Goal: Task Accomplishment & Management: Manage account settings

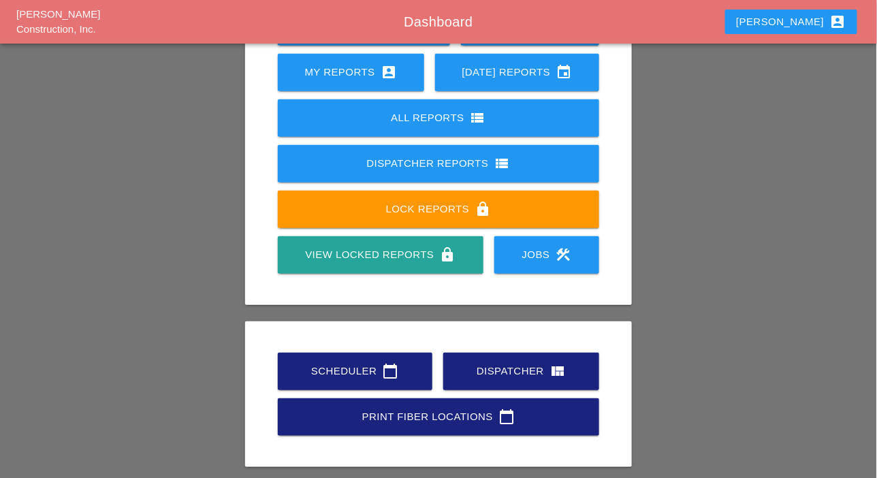
scroll to position [191, 0]
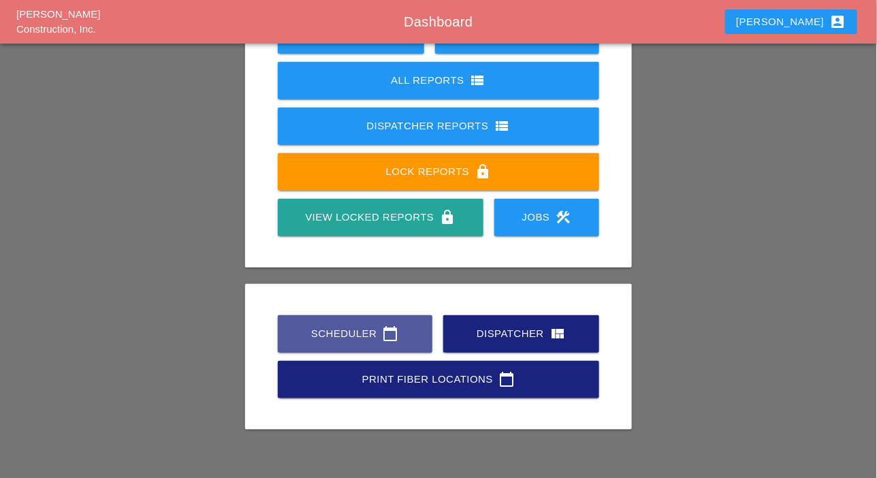
click at [327, 330] on div "Scheduler calendar_today" at bounding box center [355, 334] width 111 height 16
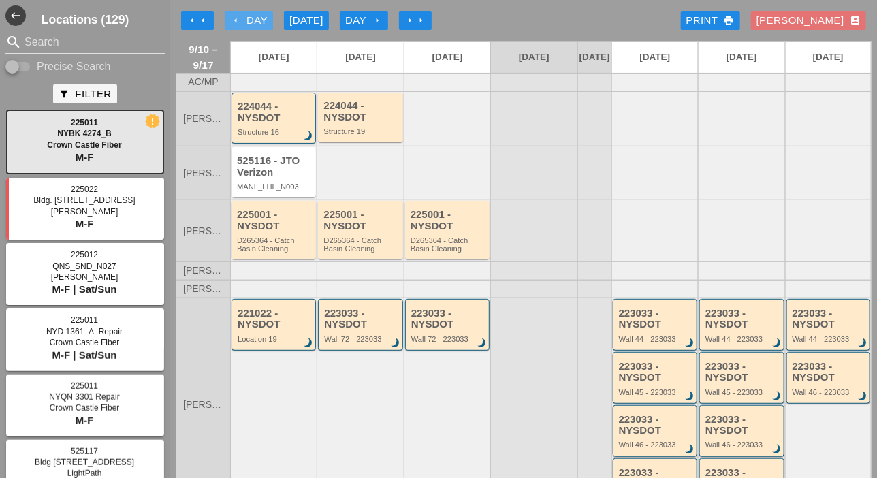
click at [246, 22] on div "arrow_left Day" at bounding box center [248, 21] width 37 height 16
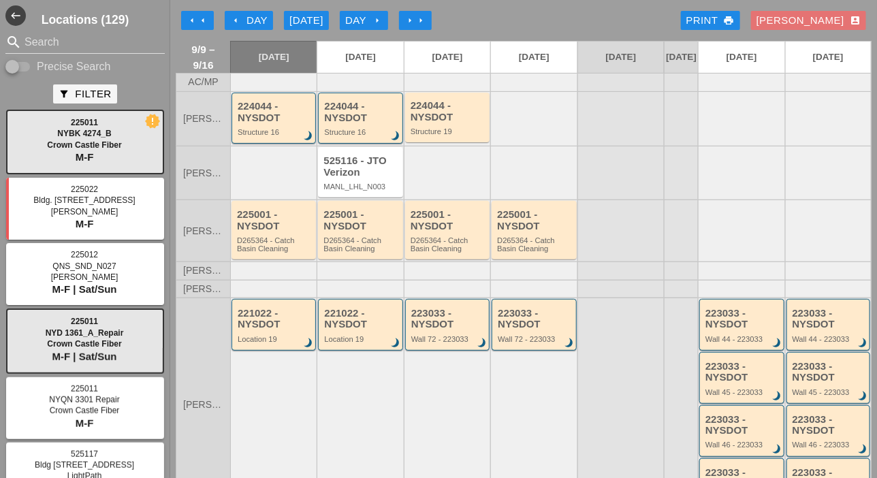
click at [247, 18] on div "arrow_left Day" at bounding box center [248, 21] width 37 height 16
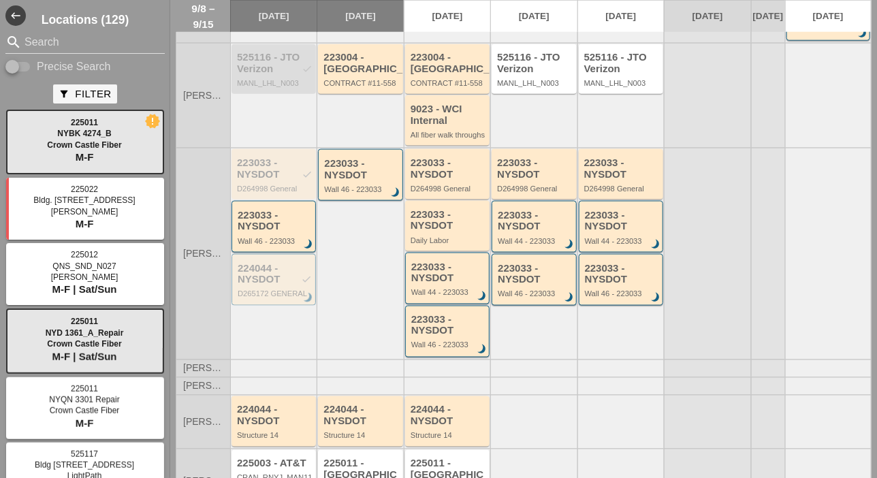
scroll to position [477, 0]
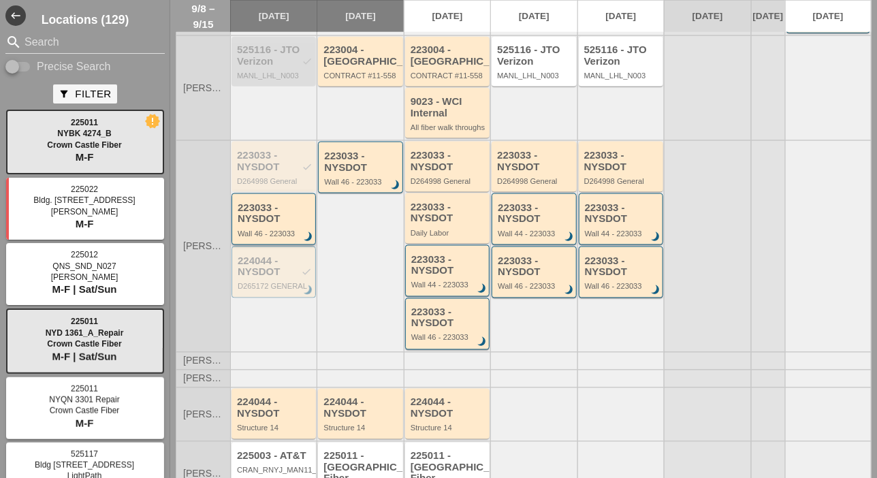
click at [276, 225] on div "223033 - NYSDOT" at bounding box center [275, 213] width 74 height 22
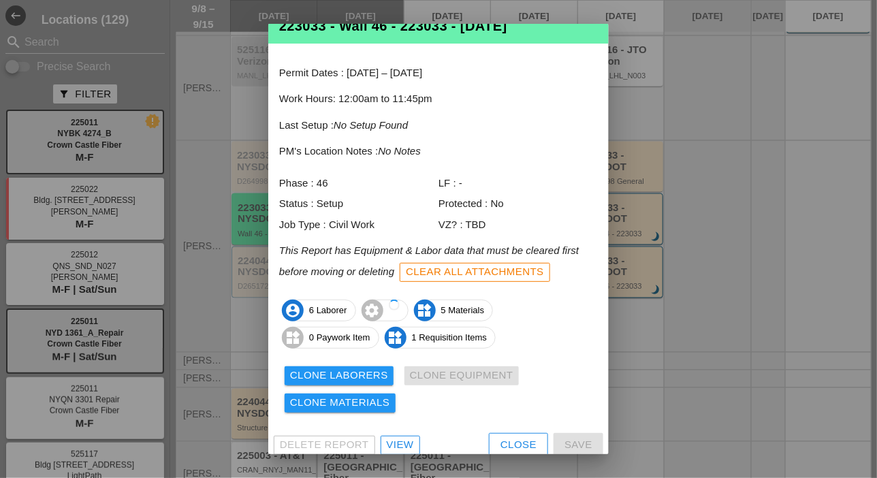
scroll to position [45, 0]
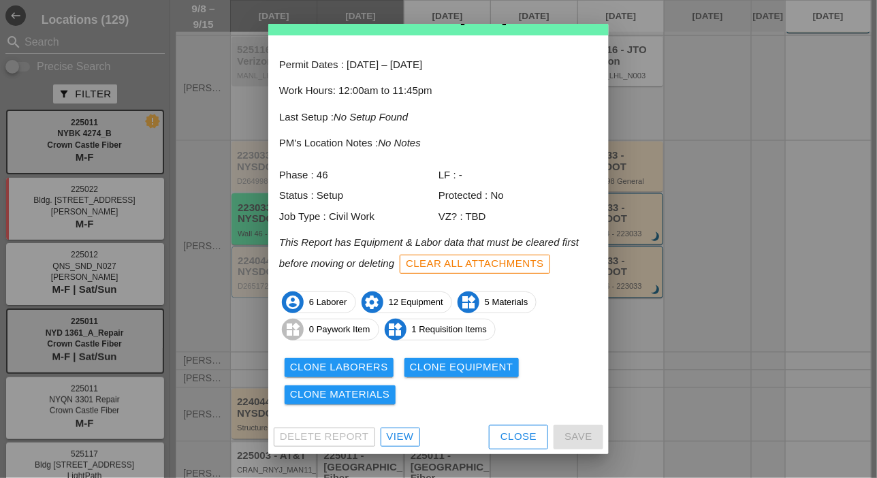
click at [401, 430] on div "View" at bounding box center [400, 437] width 27 height 16
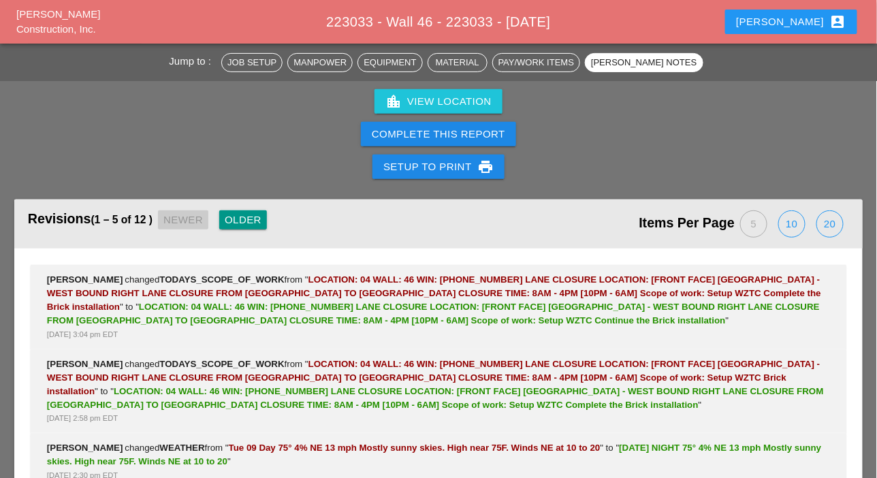
scroll to position [3044, 0]
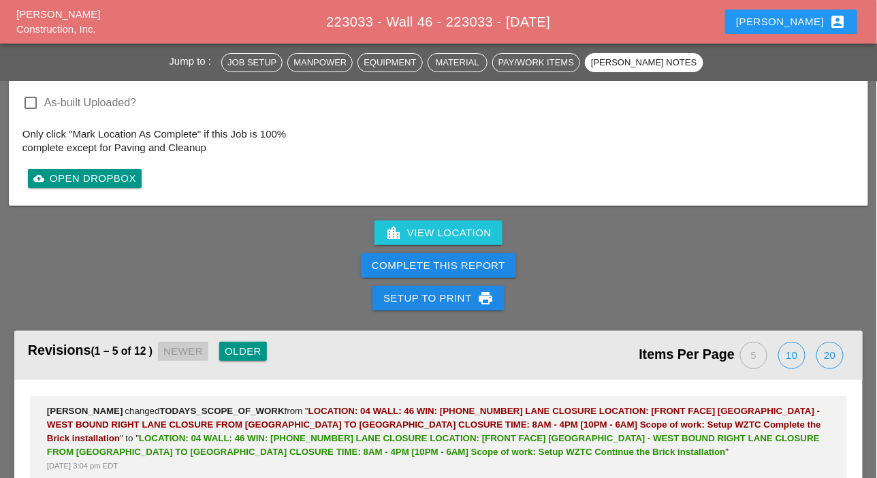
click at [827, 343] on div "20" at bounding box center [830, 356] width 26 height 26
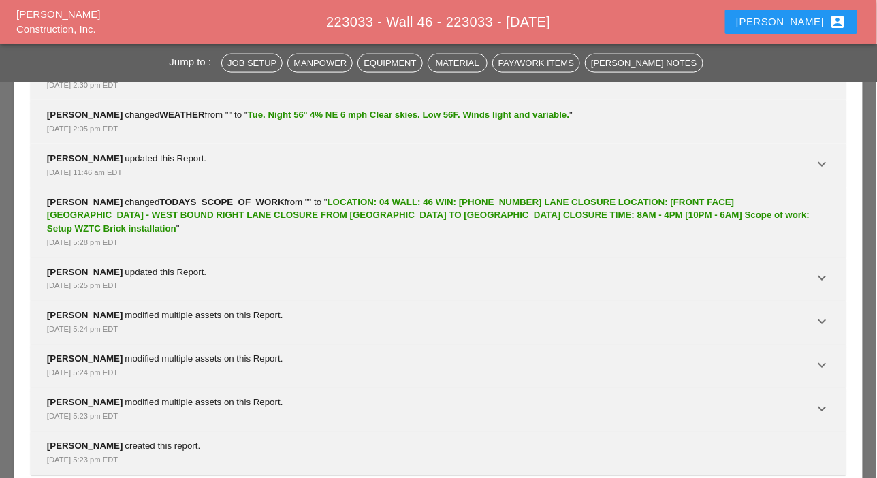
scroll to position [3649, 0]
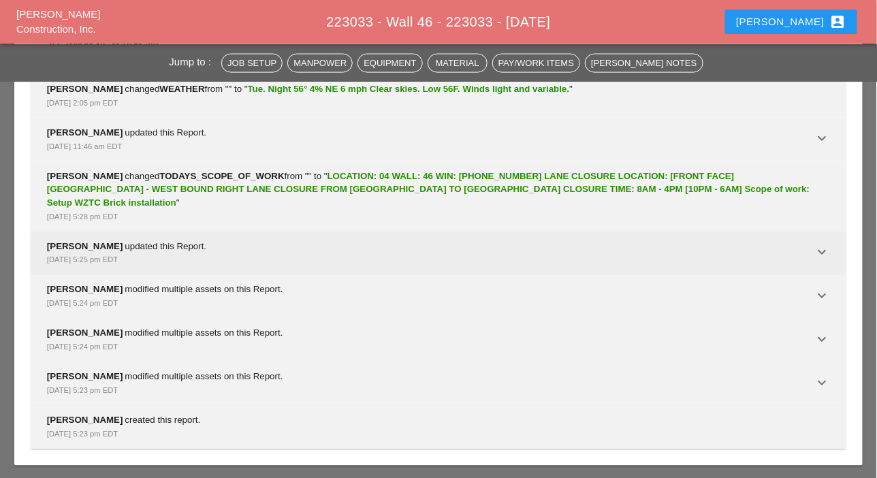
click at [820, 246] on icon "keyboard_arrow_down" at bounding box center [822, 252] width 16 height 16
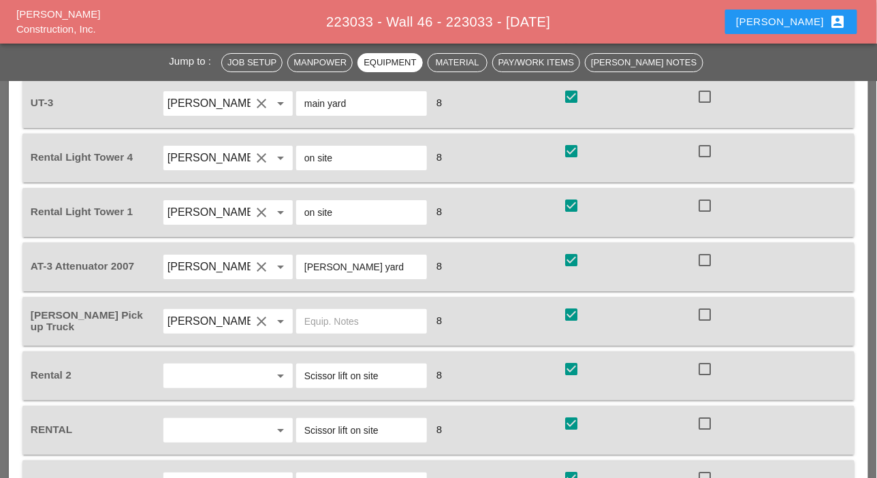
scroll to position [1402, 0]
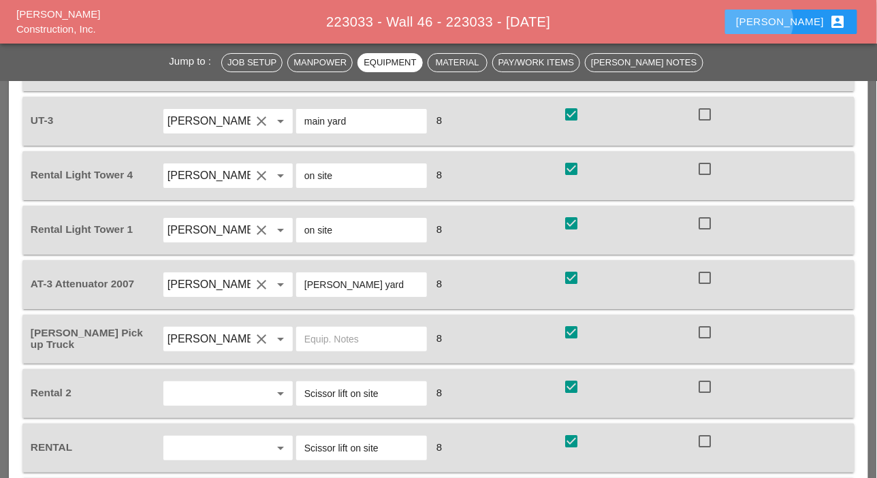
click at [801, 27] on div "Luca account_box" at bounding box center [791, 22] width 110 height 16
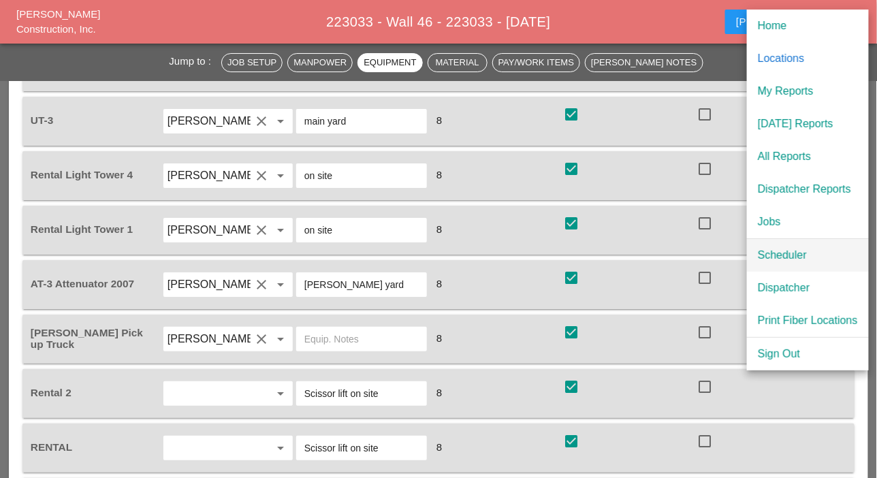
click at [802, 260] on div "Scheduler" at bounding box center [808, 255] width 100 height 16
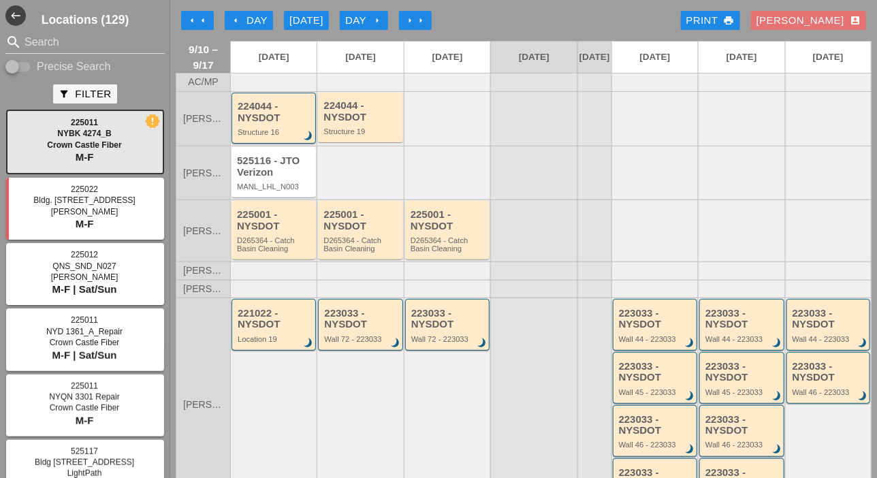
click at [247, 25] on div "arrow_left Day" at bounding box center [248, 21] width 37 height 16
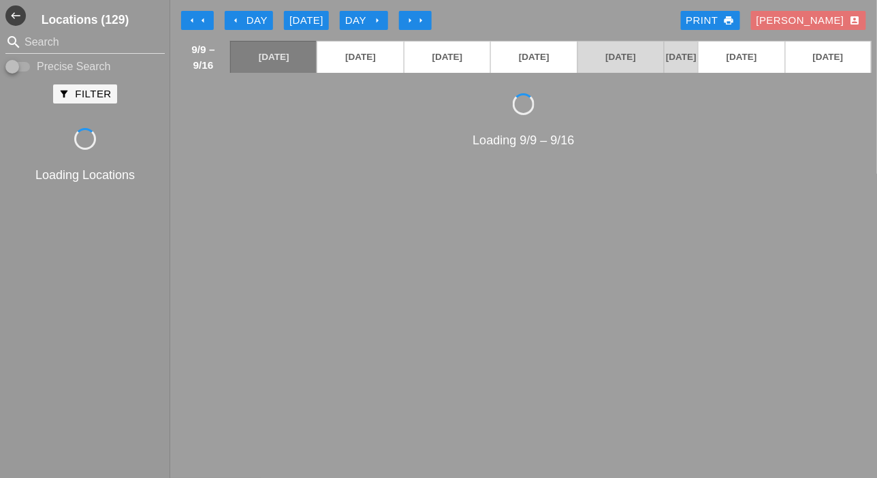
click at [247, 25] on div "arrow_left Day" at bounding box center [248, 21] width 37 height 16
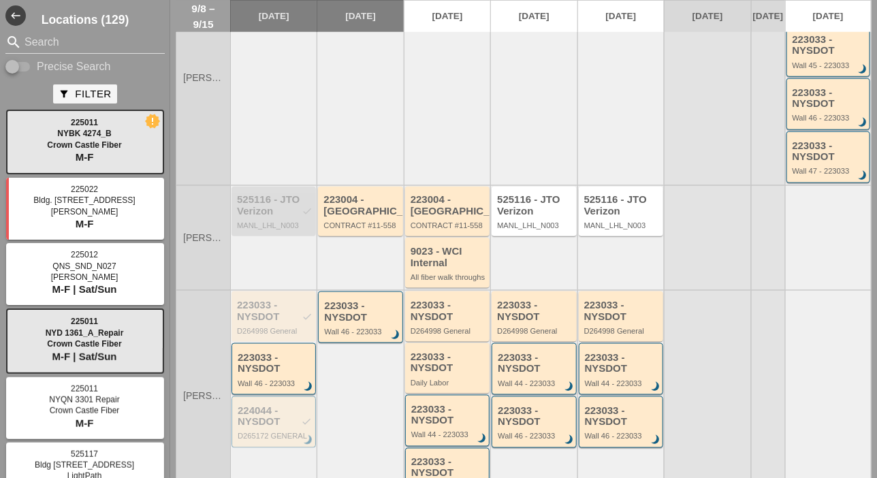
scroll to position [409, 0]
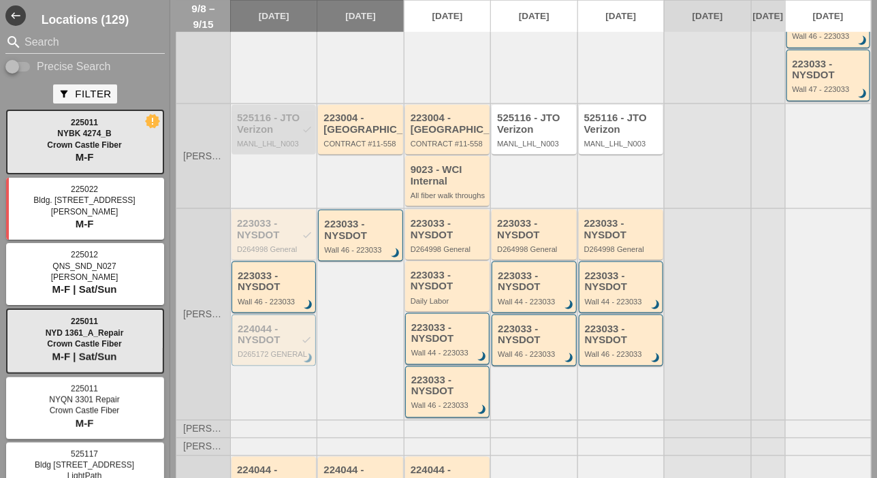
click at [281, 240] on div "223033 - NYSDOT check" at bounding box center [275, 229] width 76 height 22
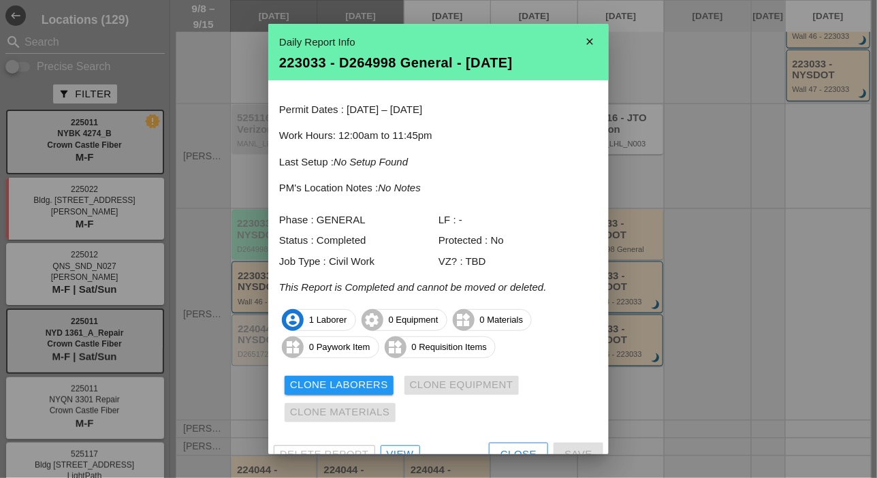
scroll to position [18, 0]
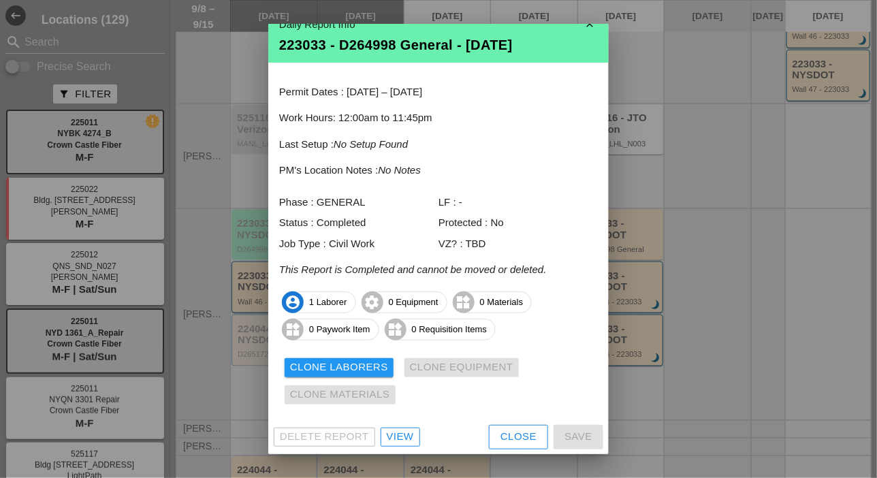
click at [395, 433] on div "View" at bounding box center [400, 437] width 27 height 16
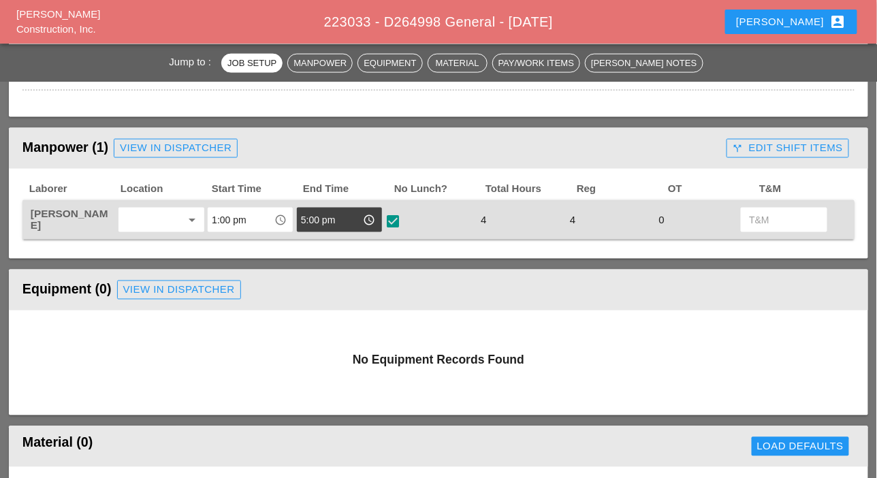
scroll to position [545, 0]
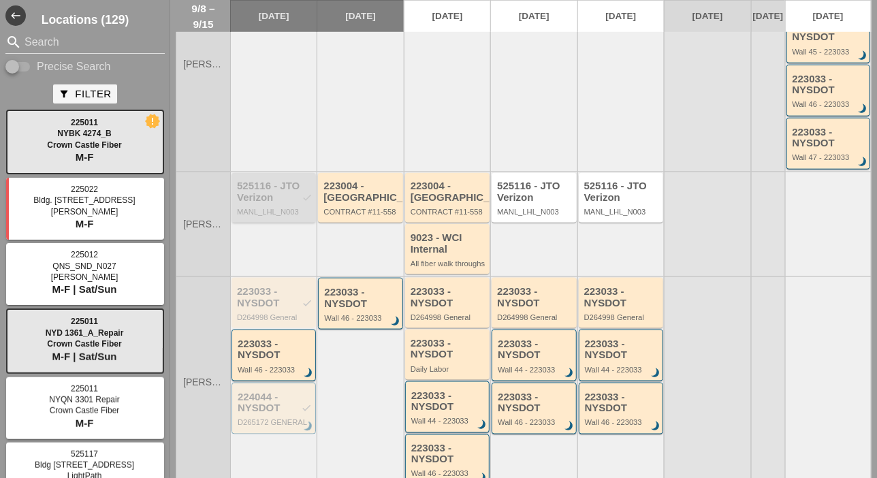
scroll to position [409, 0]
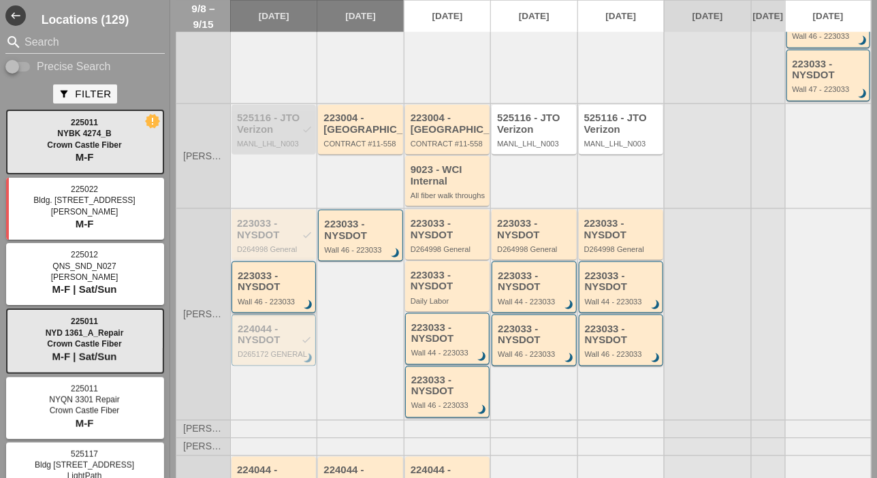
click at [276, 293] on div "223033 - NYSDOT" at bounding box center [275, 281] width 74 height 22
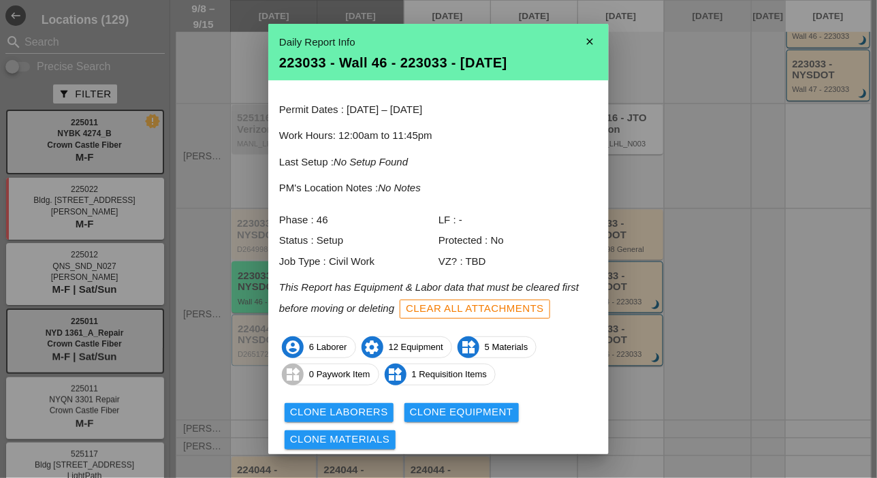
scroll to position [45, 0]
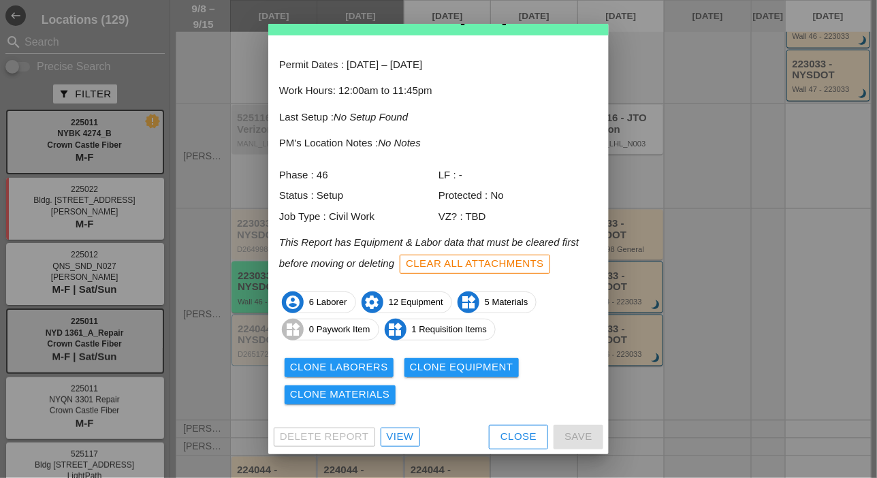
click at [399, 435] on div "View" at bounding box center [400, 437] width 27 height 16
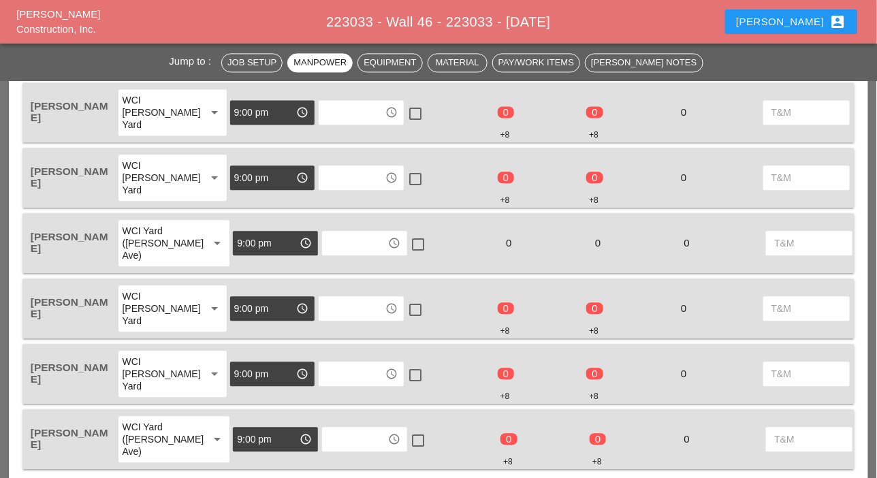
scroll to position [749, 0]
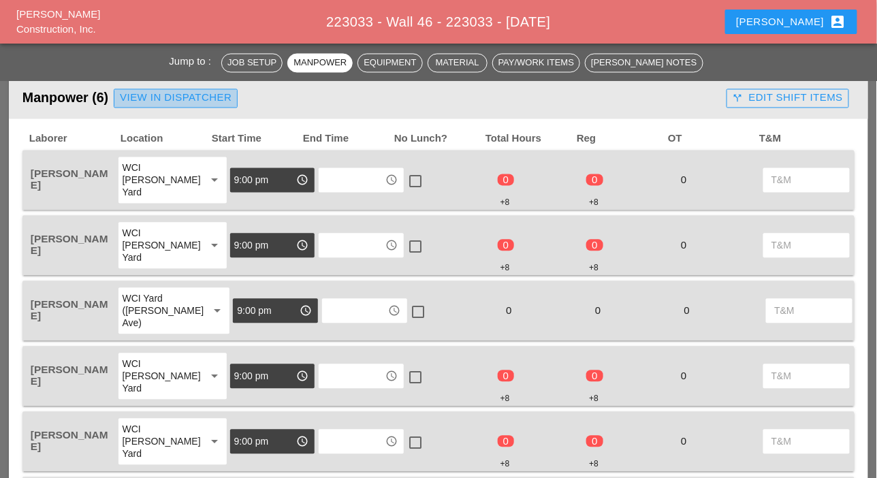
click at [193, 101] on div "View in Dispatcher" at bounding box center [176, 99] width 112 height 16
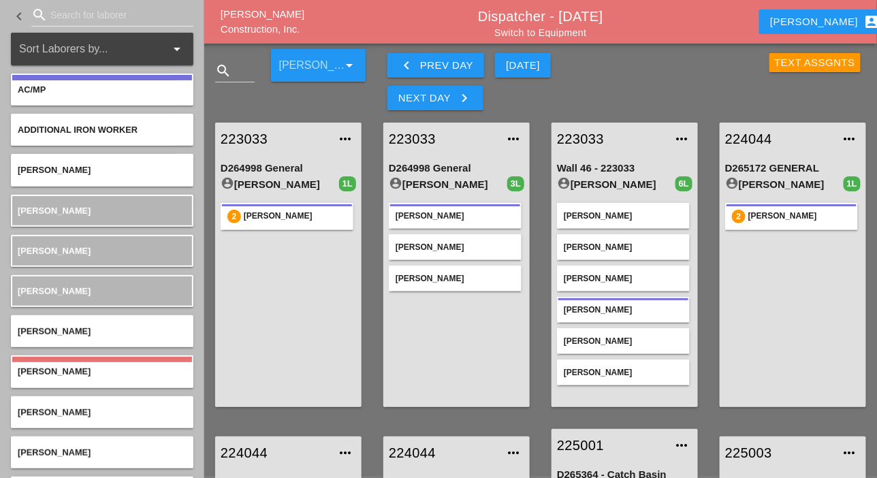
click at [67, 12] on input "Search for laborer" at bounding box center [112, 15] width 124 height 22
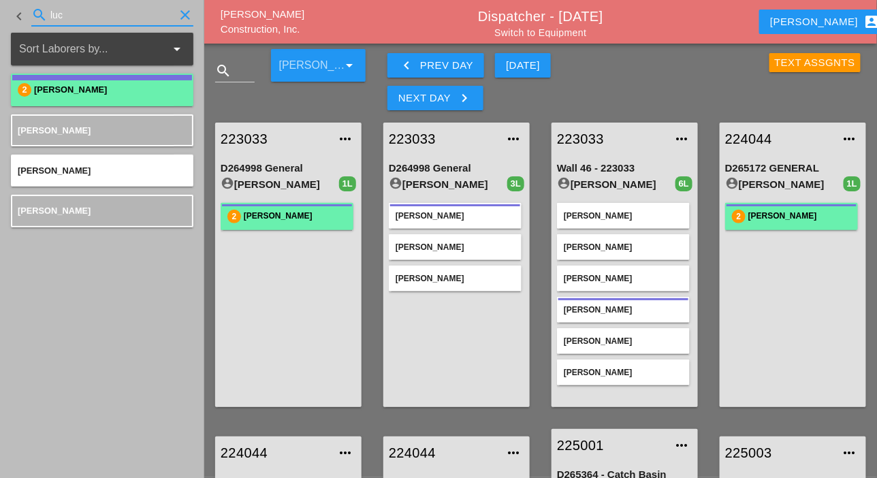
type input "luc"
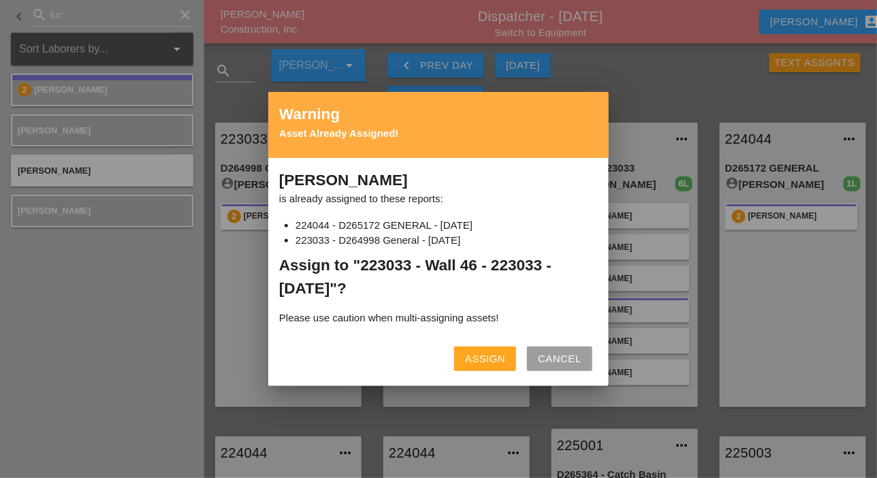
click at [499, 361] on div "Assign" at bounding box center [485, 359] width 40 height 16
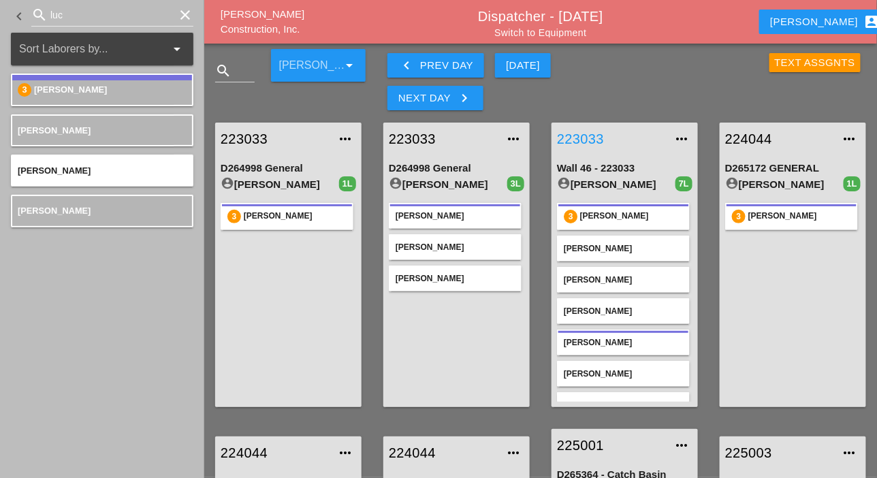
click at [586, 137] on link "223033" at bounding box center [611, 139] width 108 height 20
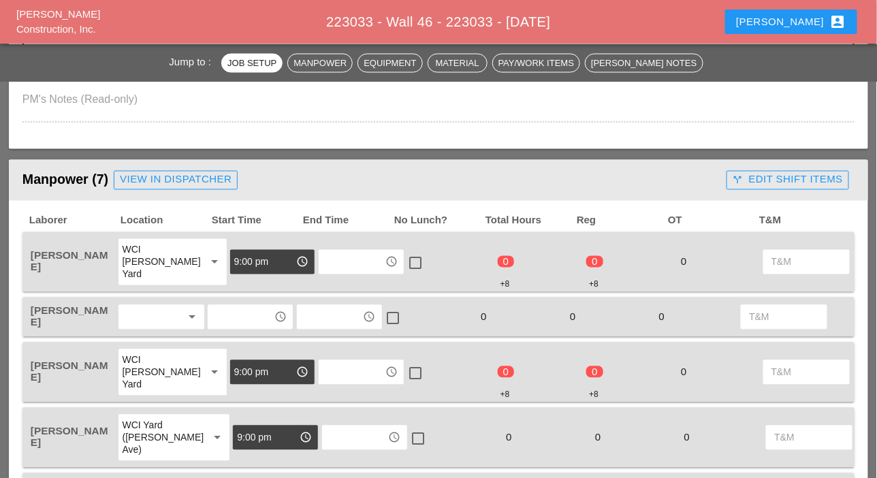
scroll to position [749, 0]
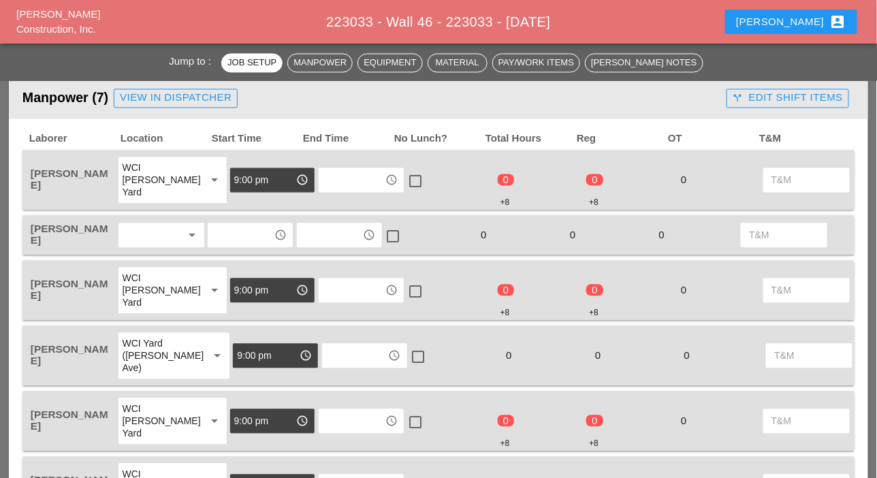
click at [232, 234] on input "text" at bounding box center [241, 236] width 58 height 22
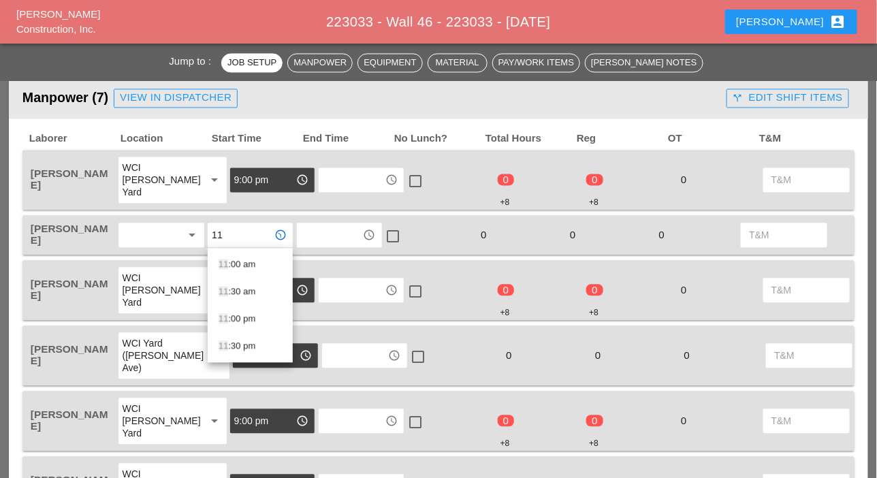
click at [242, 342] on div "11 :30 pm" at bounding box center [250, 346] width 63 height 16
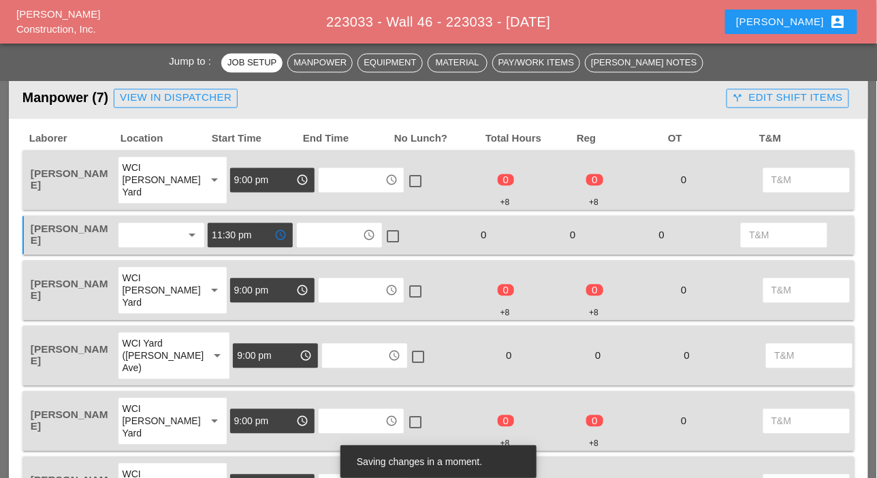
type input "11:30 pm"
click at [323, 178] on input "text" at bounding box center [352, 181] width 58 height 22
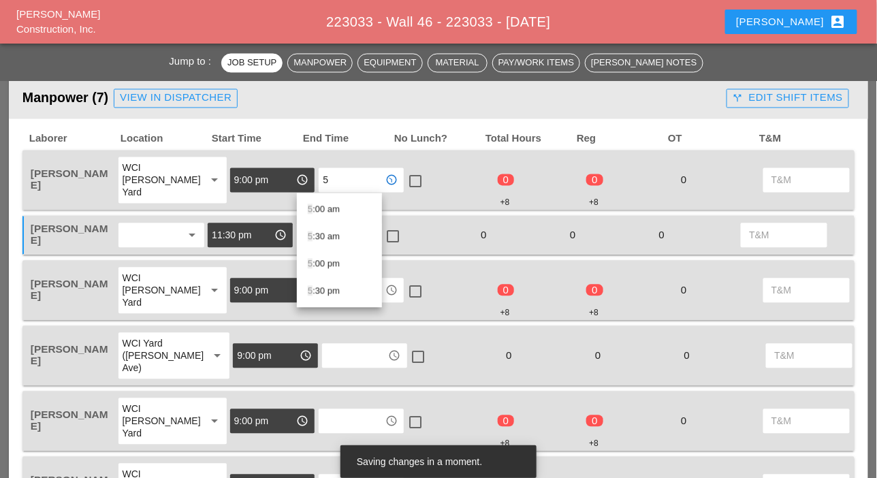
drag, startPoint x: 333, startPoint y: 210, endPoint x: 327, endPoint y: 222, distance: 13.1
click at [330, 216] on div "5 :00 am" at bounding box center [339, 210] width 63 height 16
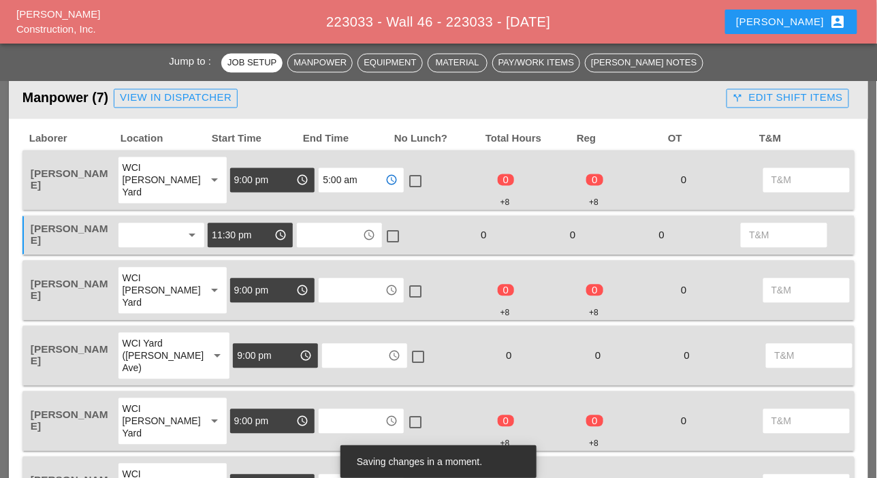
type input "5:00 am"
click at [323, 284] on input "text" at bounding box center [352, 291] width 58 height 22
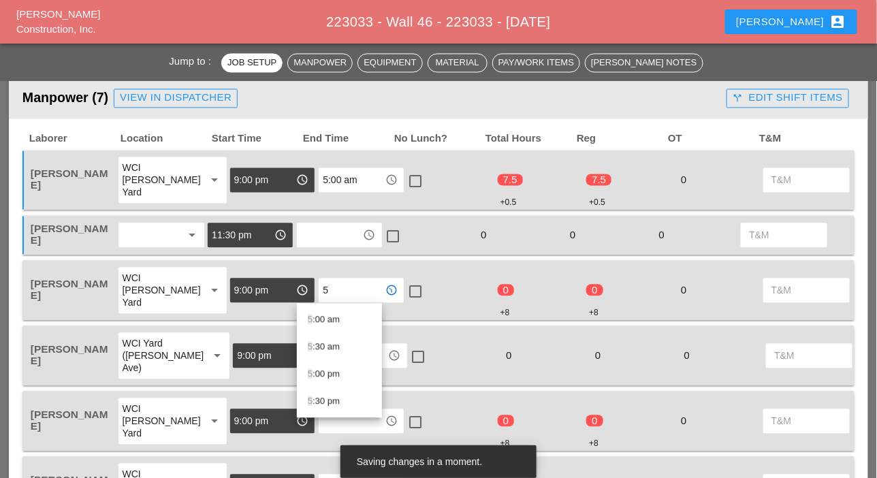
drag, startPoint x: 328, startPoint y: 321, endPoint x: 325, endPoint y: 343, distance: 22.0
click at [328, 326] on div "5 :00 am" at bounding box center [339, 320] width 63 height 16
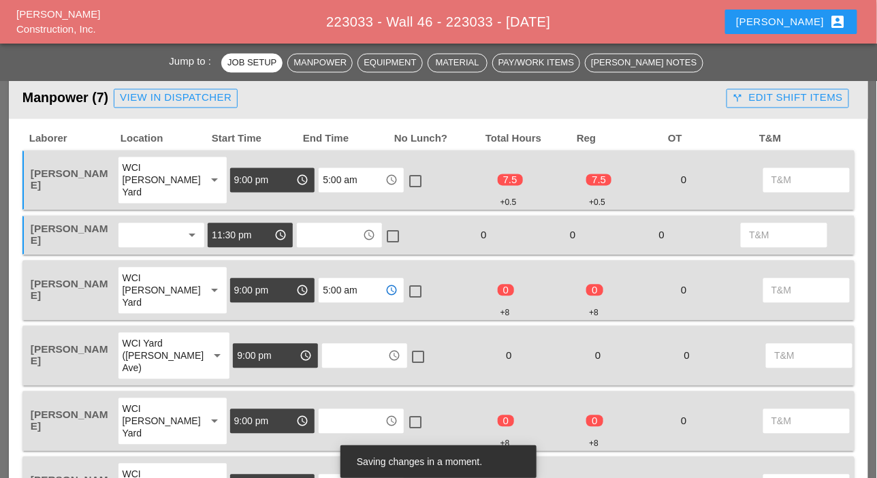
type input "5:00 am"
click at [326, 358] on input "text" at bounding box center [355, 356] width 58 height 22
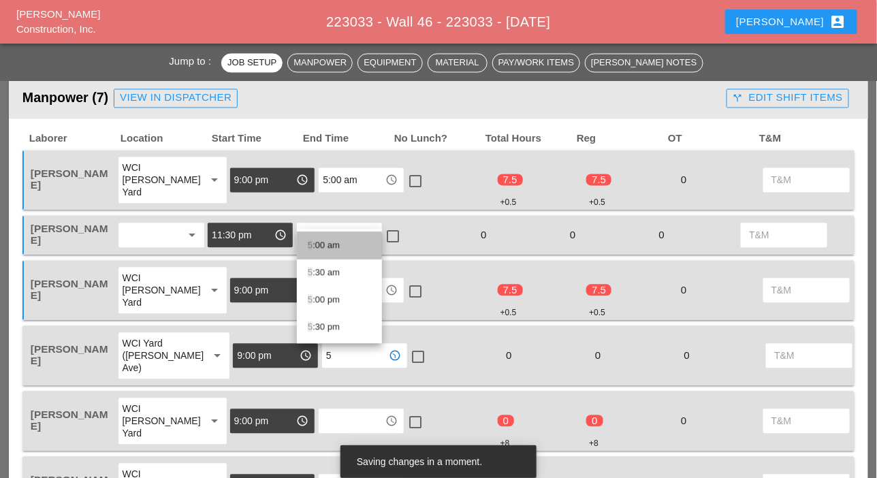
click at [320, 247] on div "5 :00 am" at bounding box center [339, 246] width 63 height 16
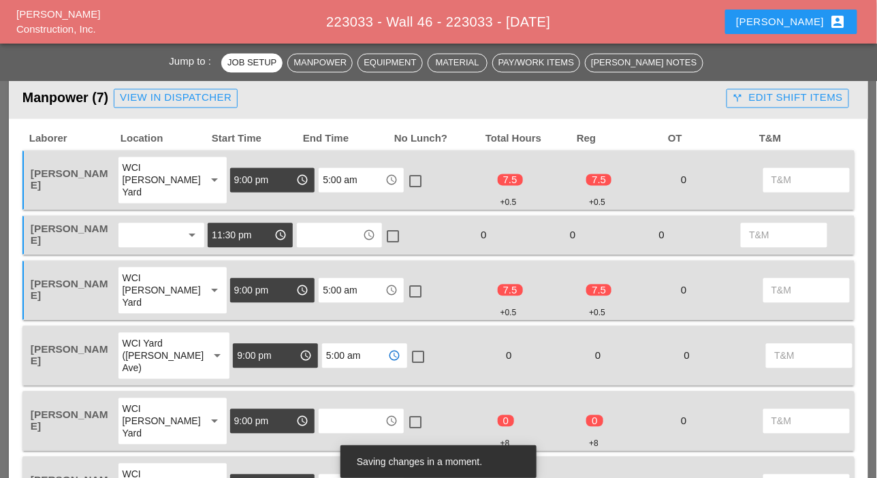
type input "5:00 am"
click at [320, 232] on input "text" at bounding box center [330, 236] width 58 height 22
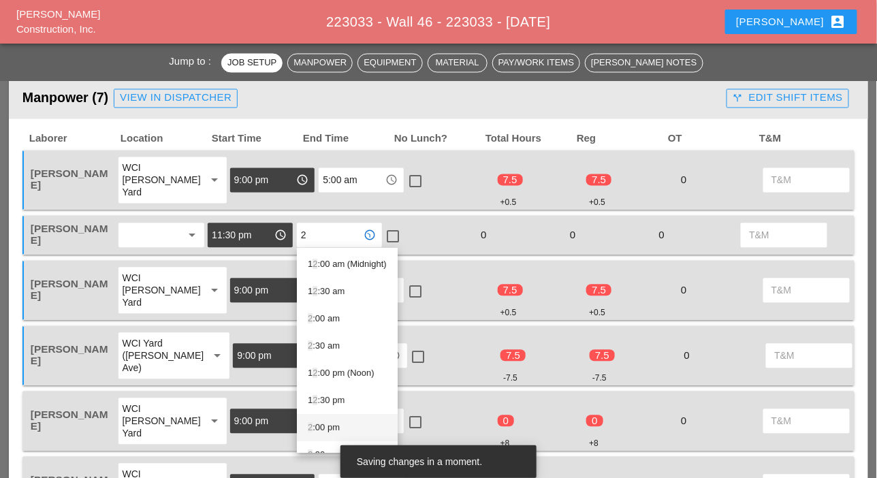
scroll to position [19, 0]
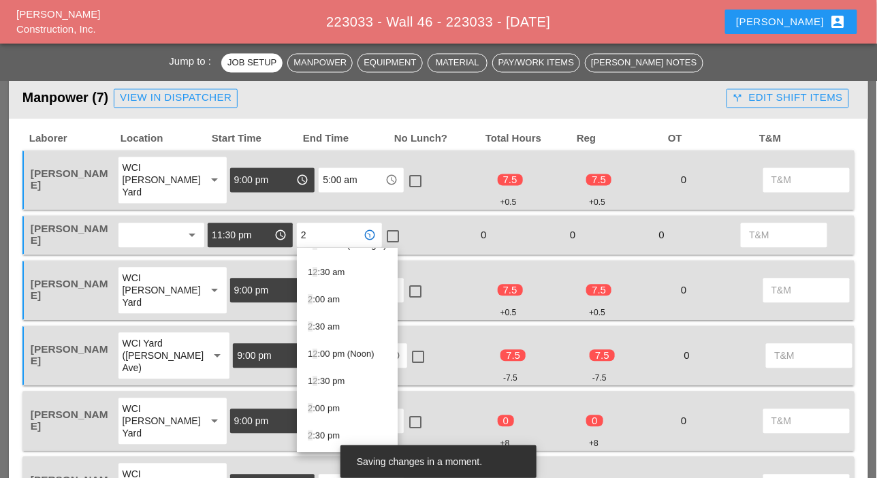
click at [326, 326] on div "2 :30 am" at bounding box center [347, 327] width 79 height 16
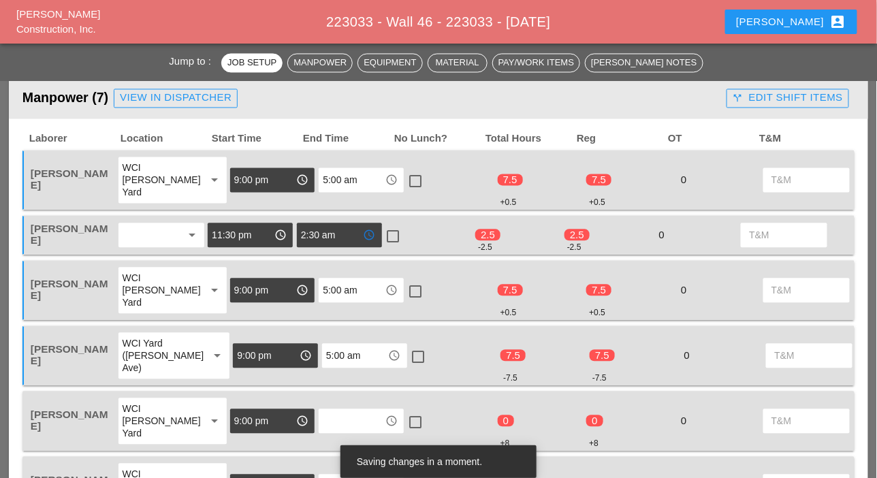
type input "2:30 am"
click at [395, 236] on div at bounding box center [393, 236] width 23 height 23
checkbox input "true"
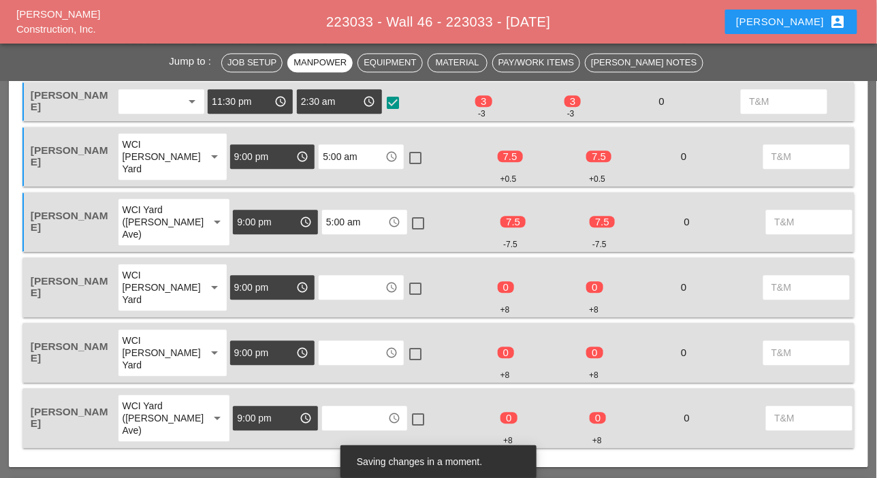
scroll to position [885, 0]
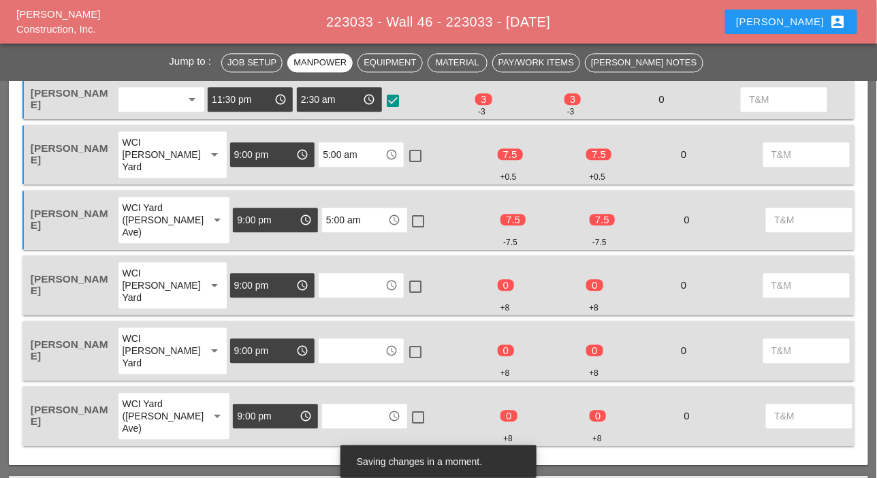
click at [340, 282] on input "text" at bounding box center [352, 285] width 58 height 22
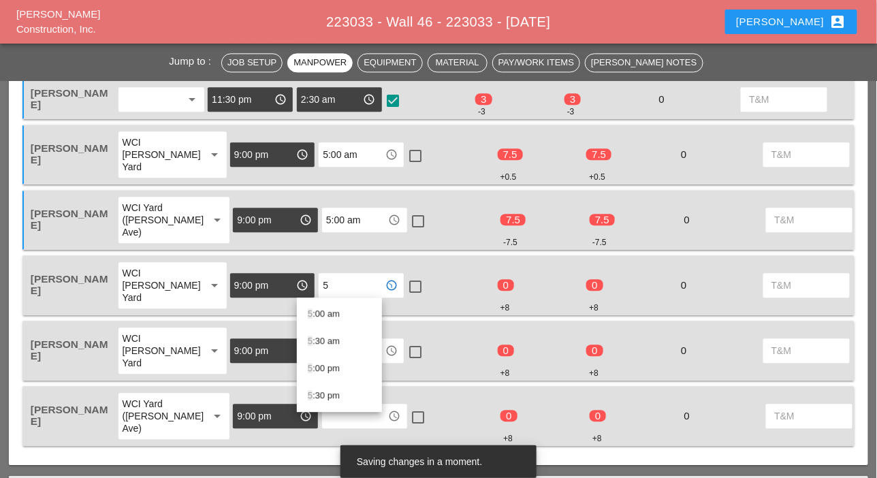
click at [332, 311] on div "5 :00 am" at bounding box center [339, 314] width 63 height 16
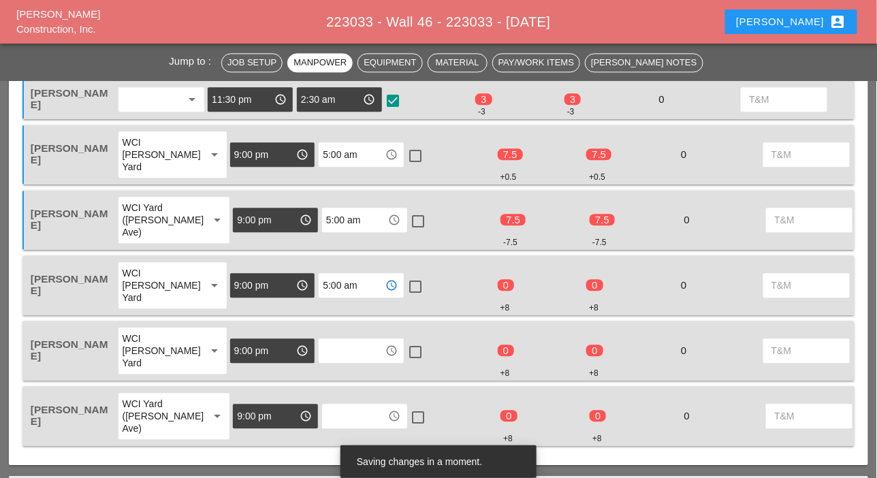
type input "5:00 am"
click at [330, 348] on input "text" at bounding box center [352, 351] width 58 height 22
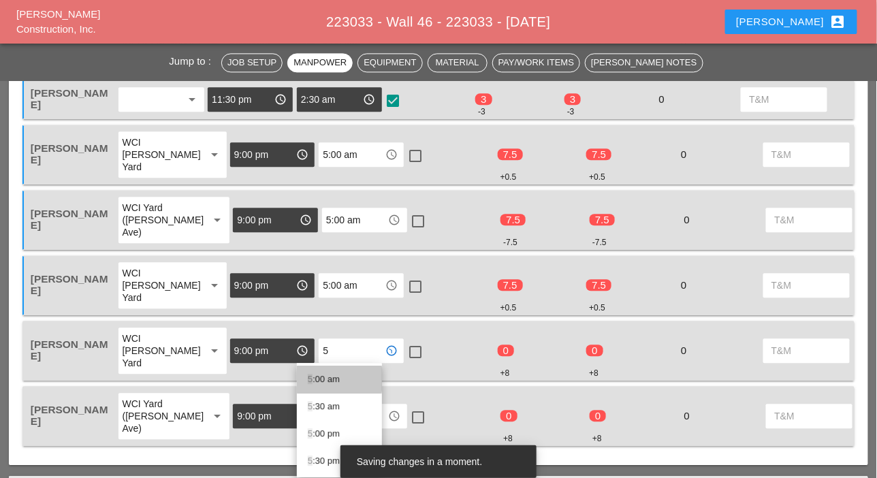
drag, startPoint x: 330, startPoint y: 374, endPoint x: 327, endPoint y: 390, distance: 16.6
click at [329, 375] on div "5 :00 am" at bounding box center [339, 379] width 63 height 16
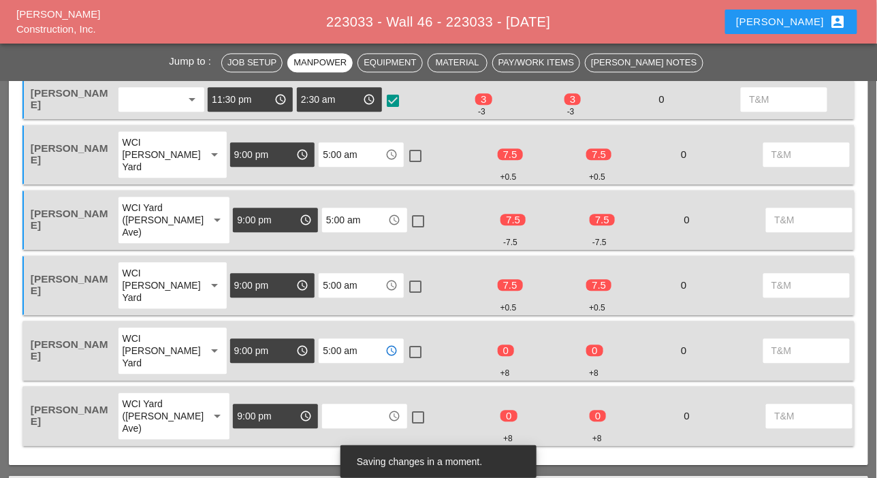
type input "5:00 am"
click at [326, 419] on input "text" at bounding box center [355, 416] width 58 height 22
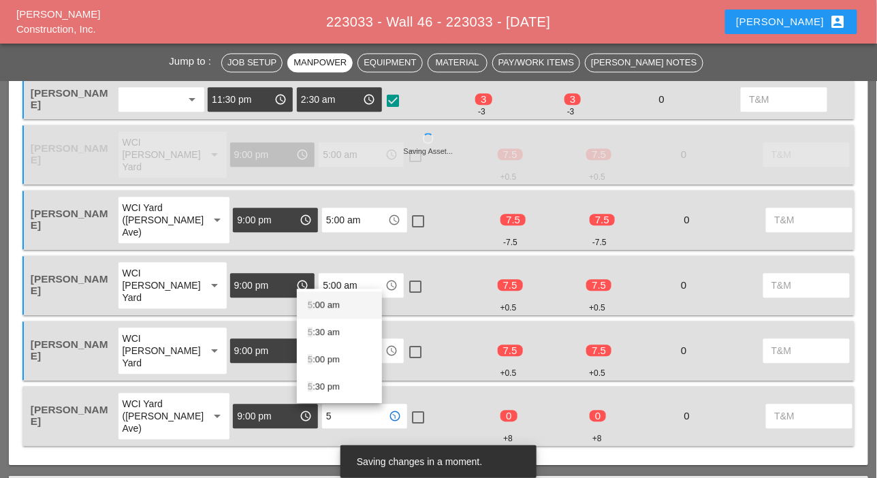
click at [330, 308] on div "5 :00 am" at bounding box center [339, 305] width 63 height 16
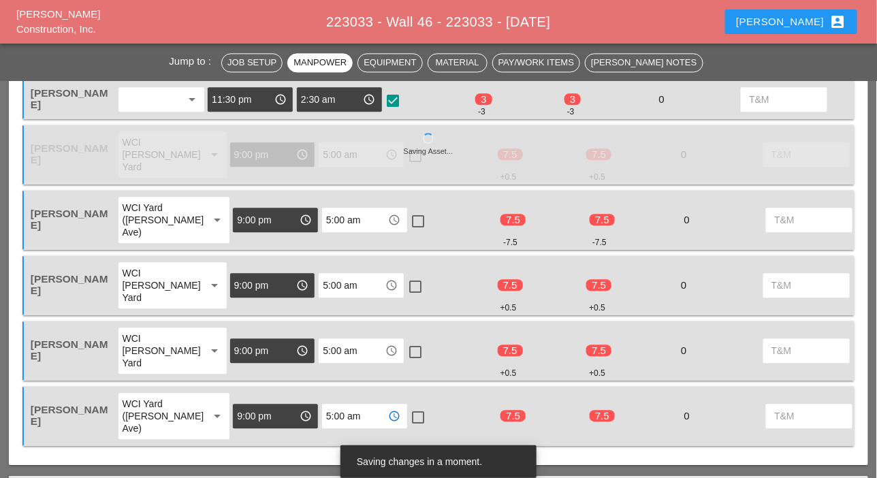
type input "5:00 am"
drag, startPoint x: 392, startPoint y: 415, endPoint x: 390, endPoint y: 357, distance: 58.6
click at [407, 412] on div at bounding box center [418, 417] width 23 height 23
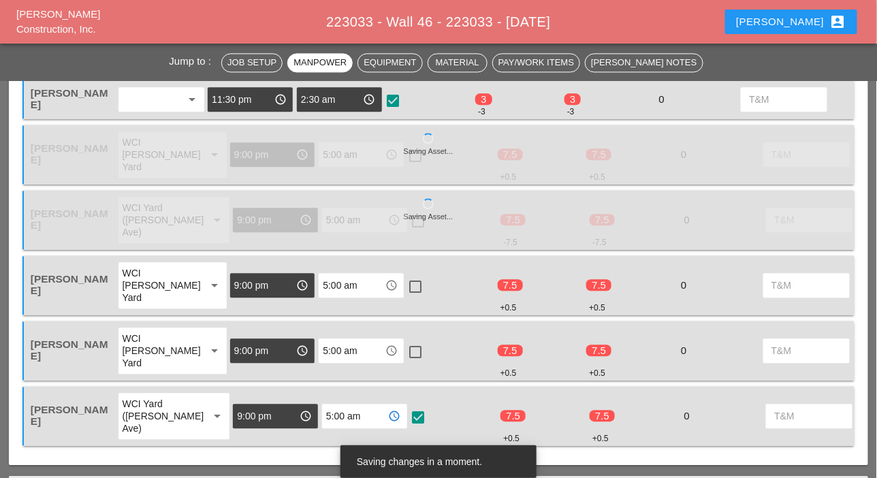
checkbox input "true"
click at [404, 346] on div at bounding box center [415, 352] width 23 height 23
checkbox input "true"
click at [404, 287] on div at bounding box center [415, 286] width 23 height 23
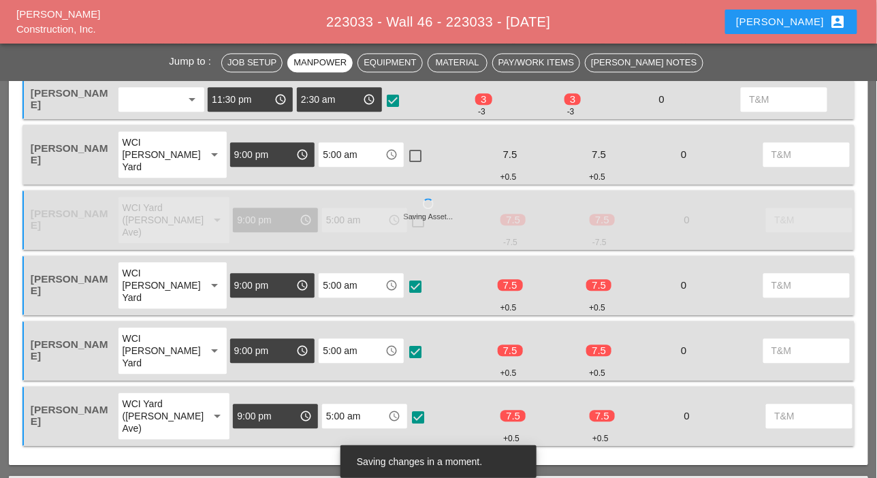
checkbox input "true"
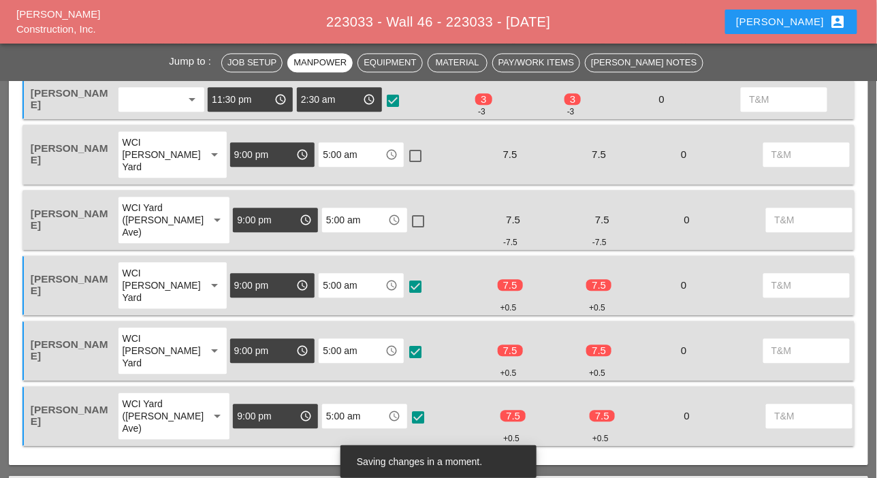
click at [404, 154] on div at bounding box center [415, 155] width 23 height 23
checkbox input "true"
click at [407, 224] on div at bounding box center [418, 221] width 23 height 23
checkbox input "true"
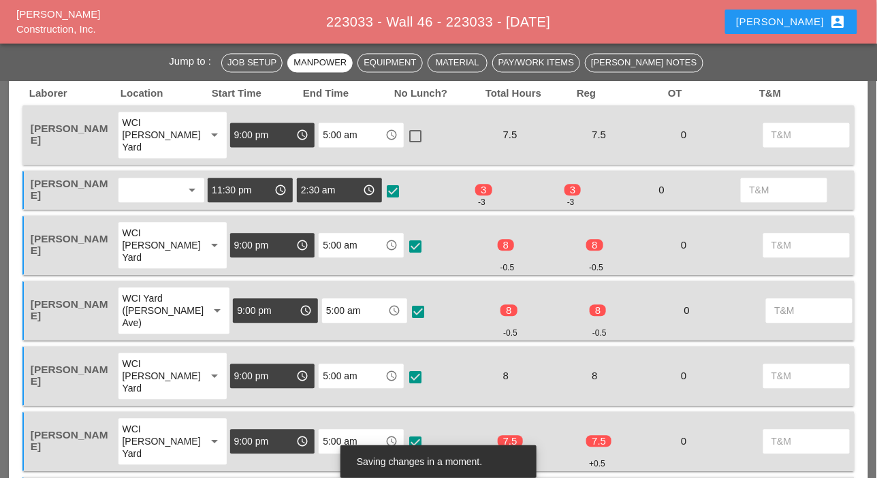
scroll to position [817, 0]
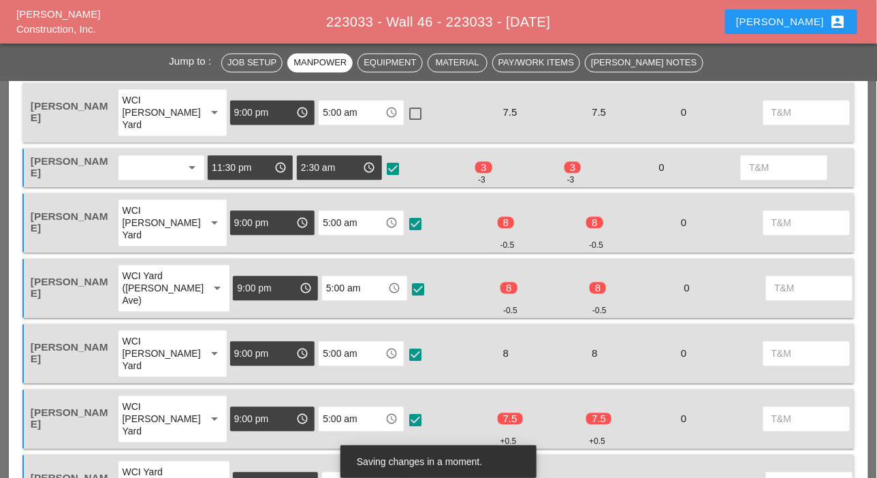
click at [404, 112] on div at bounding box center [415, 113] width 23 height 23
checkbox input "true"
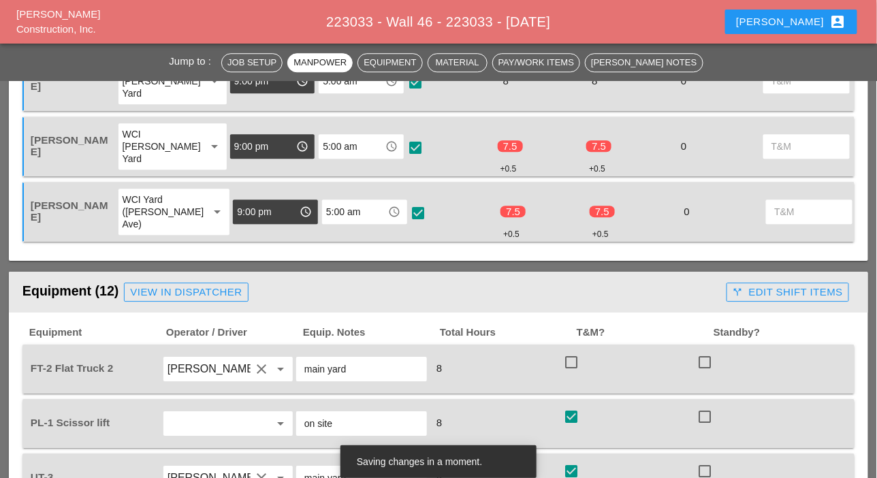
type input "3"
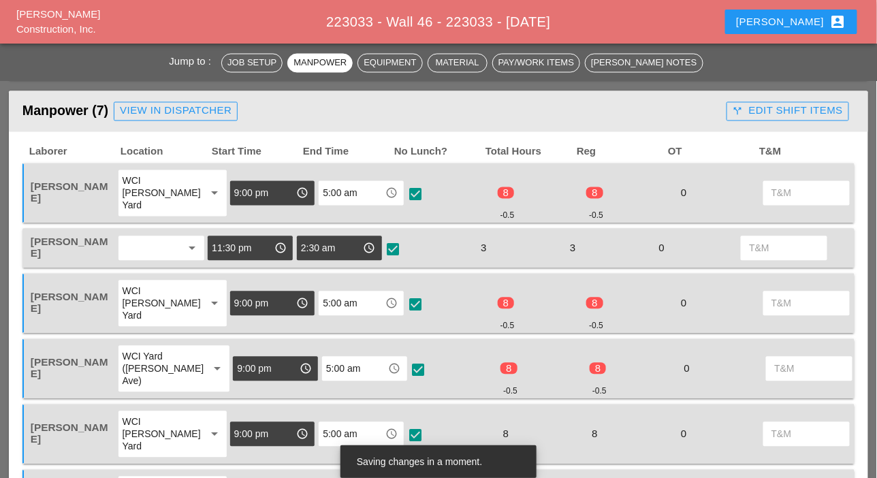
scroll to position [681, 0]
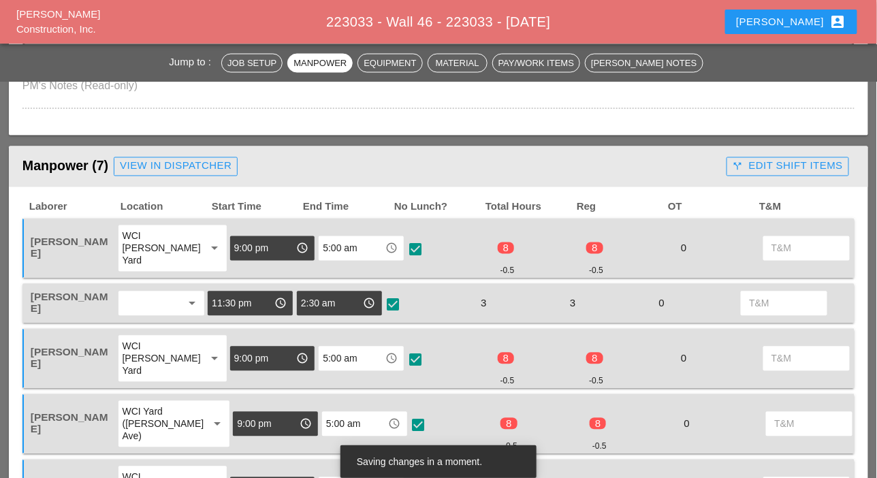
drag, startPoint x: 765, startPoint y: 164, endPoint x: 745, endPoint y: 176, distance: 22.9
click at [765, 164] on div "call_split Edit Shift Items" at bounding box center [788, 167] width 110 height 16
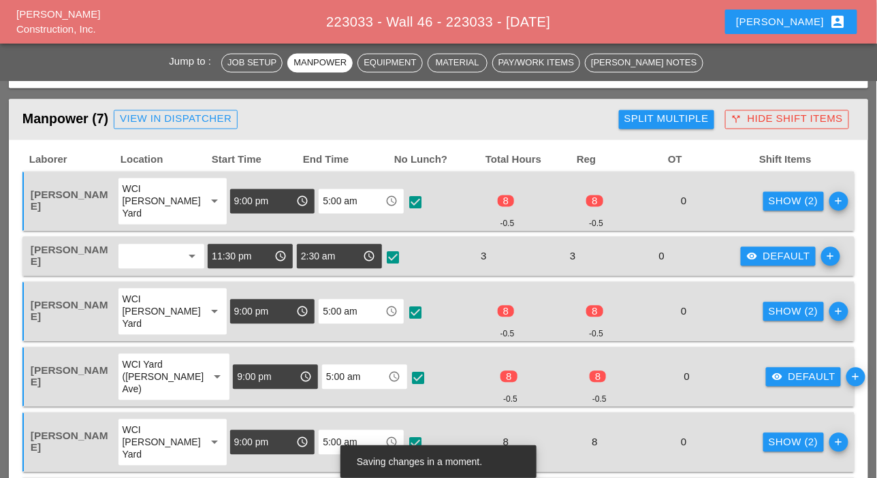
scroll to position [749, 0]
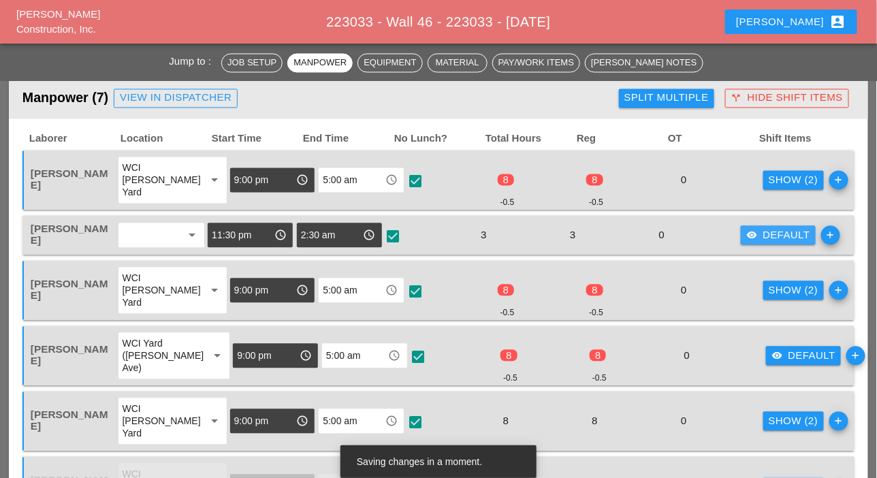
drag, startPoint x: 775, startPoint y: 236, endPoint x: 703, endPoint y: 251, distance: 73.9
click at [774, 236] on div "visibility Default" at bounding box center [778, 236] width 64 height 16
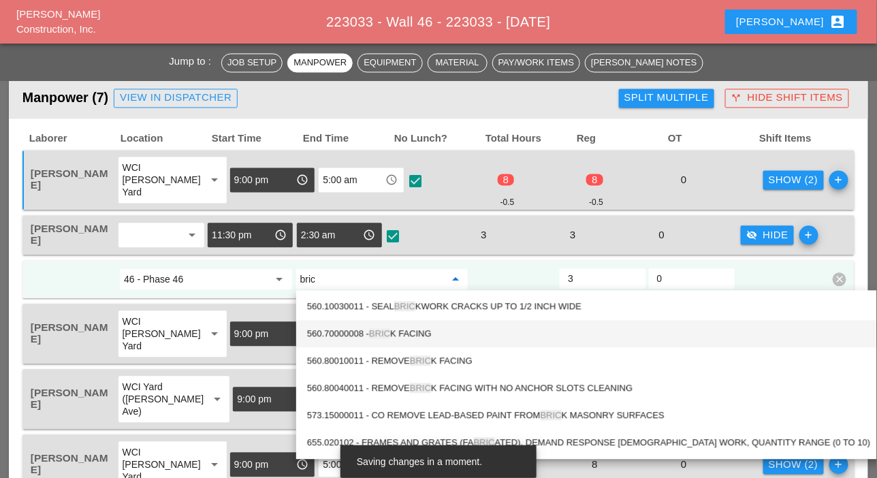
click at [390, 329] on span "BRIC" at bounding box center [379, 334] width 21 height 10
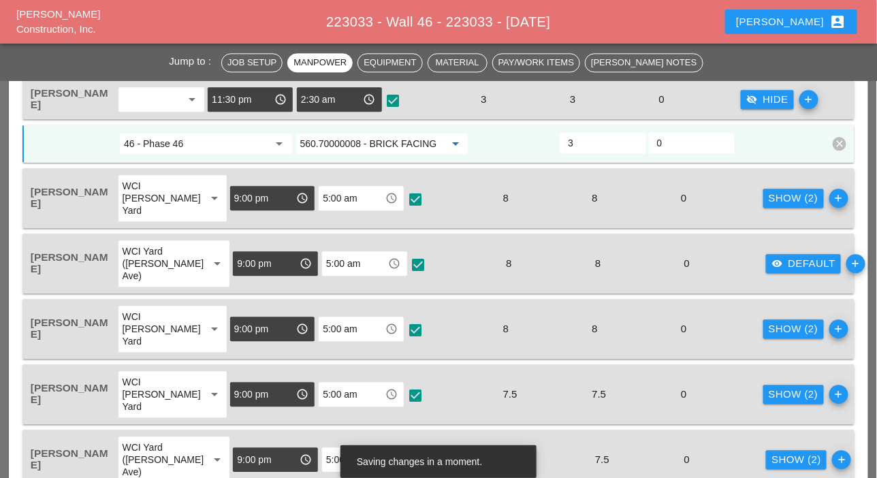
scroll to position [817, 0]
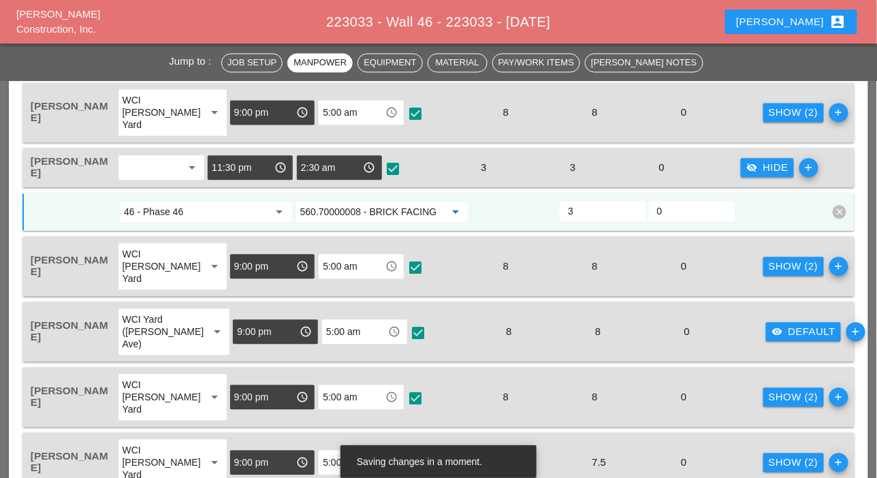
type input "560.70000008 - BRICK FACING"
click at [772, 333] on icon "visibility" at bounding box center [777, 331] width 11 height 11
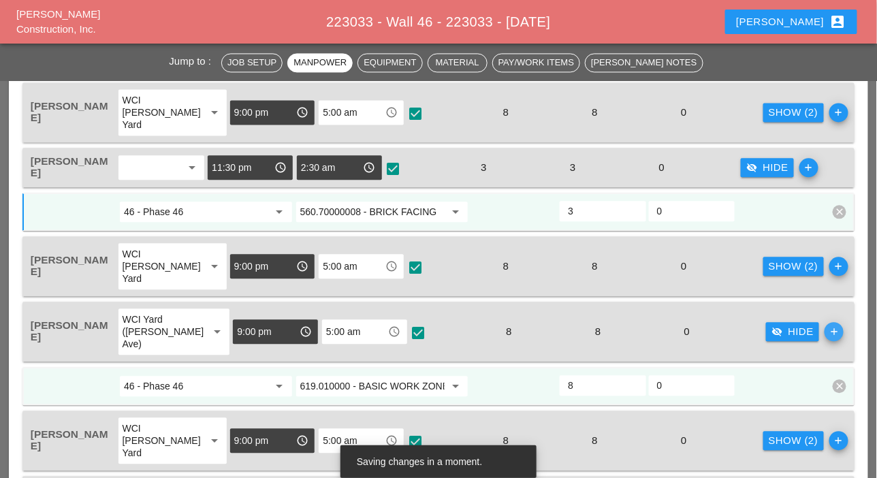
click at [825, 334] on icon "add" at bounding box center [834, 331] width 19 height 19
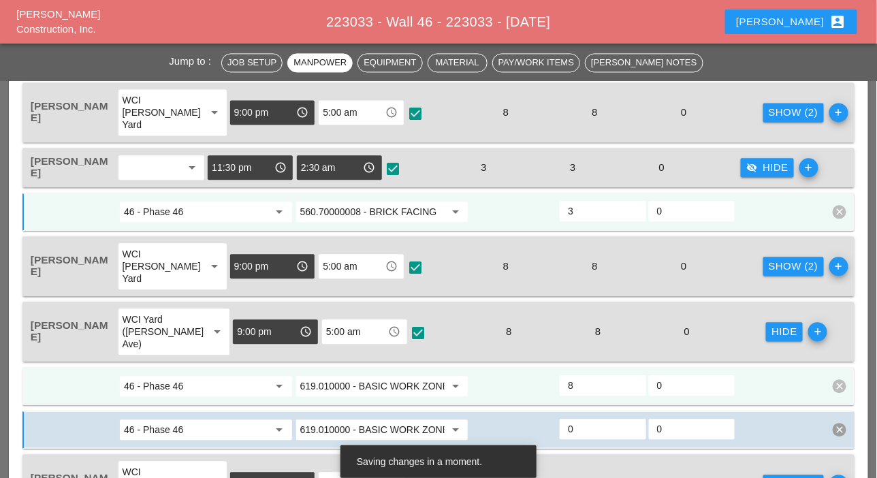
click at [386, 212] on input "560.70000008 - BRICK FACING" at bounding box center [372, 212] width 145 height 22
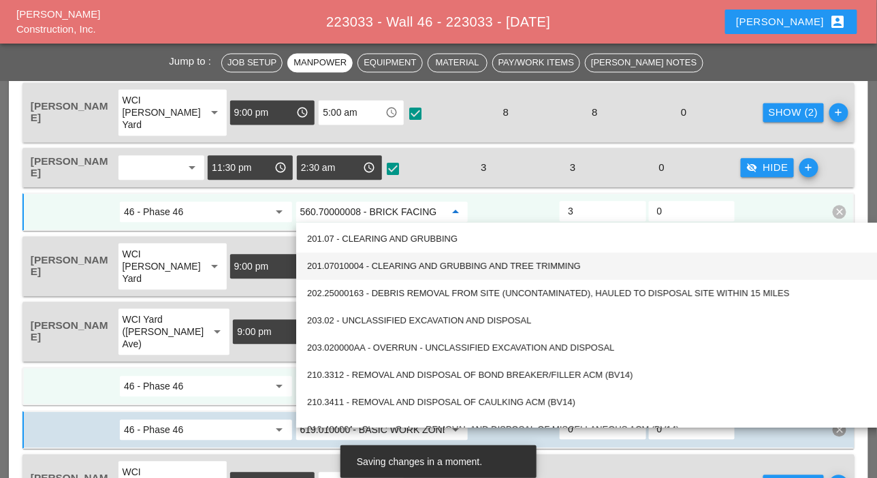
click at [268, 298] on div "Laborer Location Start Time End Time No Lunch? Total Hours Reg OT Shift Items I…" at bounding box center [438, 355] width 832 height 581
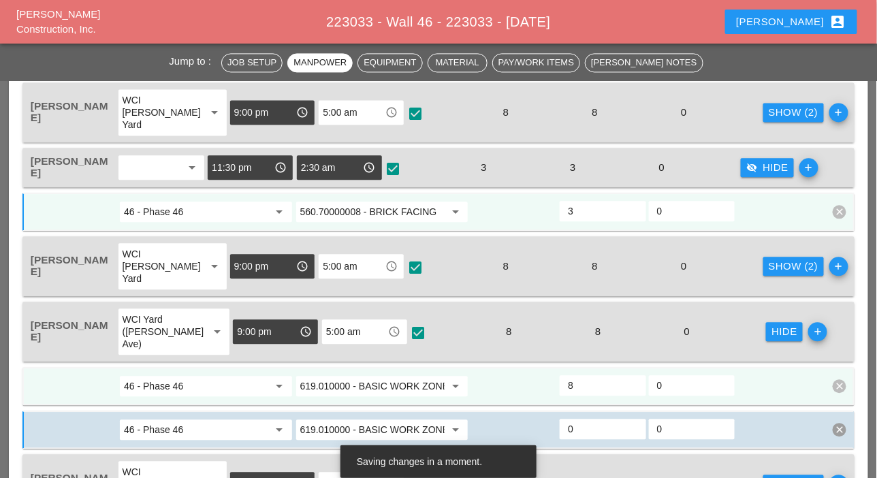
scroll to position [885, 0]
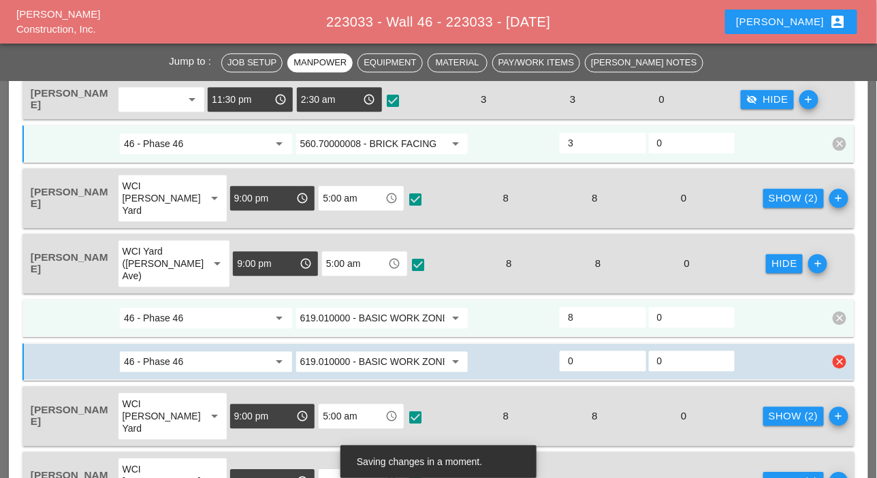
click at [375, 358] on input "619.010000 - BASIC WORK ZONE TRAFFIC CONTROL" at bounding box center [372, 362] width 145 height 22
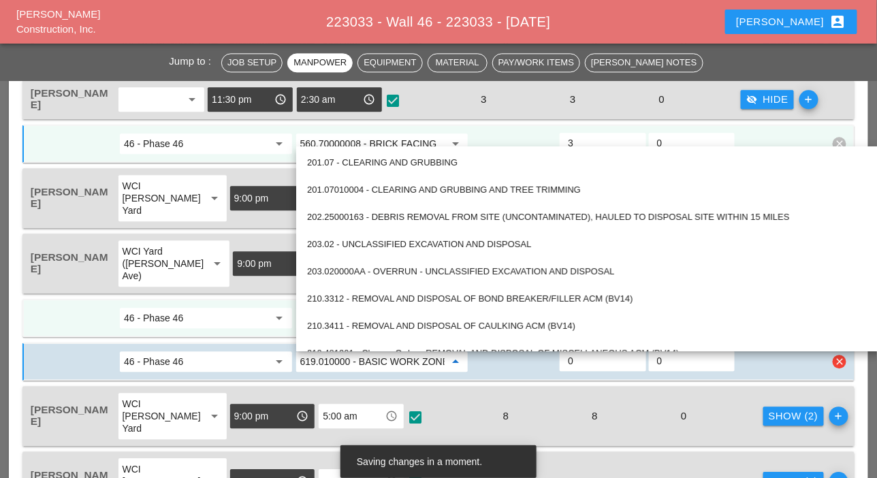
paste input "560.70000008 - BRICK FACING"
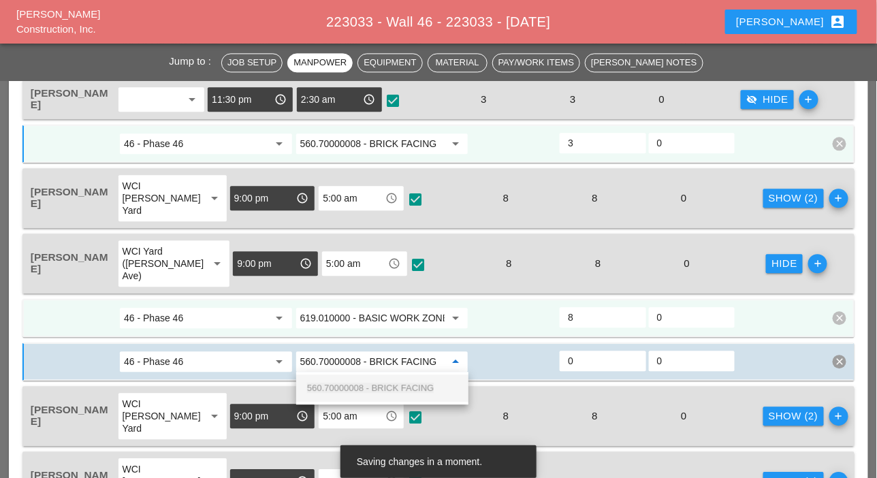
drag, startPoint x: 376, startPoint y: 382, endPoint x: 463, endPoint y: 379, distance: 87.2
click at [377, 382] on div "560.70000008 - BRICK FACING" at bounding box center [382, 388] width 151 height 16
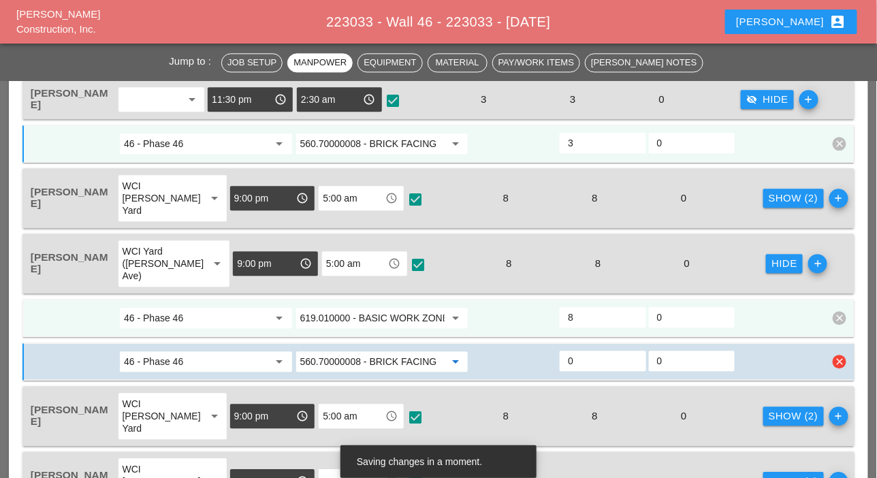
type input "560.70000008 - BRICK FACING"
click at [577, 360] on input "0" at bounding box center [602, 361] width 69 height 22
type input "6"
type input "2"
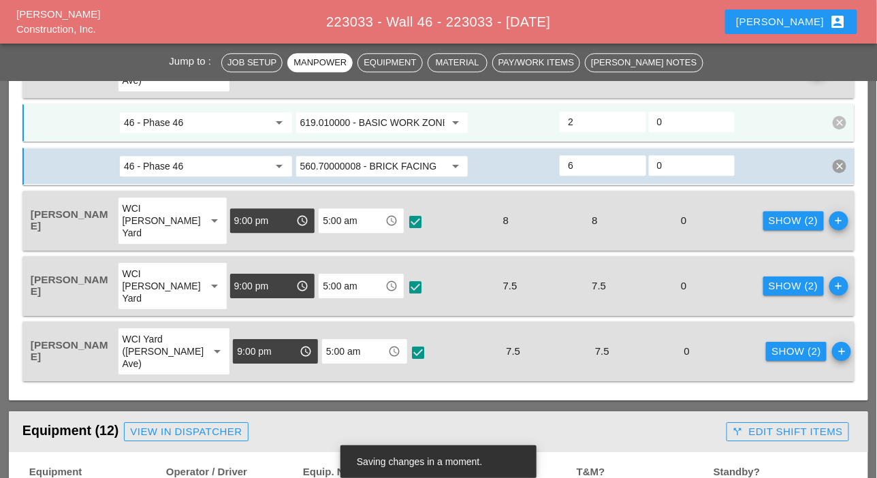
scroll to position [1090, 0]
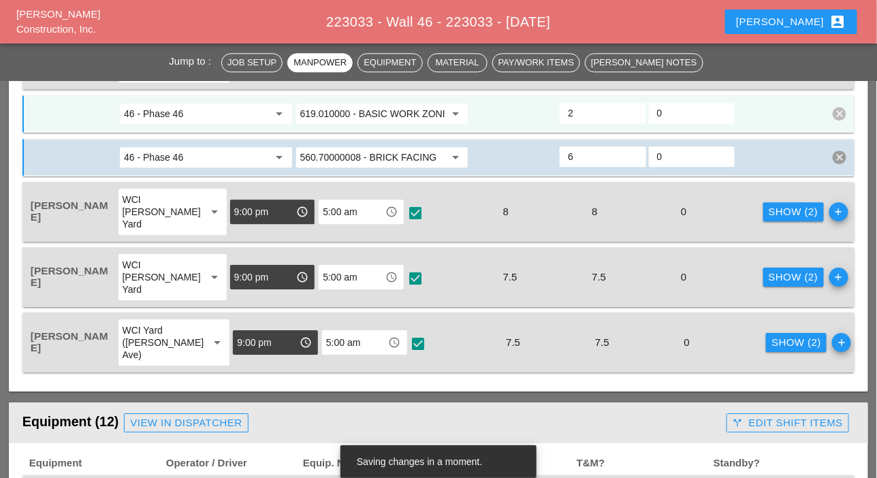
type input "6"
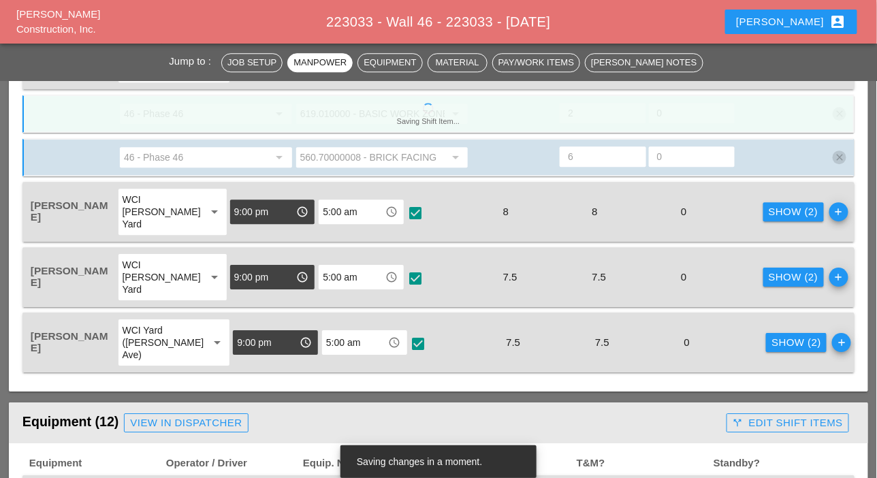
click at [404, 277] on div at bounding box center [415, 278] width 23 height 23
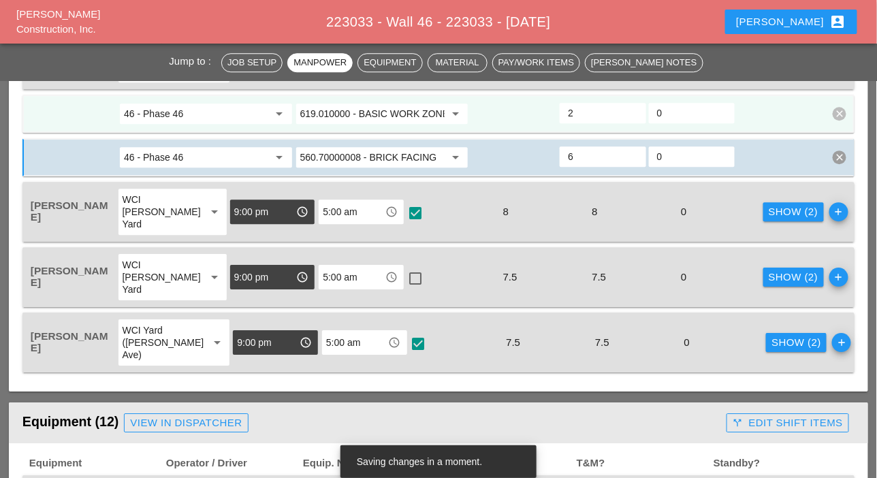
click at [404, 277] on div at bounding box center [415, 278] width 23 height 23
checkbox input "true"
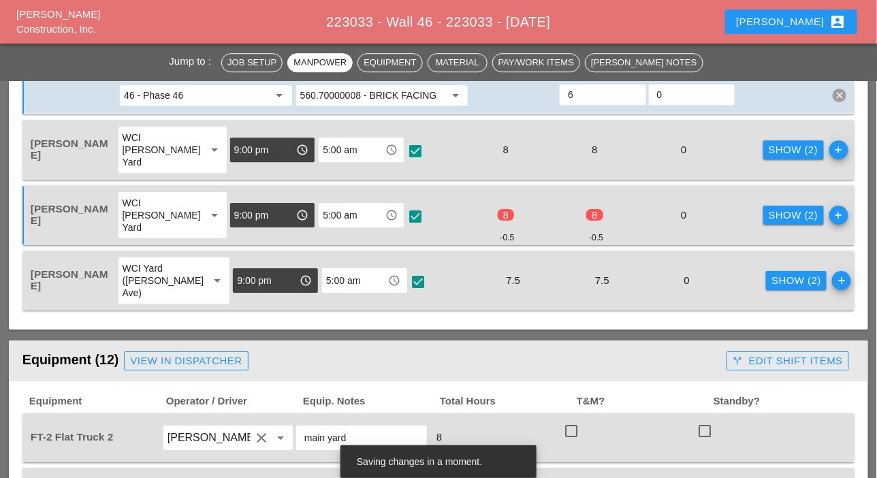
scroll to position [1226, 0]
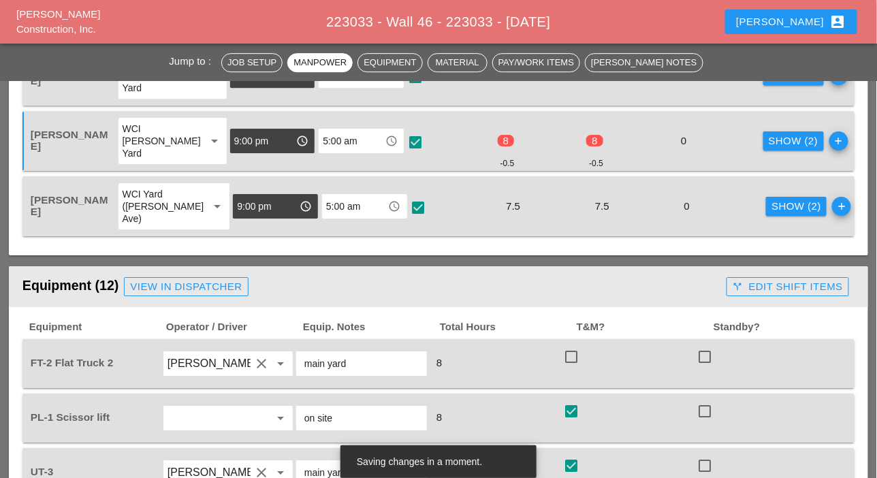
click at [407, 200] on div at bounding box center [418, 207] width 23 height 23
click at [407, 203] on div at bounding box center [418, 207] width 23 height 23
checkbox input "true"
click at [772, 202] on div "Show (2)" at bounding box center [797, 207] width 50 height 16
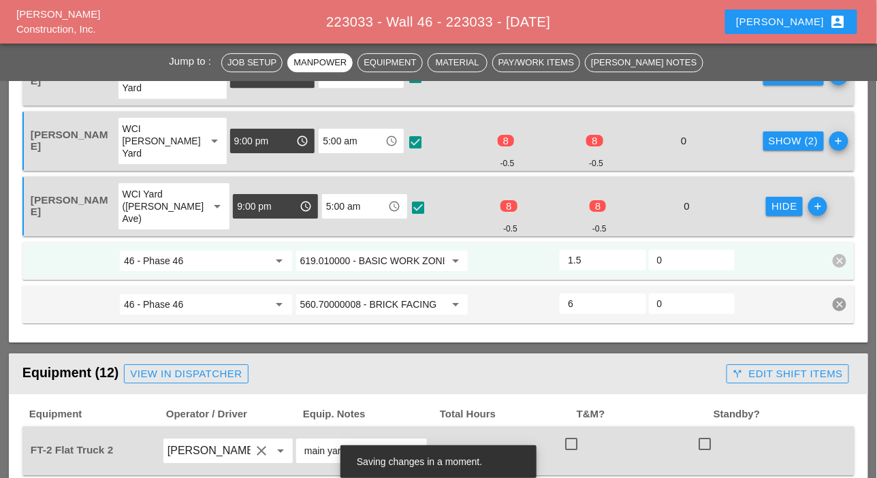
type input "2"
click at [635, 253] on input "2" at bounding box center [602, 260] width 69 height 22
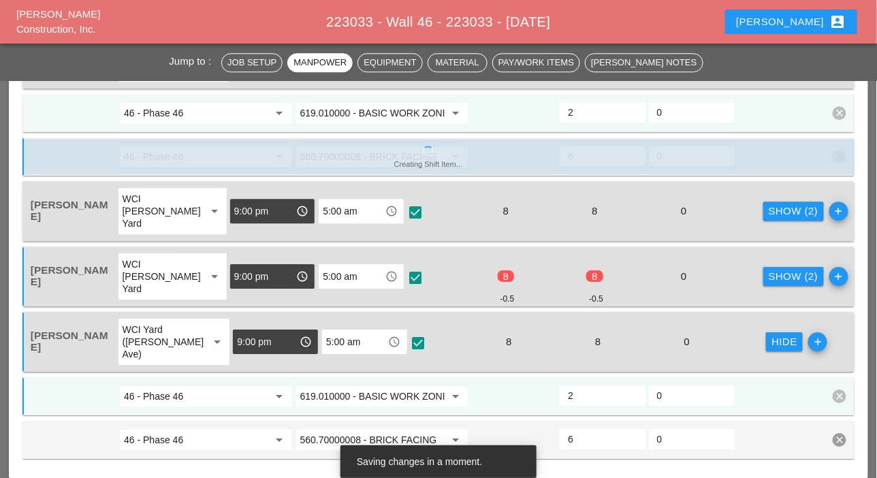
scroll to position [1090, 0]
click at [769, 270] on div "Show (2)" at bounding box center [794, 278] width 50 height 16
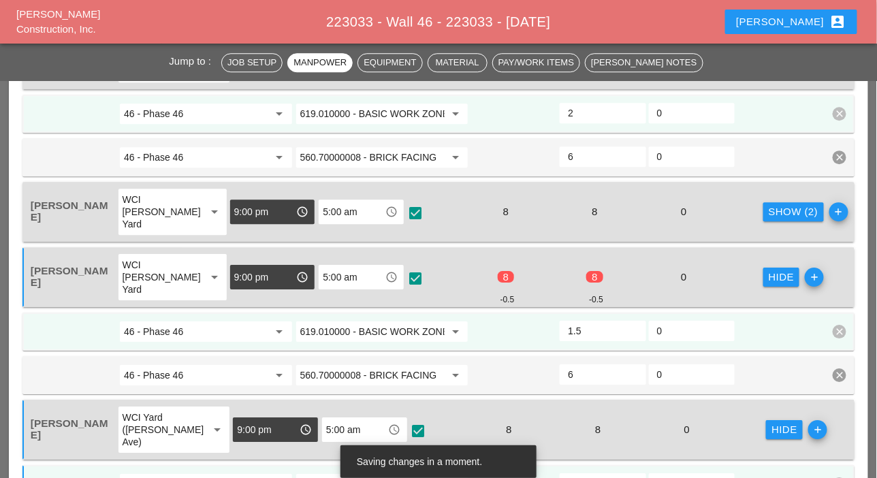
type input "2"
click at [634, 323] on input "2" at bounding box center [602, 331] width 69 height 22
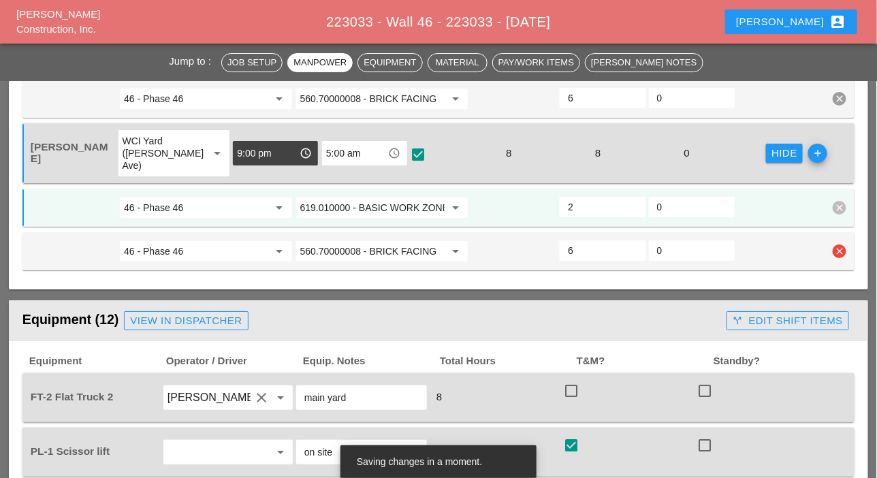
scroll to position [1430, 0]
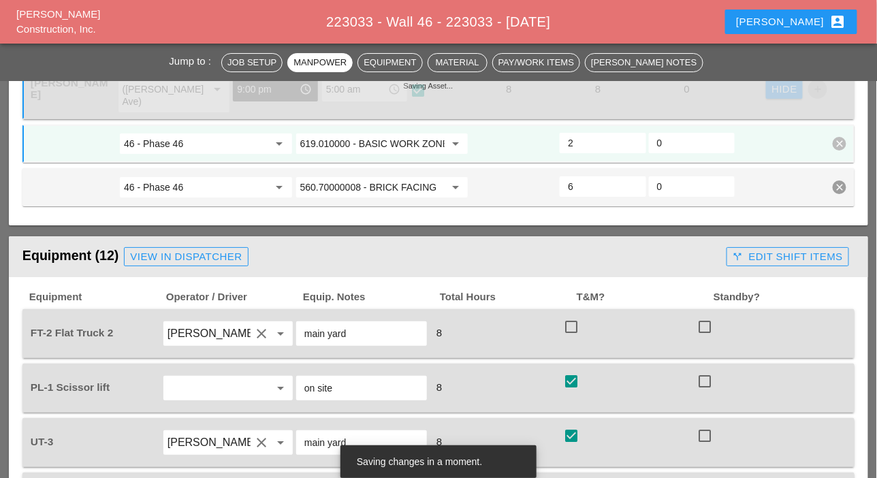
click at [759, 257] on div "call_split Edit Shift Items" at bounding box center [788, 257] width 110 height 16
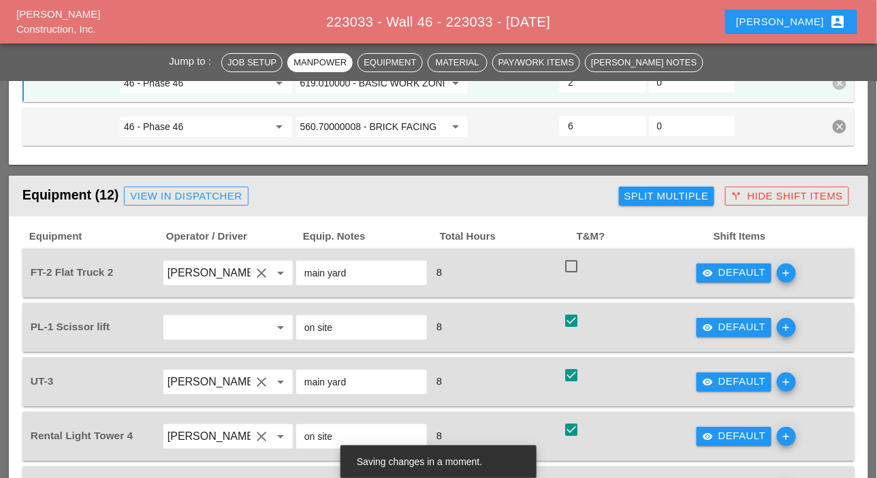
scroll to position [1498, 0]
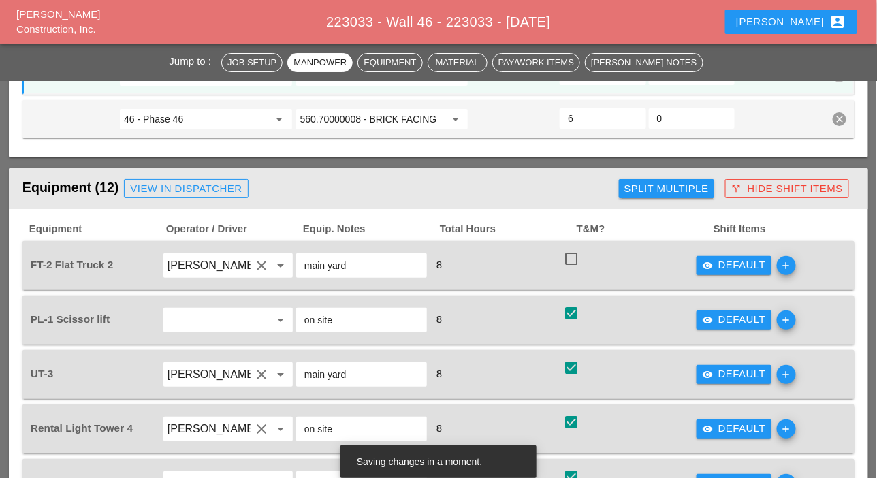
click at [569, 256] on div at bounding box center [571, 258] width 23 height 23
checkbox input "true"
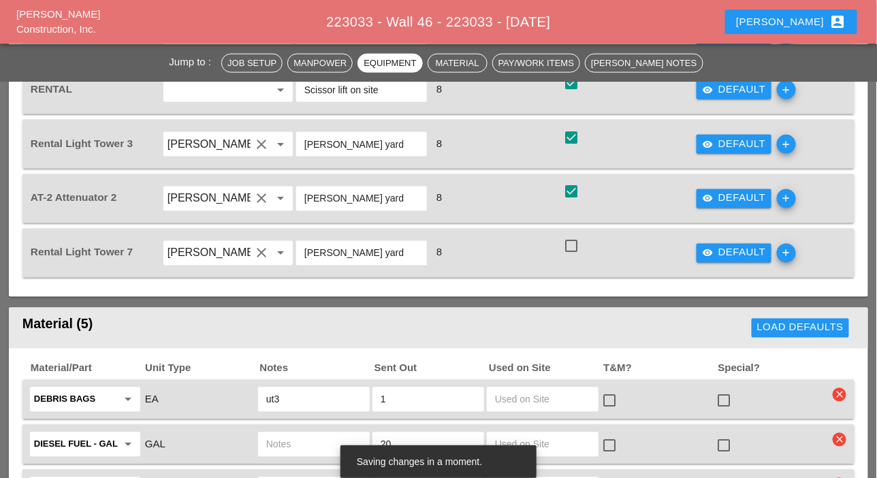
scroll to position [2111, 0]
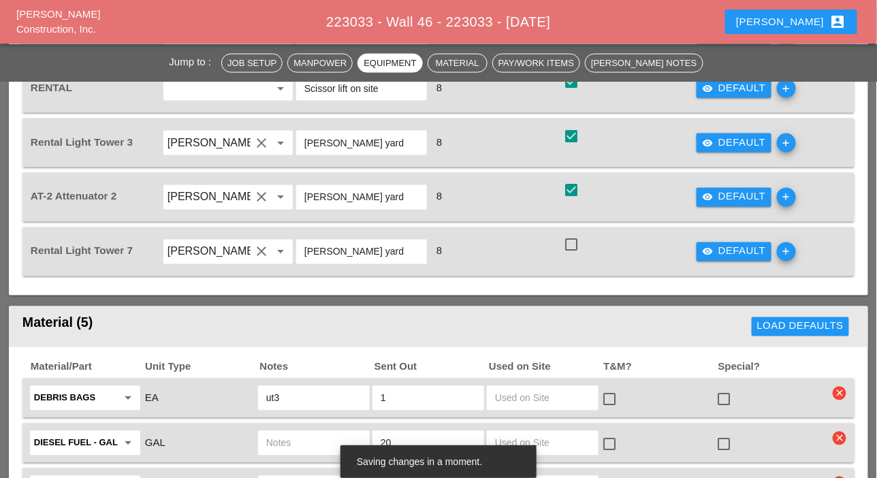
click at [573, 238] on div at bounding box center [571, 245] width 23 height 23
checkbox input "true"
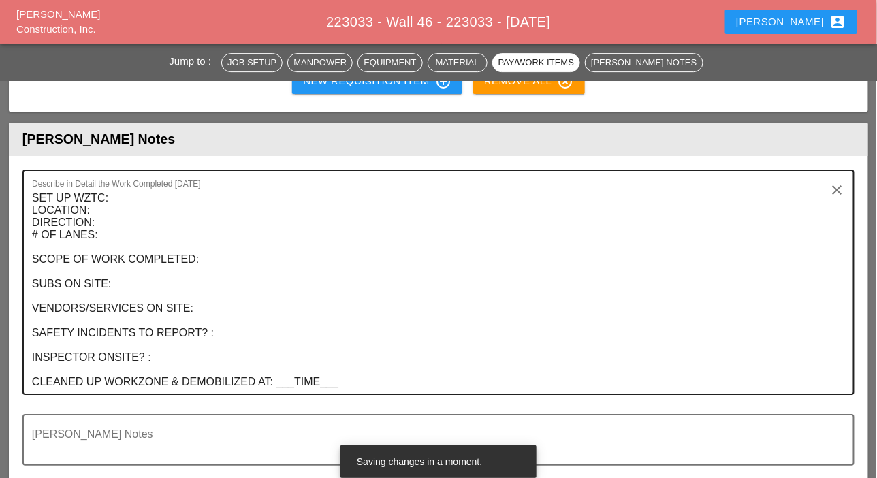
scroll to position [2860, 0]
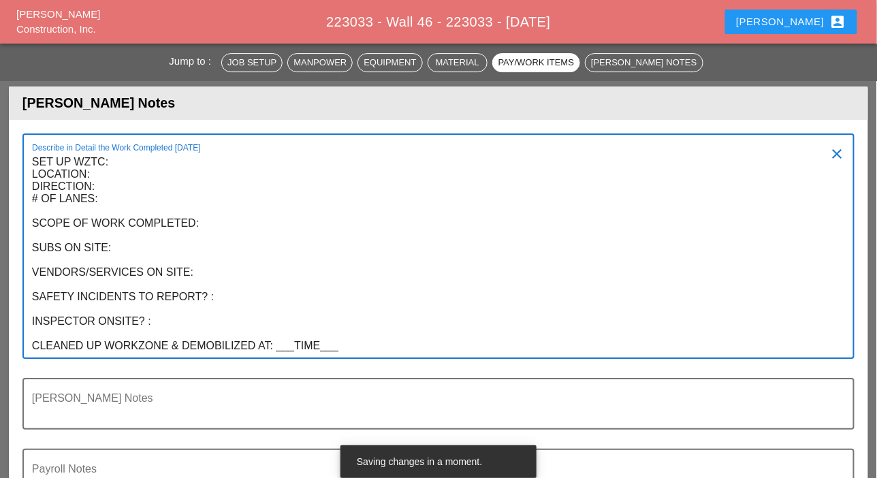
click at [383, 340] on textarea "SET UP WZTC: LOCATION: DIRECTION: # OF LANES: SCOPE OF WORK COMPLETED: SUBS ON …" at bounding box center [433, 254] width 802 height 206
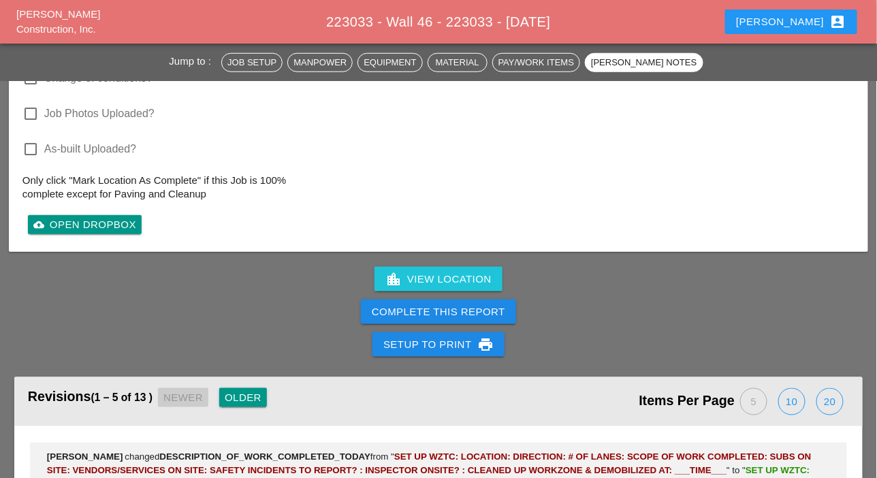
scroll to position [3405, 0]
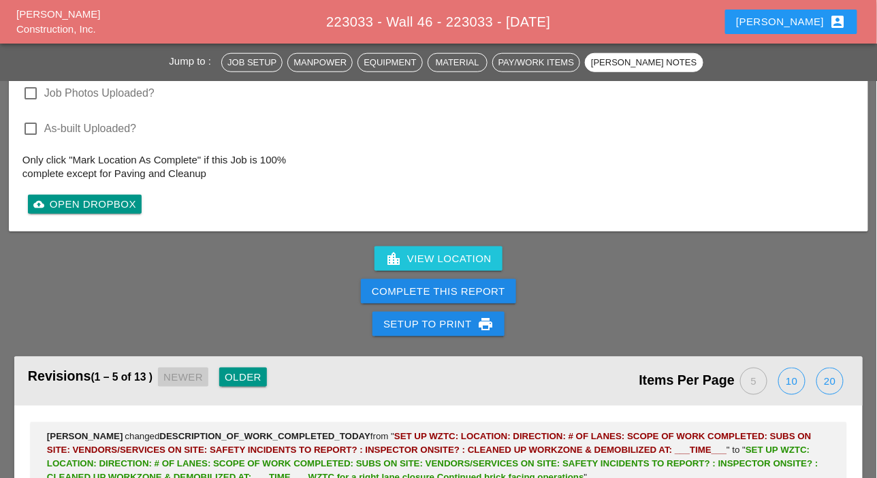
type textarea "SET UP WZTC: LOCATION: DIRECTION: # OF LANES: SCOPE OF WORK COMPLETED: SUBS ON …"
click at [416, 284] on div "Complete This Report" at bounding box center [438, 292] width 133 height 16
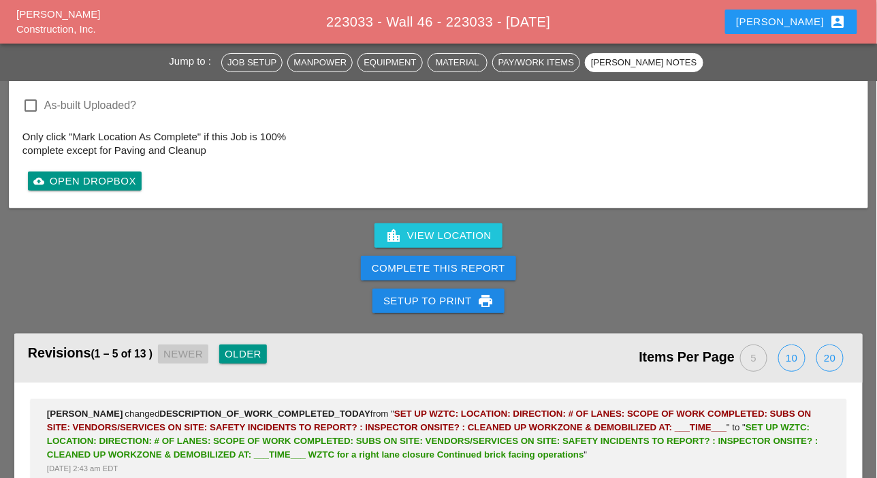
scroll to position [3180, 0]
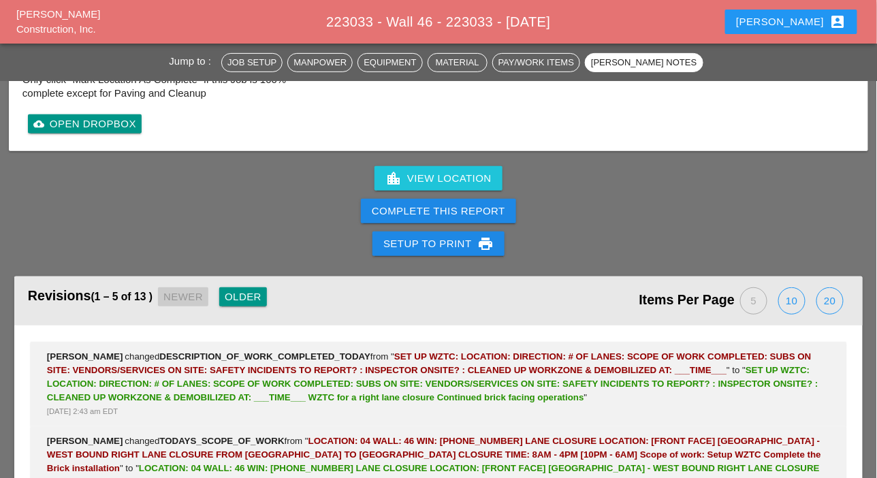
click at [426, 208] on div "Complete This Report" at bounding box center [438, 212] width 133 height 16
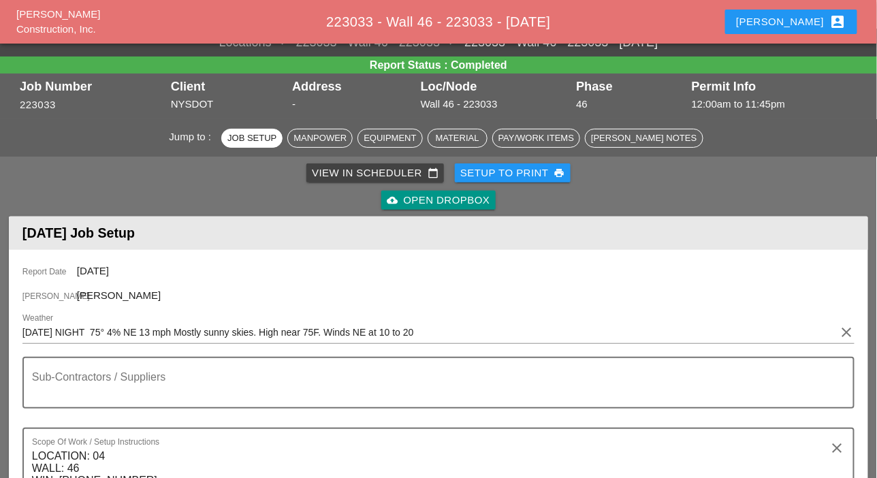
scroll to position [0, 0]
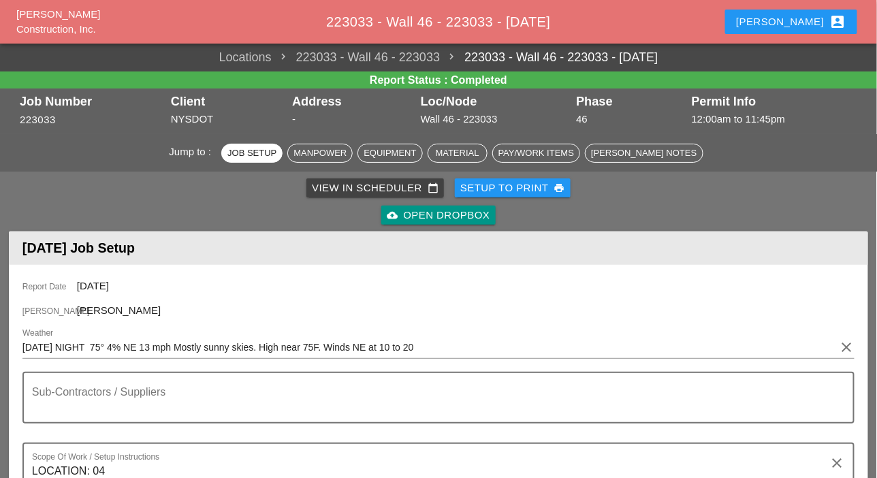
click at [377, 193] on div "View in Scheduler calendar_today" at bounding box center [375, 188] width 127 height 16
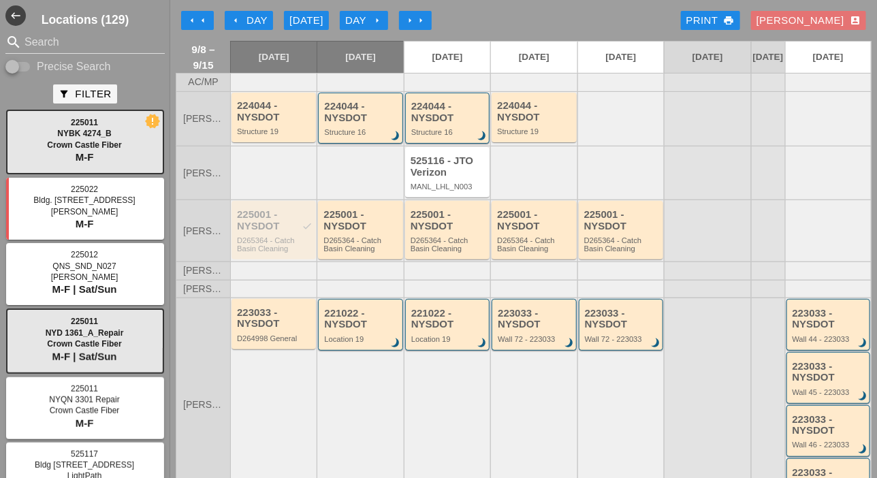
click at [362, 19] on div "Day arrow_right" at bounding box center [363, 21] width 37 height 16
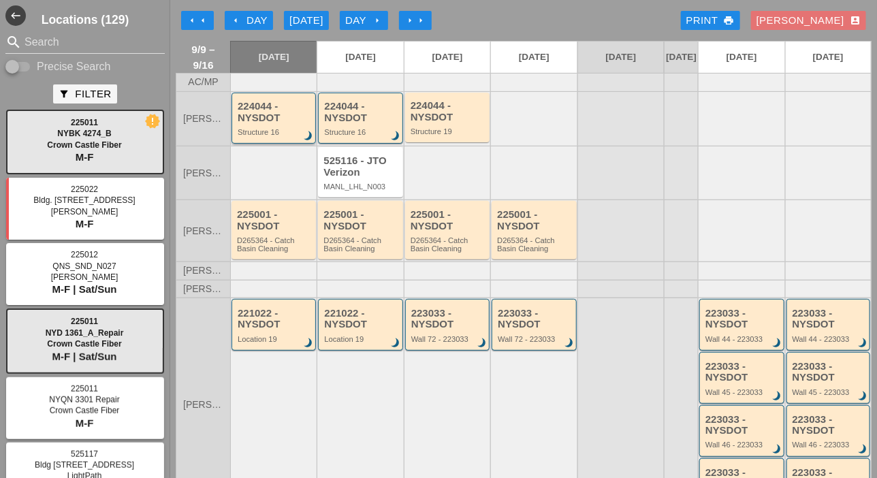
click at [270, 136] on div "224044 - NYSDOT Structure 16 brightness_3" at bounding box center [275, 118] width 74 height 35
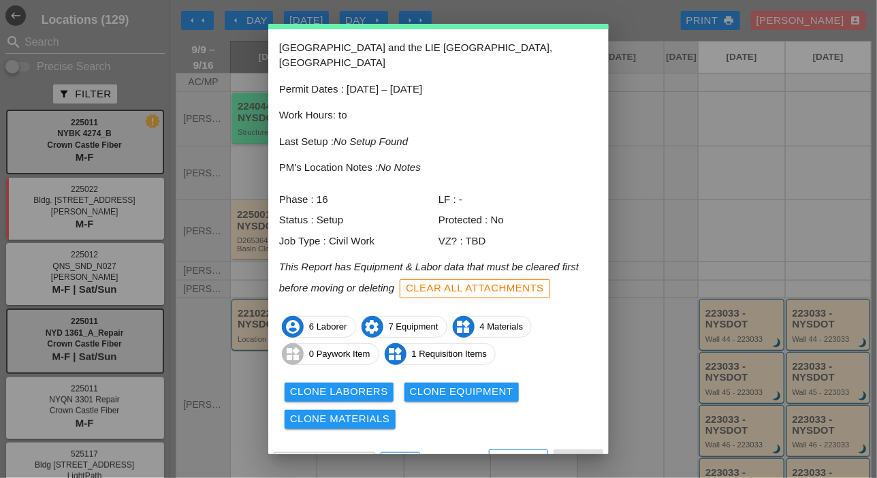
scroll to position [60, 0]
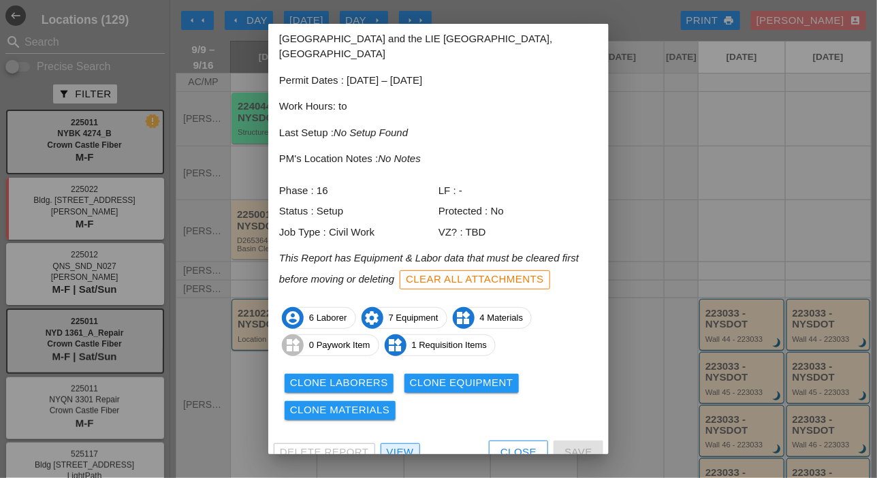
drag, startPoint x: 395, startPoint y: 429, endPoint x: 469, endPoint y: 107, distance: 330.6
click at [396, 445] on div "View" at bounding box center [400, 453] width 27 height 16
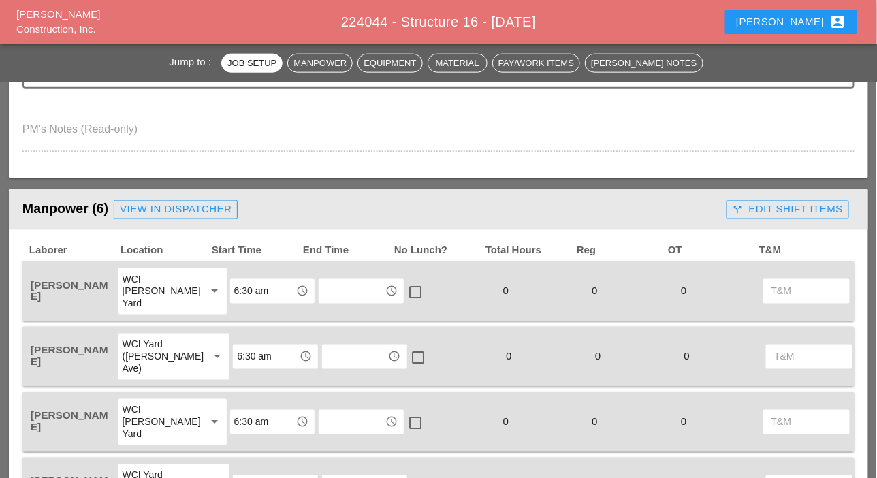
scroll to position [477, 0]
drag, startPoint x: 751, startPoint y: 203, endPoint x: 734, endPoint y: 205, distance: 17.1
click at [751, 204] on div "call_split Edit Shift Items" at bounding box center [788, 210] width 110 height 16
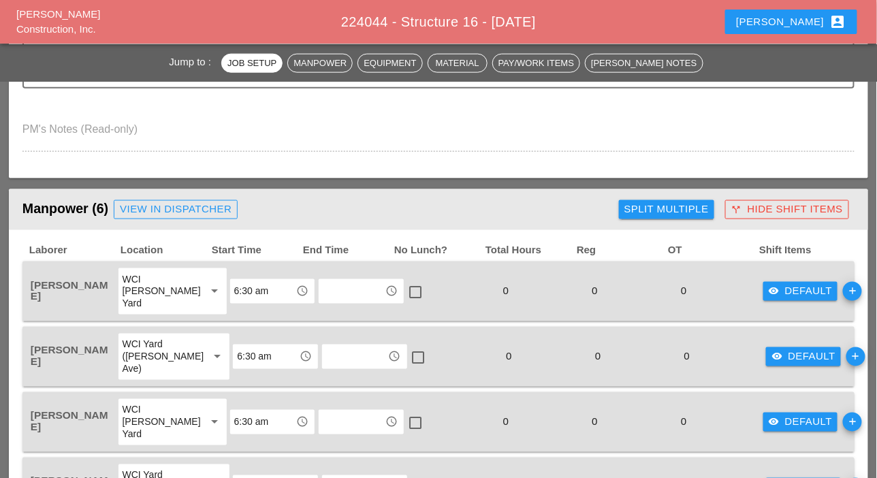
click at [691, 208] on div "Split Multiple" at bounding box center [666, 210] width 84 height 16
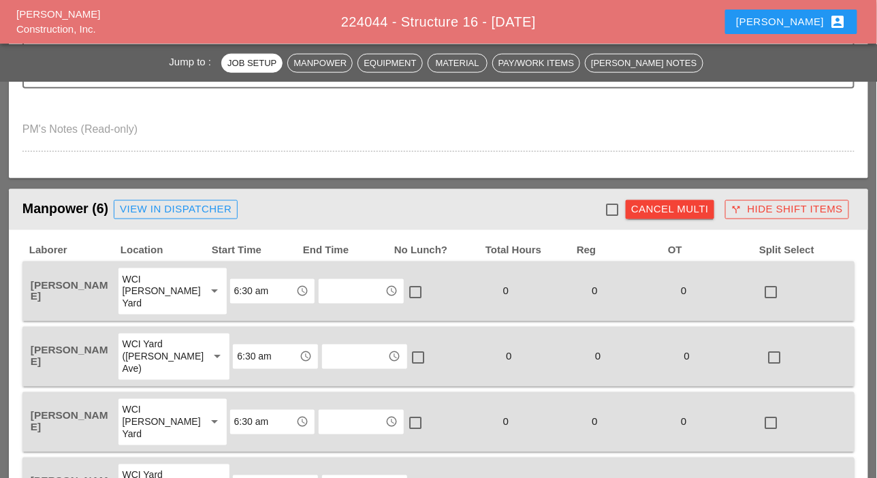
click at [618, 206] on div at bounding box center [612, 209] width 23 height 23
checkbox input "true"
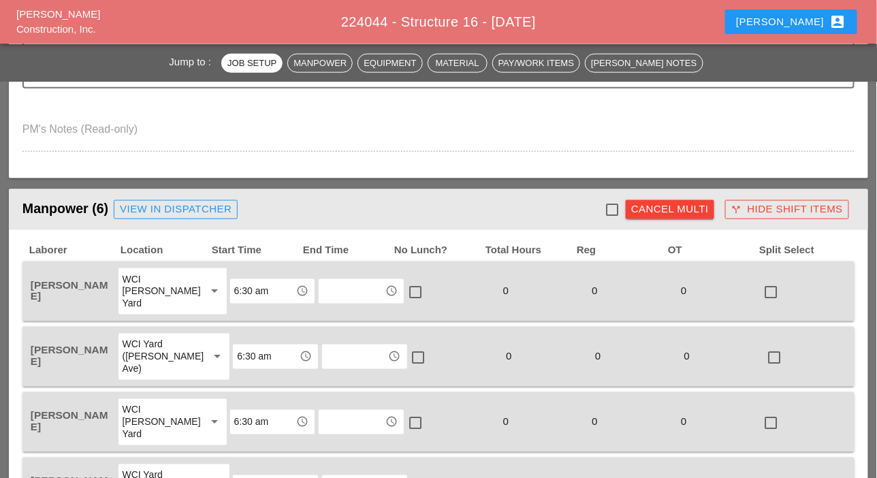
checkbox input "true"
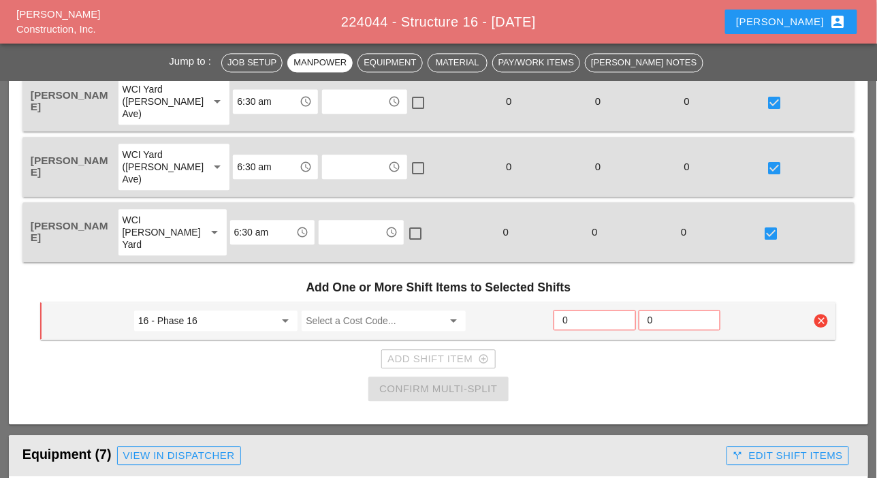
scroll to position [953, 0]
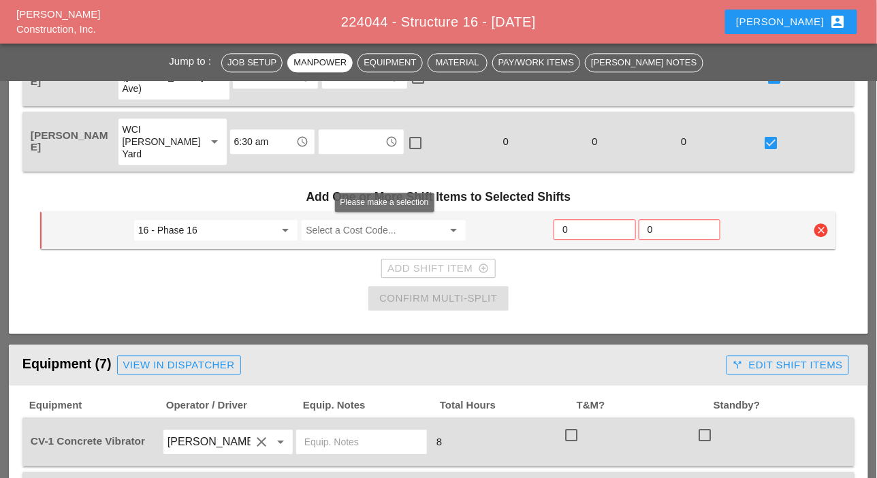
click at [354, 234] on input "Select a Cost Code..." at bounding box center [374, 230] width 137 height 22
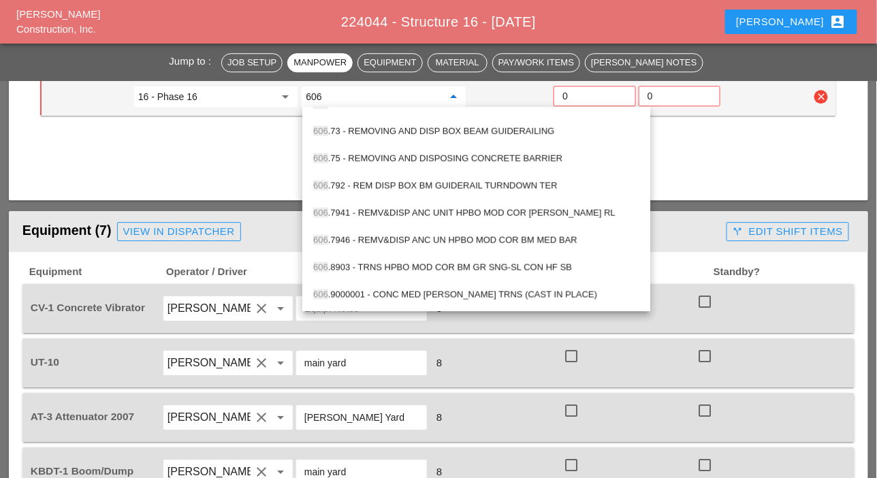
scroll to position [1158, 0]
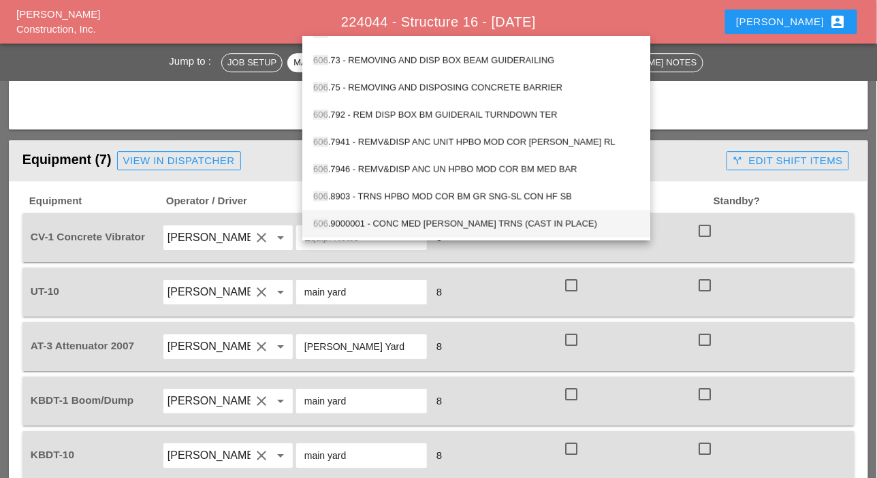
click at [424, 221] on div "606 .9000001 - CONC MED BARR TRNS (CAST IN PLACE)" at bounding box center [476, 224] width 326 height 16
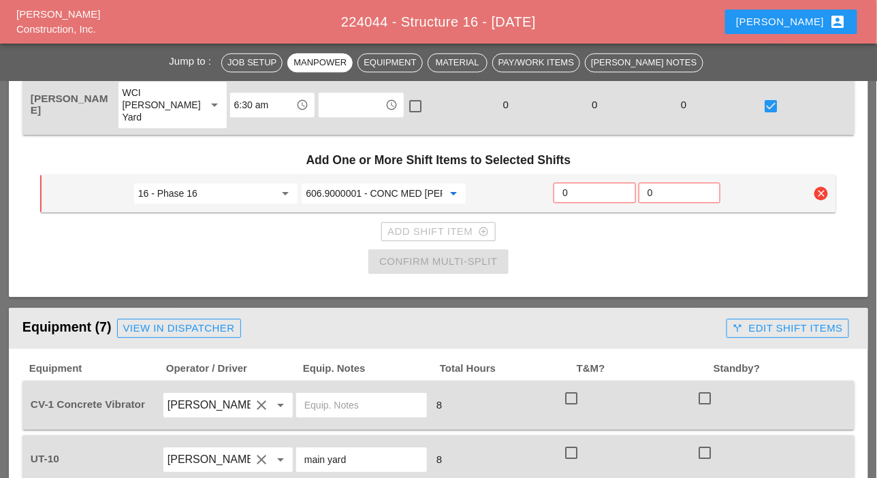
scroll to position [953, 0]
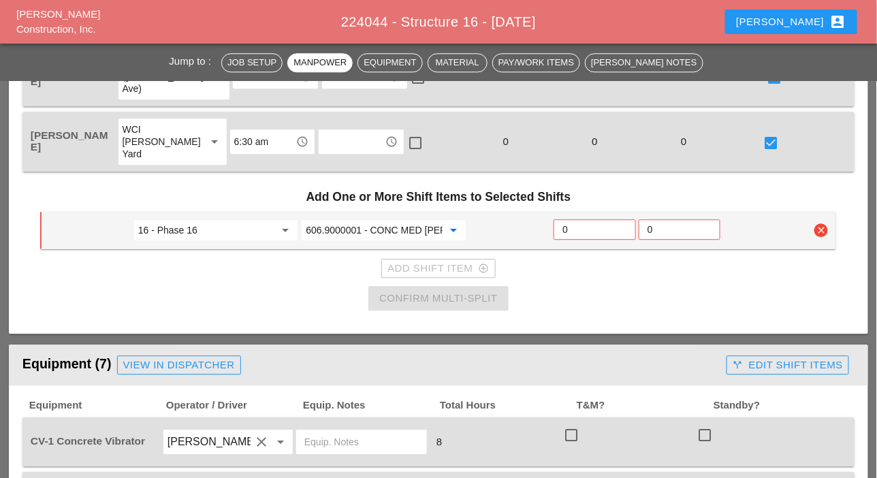
type input "606.9000001 - CONC MED BARR TRNS (CAST IN PLACE)"
click at [571, 232] on input "0" at bounding box center [595, 230] width 64 height 22
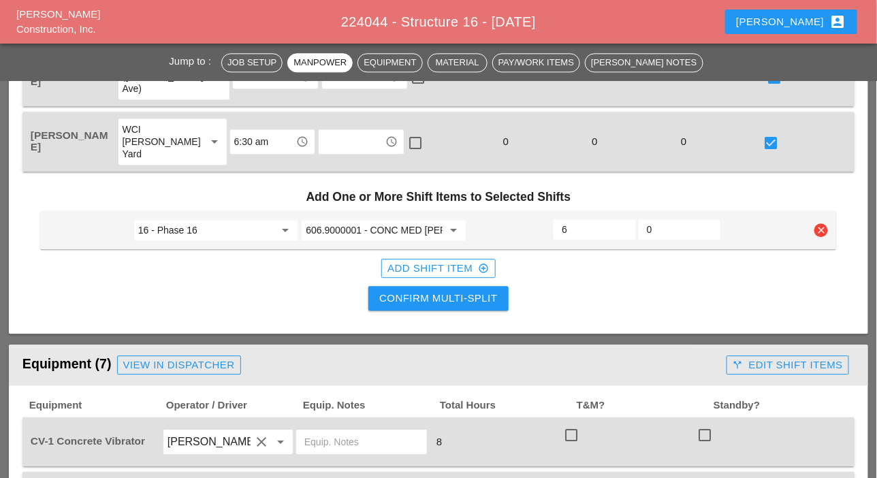
type input "6"
click at [468, 296] on div "Confirm Multi-Split" at bounding box center [438, 299] width 118 height 16
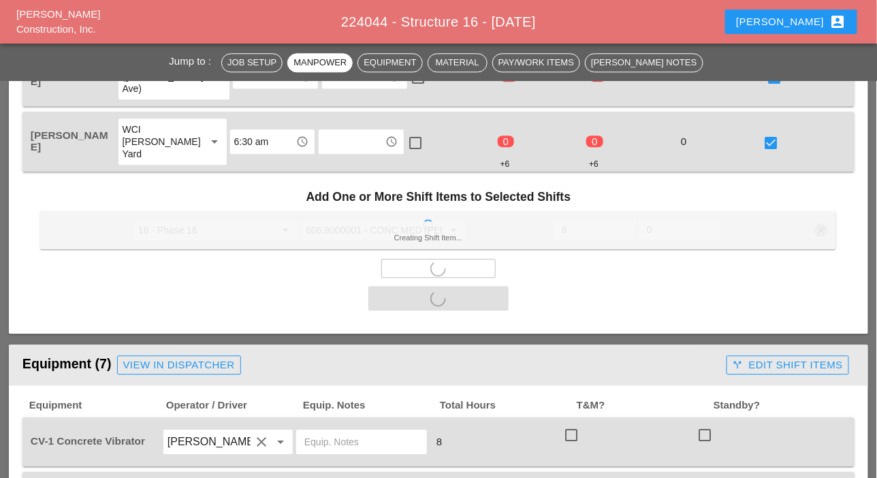
scroll to position [1090, 0]
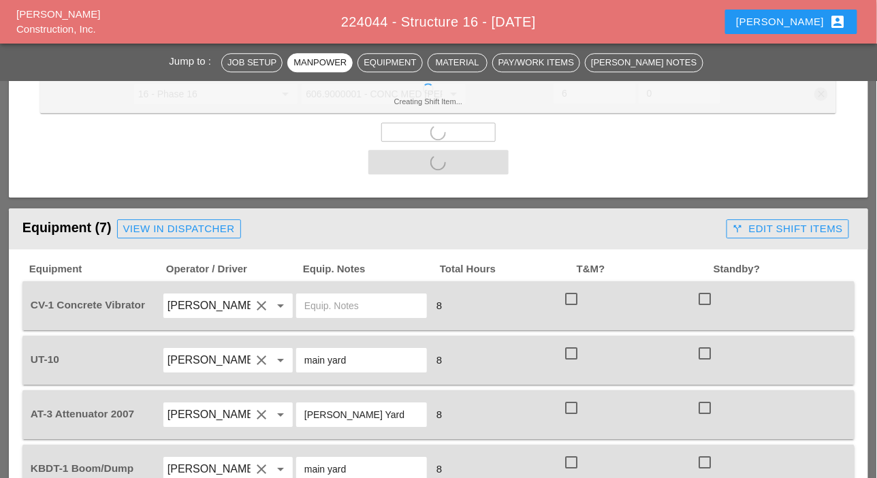
click at [700, 294] on div at bounding box center [704, 298] width 23 height 23
checkbox input "true"
checkbox input "false"
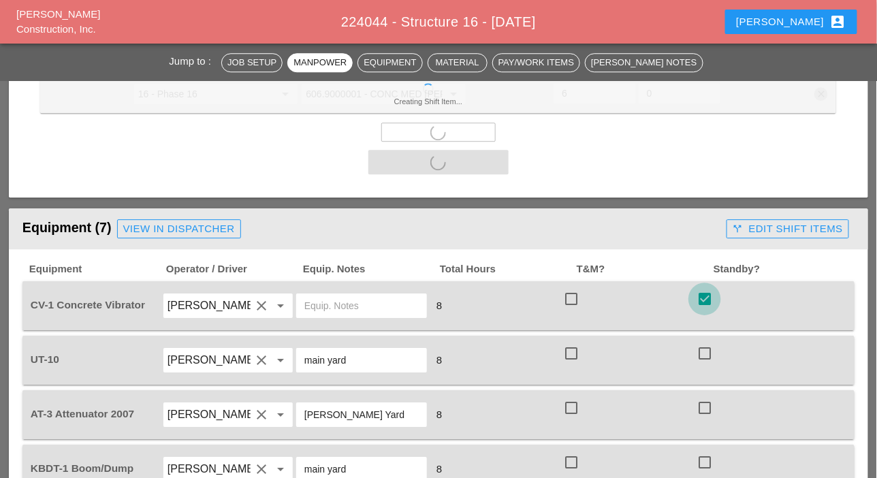
checkbox input "false"
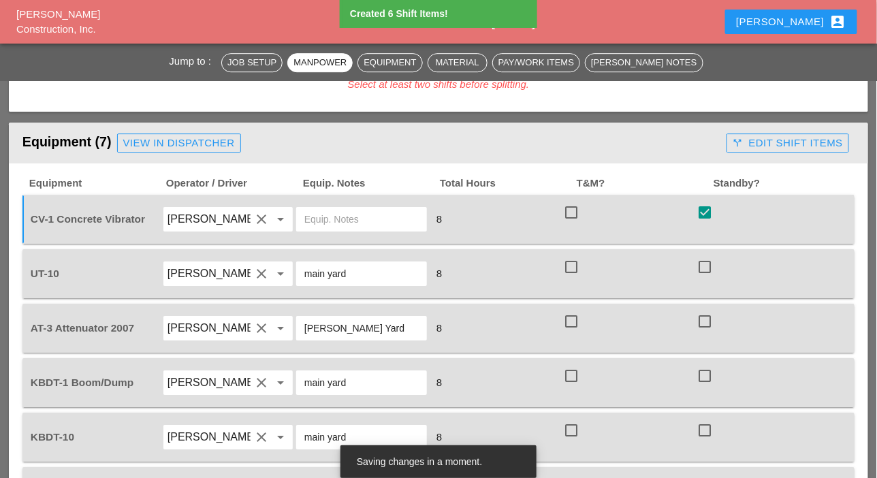
scroll to position [1226, 0]
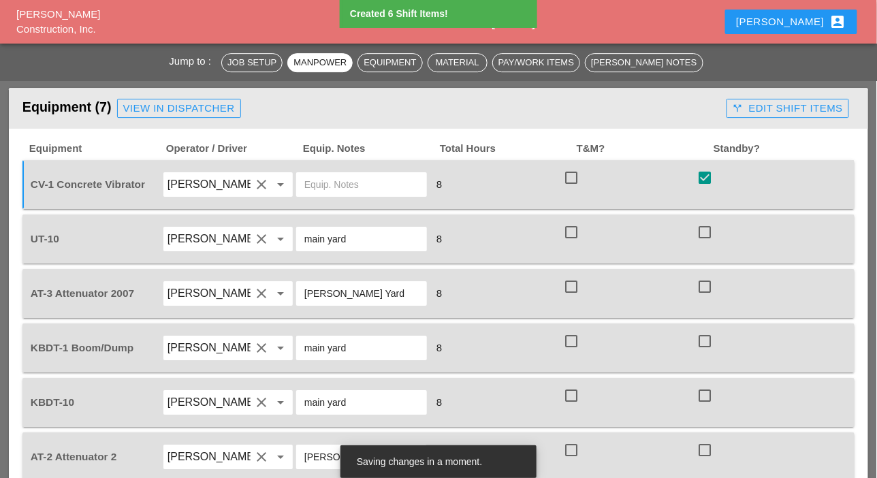
click at [575, 232] on div at bounding box center [571, 232] width 23 height 23
checkbox input "true"
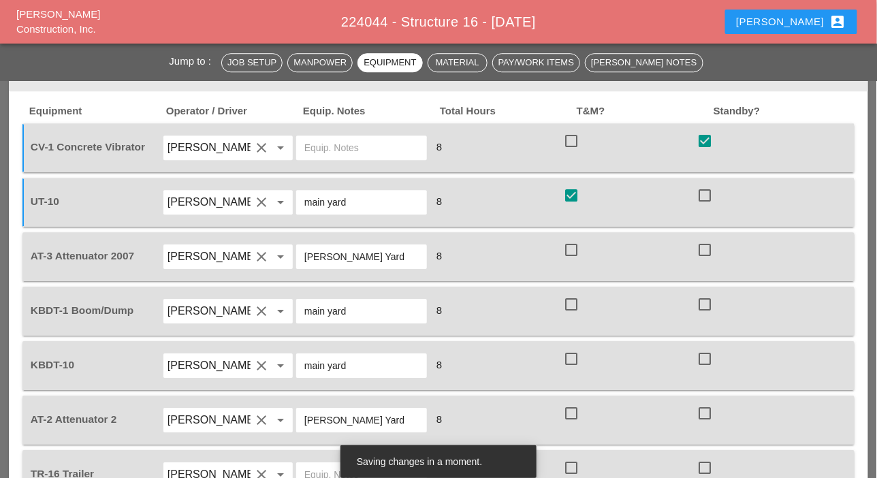
scroll to position [1090, 0]
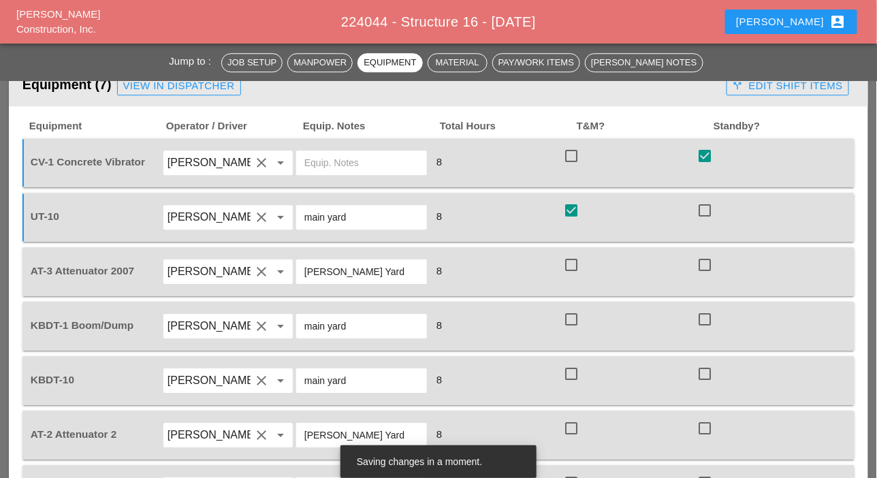
click at [569, 258] on div at bounding box center [571, 264] width 23 height 23
checkbox input "true"
click at [571, 315] on div at bounding box center [571, 319] width 23 height 23
checkbox input "true"
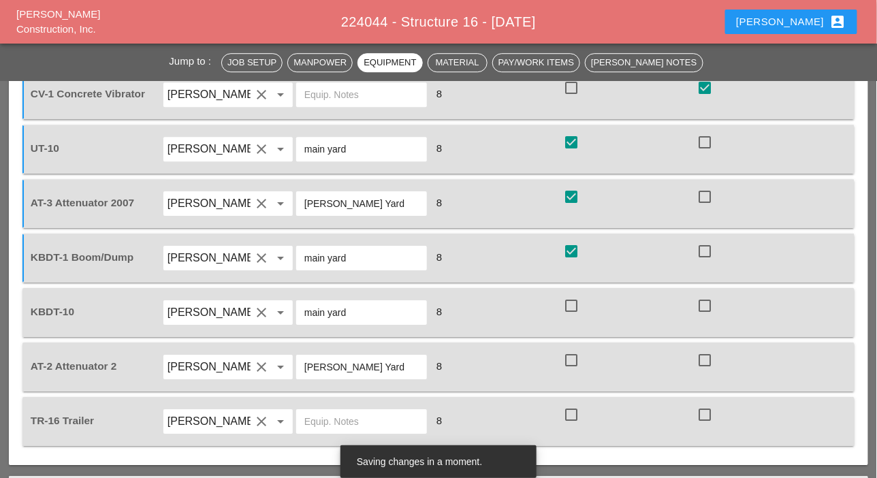
click at [571, 300] on div at bounding box center [571, 305] width 23 height 23
checkbox input "true"
click at [569, 355] on div at bounding box center [571, 360] width 23 height 23
checkbox input "true"
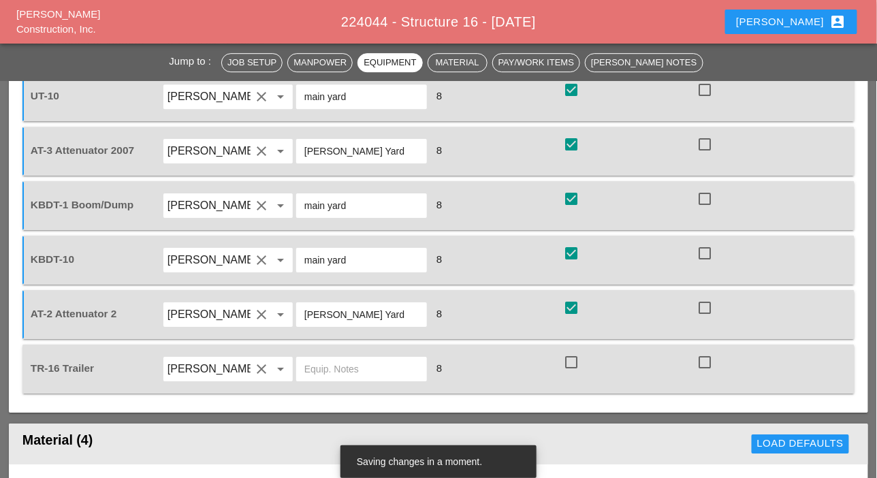
scroll to position [1226, 0]
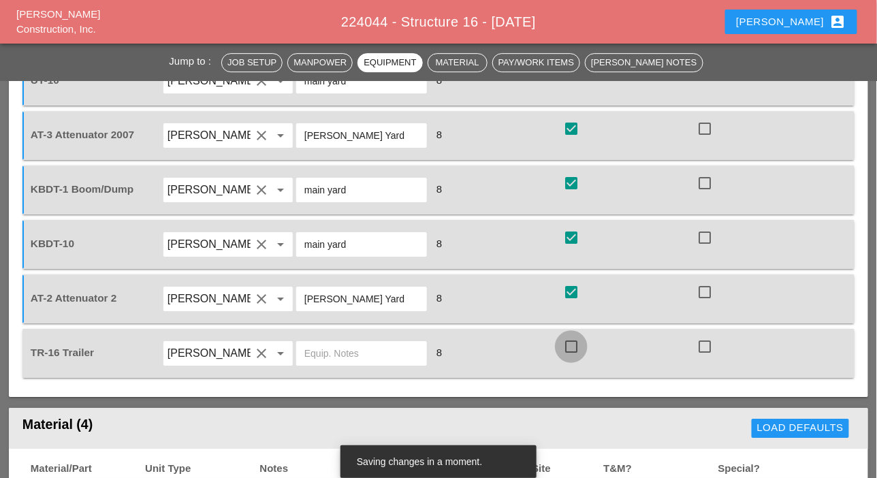
click at [571, 342] on div at bounding box center [571, 346] width 23 height 23
checkbox input "true"
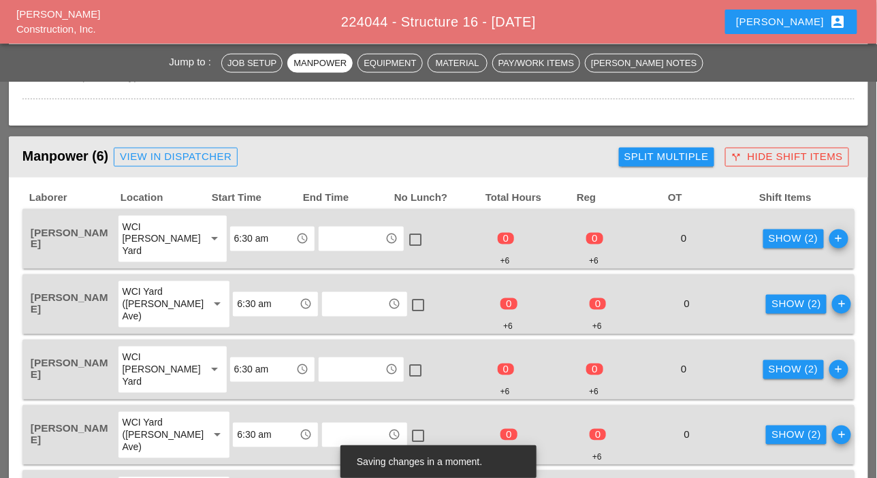
scroll to position [545, 0]
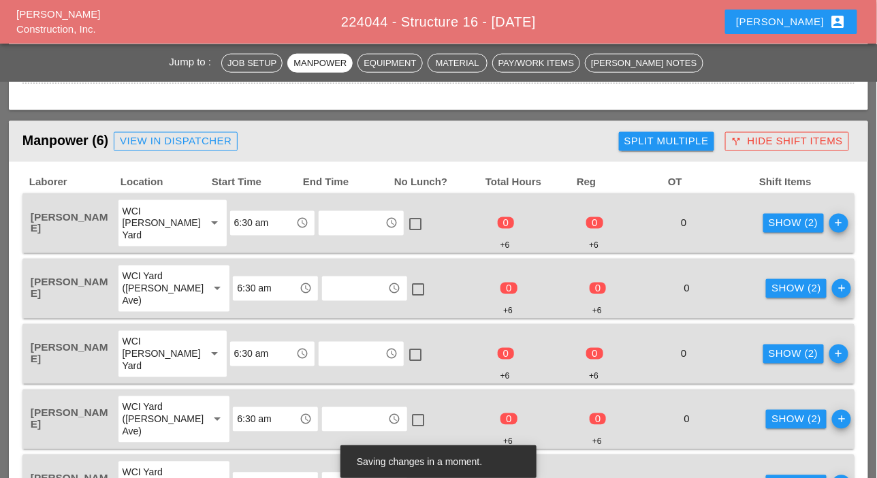
click at [769, 223] on div "Show (2)" at bounding box center [794, 224] width 50 height 16
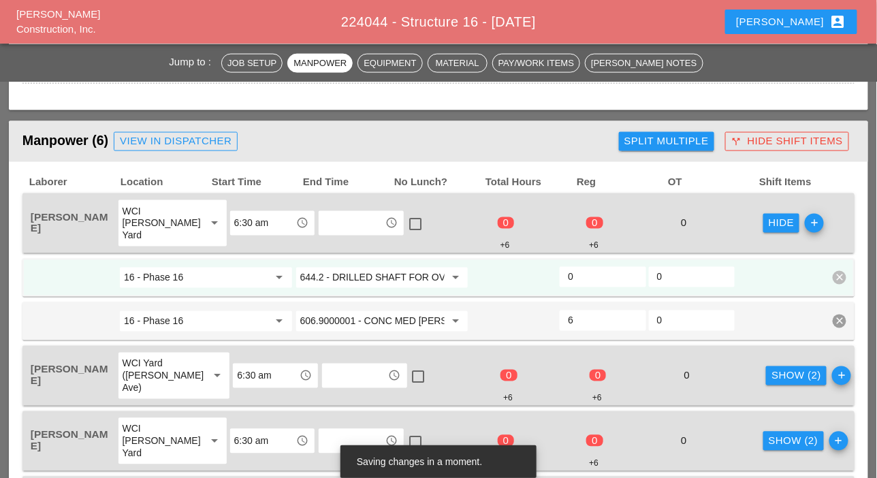
click at [407, 279] on input "644.2 - DRILLED SHAFT FOR OVERHEAD SIGN STRUCTUR" at bounding box center [372, 278] width 145 height 22
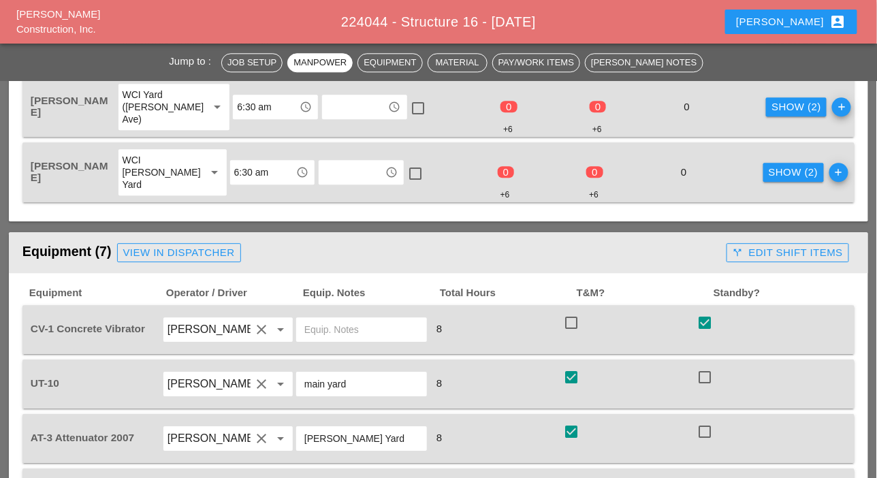
scroll to position [1090, 0]
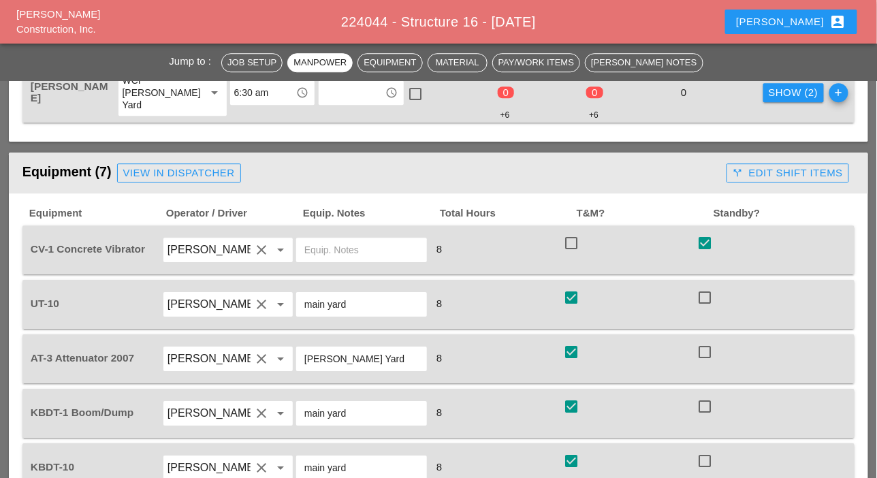
click at [773, 172] on div "call_split Edit Shift Items" at bounding box center [788, 173] width 110 height 16
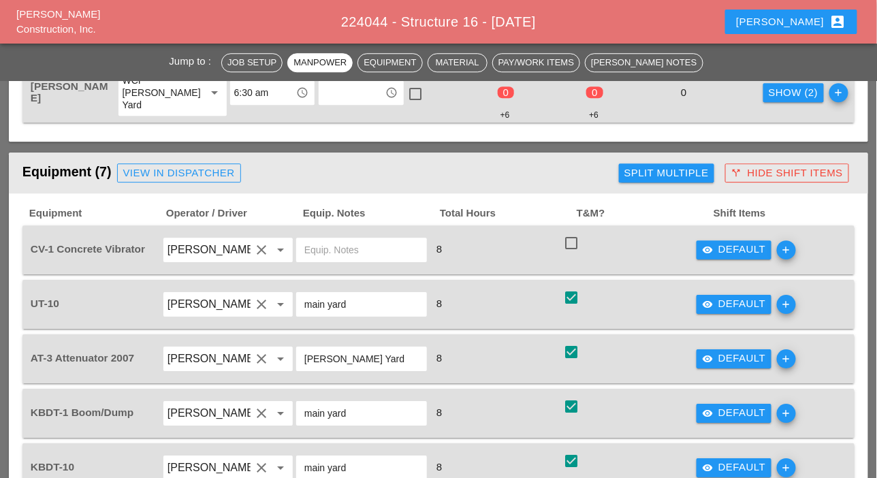
scroll to position [1158, 0]
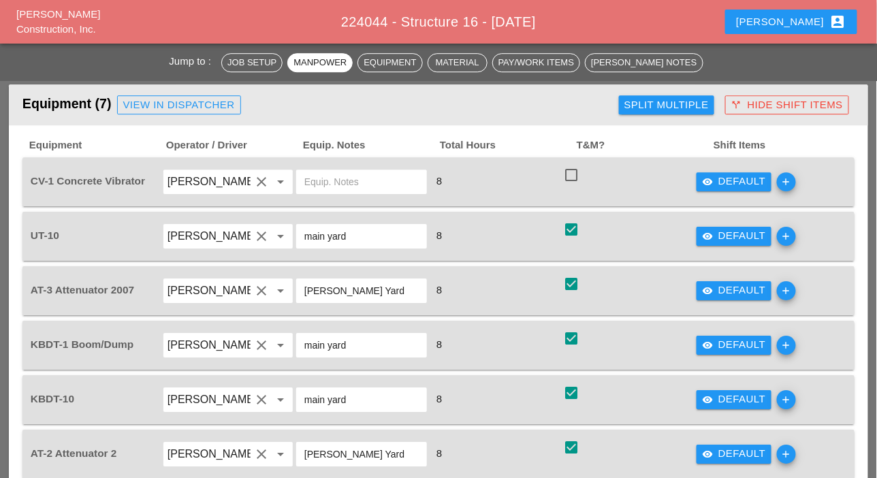
click at [712, 235] on icon "visibility" at bounding box center [707, 236] width 11 height 11
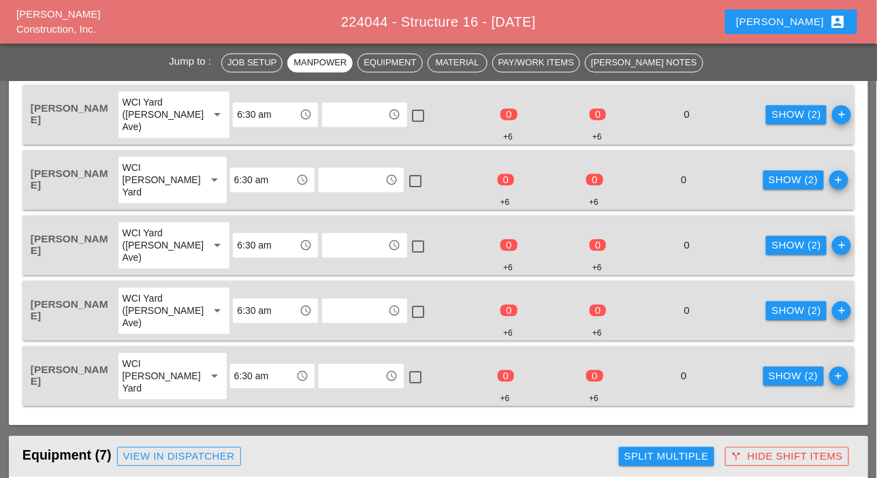
scroll to position [749, 0]
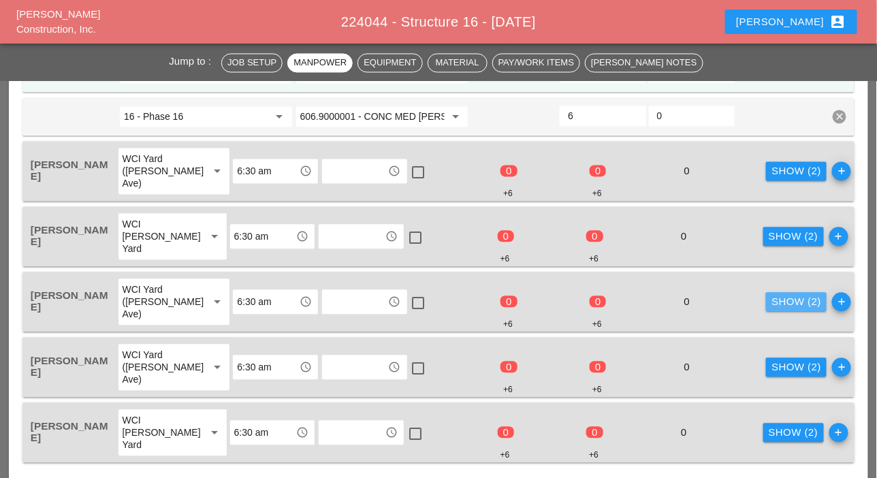
click at [772, 301] on div "Show (2)" at bounding box center [797, 303] width 50 height 16
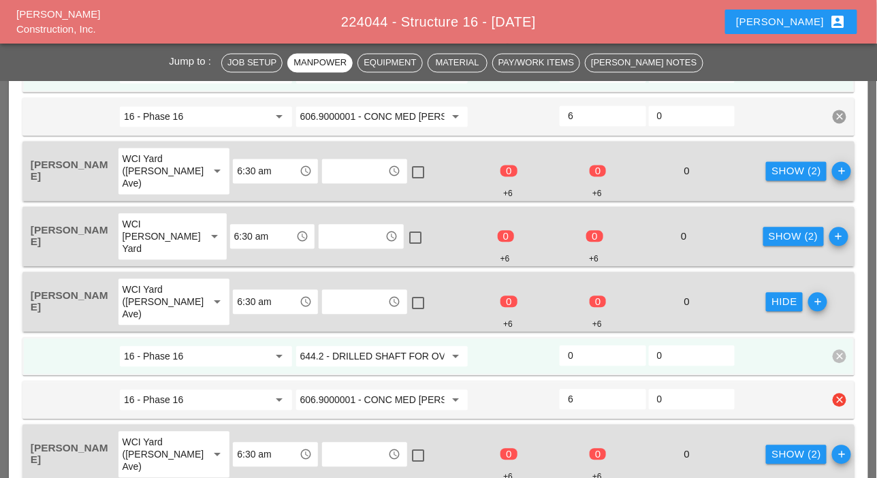
click at [364, 396] on input "606.9000001 - CONC MED BARR TRNS (CAST IN PLACE)" at bounding box center [372, 401] width 145 height 22
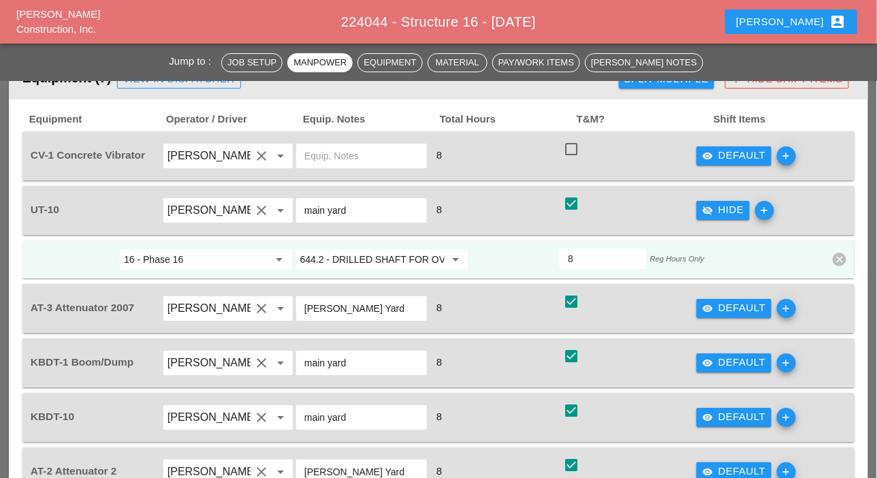
scroll to position [1294, 0]
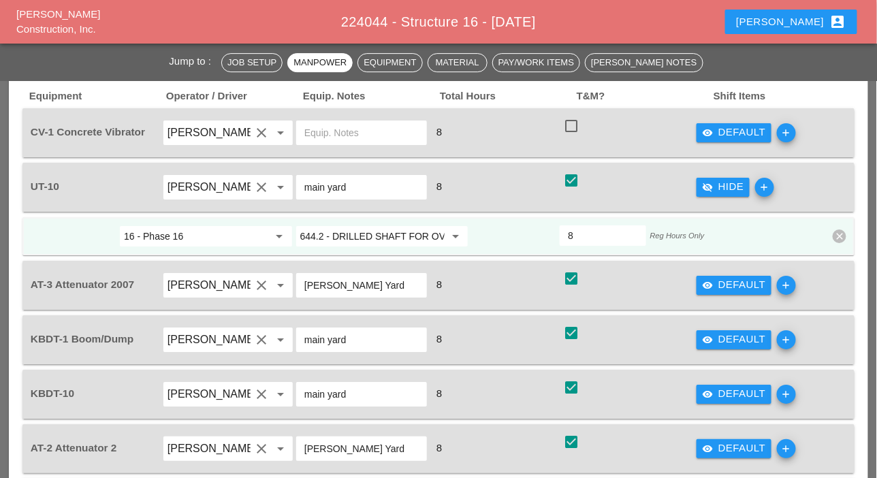
click at [375, 238] on input "644.2 - DRILLED SHAFT FOR OVERHEAD SIGN STRUCTUR" at bounding box center [372, 236] width 145 height 22
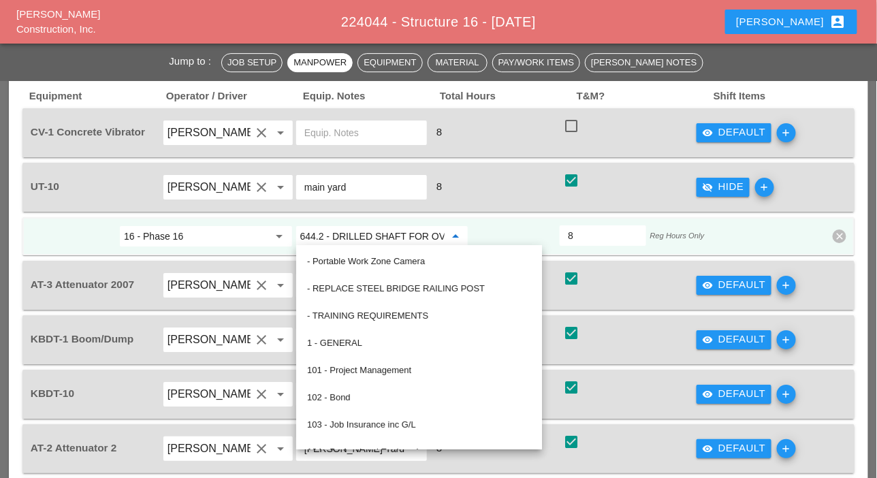
paste input "06.9000001 - CONC MED BARR TRNS (CAST IN PLACE)"
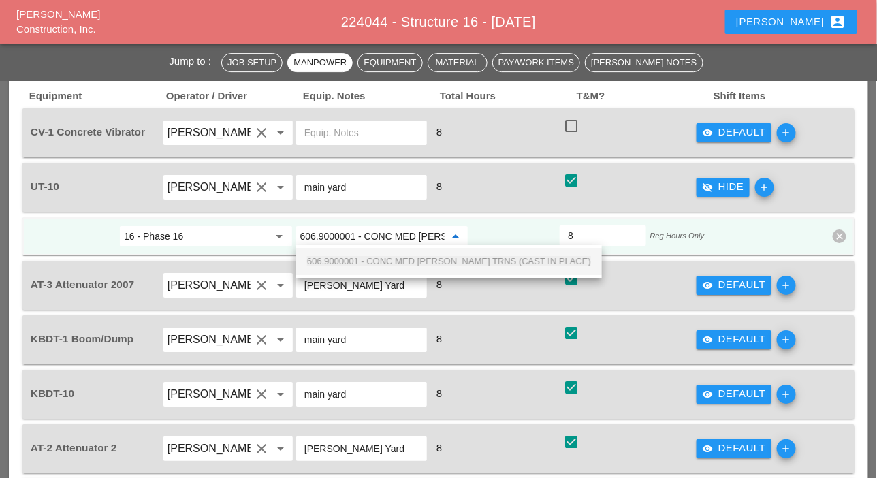
scroll to position [0, 109]
click at [383, 262] on span "606.9000001 - CONC MED BARR TRNS (CAST IN PLACE)" at bounding box center [449, 261] width 284 height 10
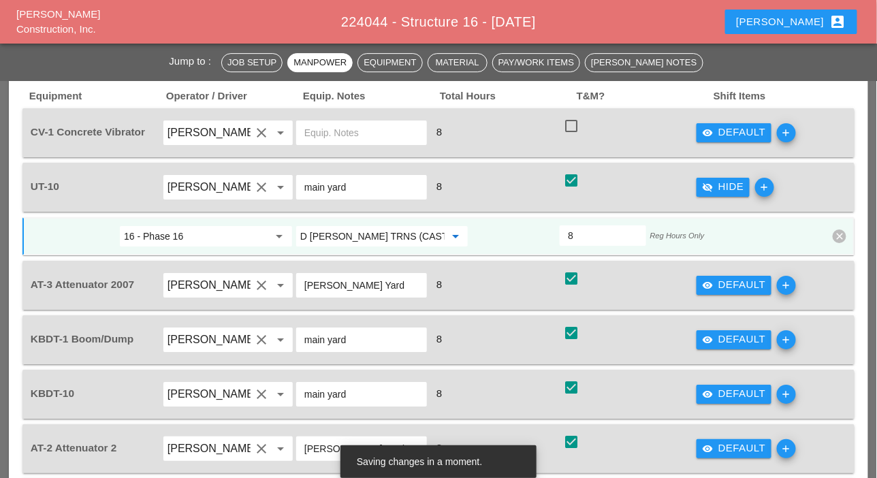
type input "606.9000001 - CONC MED BARR TRNS (CAST IN PLACE)"
drag, startPoint x: 712, startPoint y: 338, endPoint x: 597, endPoint y: 341, distance: 115.1
click at [712, 338] on icon "visibility" at bounding box center [707, 339] width 11 height 11
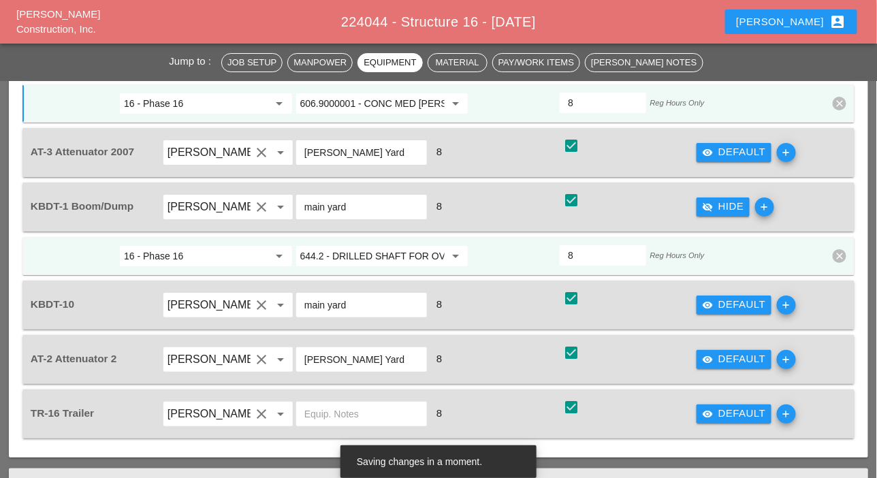
scroll to position [1430, 0]
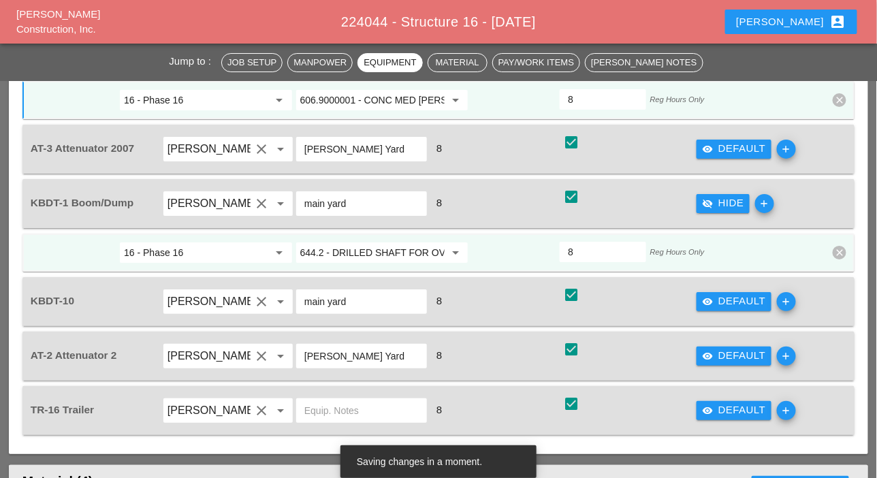
click at [392, 255] on input "644.2 - DRILLED SHAFT FOR OVERHEAD SIGN STRUCTUR" at bounding box center [372, 253] width 145 height 22
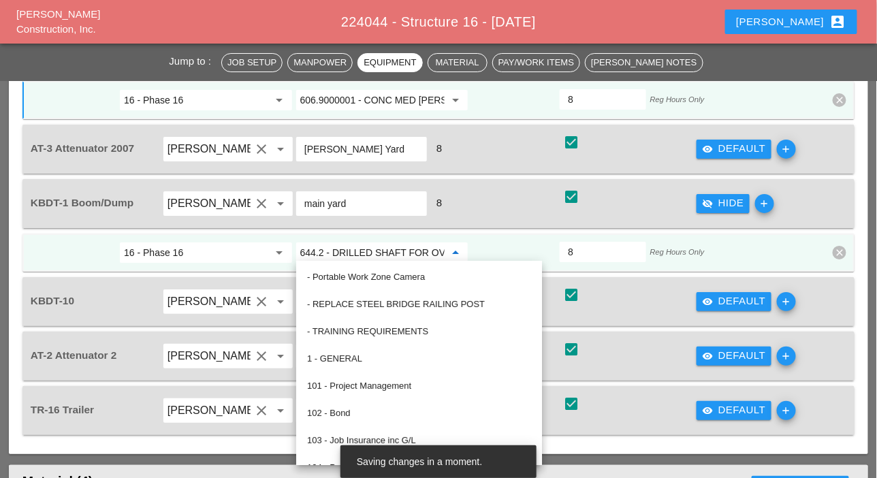
paste input "06.9000001 - CONC MED BARR TRNS (CAST IN PLACE)"
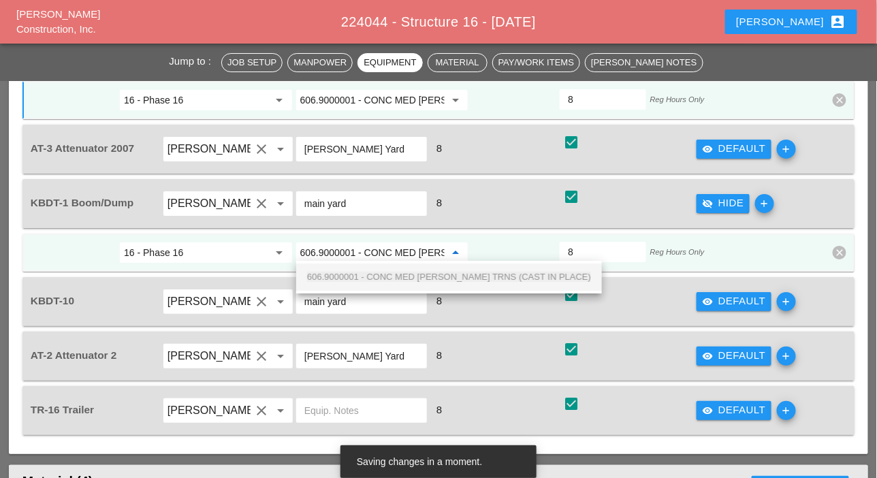
scroll to position [0, 109]
click at [389, 274] on span "606.9000001 - CONC MED BARR TRNS (CAST IN PLACE)" at bounding box center [449, 277] width 284 height 10
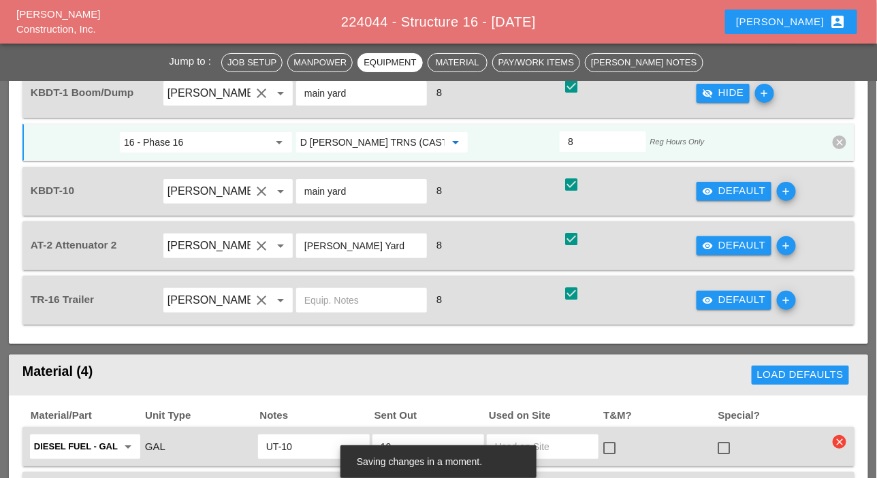
scroll to position [1566, 0]
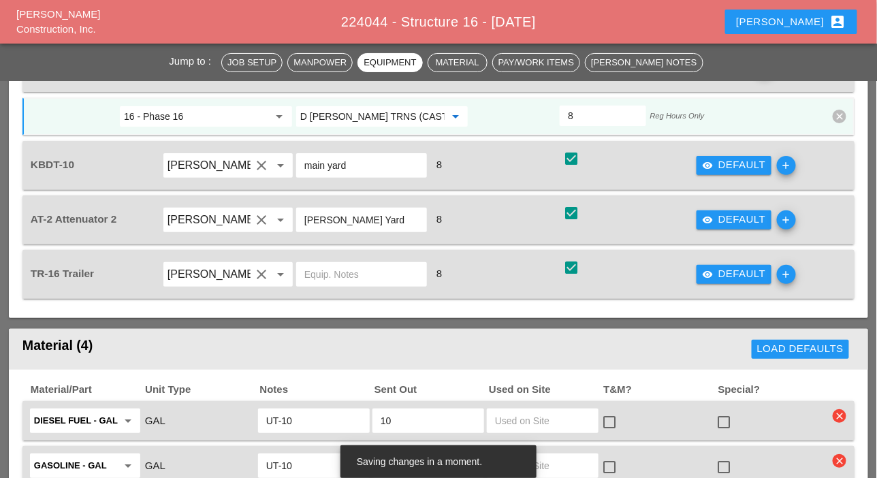
type input "606.9000001 - CONC MED BARR TRNS (CAST IN PLACE)"
drag, startPoint x: 708, startPoint y: 272, endPoint x: 584, endPoint y: 285, distance: 124.5
click at [708, 273] on icon "visibility" at bounding box center [707, 274] width 11 height 11
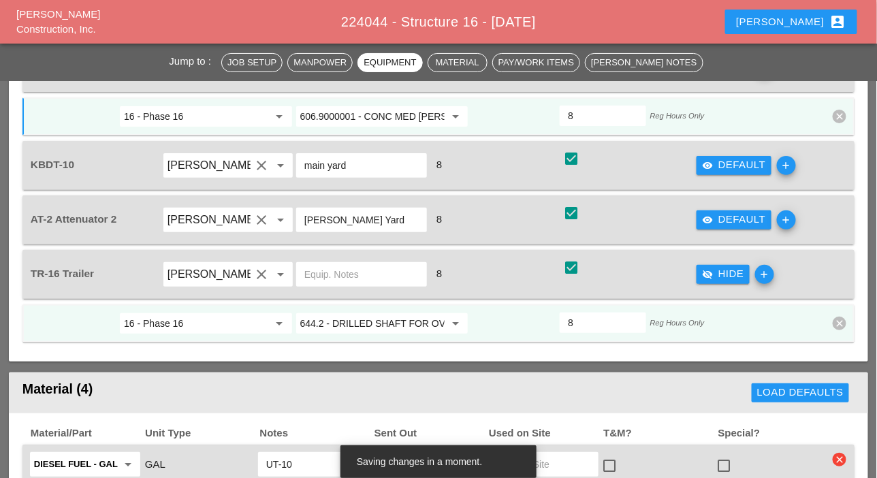
click at [398, 314] on input "644.2 - DRILLED SHAFT FOR OVERHEAD SIGN STRUCTUR" at bounding box center [372, 324] width 145 height 22
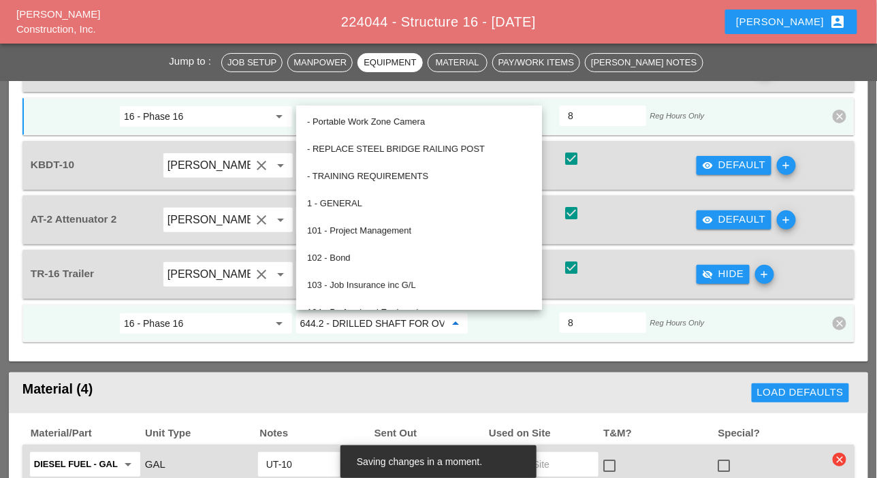
paste input "06.9000001 - CONC MED BARR TRNS (CAST IN PLACE)"
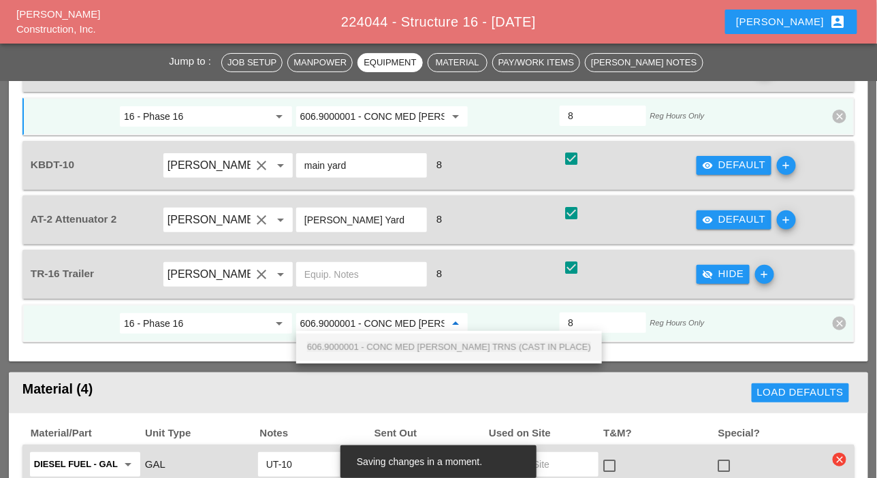
scroll to position [0, 109]
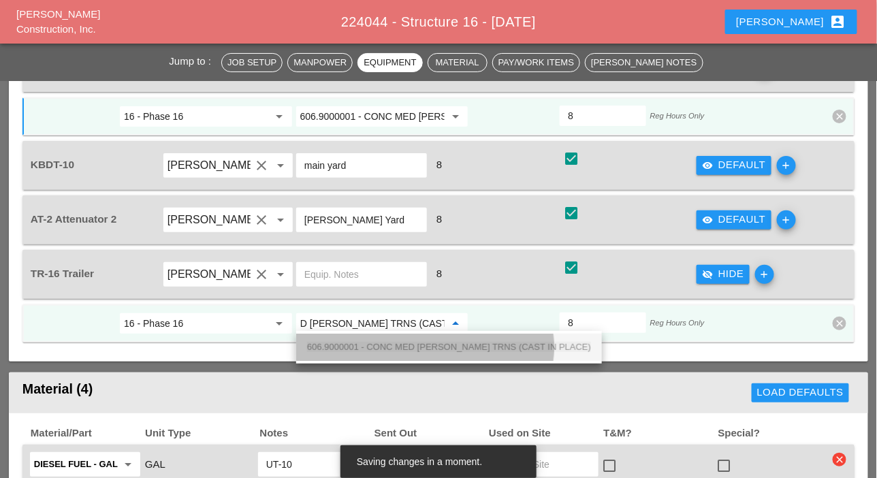
drag, startPoint x: 401, startPoint y: 342, endPoint x: 443, endPoint y: 321, distance: 47.2
click at [401, 342] on span "606.9000001 - CONC MED BARR TRNS (CAST IN PLACE)" at bounding box center [449, 347] width 284 height 10
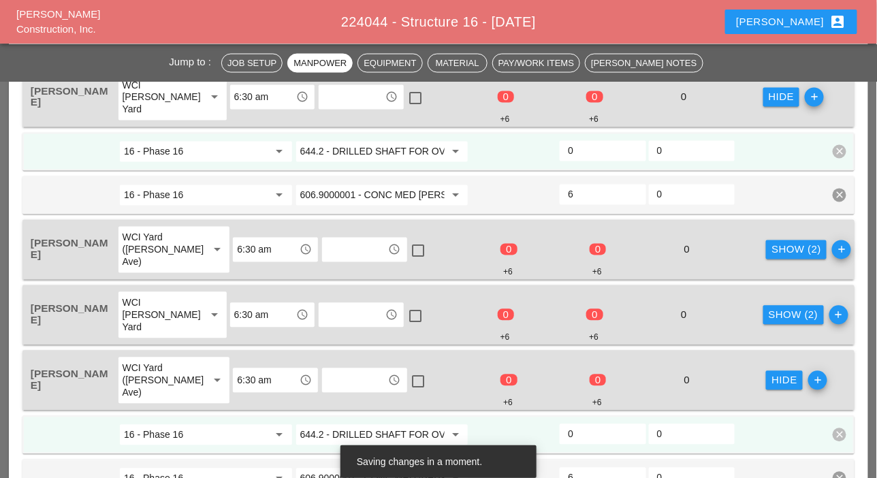
scroll to position [681, 0]
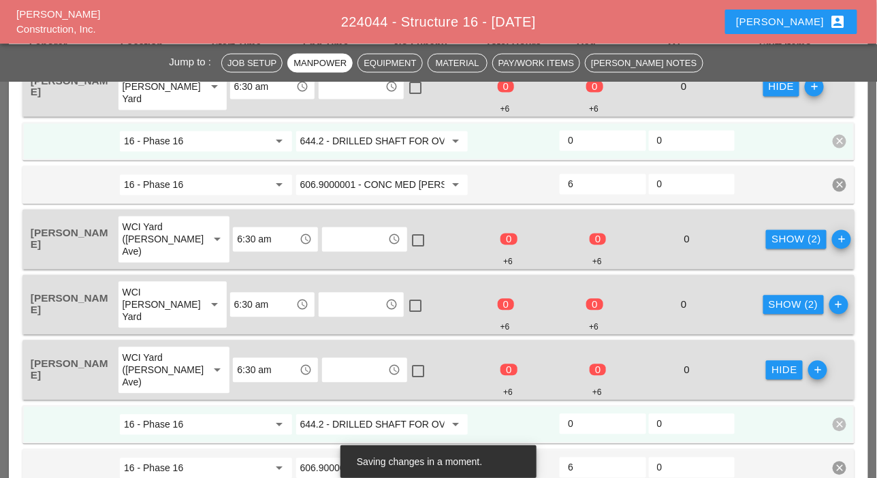
type input "606.9000001 - CONC MED BARR TRNS (CAST IN PLACE)"
drag, startPoint x: 770, startPoint y: 237, endPoint x: 760, endPoint y: 253, distance: 19.3
click at [772, 237] on div "Show (2)" at bounding box center [797, 240] width 50 height 16
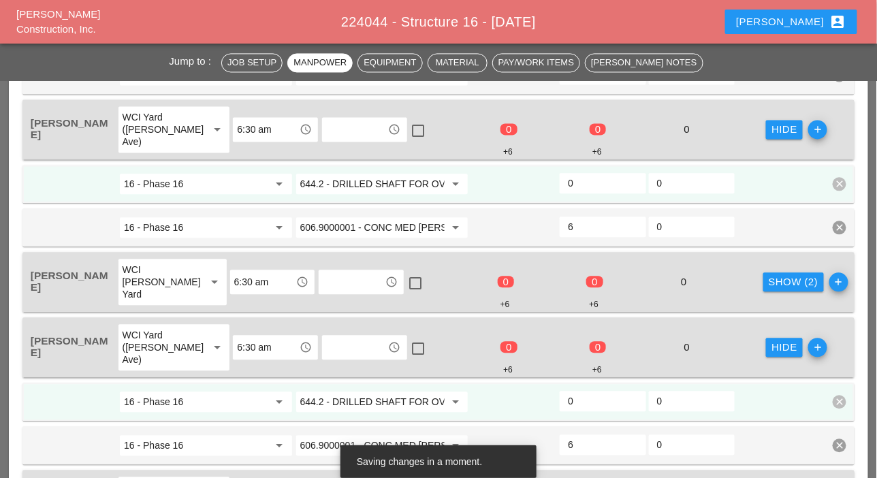
scroll to position [817, 0]
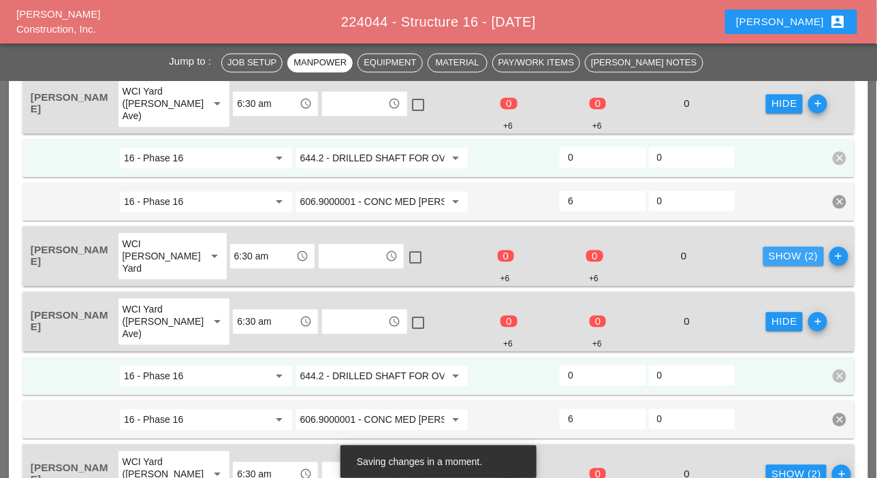
click at [769, 256] on div "Show (2)" at bounding box center [794, 257] width 50 height 16
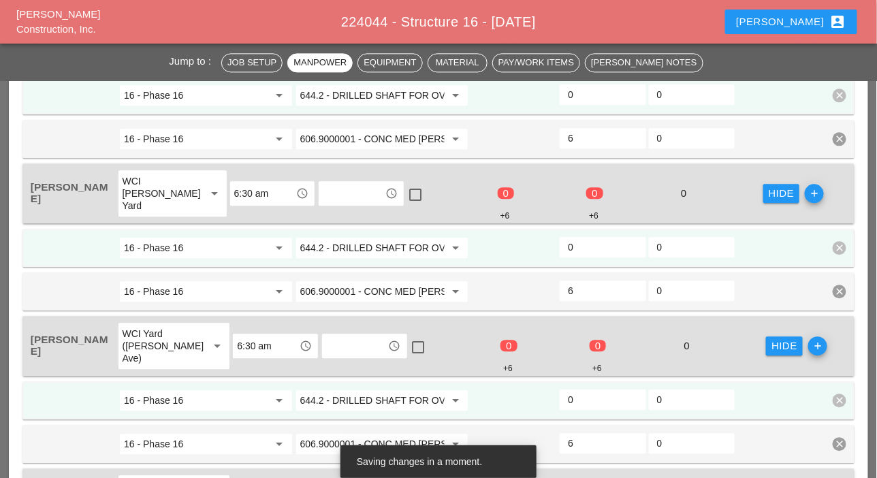
scroll to position [1022, 0]
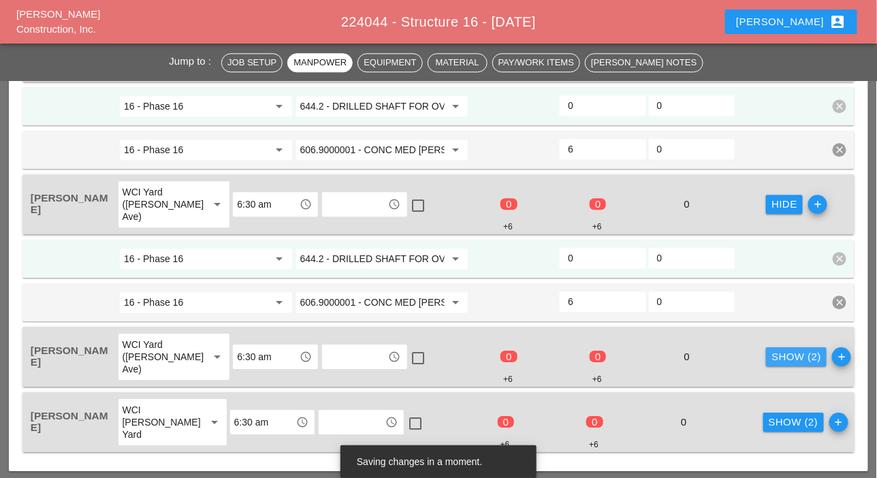
click at [772, 349] on div "Show (2)" at bounding box center [797, 357] width 50 height 16
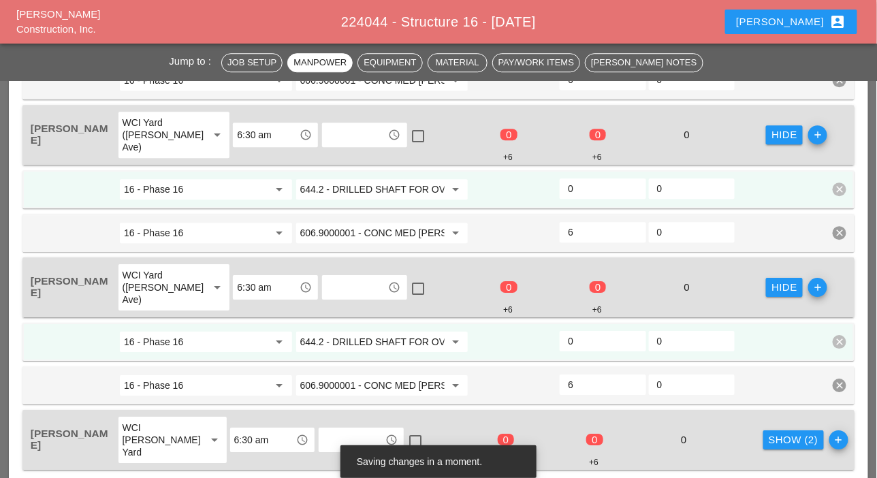
scroll to position [1226, 0]
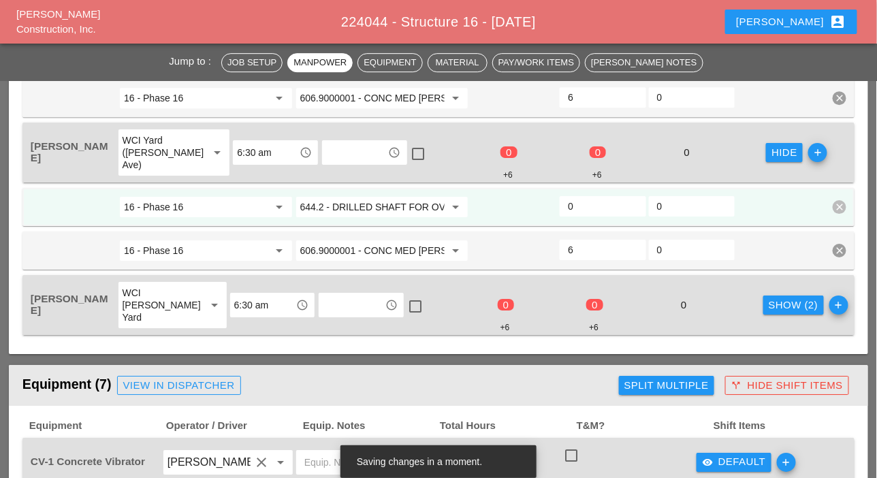
click at [769, 300] on div "Show (2)" at bounding box center [794, 306] width 50 height 16
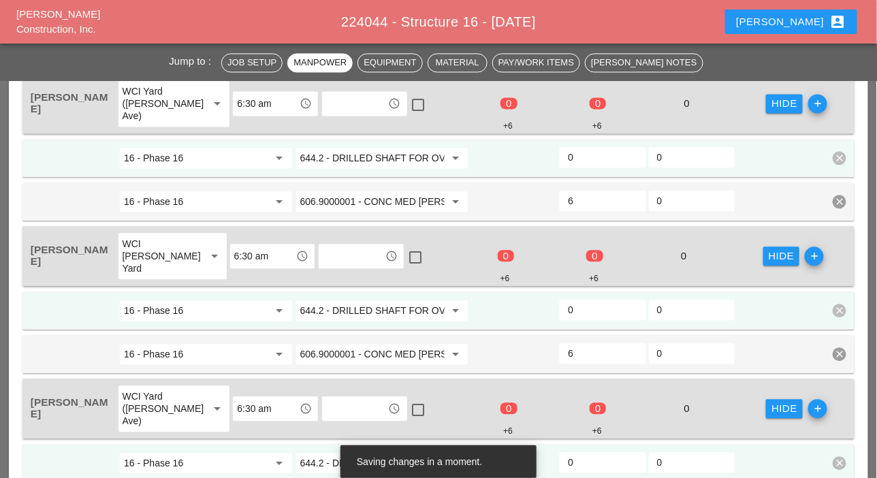
scroll to position [613, 0]
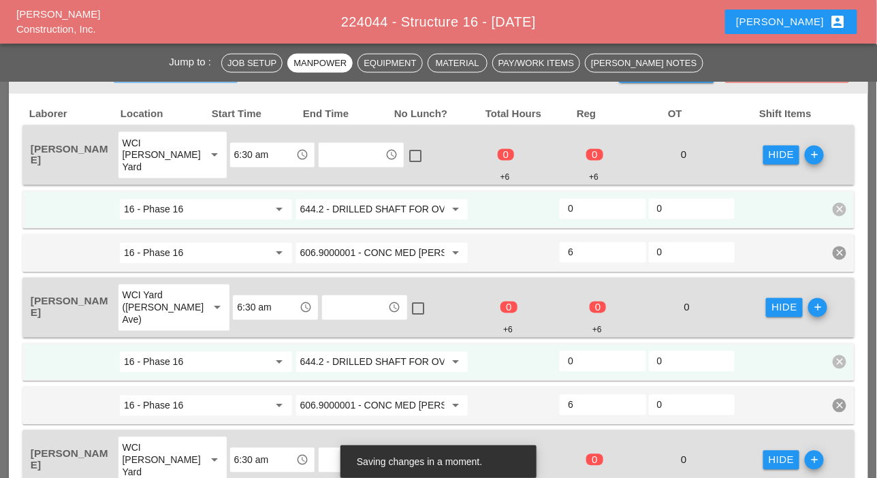
click at [392, 203] on input "644.2 - DRILLED SHAFT FOR OVERHEAD SIGN STRUCTUR" at bounding box center [372, 210] width 145 height 22
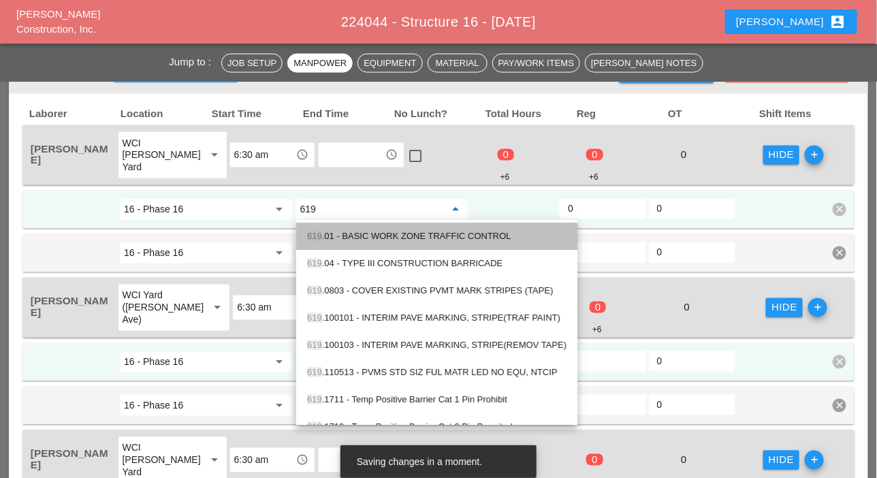
click at [392, 235] on div "619 .01 - BASIC WORK ZONE TRAFFIC CONTROL" at bounding box center [436, 237] width 259 height 16
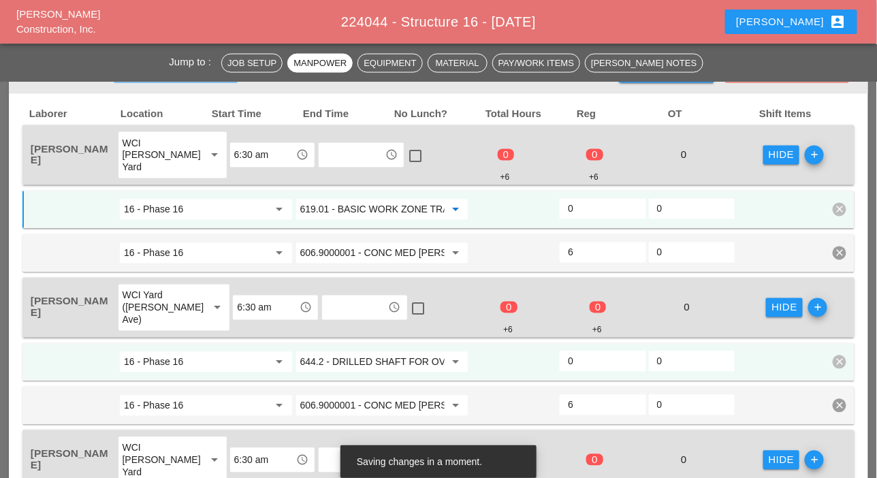
click at [313, 212] on input "619.01 - BASIC WORK ZONE TRAFFIC CONTROL" at bounding box center [372, 210] width 145 height 22
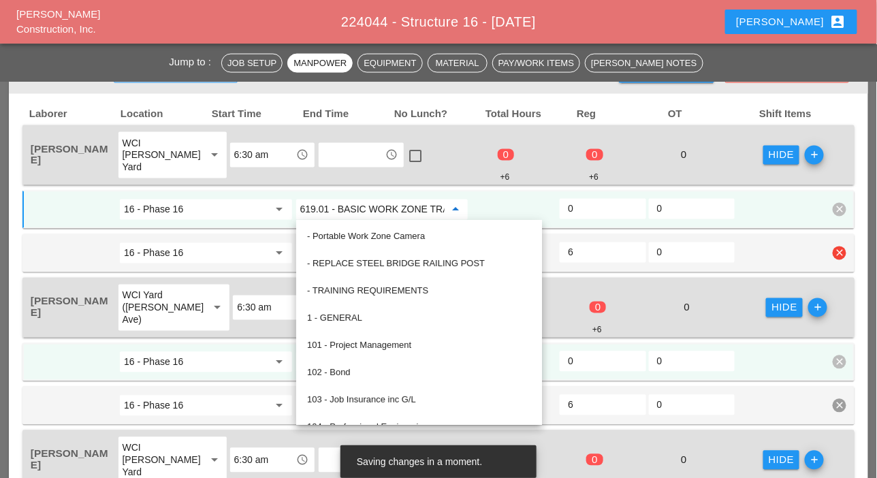
type input "619.01 - BASIC WORK ZONE TRAFFIC CONTROL"
drag, startPoint x: 257, startPoint y: 248, endPoint x: 304, endPoint y: 249, distance: 47.7
click at [257, 248] on input "16 - Phase 16" at bounding box center [196, 253] width 145 height 22
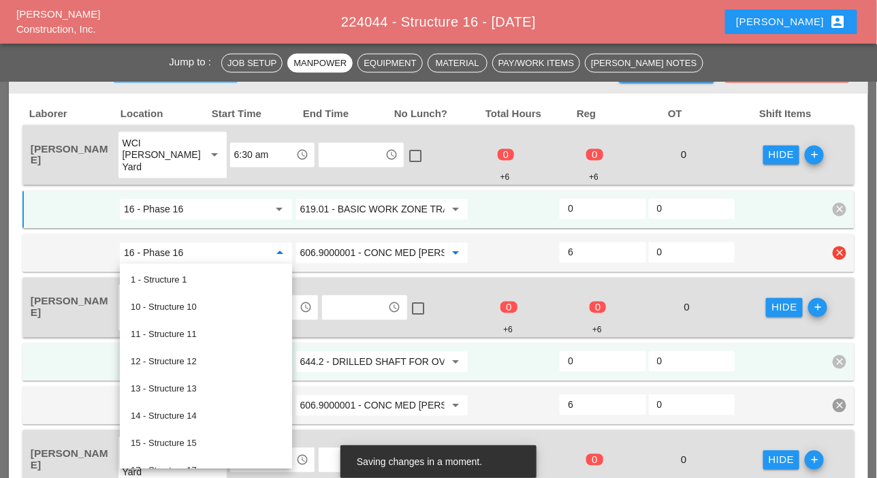
click at [331, 252] on input "606.9000001 - CONC MED BARR TRNS (CAST IN PLACE)" at bounding box center [372, 253] width 145 height 22
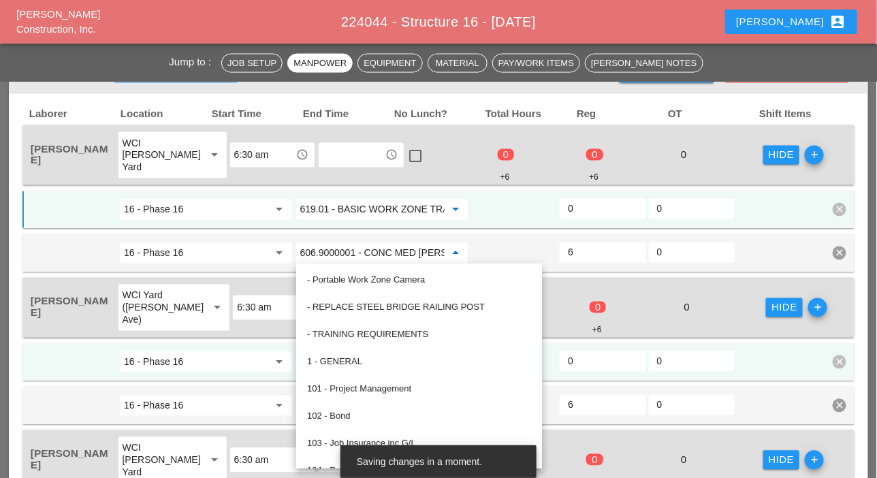
click at [338, 210] on input "619.01 - BASIC WORK ZONE TRAFFIC CONTROL" at bounding box center [372, 210] width 145 height 22
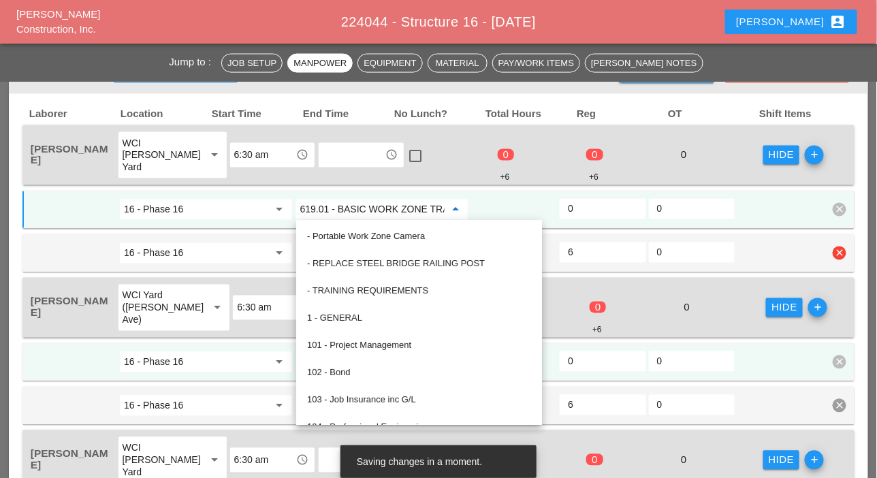
click at [586, 249] on input "6" at bounding box center [602, 253] width 69 height 22
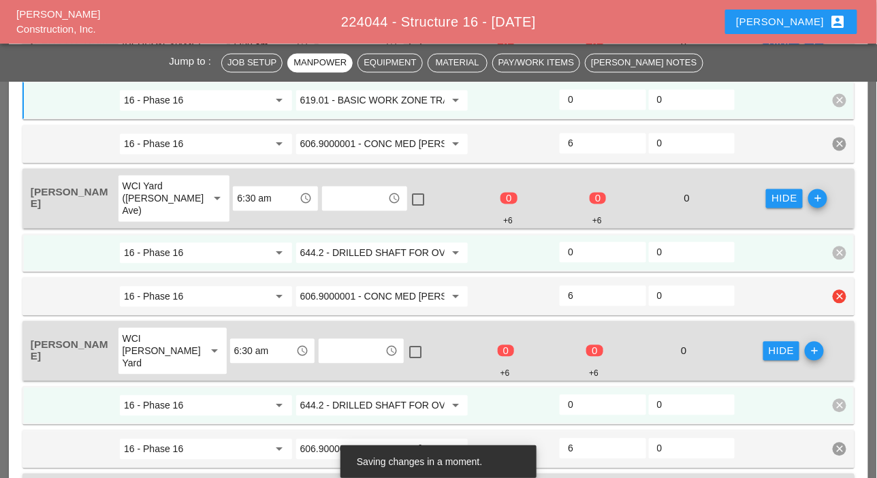
scroll to position [749, 0]
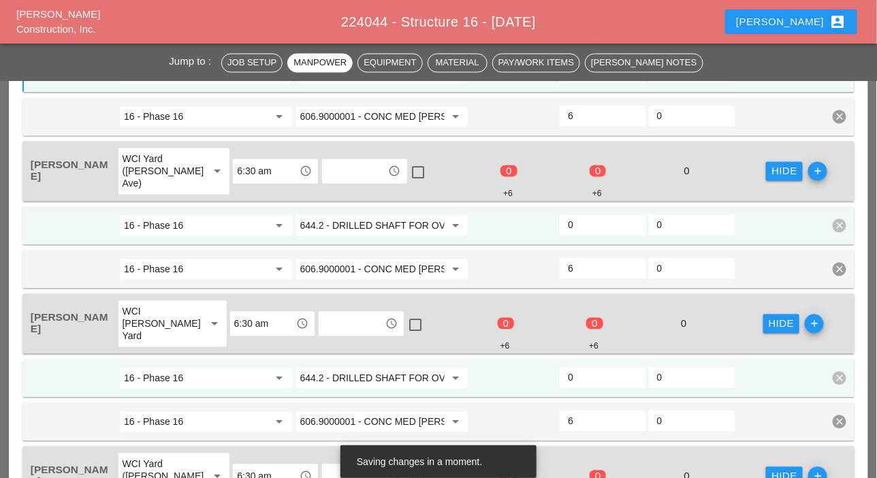
click at [407, 223] on input "644.2 - DRILLED SHAFT FOR OVERHEAD SIGN STRUCTUR" at bounding box center [372, 226] width 145 height 22
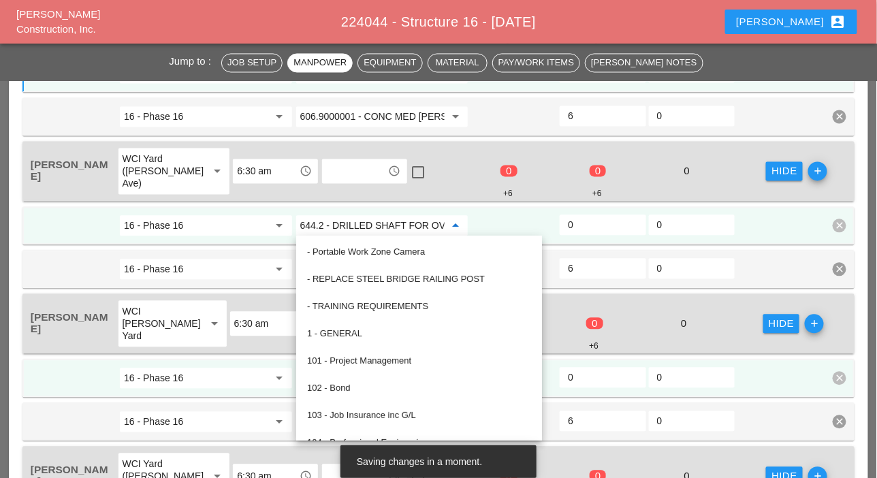
paste input "19.01 - BASIC WORK ZONE TRAFFIC CONTROL"
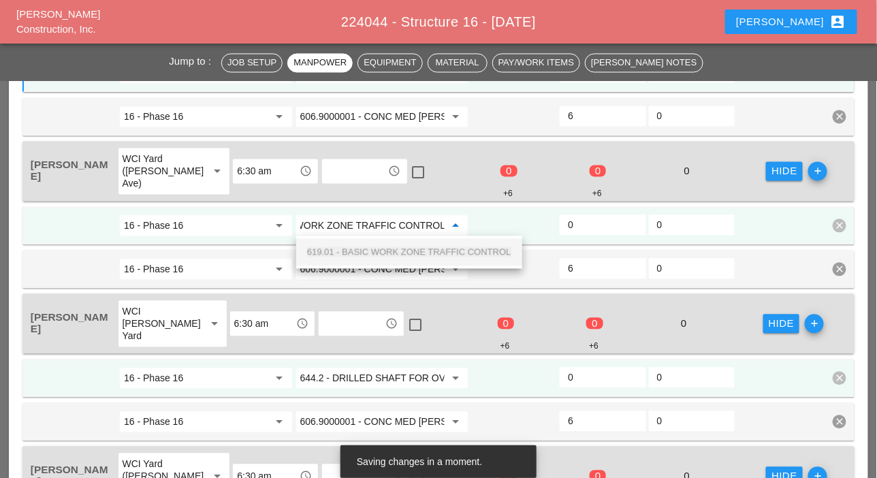
click at [397, 247] on span "619.01 - BASIC WORK ZONE TRAFFIC CONTROL" at bounding box center [409, 252] width 204 height 10
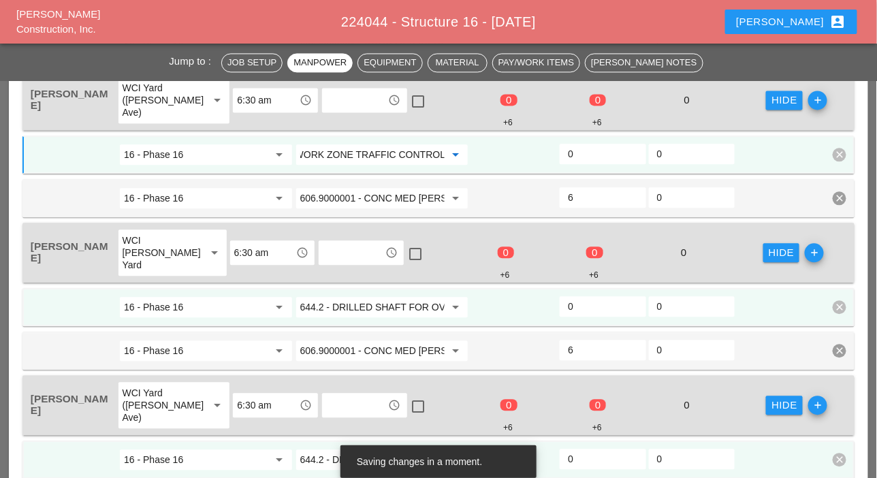
scroll to position [885, 0]
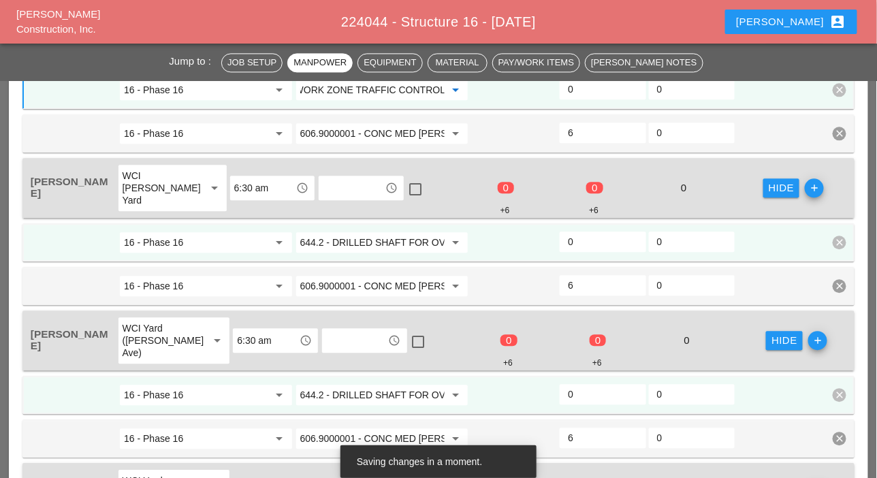
type input "619.01 - BASIC WORK ZONE TRAFFIC CONTROL"
click at [408, 244] on input "644.2 - DRILLED SHAFT FOR OVERHEAD SIGN STRUCTUR" at bounding box center [372, 243] width 145 height 22
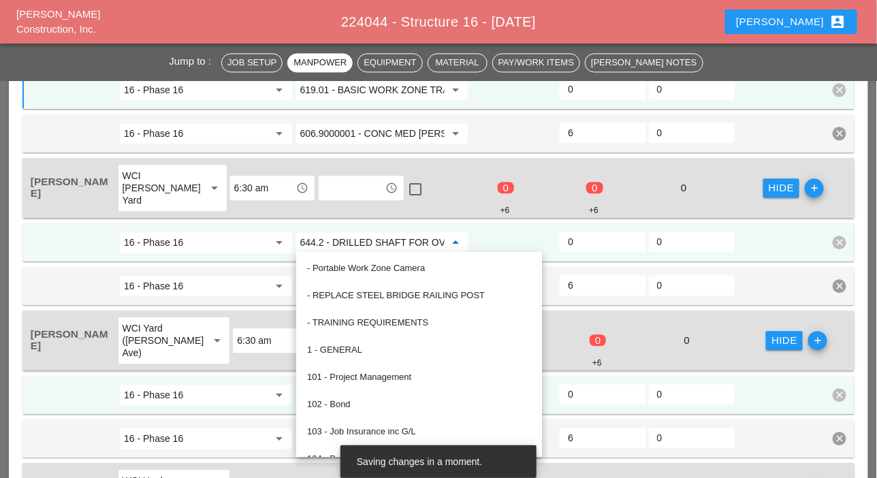
paste input "19.01 - BASIC WORK ZONE TRAFFIC CONTROL"
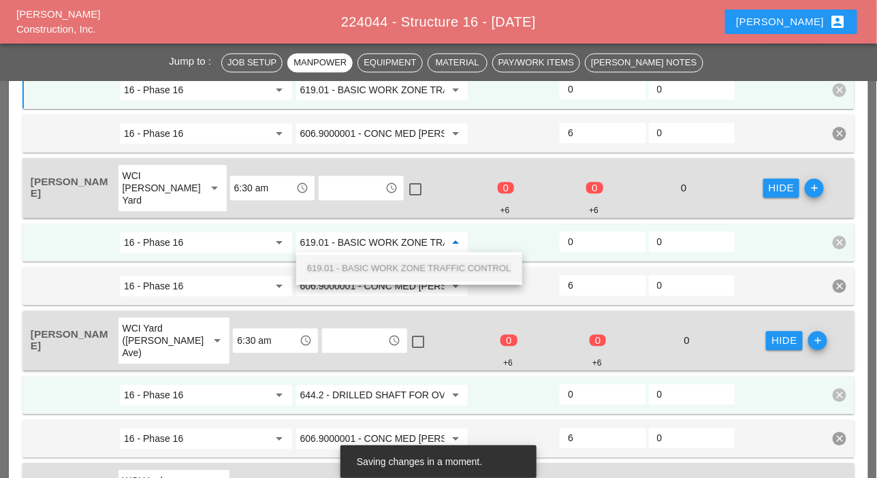
scroll to position [0, 74]
click at [408, 264] on span "619.01 - BASIC WORK ZONE TRAFFIC CONTROL" at bounding box center [409, 268] width 204 height 10
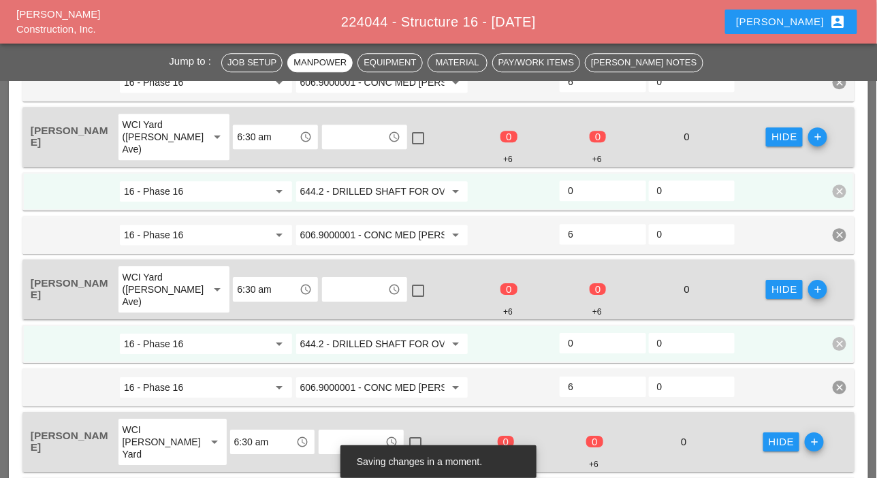
scroll to position [1090, 0]
type input "619.01 - BASIC WORK ZONE TRAFFIC CONTROL"
click at [399, 191] on input "644.2 - DRILLED SHAFT FOR OVERHEAD SIGN STRUCTUR" at bounding box center [372, 191] width 145 height 22
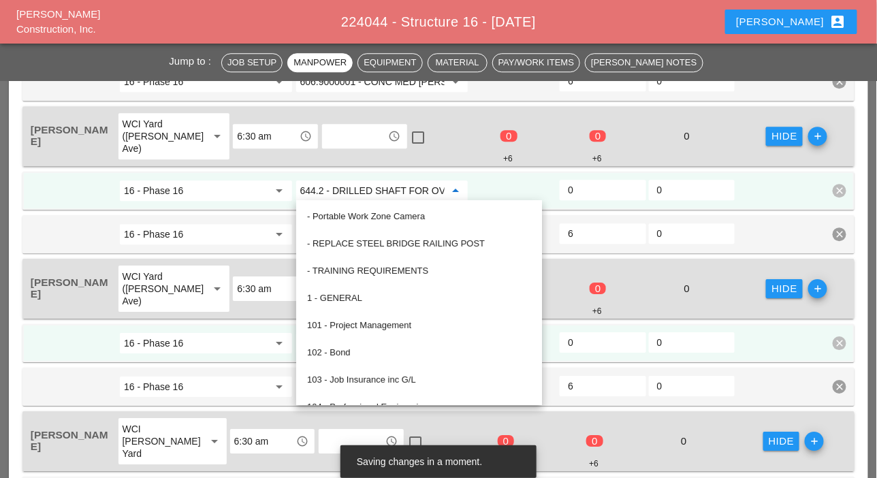
scroll to position [0, 0]
paste input "19.01 - BASIC WORK ZONE TRAFFIC CONTROL"
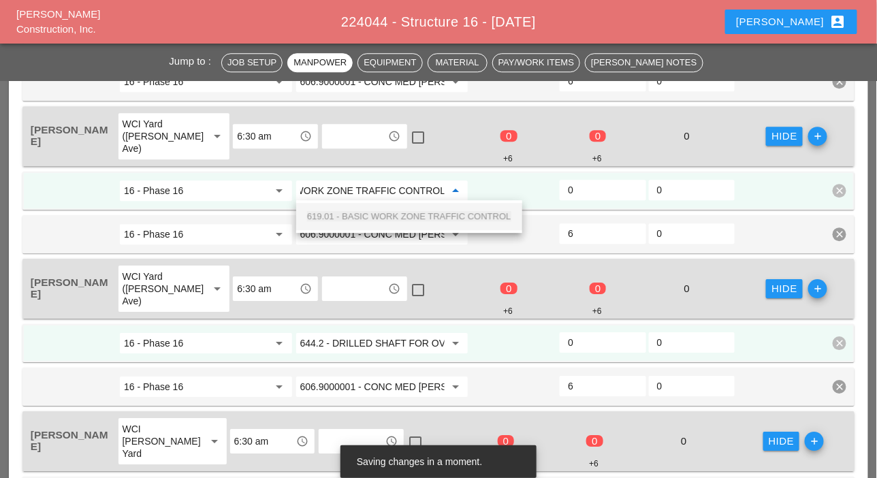
click at [396, 212] on span "619.01 - BASIC WORK ZONE TRAFFIC CONTROL" at bounding box center [409, 216] width 204 height 10
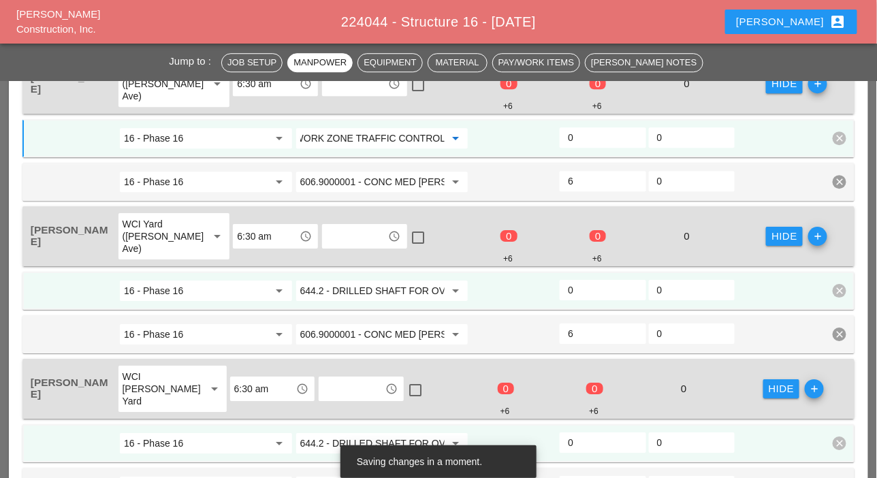
scroll to position [1158, 0]
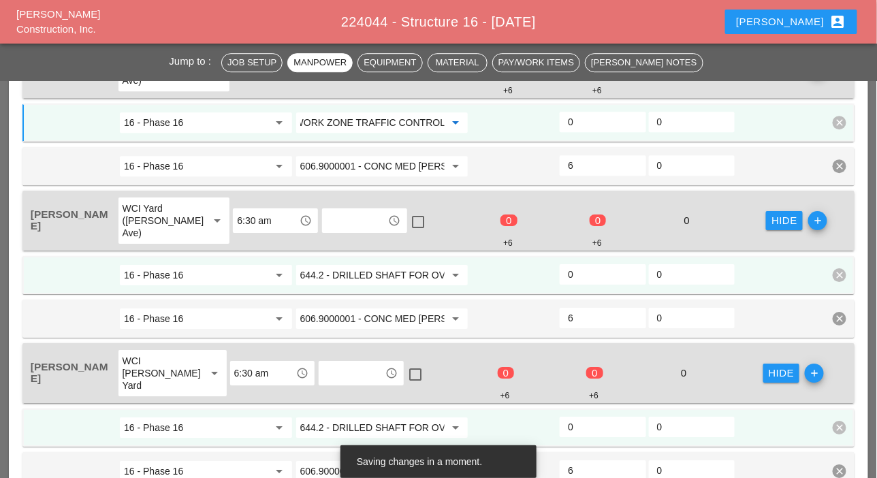
type input "619.01 - BASIC WORK ZONE TRAFFIC CONTROL"
click at [392, 265] on input "644.2 - DRILLED SHAFT FOR OVERHEAD SIGN STRUCTUR" at bounding box center [372, 275] width 145 height 22
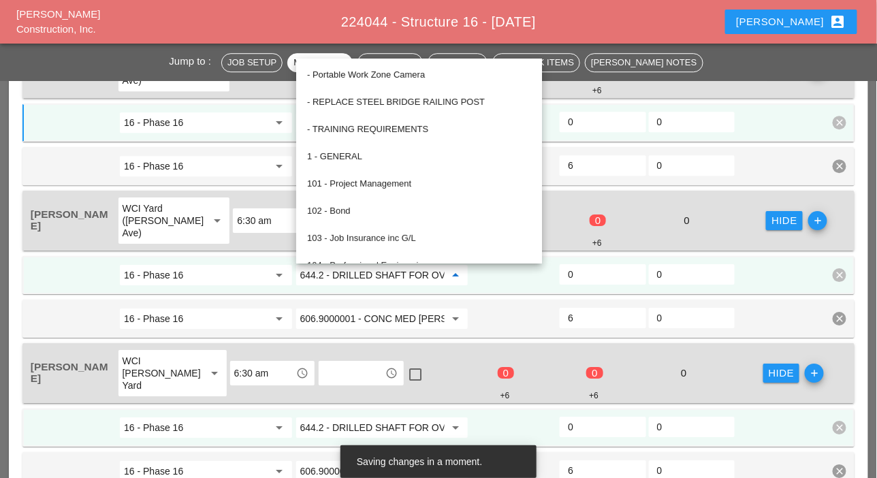
paste input "19.01 - BASIC WORK ZONE TRAFFIC CONTROL"
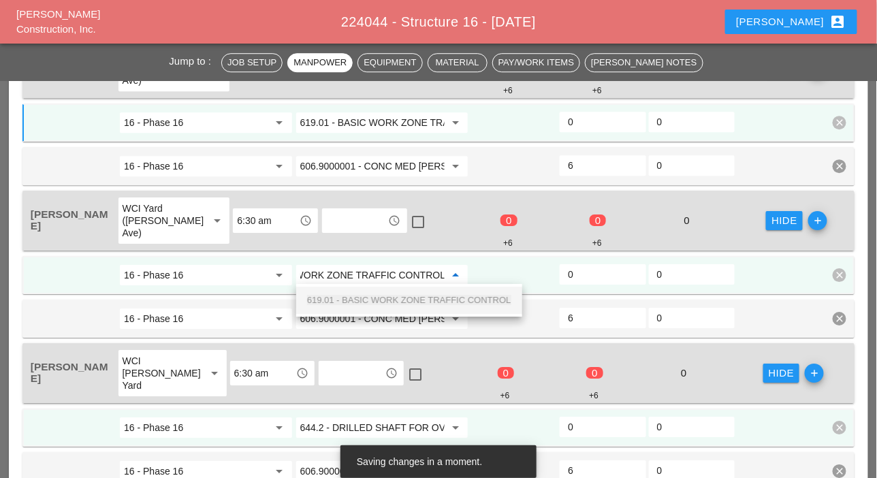
click at [397, 297] on span "619.01 - BASIC WORK ZONE TRAFFIC CONTROL" at bounding box center [409, 300] width 204 height 10
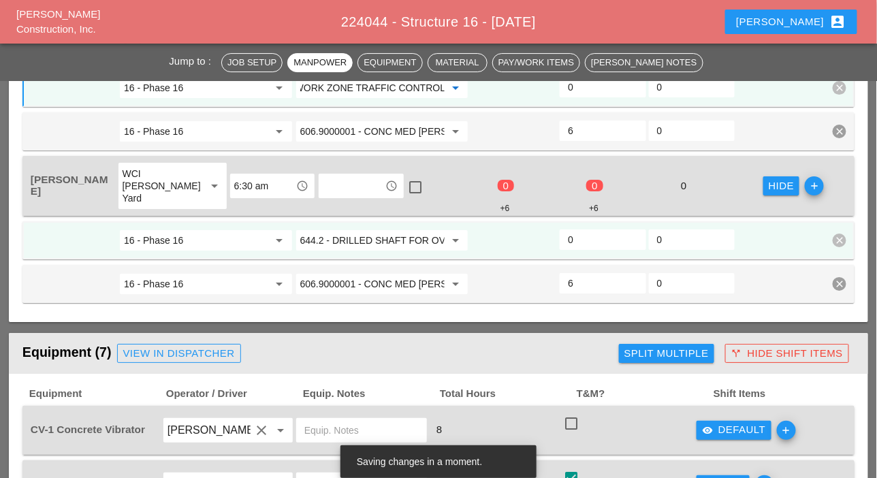
scroll to position [1362, 0]
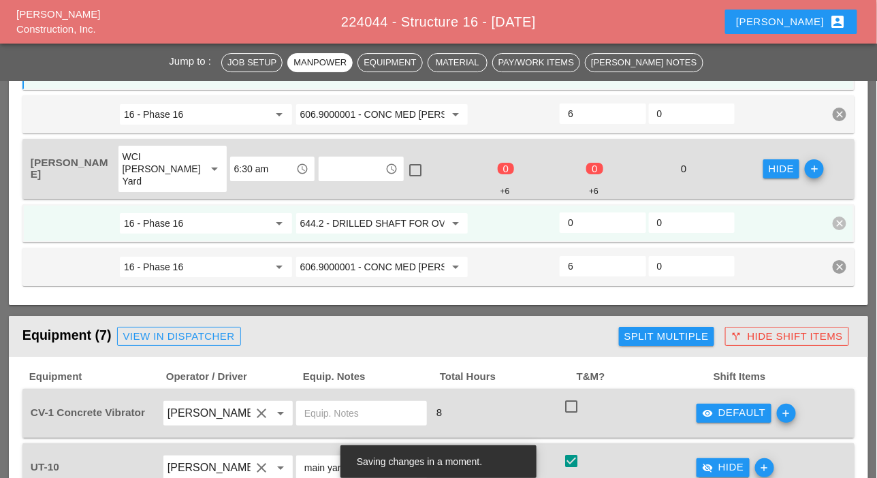
type input "619.01 - BASIC WORK ZONE TRAFFIC CONTROL"
click at [393, 218] on input "644.2 - DRILLED SHAFT FOR OVERHEAD SIGN STRUCTUR" at bounding box center [372, 223] width 145 height 22
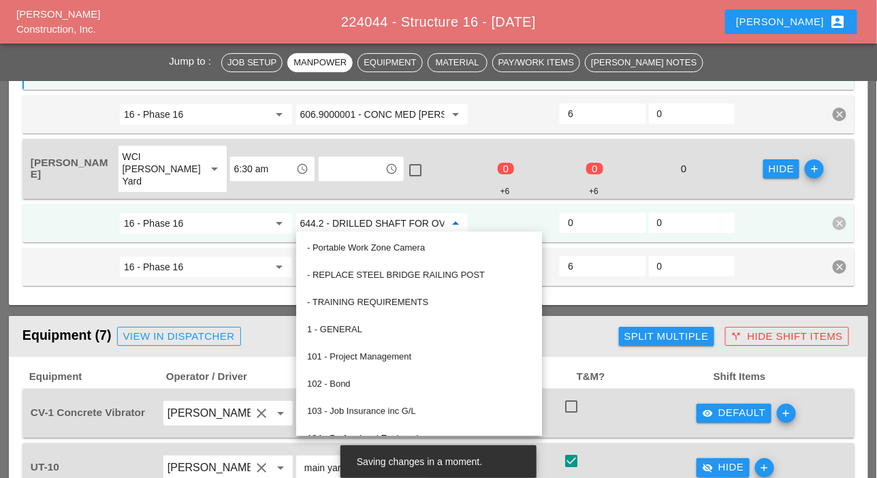
paste input "19.01 - BASIC WORK ZONE TRAFFIC CONTROL"
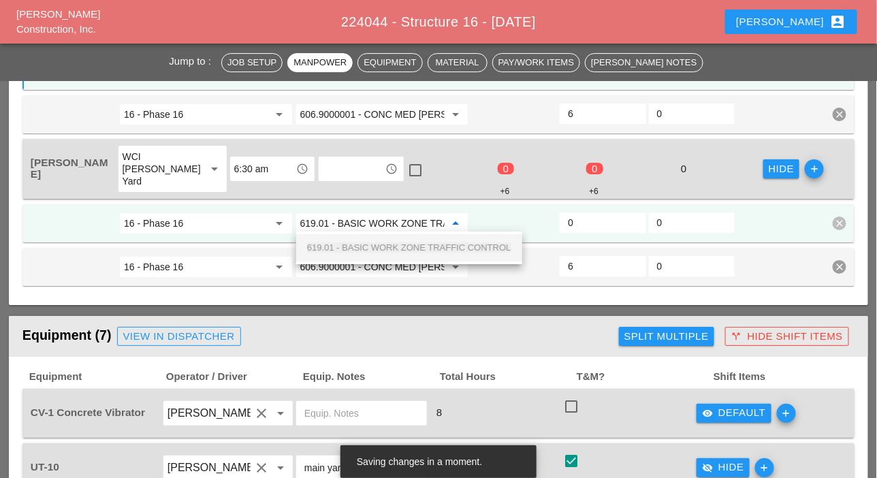
scroll to position [0, 74]
click at [394, 245] on span "619.01 - BASIC WORK ZONE TRAFFIC CONTROL" at bounding box center [409, 247] width 204 height 10
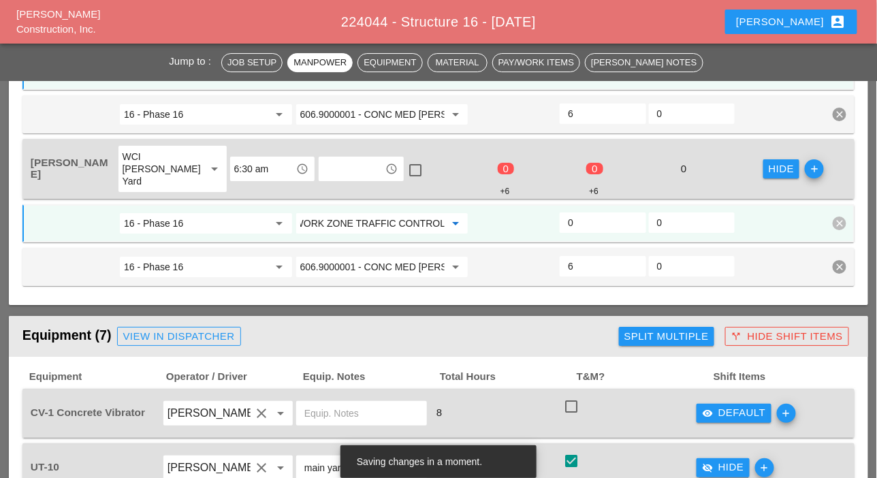
type input "619.01 - BASIC WORK ZONE TRAFFIC CONTROL"
click at [580, 221] on input "0" at bounding box center [602, 223] width 69 height 22
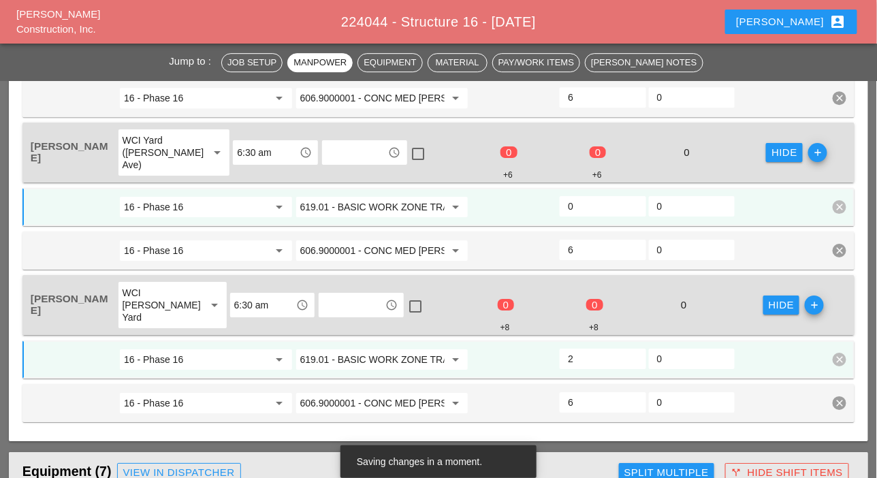
type input "2"
click at [584, 202] on input "0" at bounding box center [602, 206] width 69 height 22
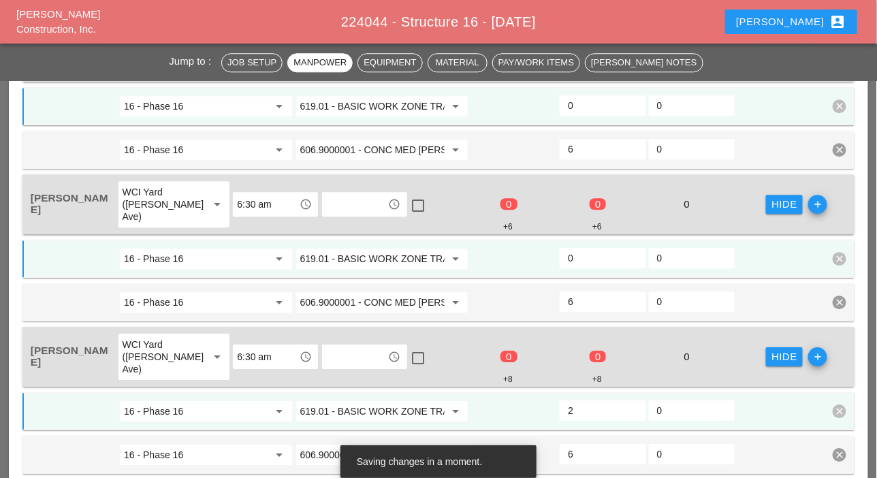
type input "2"
click at [573, 251] on input "0" at bounding box center [602, 258] width 69 height 22
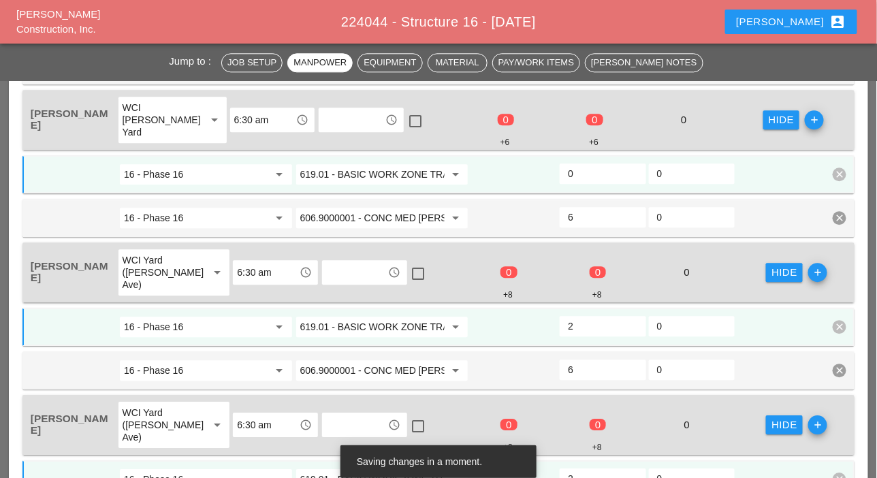
type input "2"
click at [586, 170] on input "0" at bounding box center [602, 174] width 69 height 22
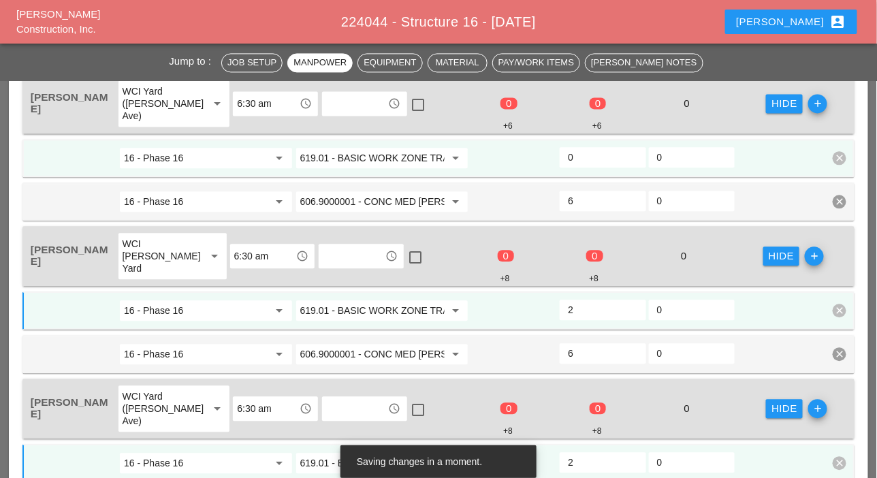
type input "2"
click at [588, 153] on input "0" at bounding box center [602, 157] width 69 height 22
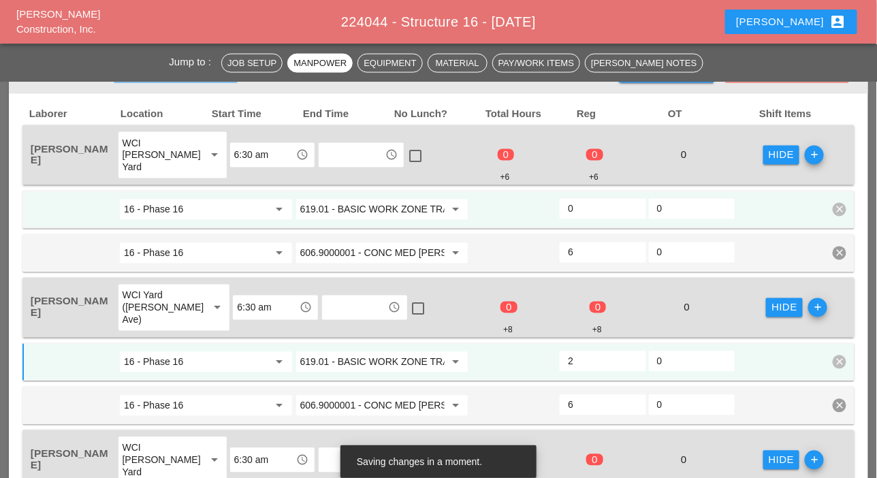
type input "2"
drag, startPoint x: 577, startPoint y: 209, endPoint x: 588, endPoint y: 211, distance: 11.1
click at [577, 210] on input "0" at bounding box center [602, 209] width 69 height 22
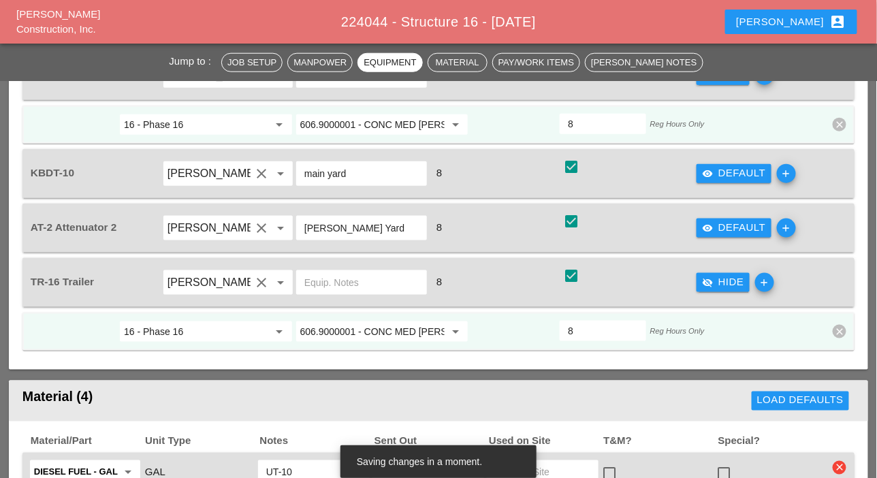
type input "2"
click at [737, 225] on div "visibility Default" at bounding box center [734, 228] width 64 height 16
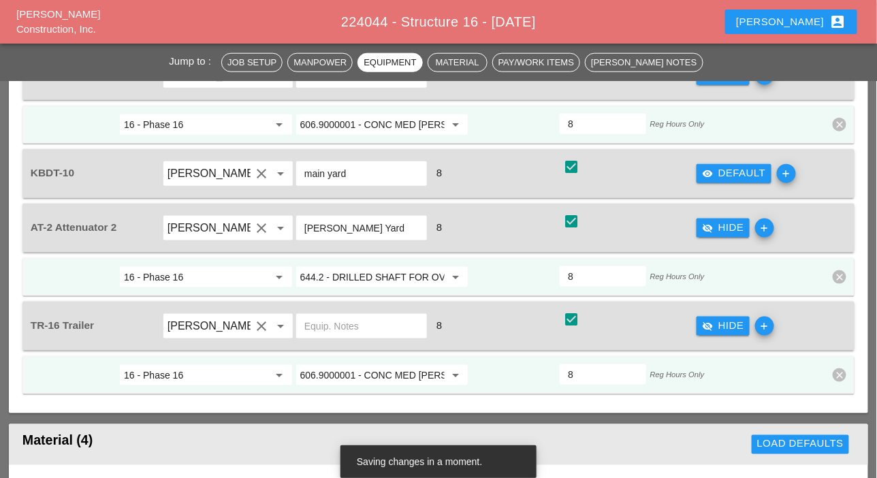
click at [383, 275] on input "644.2 - DRILLED SHAFT FOR OVERHEAD SIGN STRUCTUR" at bounding box center [372, 277] width 145 height 22
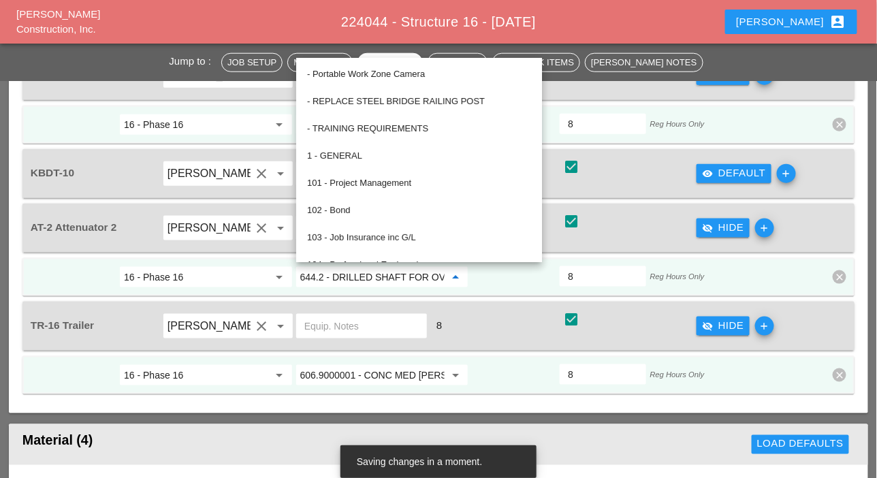
paste input "19.01 - BASIC WORK ZONE TRAFFIC CONTROL"
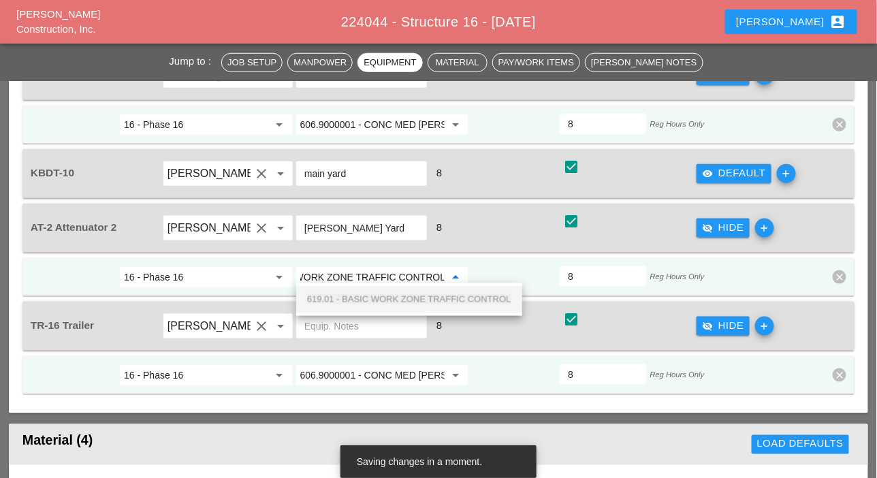
click at [385, 295] on span "619.01 - BASIC WORK ZONE TRAFFIC CONTROL" at bounding box center [409, 299] width 204 height 10
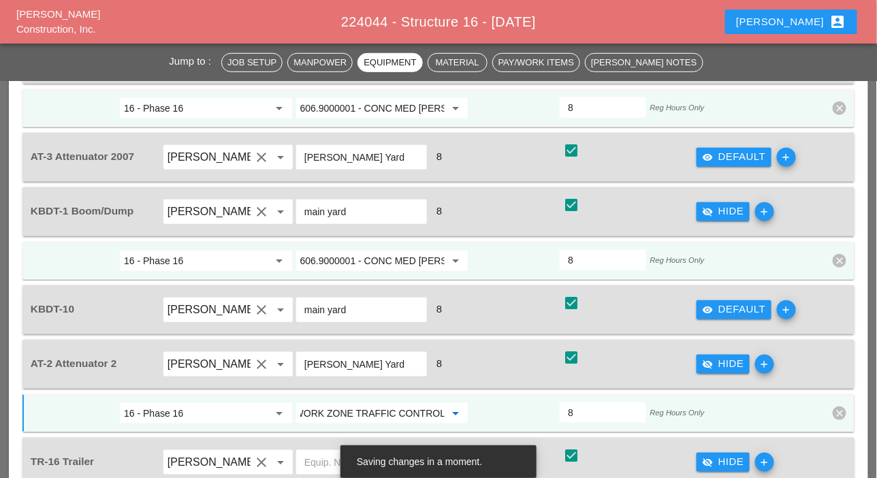
type input "619.01 - BASIC WORK ZONE TRAFFIC CONTROL"
drag, startPoint x: 720, startPoint y: 151, endPoint x: 387, endPoint y: 222, distance: 339.8
click at [719, 153] on div "visibility Default" at bounding box center [734, 157] width 64 height 16
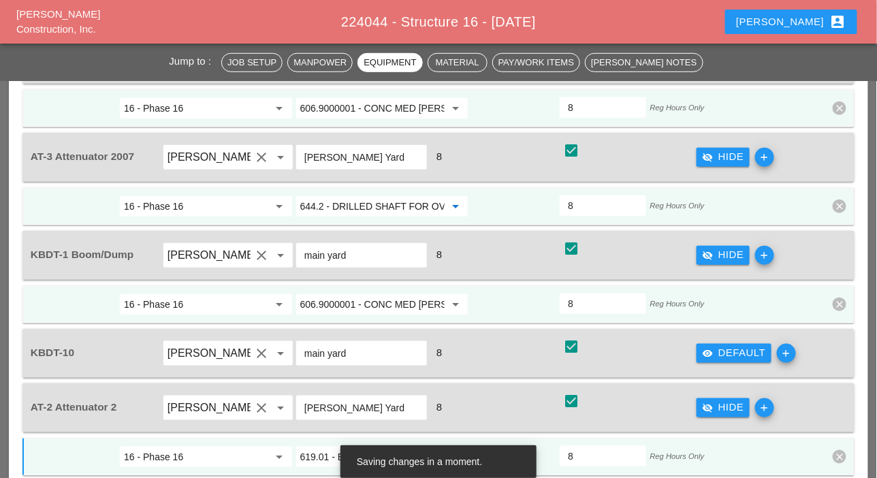
click at [358, 206] on input "644.2 - DRILLED SHAFT FOR OVERHEAD SIGN STRUCTUR" at bounding box center [372, 206] width 145 height 22
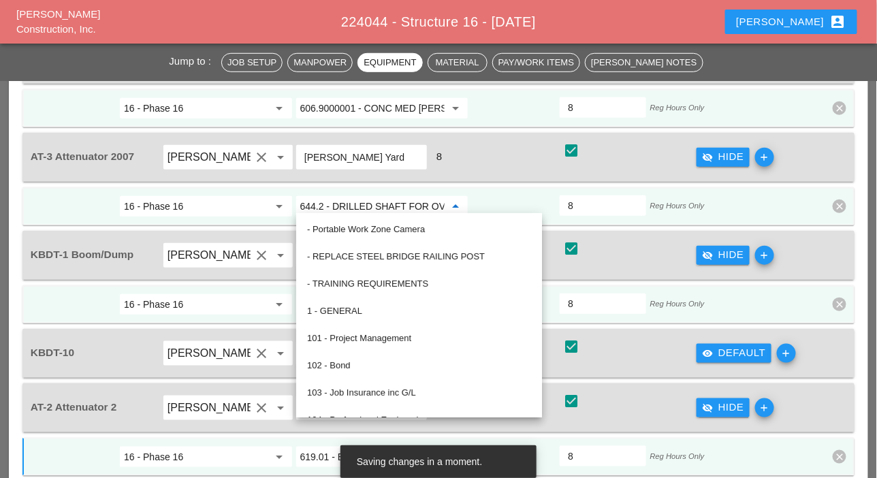
paste input "19.01 - BASIC WORK ZONE TRAFFIC CONTROL"
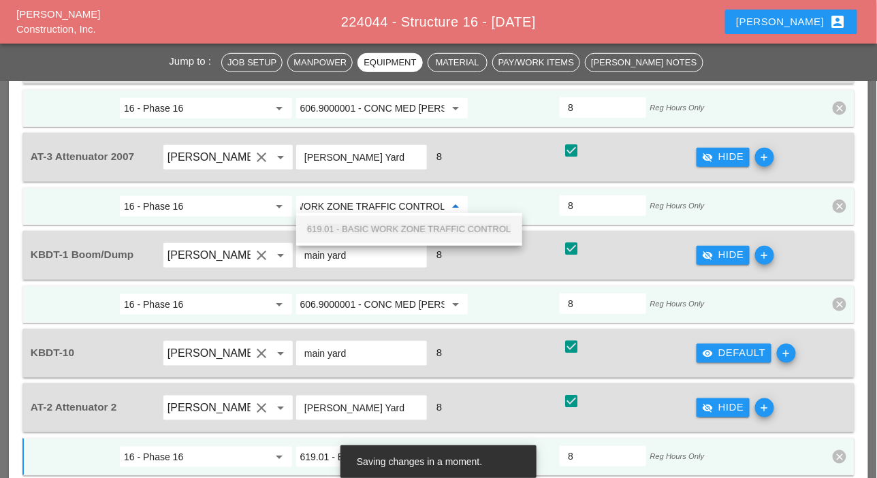
click at [366, 229] on span "619.01 - BASIC WORK ZONE TRAFFIC CONTROL" at bounding box center [409, 229] width 204 height 10
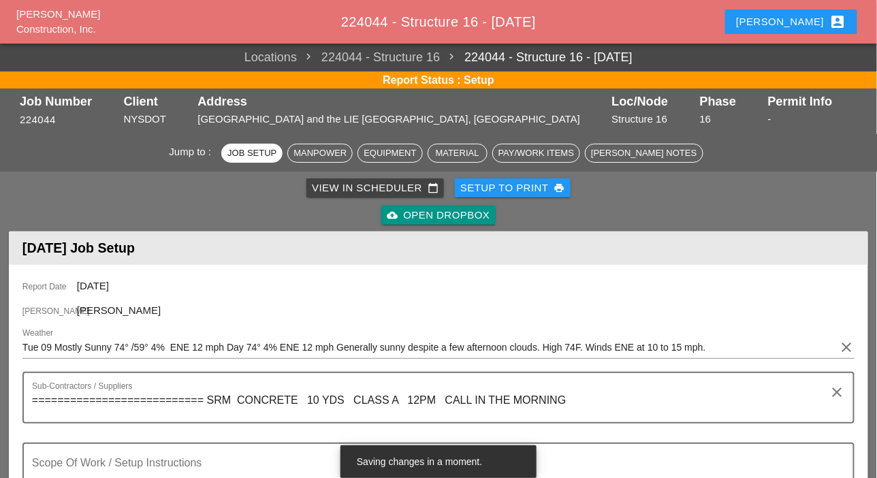
type input "619.01 - BASIC WORK ZONE TRAFFIC CONTROL"
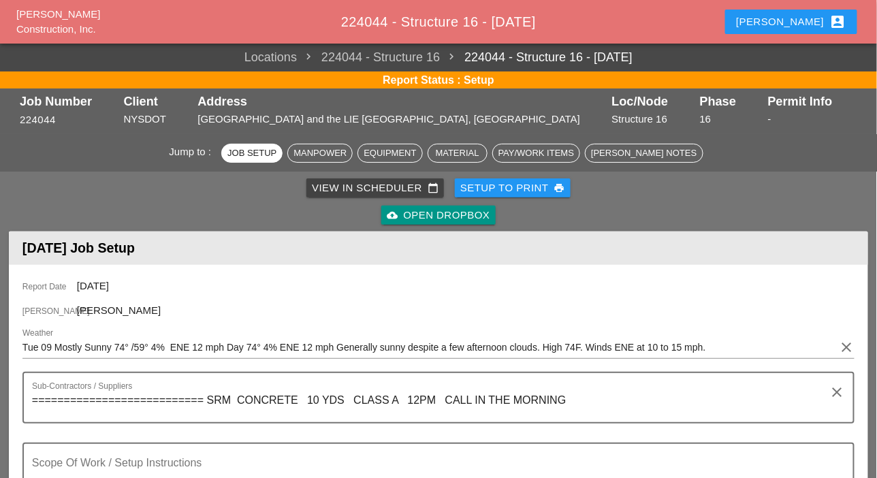
click at [339, 187] on div "View in Scheduler calendar_today" at bounding box center [375, 188] width 127 height 16
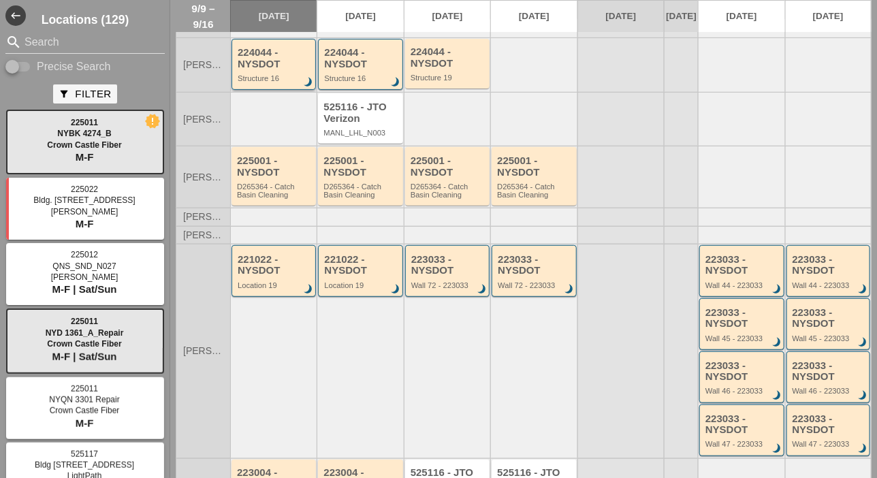
scroll to position [68, 0]
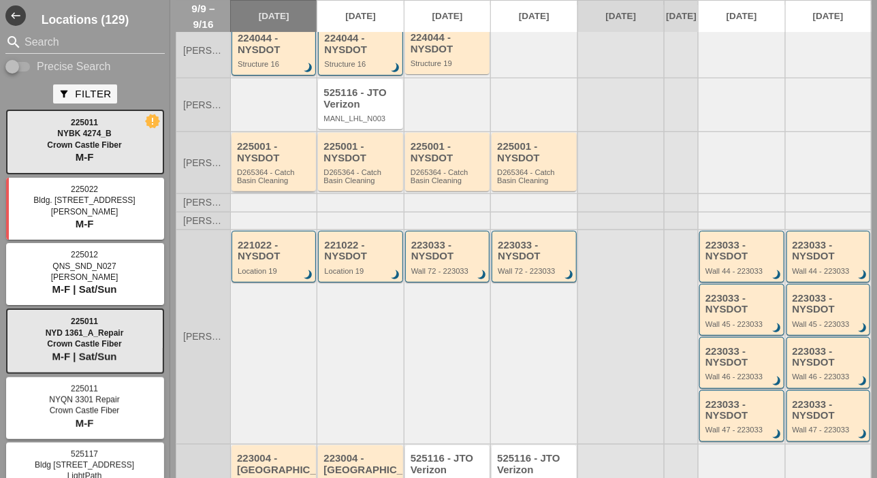
click at [265, 175] on div "225001 - NYSDOT D265364 - Catch Basin Cleaning" at bounding box center [275, 163] width 76 height 44
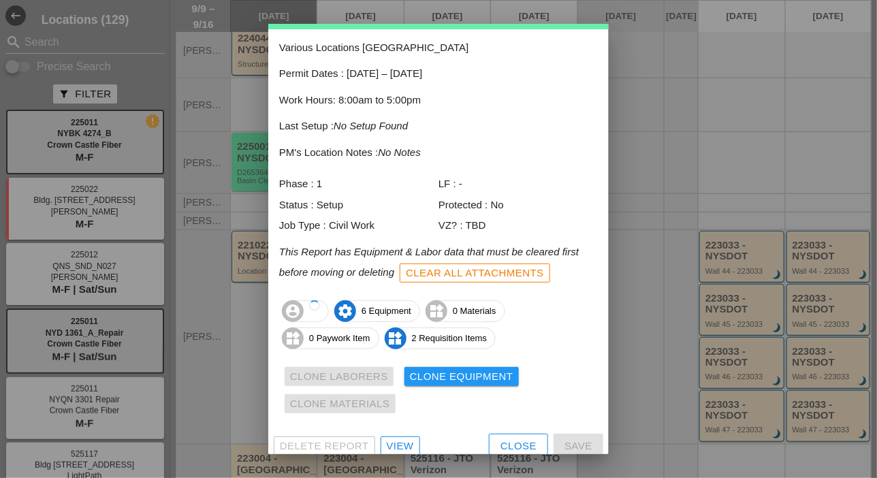
scroll to position [74, 0]
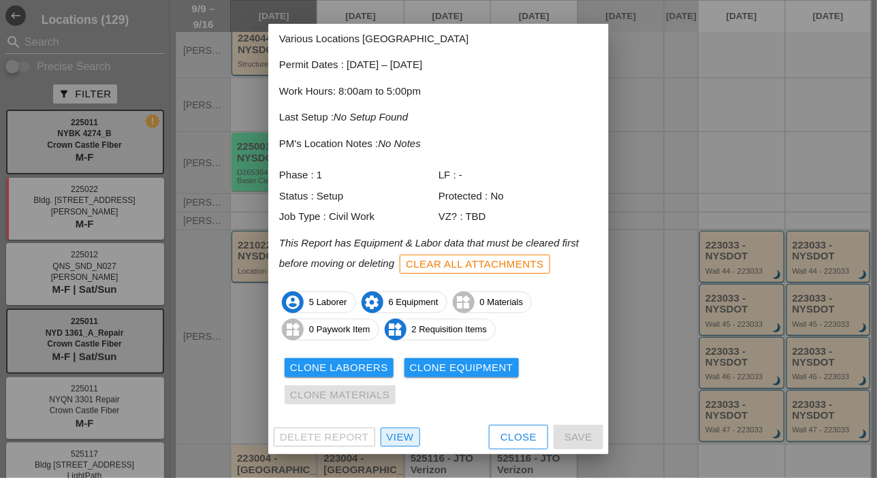
click at [397, 437] on div "View" at bounding box center [400, 438] width 27 height 16
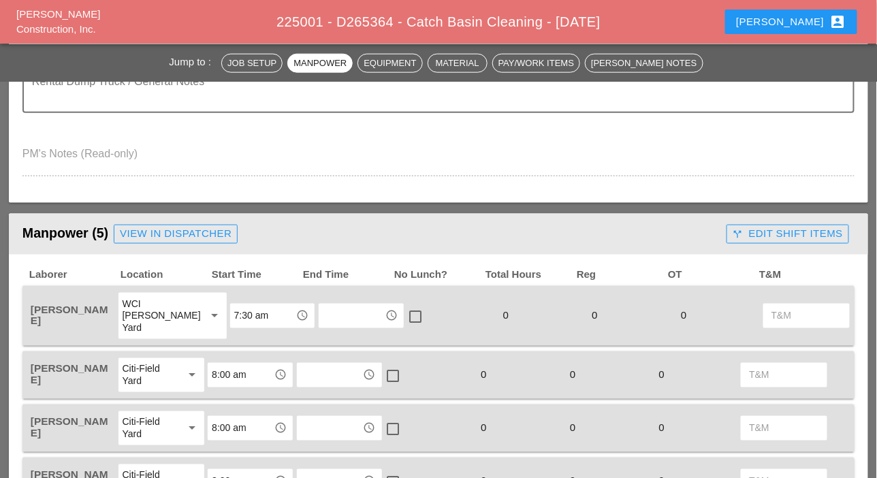
scroll to position [477, 0]
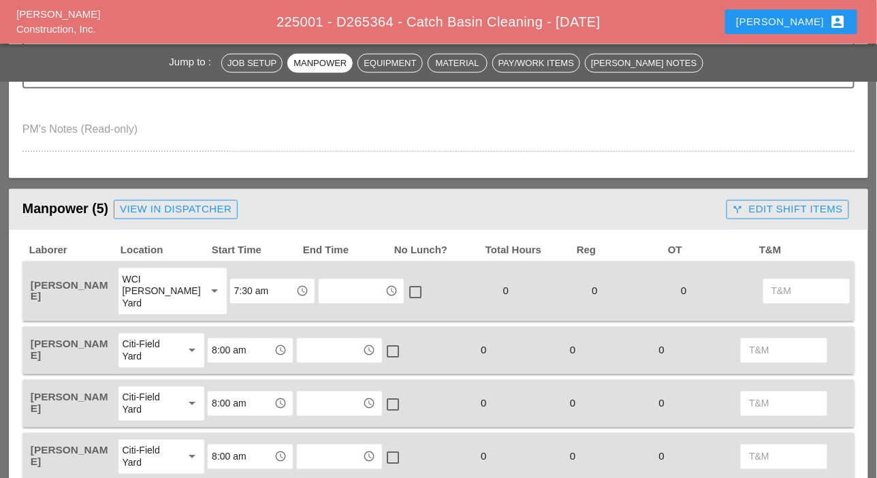
click at [764, 210] on div "call_split Edit Shift Items" at bounding box center [788, 210] width 110 height 16
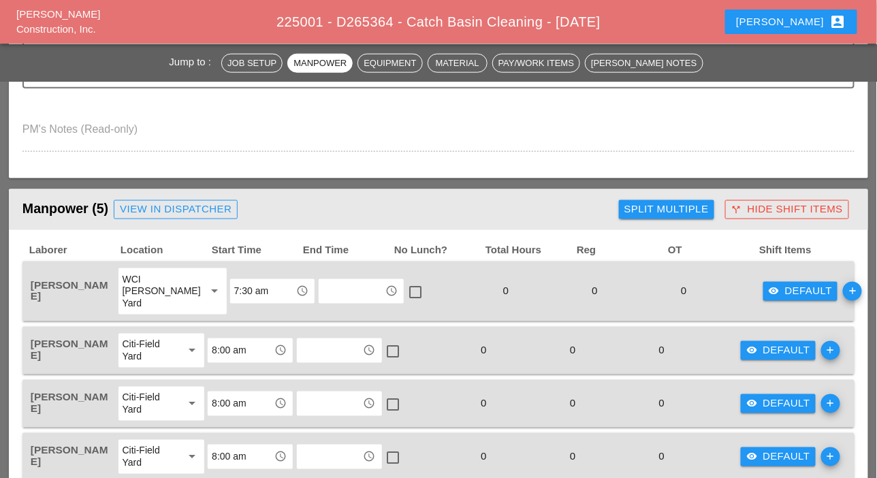
click at [677, 206] on div "Split Multiple" at bounding box center [666, 210] width 84 height 16
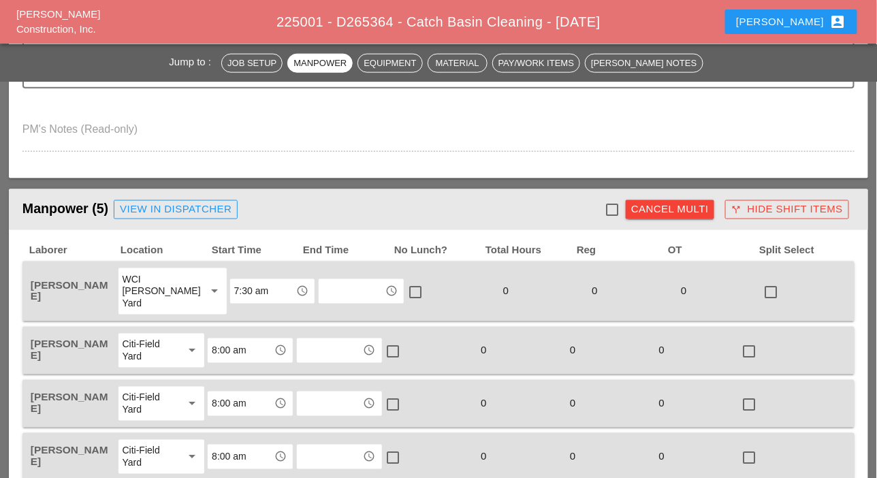
click at [616, 208] on div at bounding box center [612, 209] width 23 height 23
checkbox input "true"
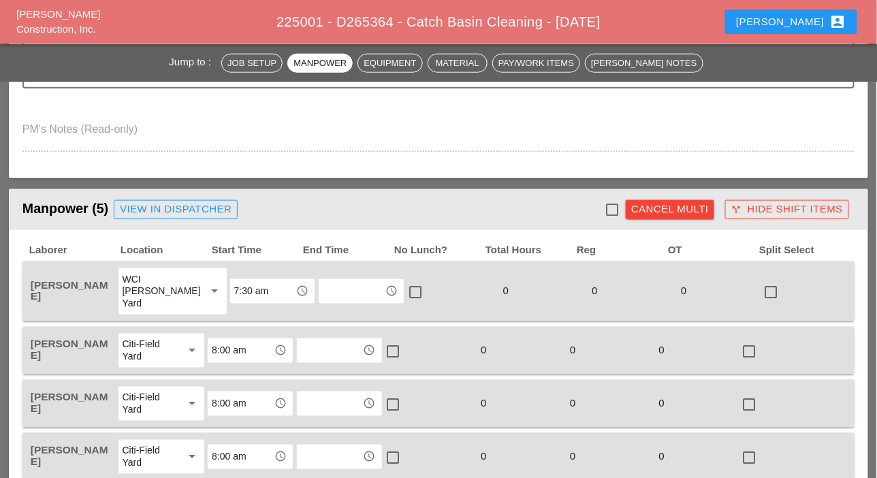
checkbox input "true"
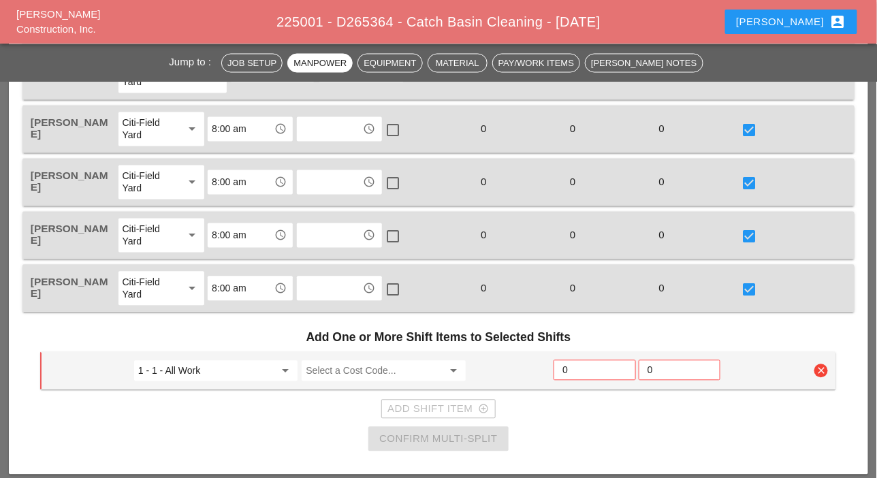
scroll to position [749, 0]
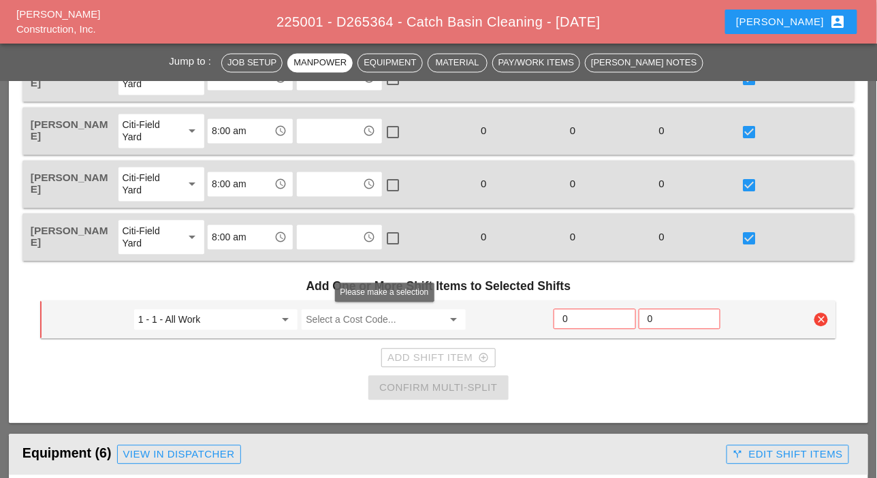
click at [354, 313] on input "Select a Cost Code..." at bounding box center [374, 320] width 137 height 22
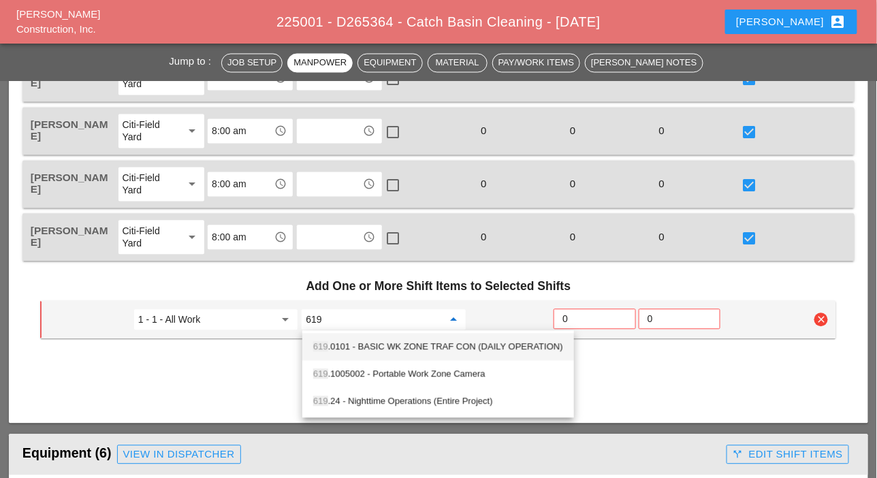
click at [379, 343] on div "619 .0101 - BASIC WK ZONE TRAF CON (DAILY OPERATION)" at bounding box center [438, 347] width 250 height 16
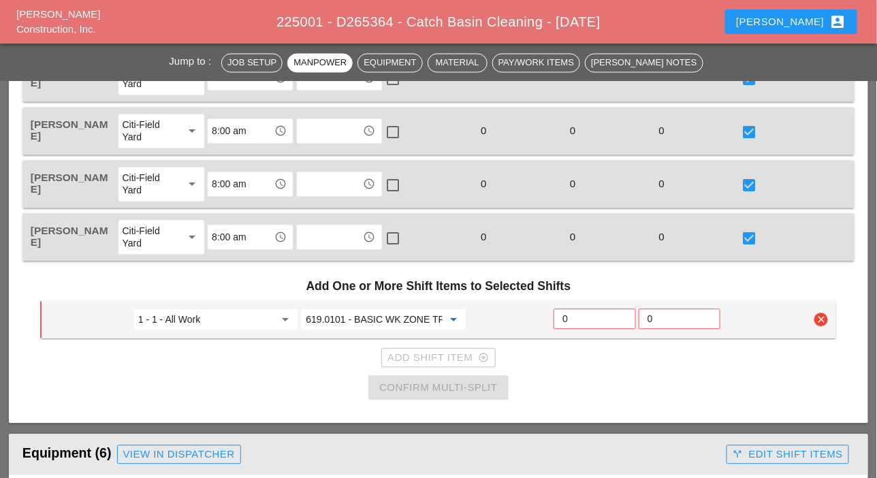
type input "619.0101 - BASIC WK ZONE TRAF CON (DAILY OPERATION)"
click at [586, 317] on input "0" at bounding box center [595, 319] width 64 height 22
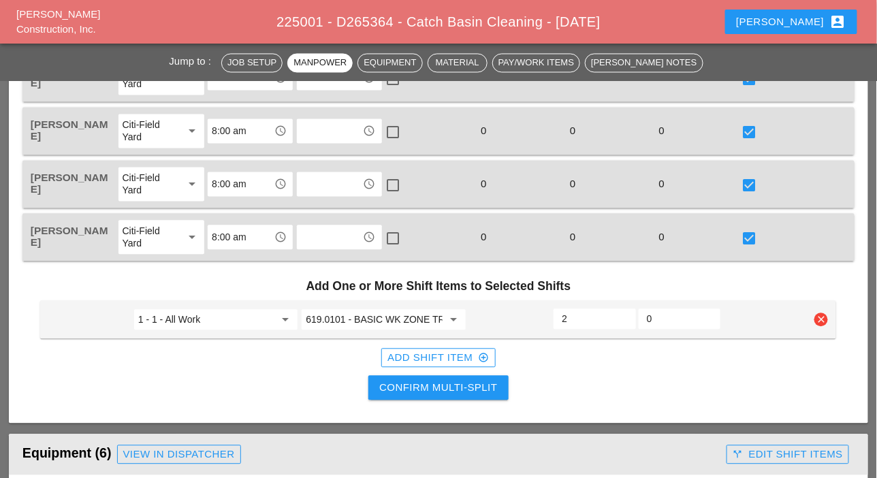
type input "2"
drag, startPoint x: 452, startPoint y: 386, endPoint x: 553, endPoint y: 343, distance: 110.4
click at [452, 387] on div "Confirm Multi-Split" at bounding box center [438, 389] width 118 height 16
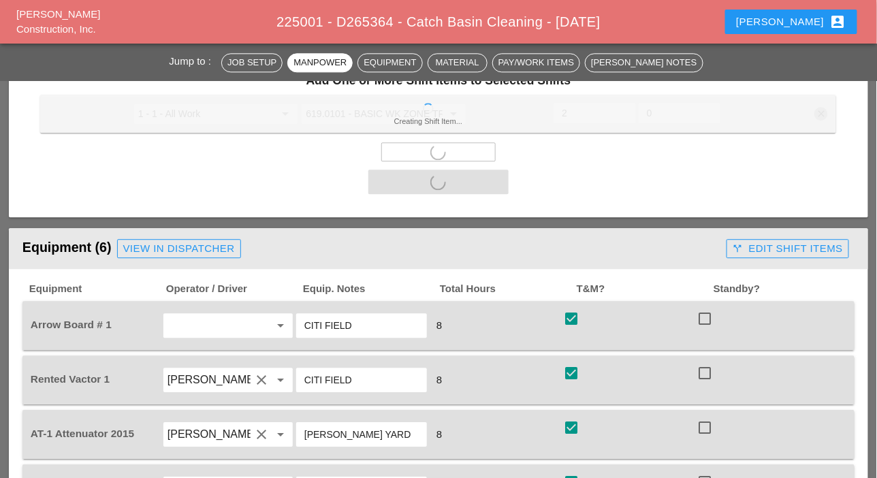
scroll to position [817, 0]
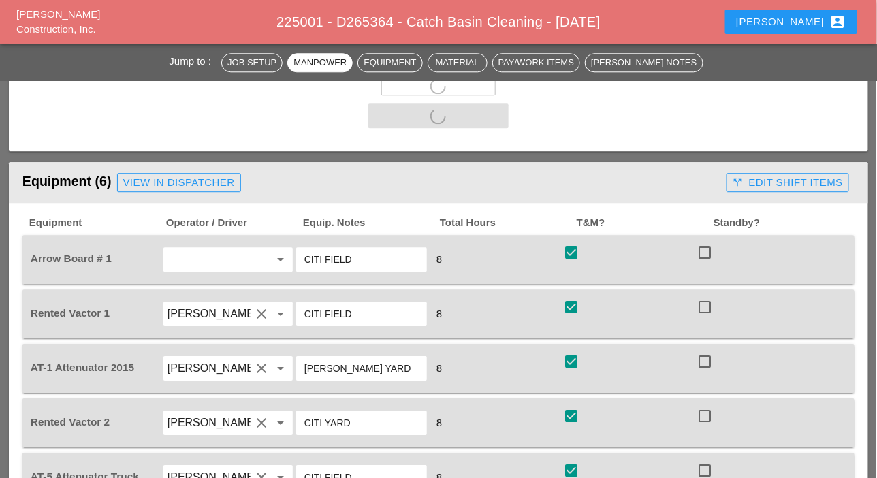
click at [801, 182] on div "call_split Edit Shift Items" at bounding box center [788, 183] width 110 height 16
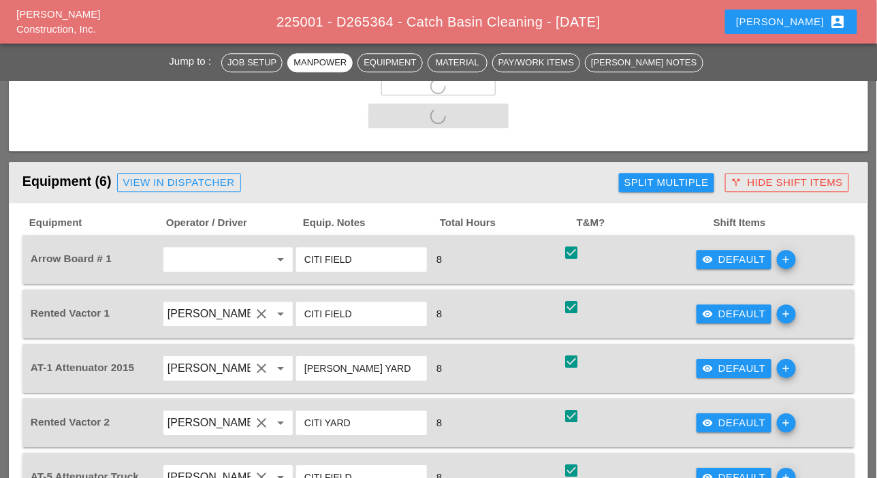
checkbox input "false"
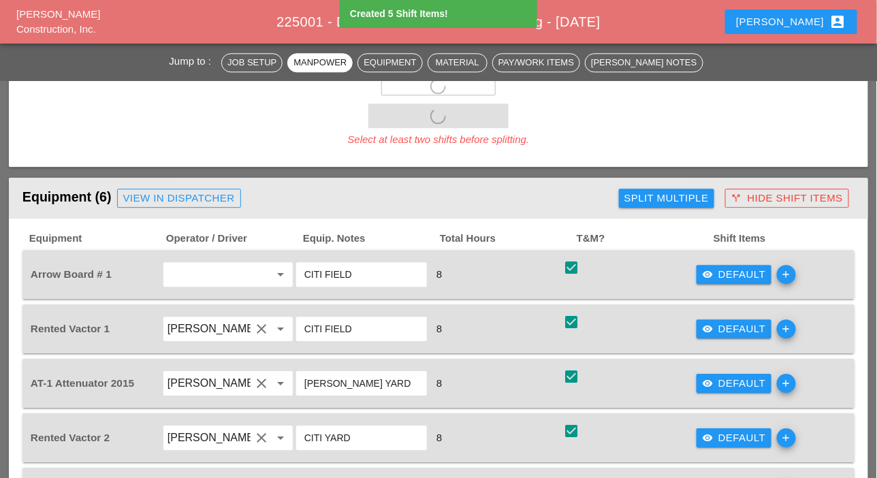
scroll to position [1090, 0]
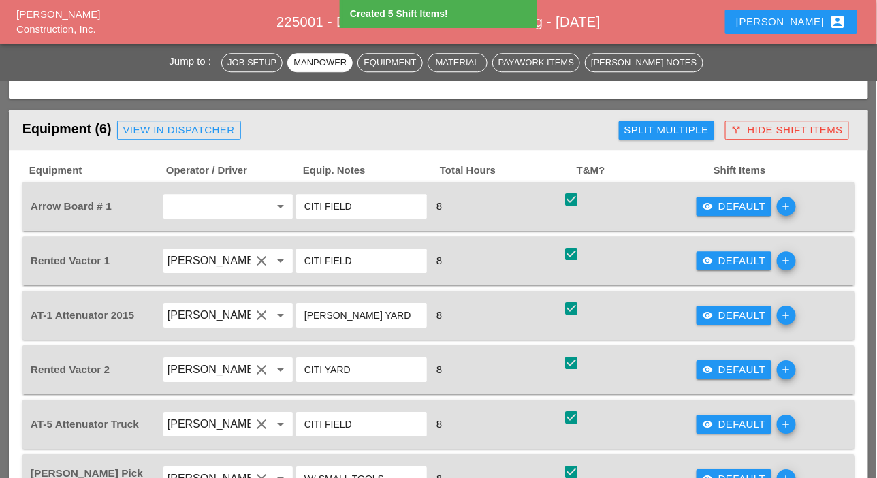
click at [724, 207] on div "visibility Default" at bounding box center [734, 207] width 64 height 16
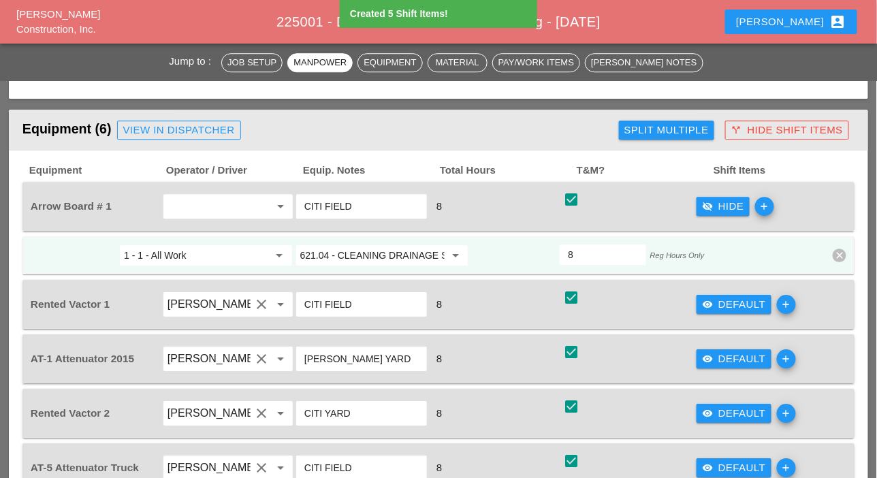
click at [394, 258] on input "621.04 - CLEANING DRAINAGE STRUCTURES" at bounding box center [372, 255] width 145 height 22
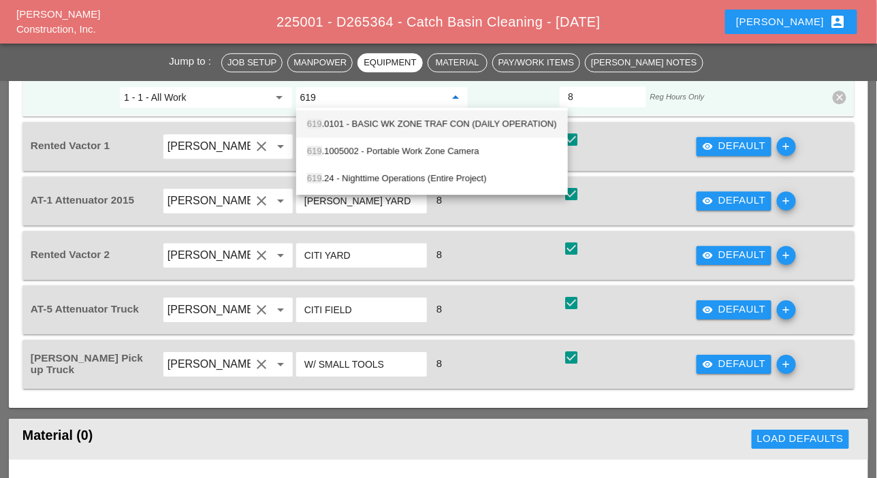
click at [415, 123] on div "619 .0101 - BASIC WK ZONE TRAF CON (DAILY OPERATION)" at bounding box center [432, 124] width 250 height 16
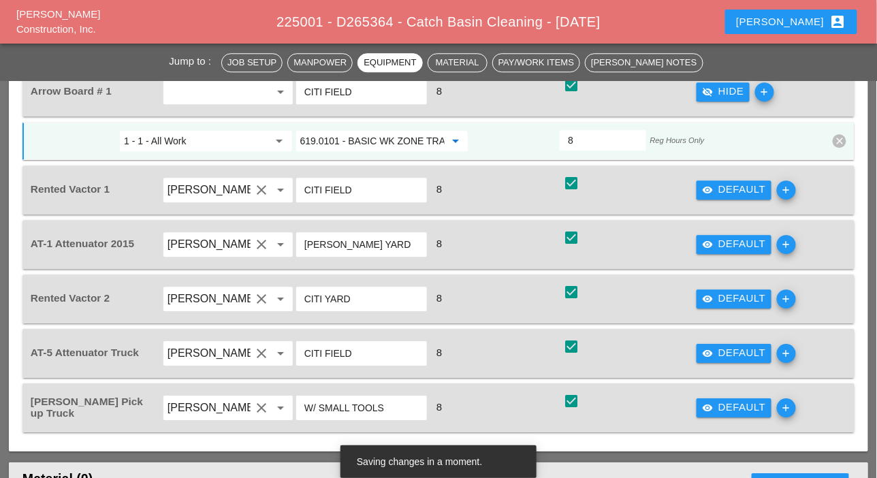
scroll to position [953, 0]
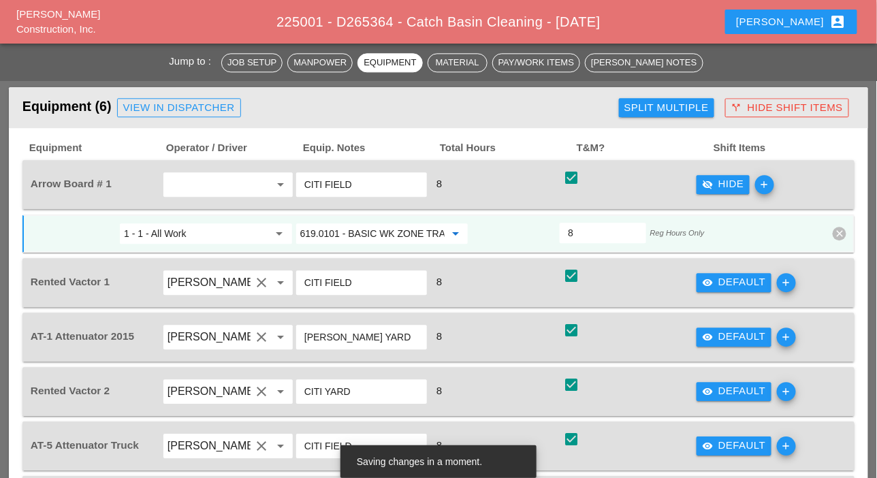
type input "619.0101 - BASIC WK ZONE TRAF CON (DAILY OPERATION)"
click at [258, 231] on input "1 - 1 - All Work" at bounding box center [196, 234] width 145 height 22
click at [329, 232] on input "619.0101 - BASIC WK ZONE TRAF CON (DAILY OPERATION)" at bounding box center [372, 234] width 145 height 22
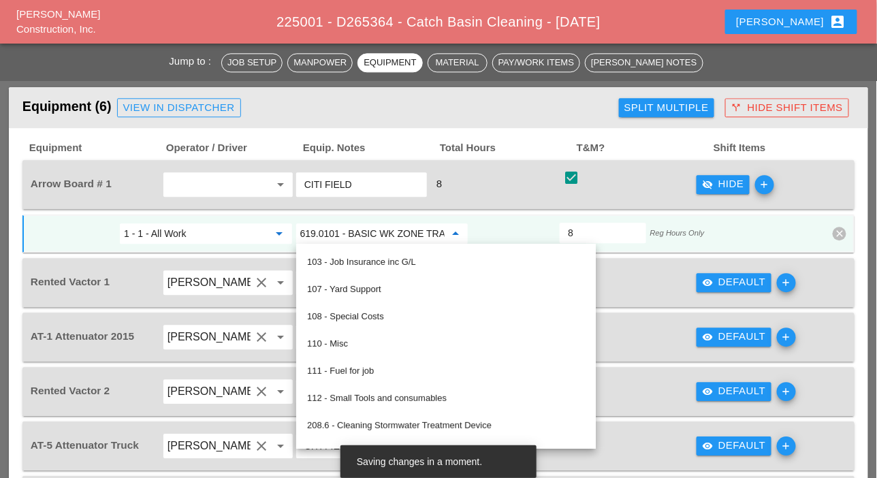
scroll to position [68, 0]
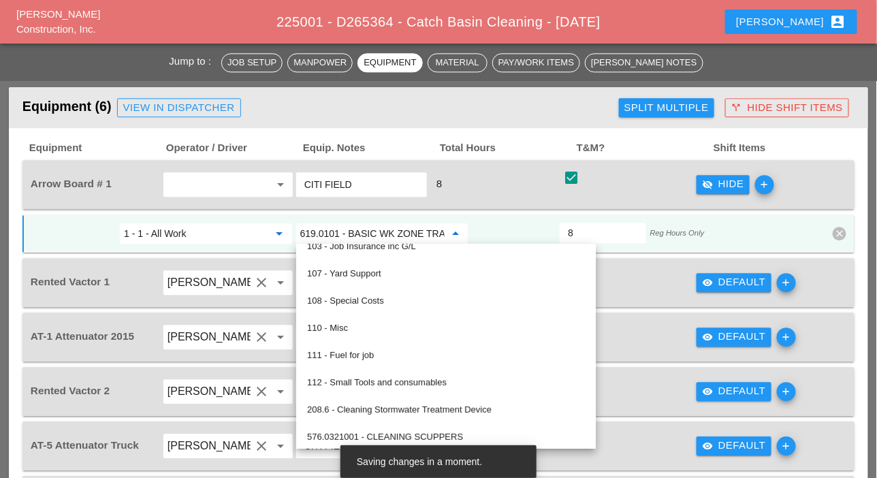
click at [534, 189] on div "8" at bounding box center [495, 184] width 131 height 18
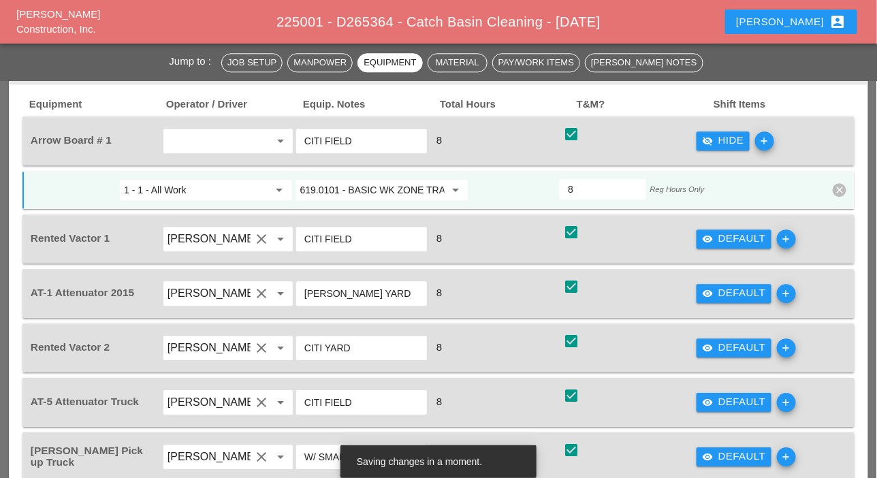
scroll to position [1022, 0]
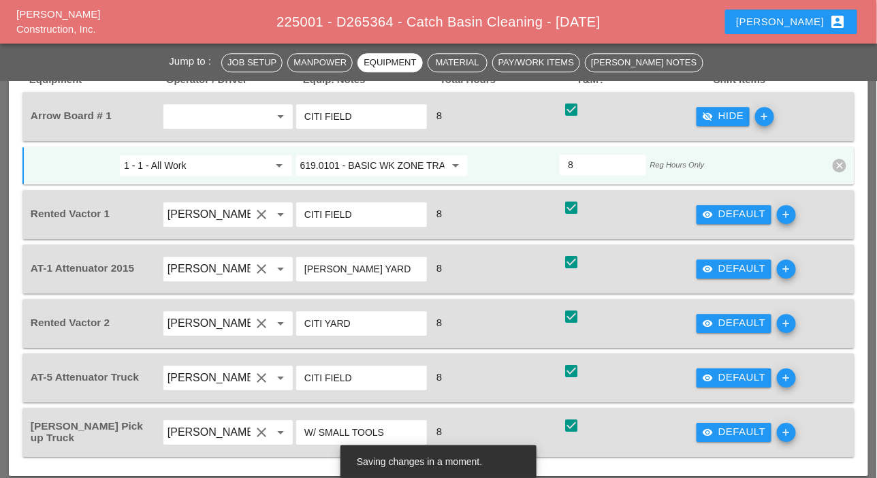
click at [714, 262] on div "visibility Default" at bounding box center [734, 269] width 64 height 16
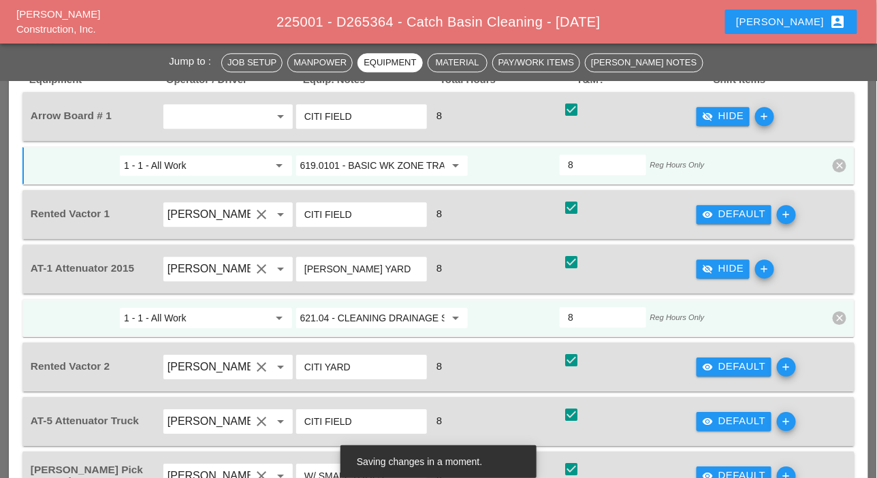
click at [385, 315] on input "621.04 - CLEANING DRAINAGE STRUCTURES" at bounding box center [372, 318] width 145 height 22
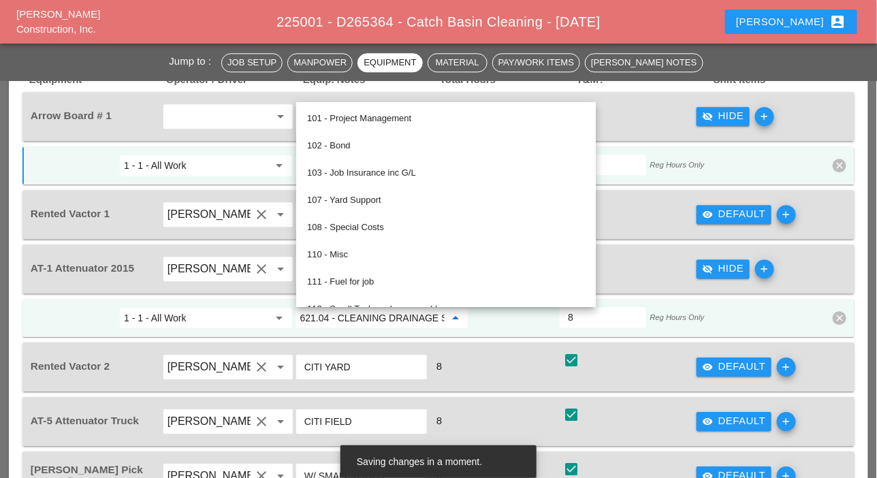
paste input "19.0101 - BASIC WK ZONE TRAF CON (DAILY OPERATION)"
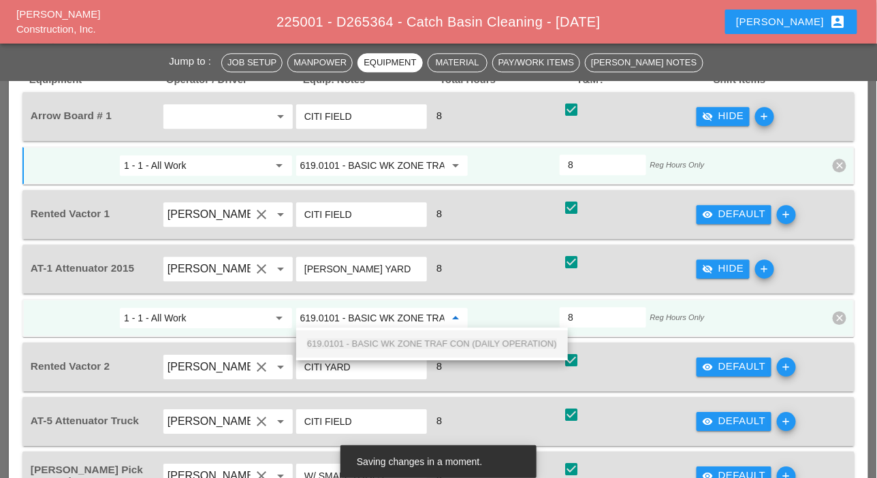
scroll to position [0, 123]
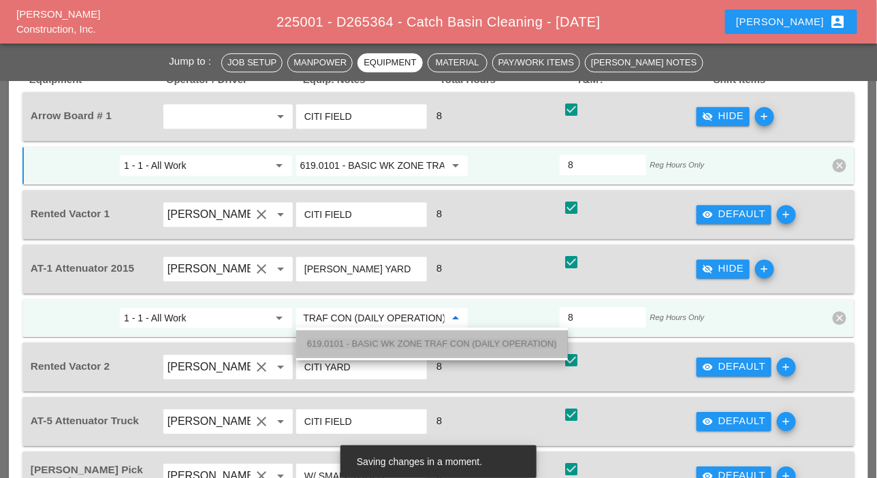
drag, startPoint x: 390, startPoint y: 336, endPoint x: 422, endPoint y: 336, distance: 32.0
click at [390, 337] on div "619.0101 - BASIC WK ZONE TRAF CON (DAILY OPERATION)" at bounding box center [432, 344] width 250 height 16
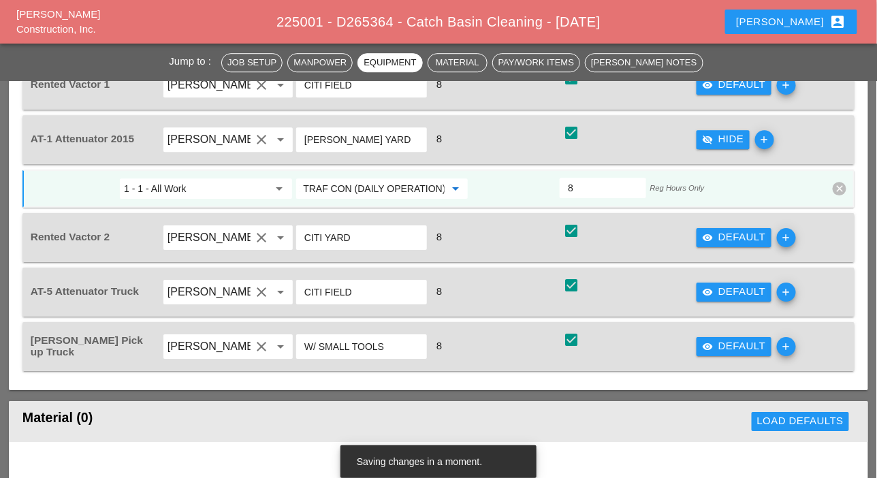
scroll to position [1158, 0]
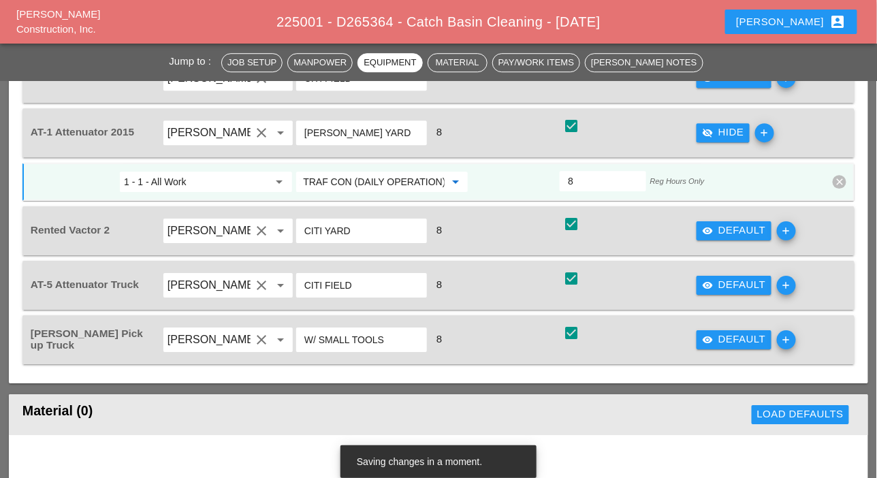
type input "619.0101 - BASIC WK ZONE TRAF CON (DAILY OPERATION)"
click at [708, 283] on icon "visibility" at bounding box center [707, 285] width 11 height 11
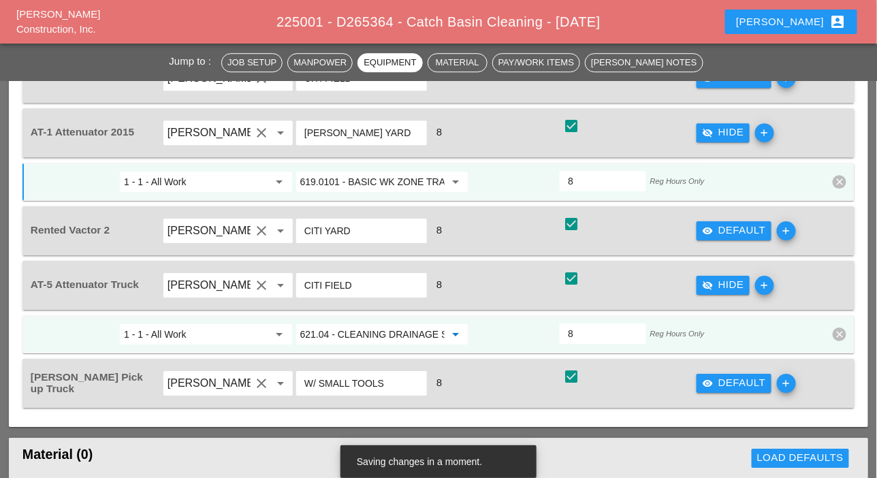
click at [372, 329] on input "621.04 - CLEANING DRAINAGE STRUCTURES" at bounding box center [372, 334] width 145 height 22
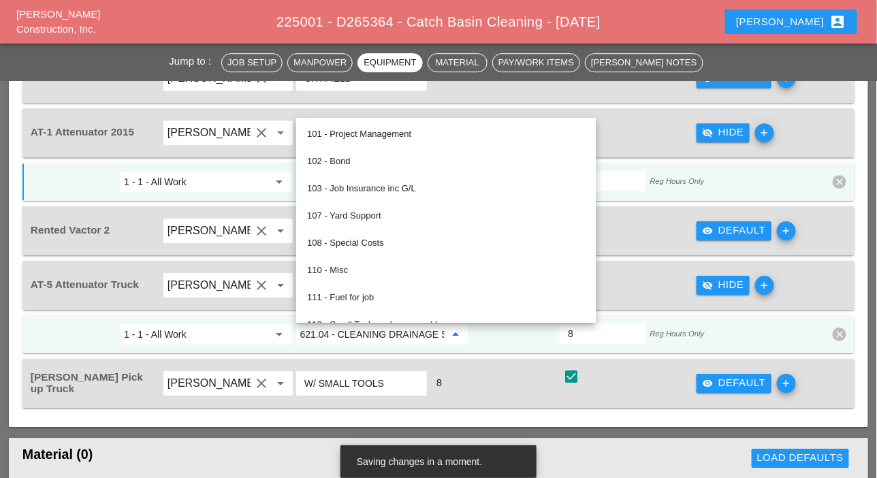
paste input "19.0101 - BASIC WK ZONE TRAF CON (DAILY OPERATION)"
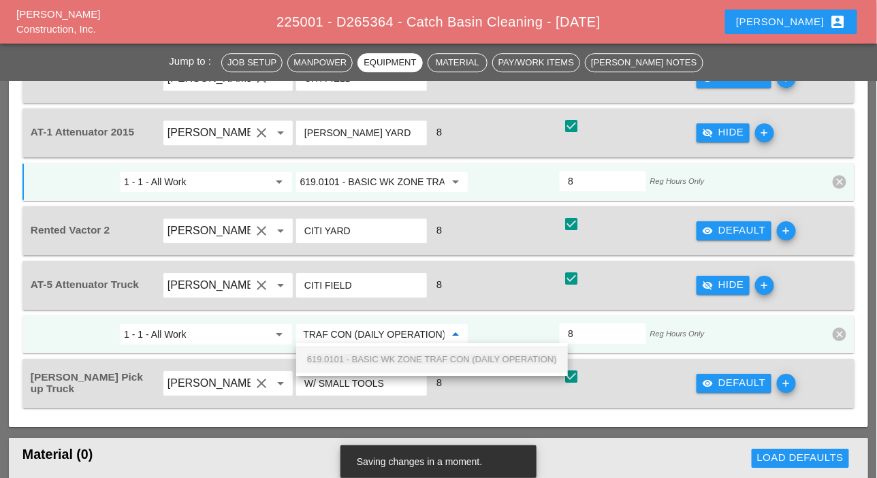
click at [375, 355] on div "619.0101 - BASIC WK ZONE TRAF CON (DAILY OPERATION)" at bounding box center [432, 359] width 250 height 16
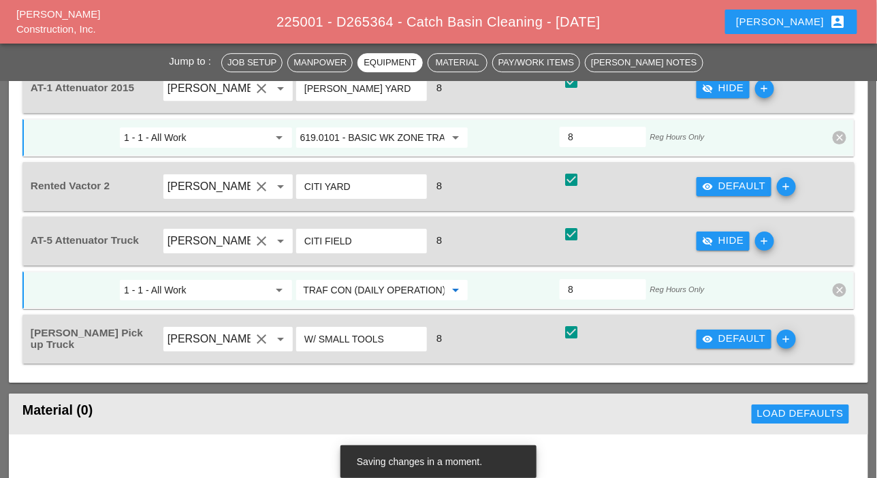
scroll to position [1226, 0]
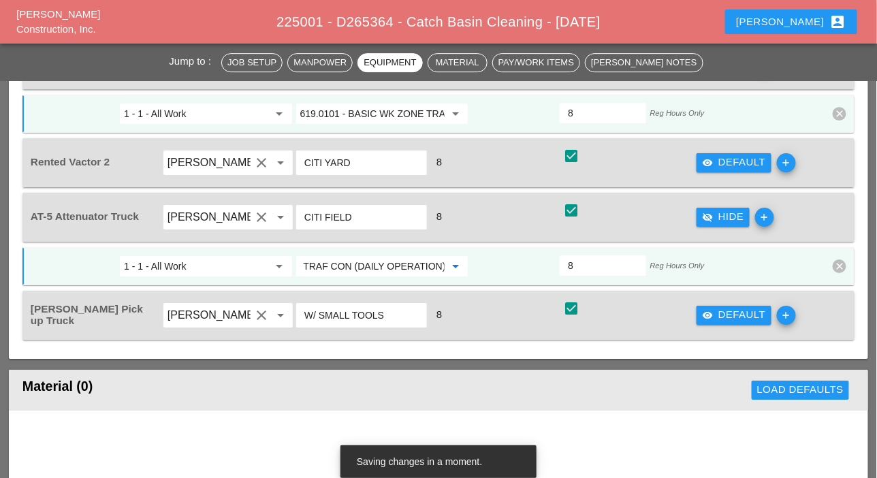
type input "619.0101 - BASIC WK ZONE TRAF CON (DAILY OPERATION)"
click at [738, 309] on div "visibility Default" at bounding box center [734, 315] width 64 height 16
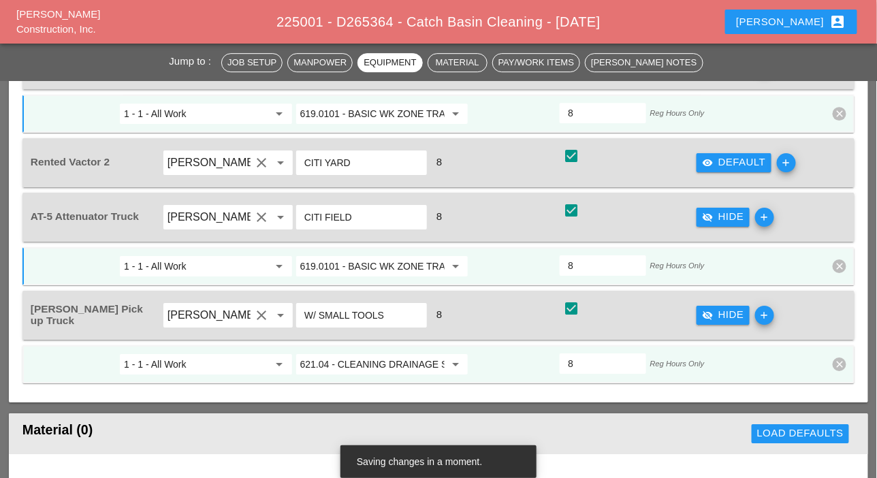
click at [398, 359] on input "621.04 - CLEANING DRAINAGE STRUCTURES" at bounding box center [372, 364] width 145 height 22
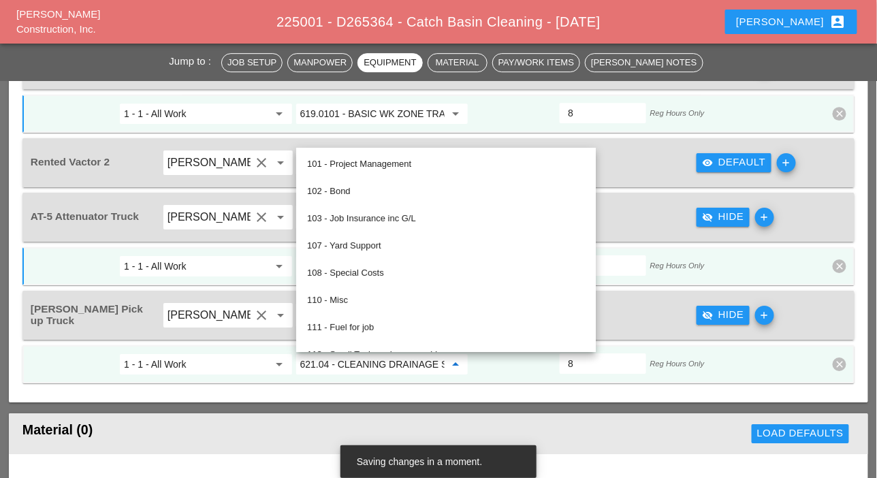
paste input "19.0101 - BASIC WK ZONE TRAF CON (DAILY OPERATION)"
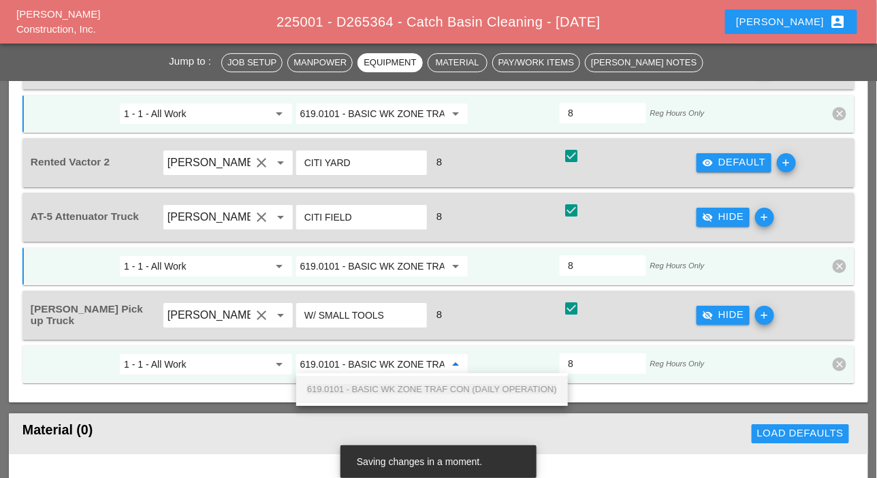
scroll to position [0, 123]
click at [402, 383] on div "619.0101 - BASIC WK ZONE TRAF CON (DAILY OPERATION)" at bounding box center [432, 389] width 250 height 16
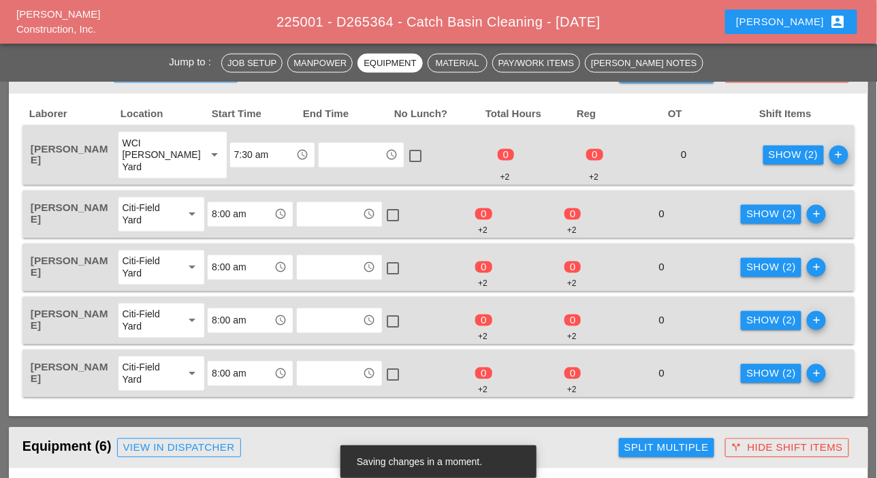
scroll to position [613, 0]
type input "619.0101 - BASIC WK ZONE TRAF CON (DAILY OPERATION)"
click at [772, 159] on div "Show (2)" at bounding box center [794, 156] width 50 height 16
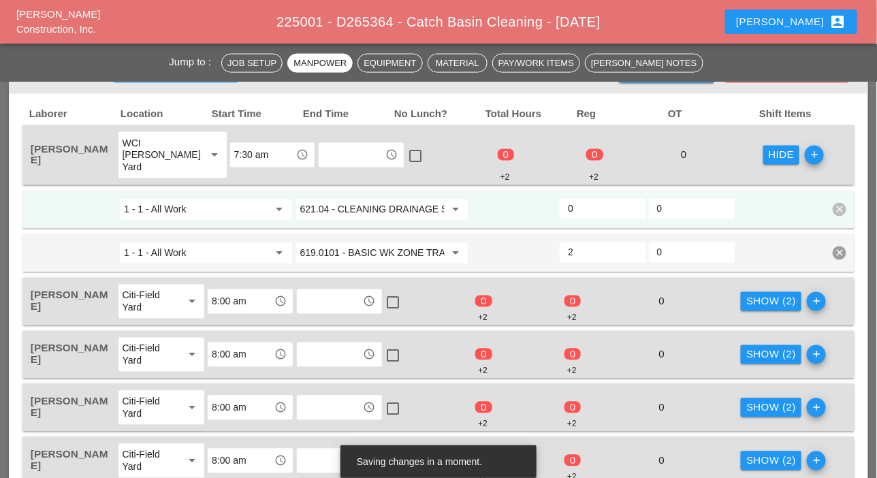
click at [759, 298] on div "Show (2)" at bounding box center [771, 302] width 50 height 16
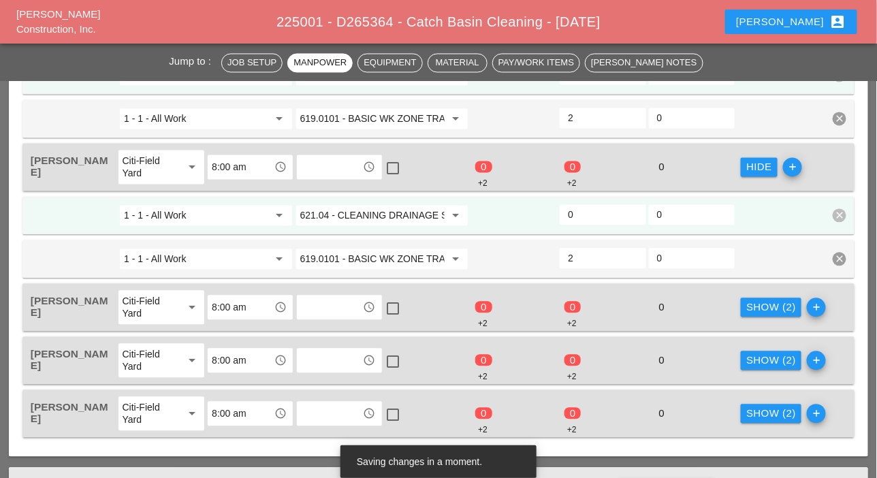
scroll to position [749, 0]
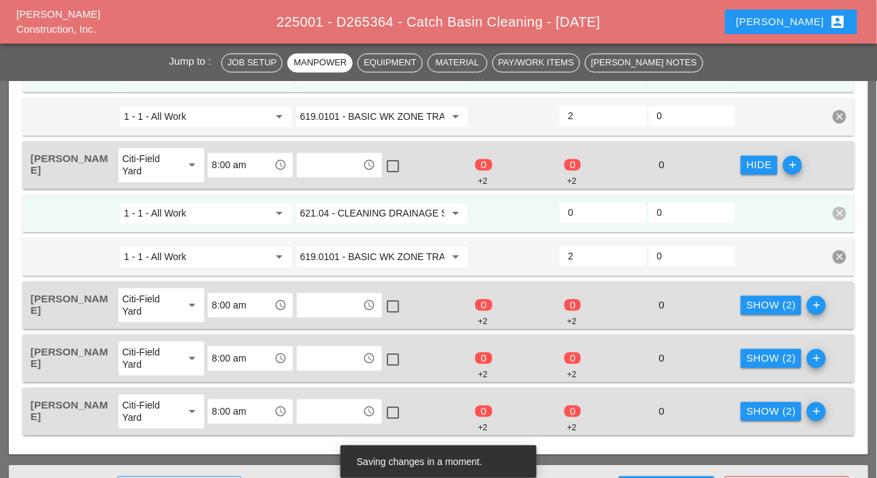
click at [766, 302] on div "Show (2)" at bounding box center [771, 306] width 50 height 16
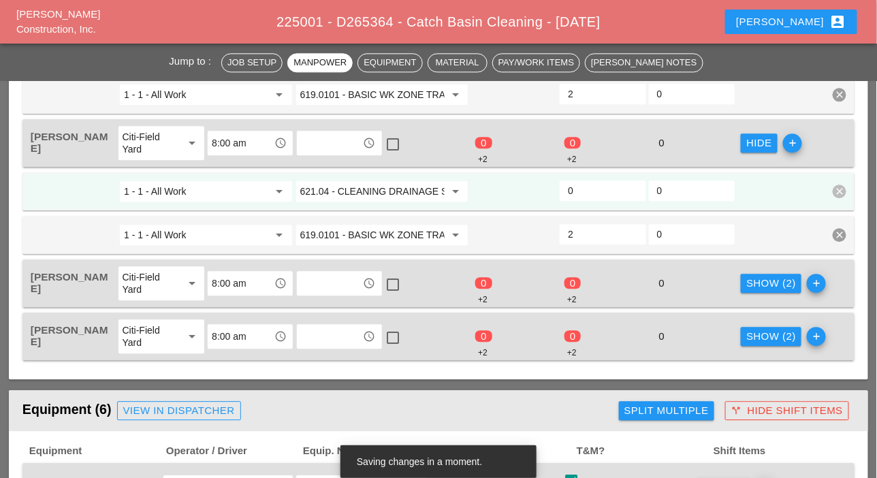
scroll to position [1022, 0]
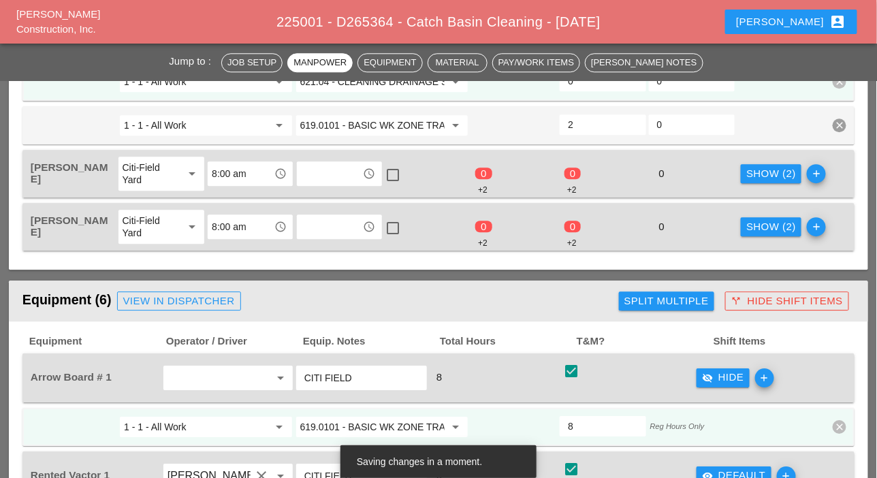
click at [772, 229] on div "Show (2)" at bounding box center [771, 227] width 50 height 16
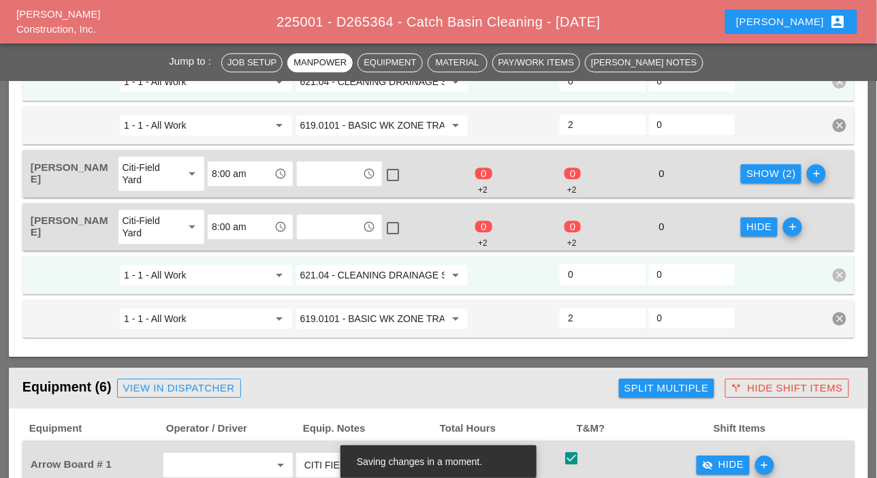
click at [774, 176] on div "Show (2)" at bounding box center [771, 174] width 50 height 16
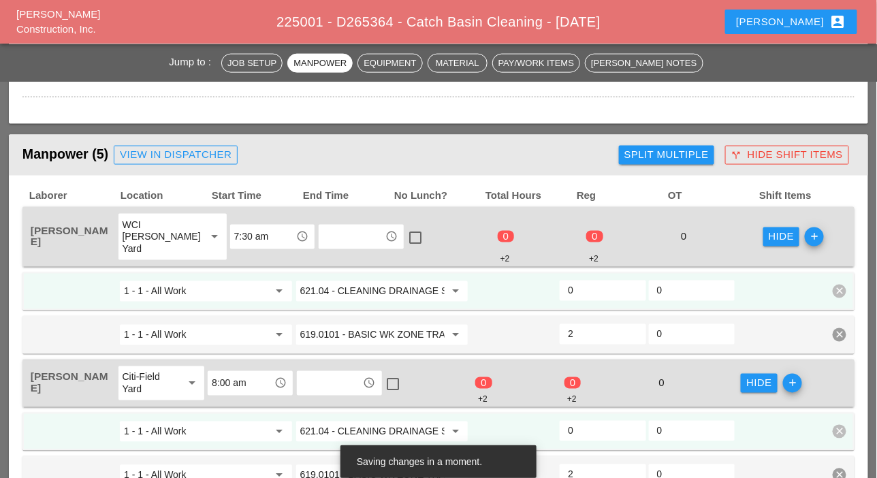
scroll to position [545, 0]
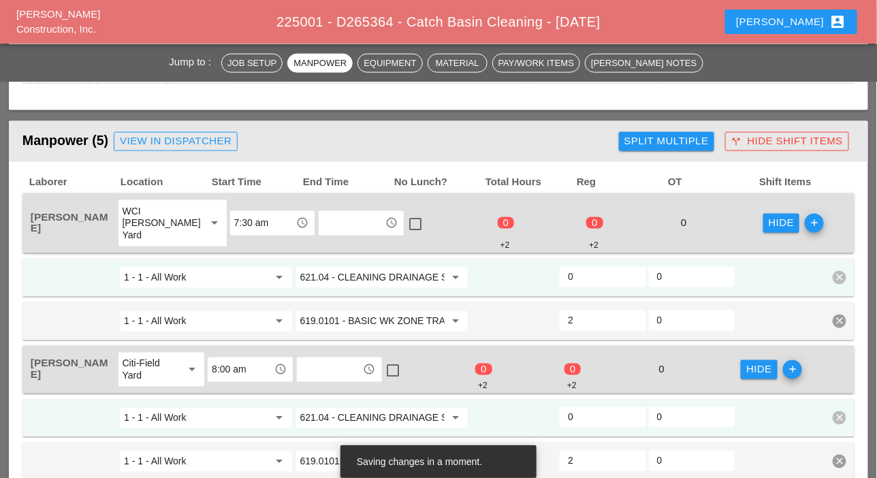
click at [572, 276] on input "0" at bounding box center [602, 277] width 69 height 22
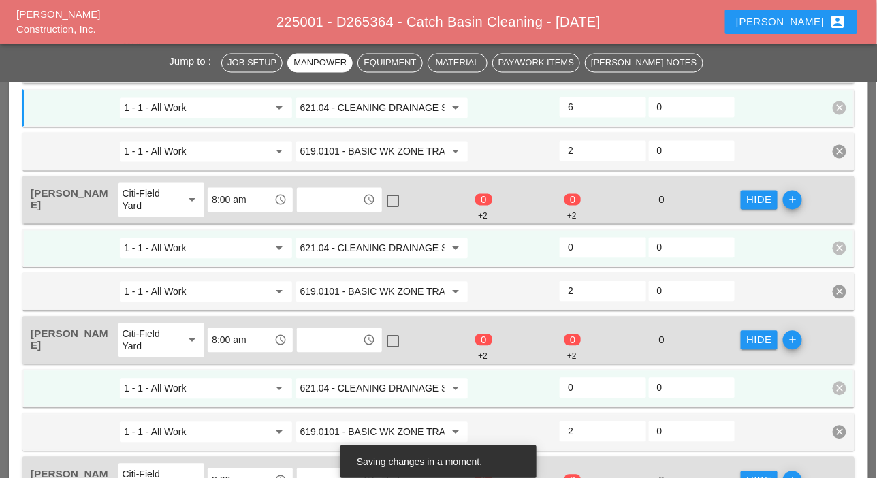
scroll to position [749, 0]
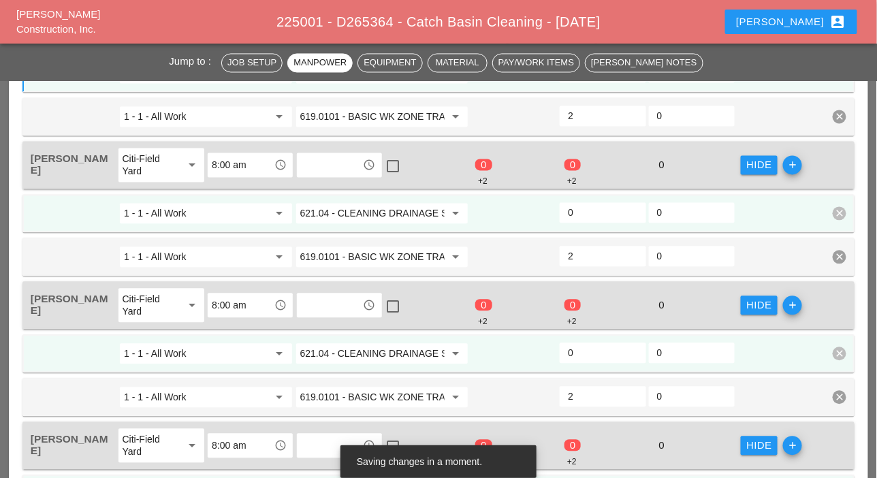
type input "6"
click at [586, 216] on input "0" at bounding box center [602, 213] width 69 height 22
type input "6"
click at [573, 348] on input "0" at bounding box center [602, 354] width 69 height 22
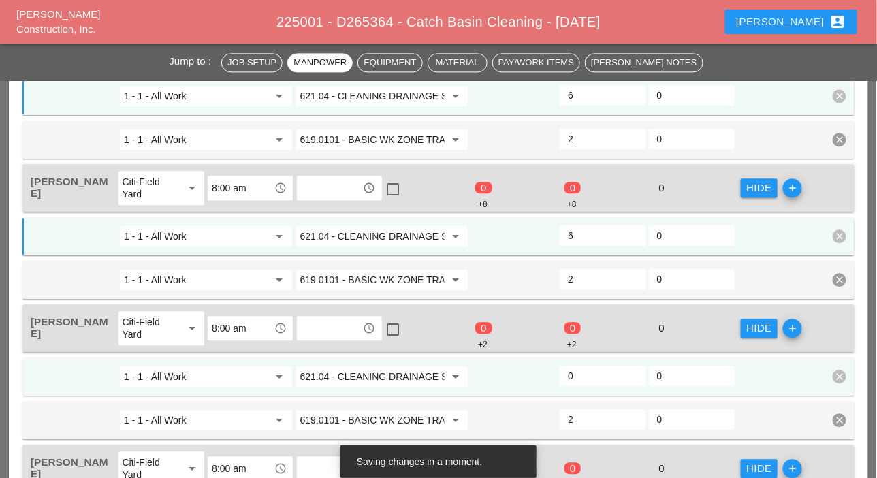
scroll to position [885, 0]
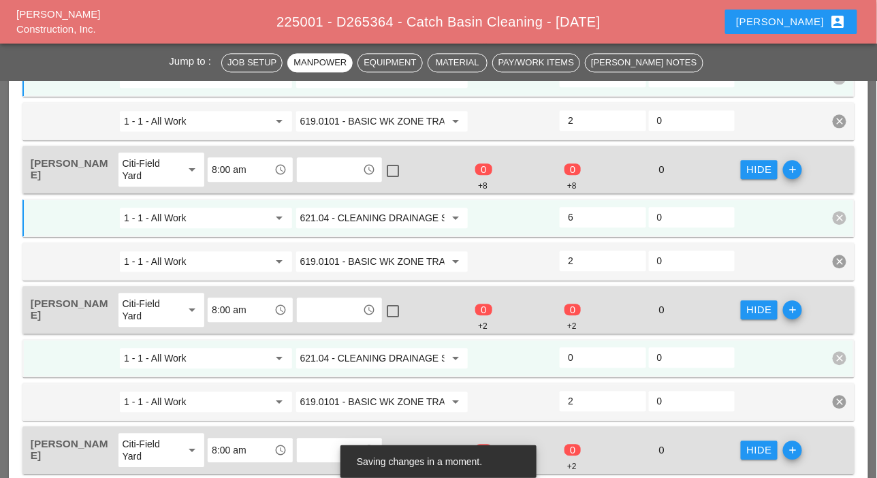
type input "6"
click at [584, 360] on input "0" at bounding box center [602, 358] width 69 height 22
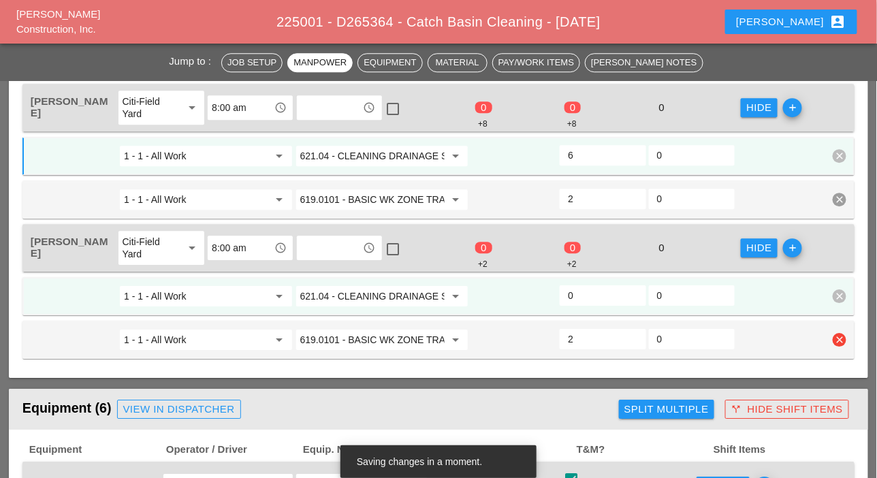
scroll to position [1090, 0]
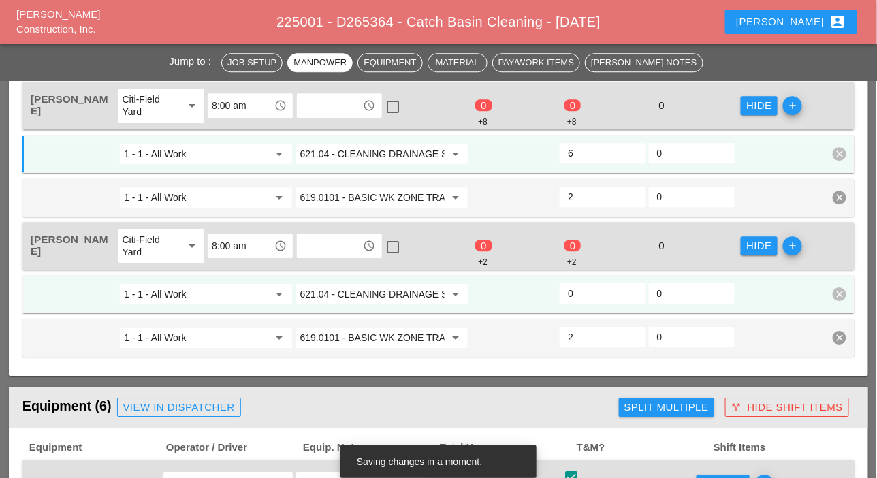
type input "6"
click at [586, 288] on input "0" at bounding box center [602, 294] width 69 height 22
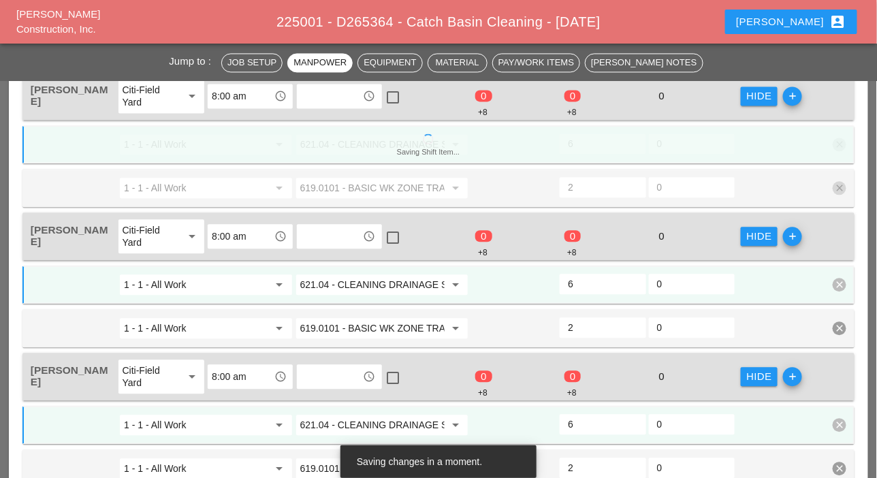
scroll to position [817, 0]
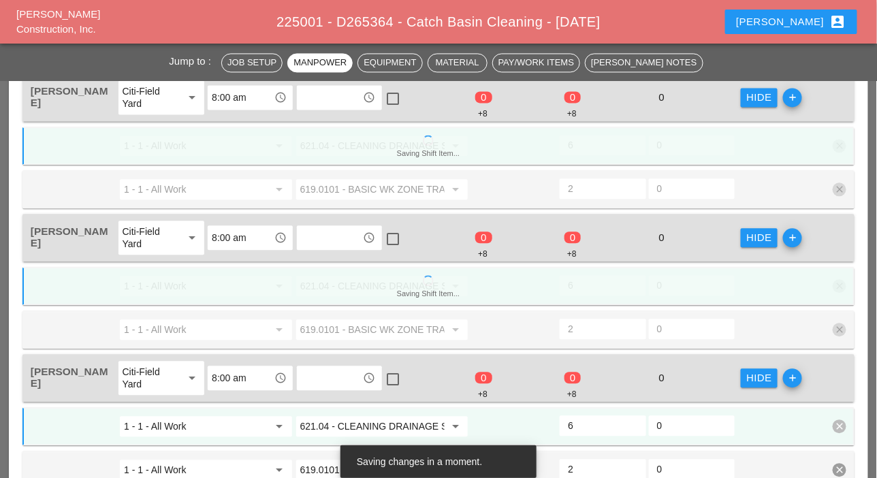
type input "6"
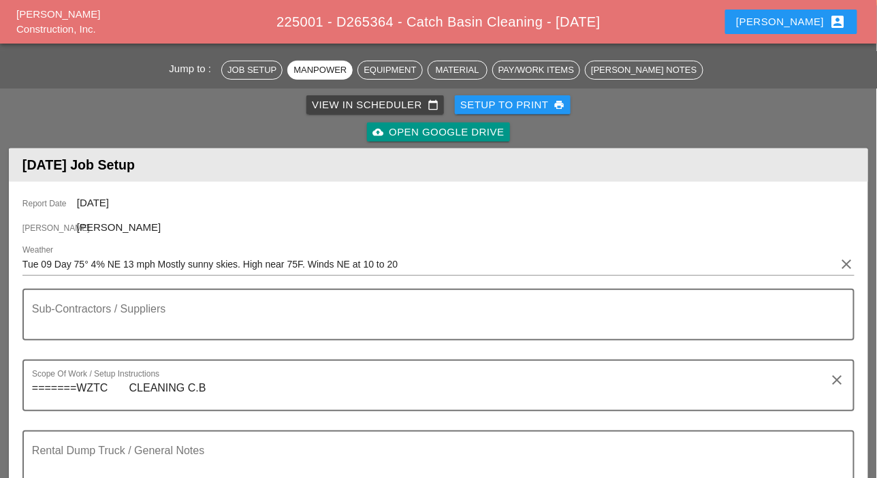
scroll to position [0, 0]
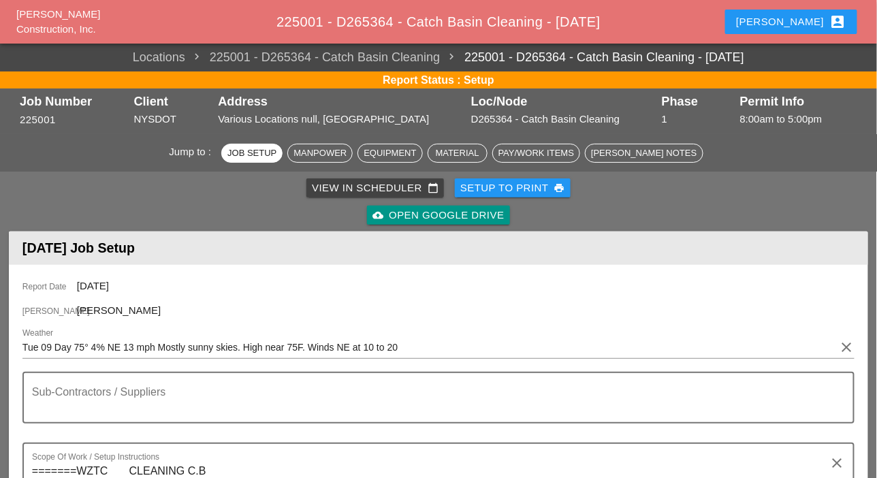
click at [360, 189] on div "View in Scheduler calendar_today" at bounding box center [375, 188] width 127 height 16
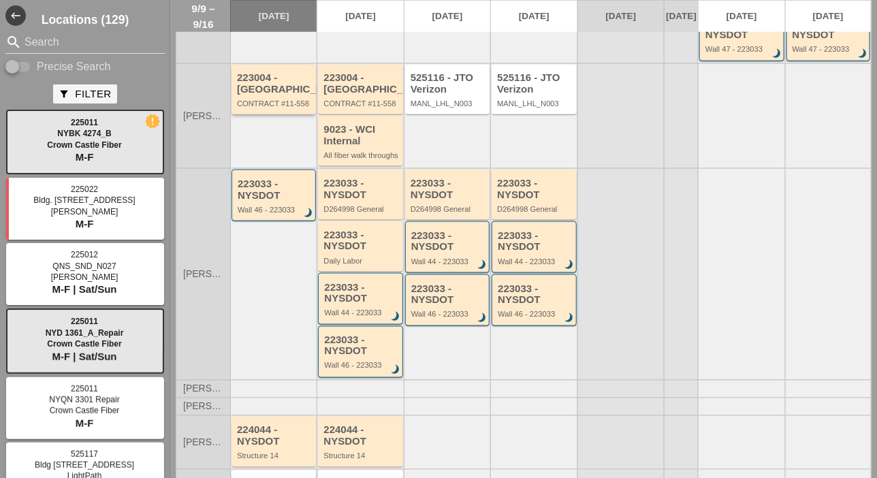
scroll to position [477, 0]
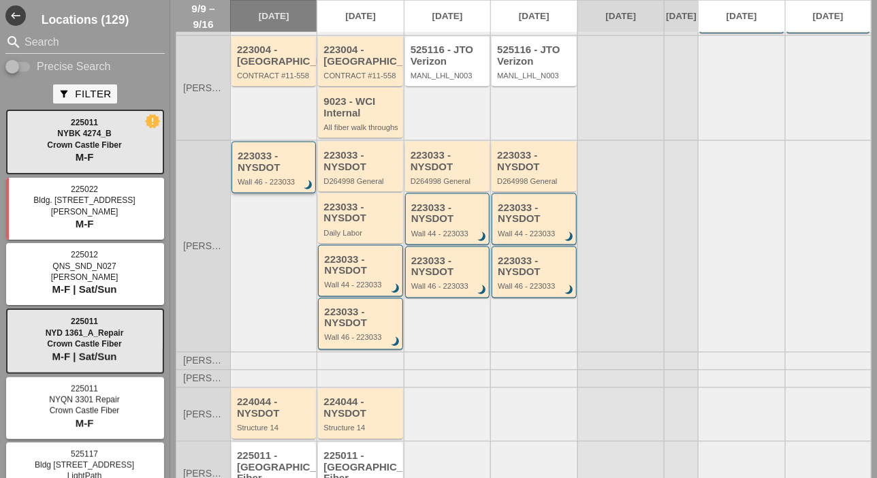
click at [264, 173] on div "223033 - NYSDOT" at bounding box center [275, 162] width 74 height 22
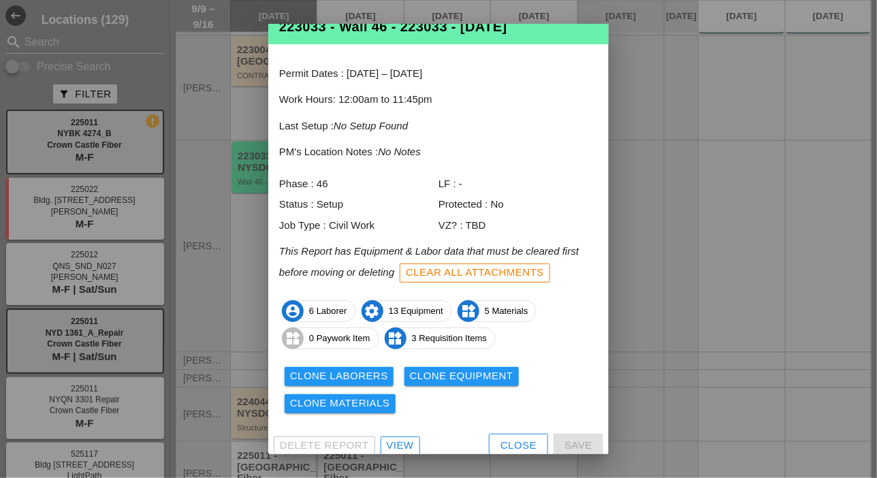
scroll to position [45, 0]
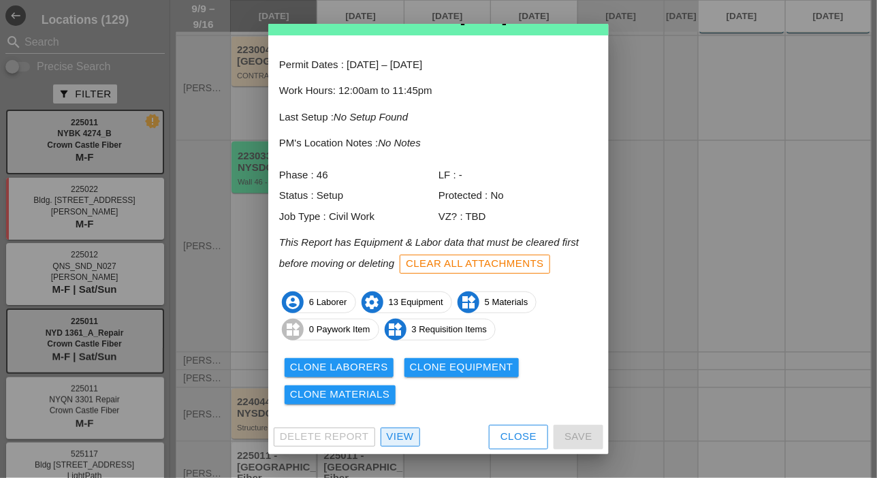
drag, startPoint x: 405, startPoint y: 434, endPoint x: 408, endPoint y: 366, distance: 68.2
click at [405, 434] on div "View" at bounding box center [400, 437] width 27 height 16
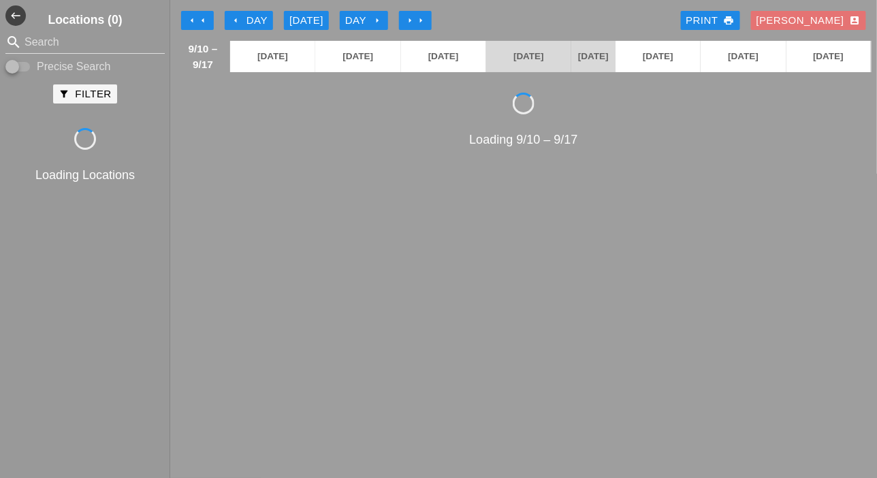
click at [252, 14] on div "arrow_left Day" at bounding box center [248, 21] width 37 height 16
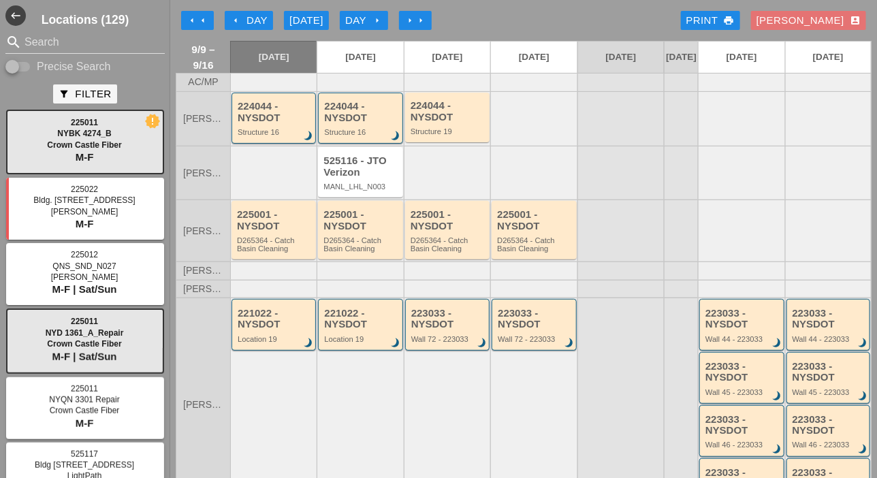
click at [28, 65] on input "Precise Search" at bounding box center [18, 67] width 26 height 16
checkbox input "true"
click at [34, 46] on input "Search" at bounding box center [85, 42] width 121 height 22
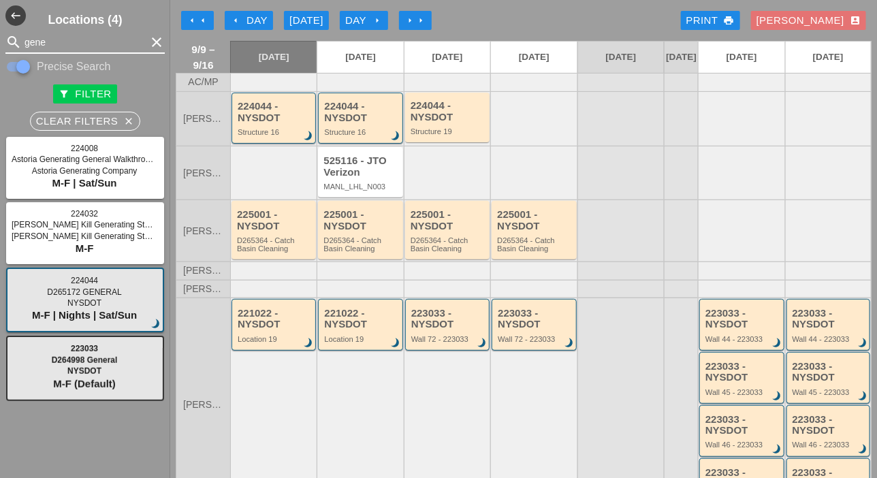
type input "gene"
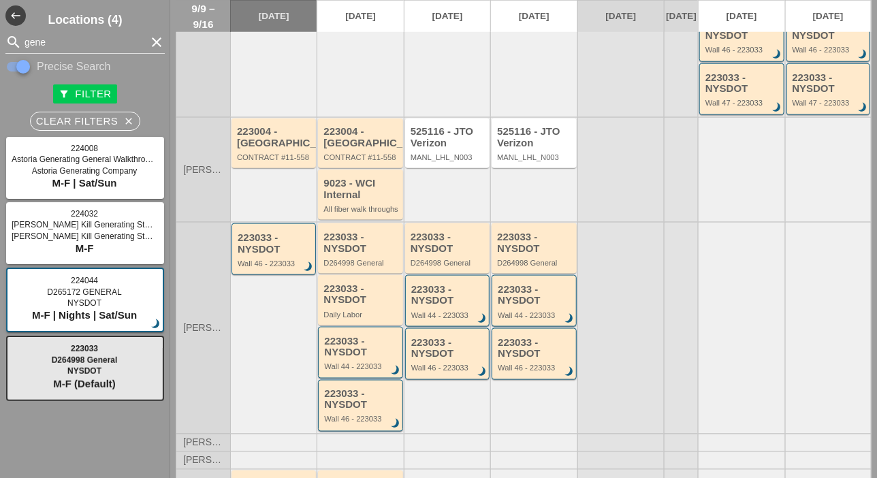
scroll to position [409, 0]
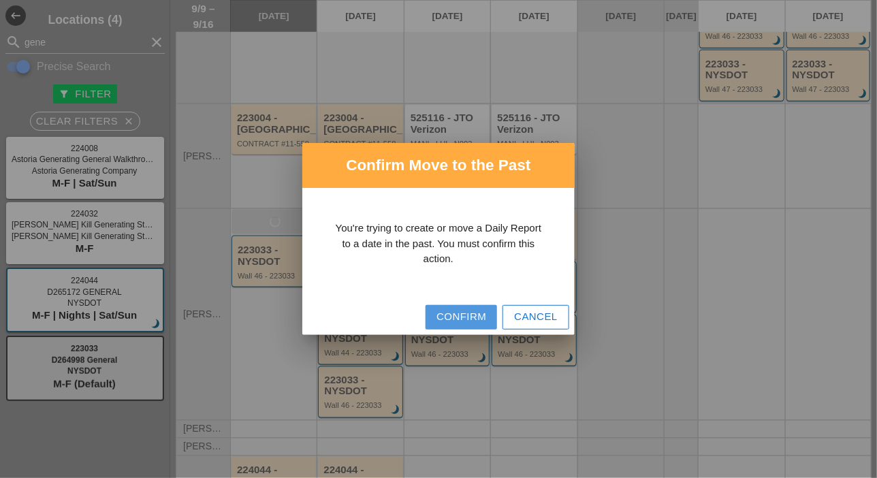
click at [443, 317] on div "Confirm" at bounding box center [462, 317] width 50 height 16
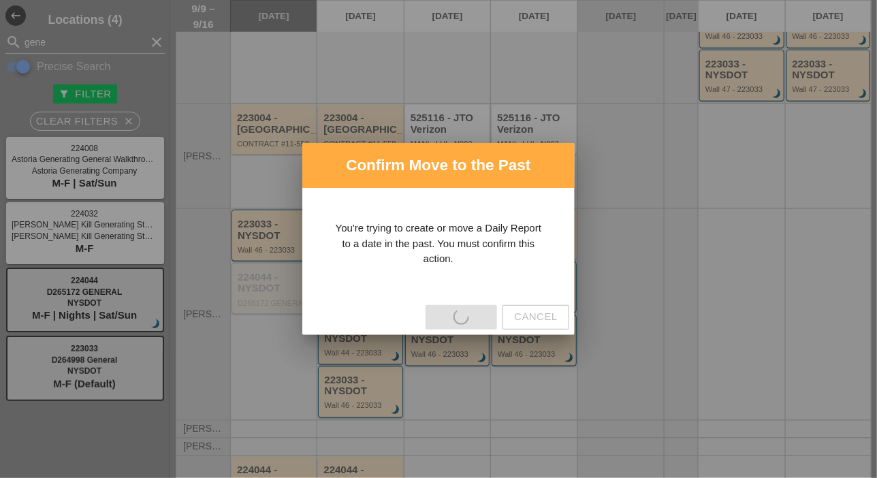
drag, startPoint x: 93, startPoint y: 367, endPoint x: 264, endPoint y: 353, distance: 171.5
click at [264, 353] on div "Confirm Move to the Past You're trying to create or move a Daily Report to a da…" at bounding box center [438, 239] width 877 height 478
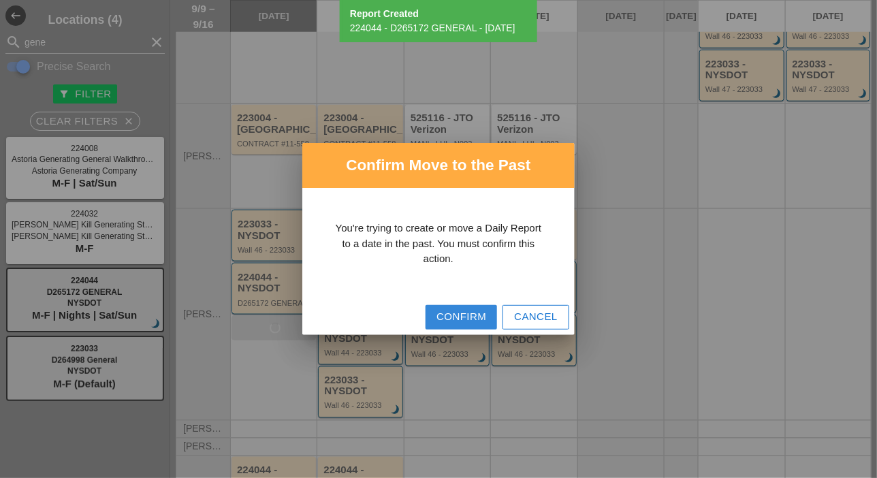
click at [447, 315] on div "Confirm" at bounding box center [462, 317] width 50 height 16
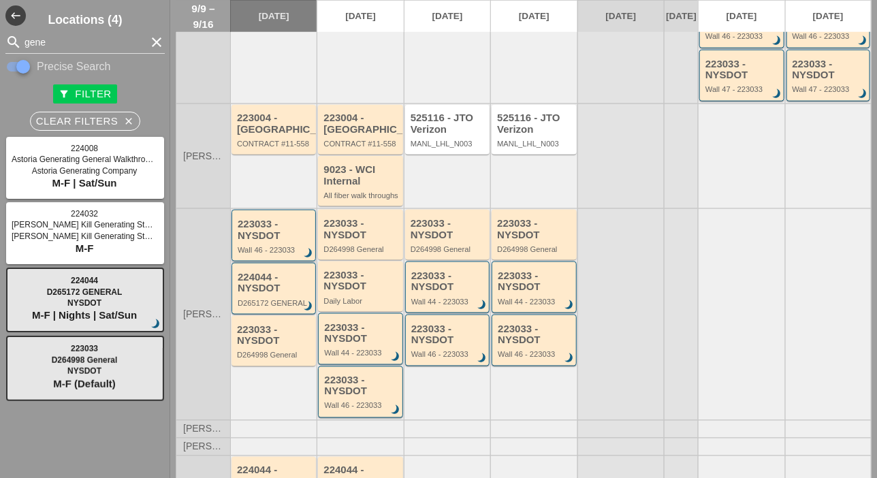
click at [280, 254] on div "223033 - NYSDOT Wall 46 - 223033 brightness_3" at bounding box center [275, 236] width 74 height 35
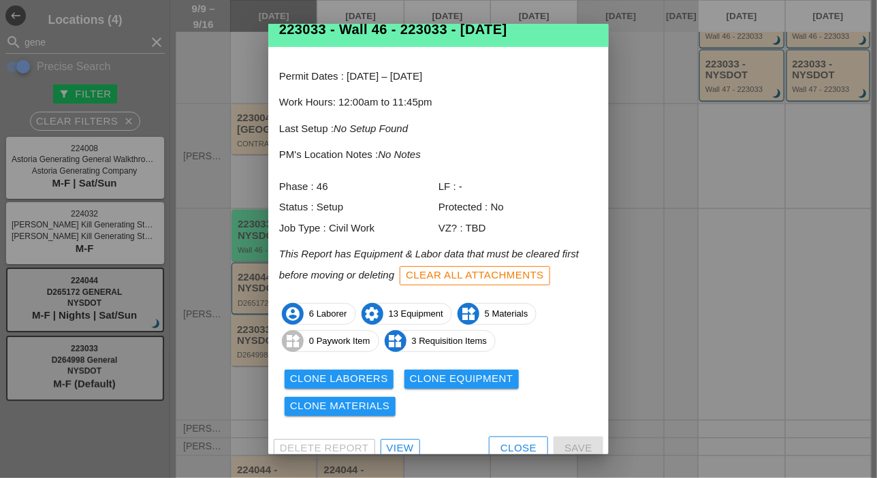
scroll to position [45, 0]
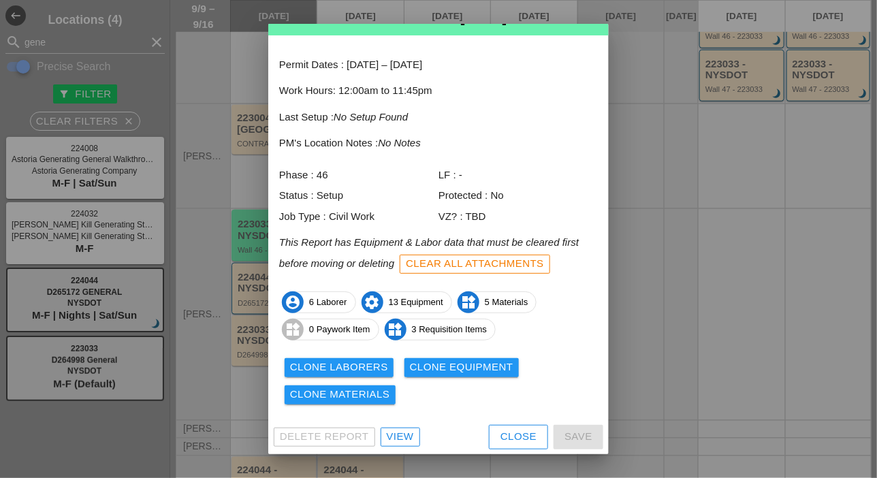
drag, startPoint x: 395, startPoint y: 437, endPoint x: 388, endPoint y: 427, distance: 12.3
click at [395, 437] on div "View" at bounding box center [400, 437] width 27 height 16
click at [402, 436] on div "View" at bounding box center [400, 437] width 27 height 16
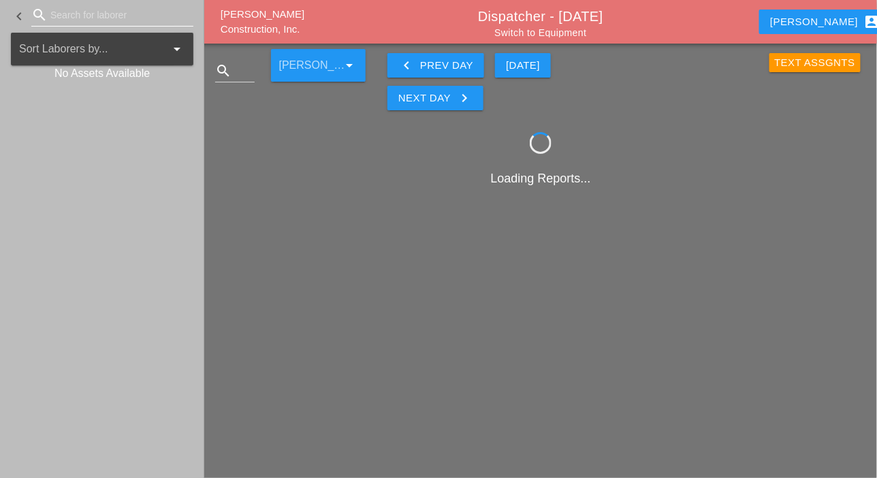
click at [60, 15] on input "Search for laborer" at bounding box center [112, 15] width 124 height 22
click at [69, 13] on input "Search for laborer" at bounding box center [112, 15] width 124 height 22
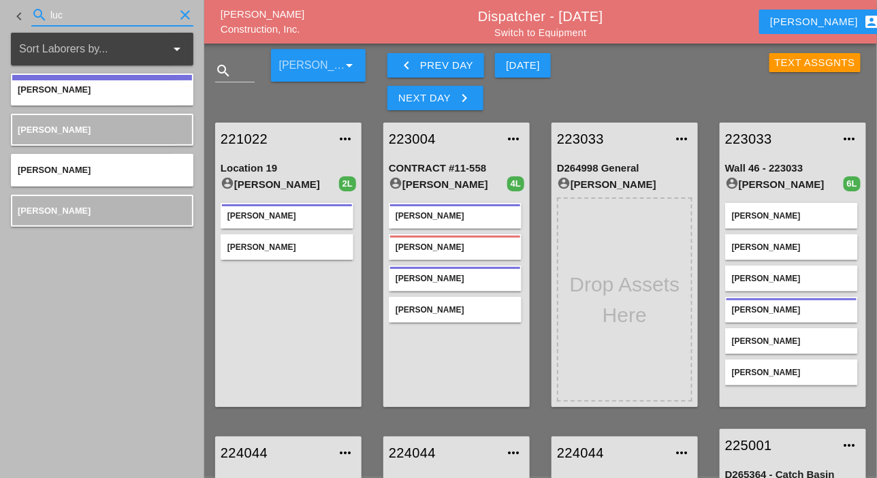
type input "luc"
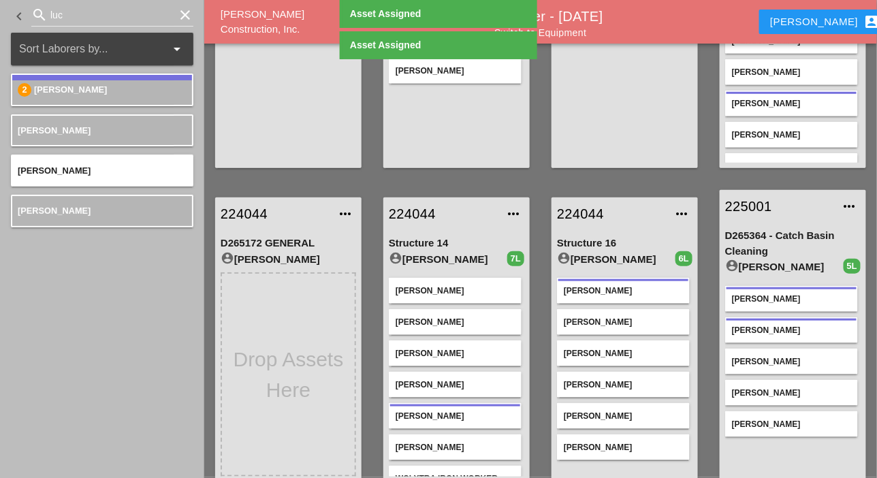
scroll to position [272, 0]
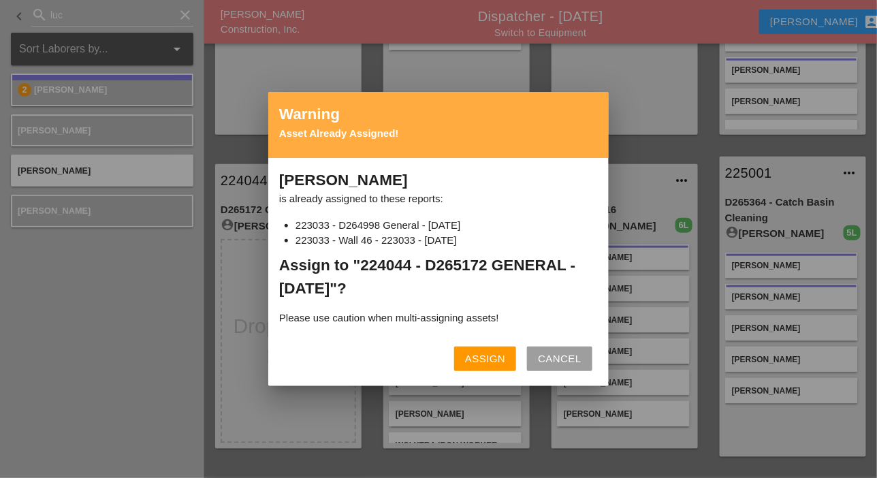
click at [469, 356] on div "Assign" at bounding box center [485, 359] width 40 height 16
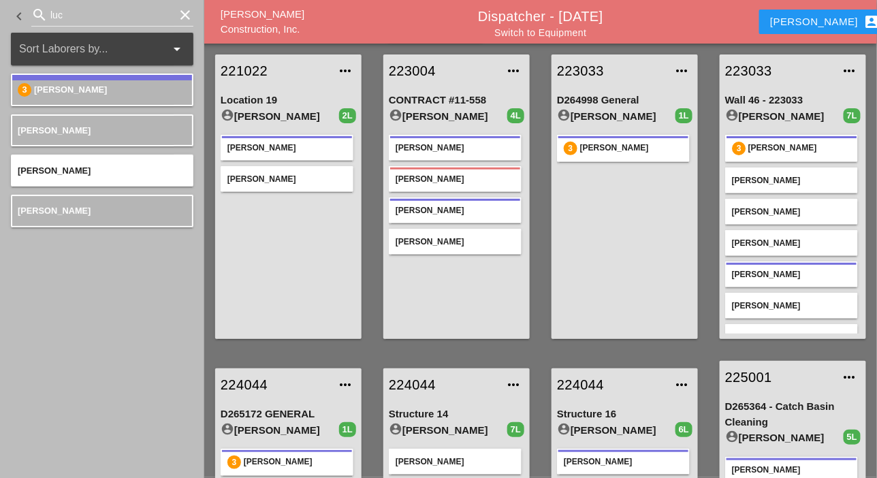
scroll to position [68, 0]
click at [595, 72] on link "223033" at bounding box center [611, 71] width 108 height 20
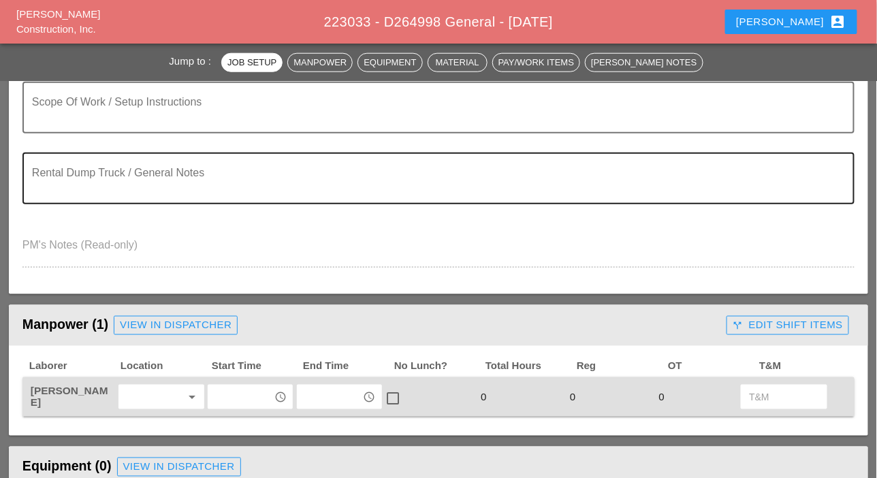
scroll to position [477, 0]
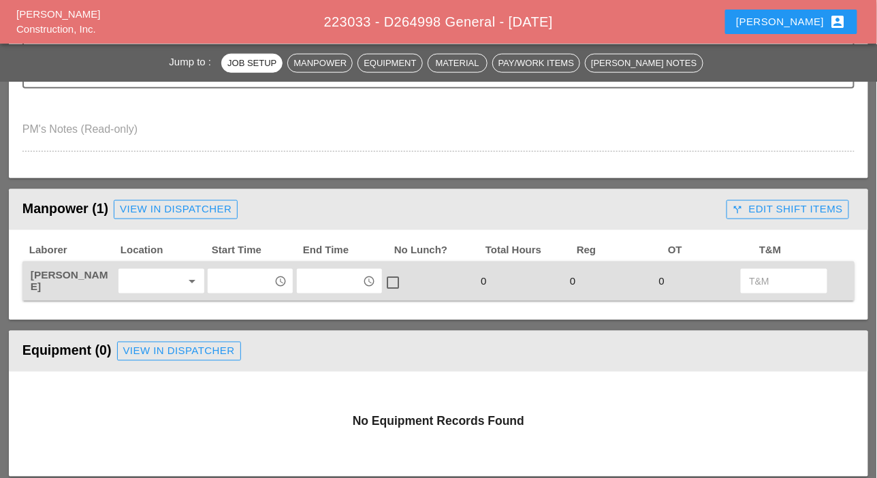
click at [230, 289] on input "text" at bounding box center [241, 281] width 58 height 22
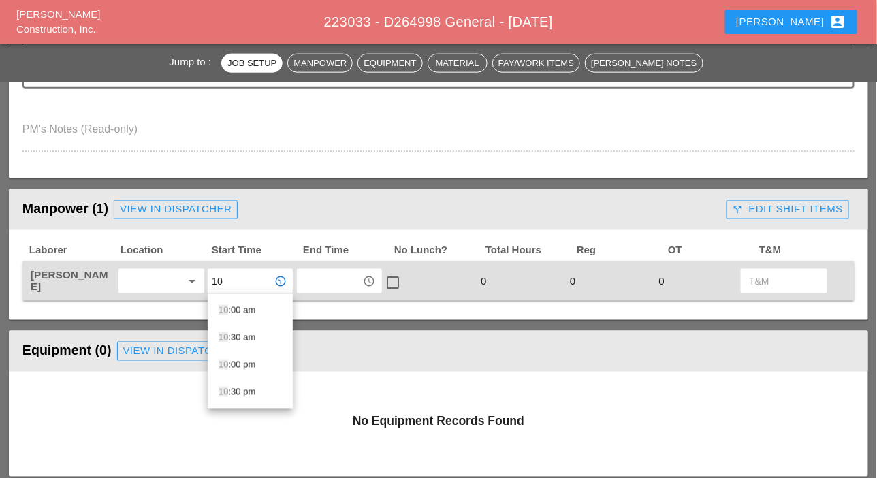
click at [237, 308] on div "10 :00 am" at bounding box center [250, 310] width 63 height 16
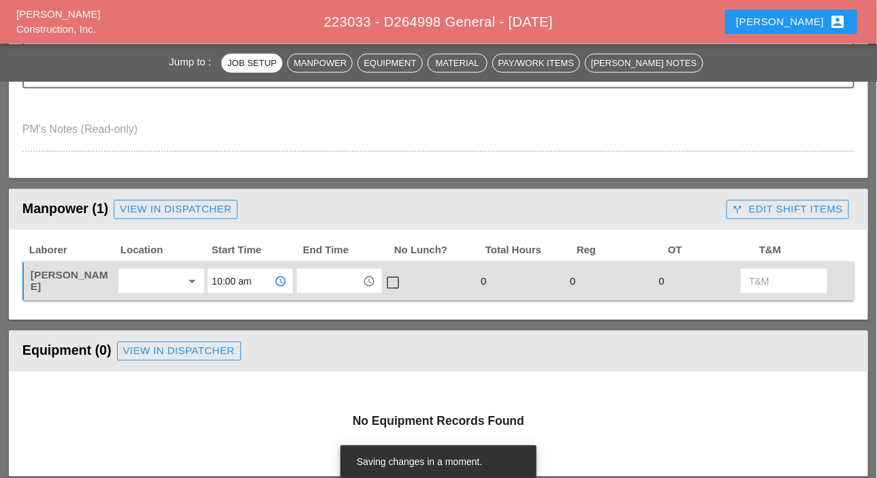
type input "10:00 am"
click at [310, 279] on input "text" at bounding box center [330, 281] width 58 height 22
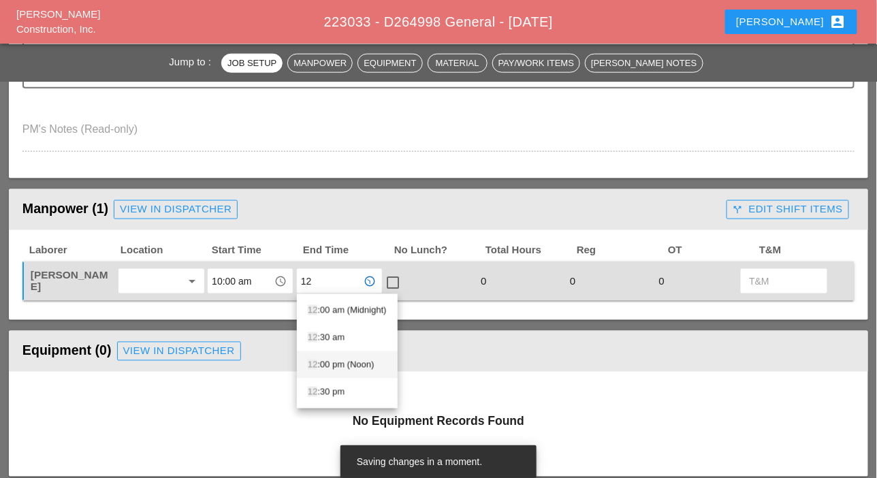
click at [341, 362] on div "12 :00 pm (Noon)" at bounding box center [347, 365] width 79 height 16
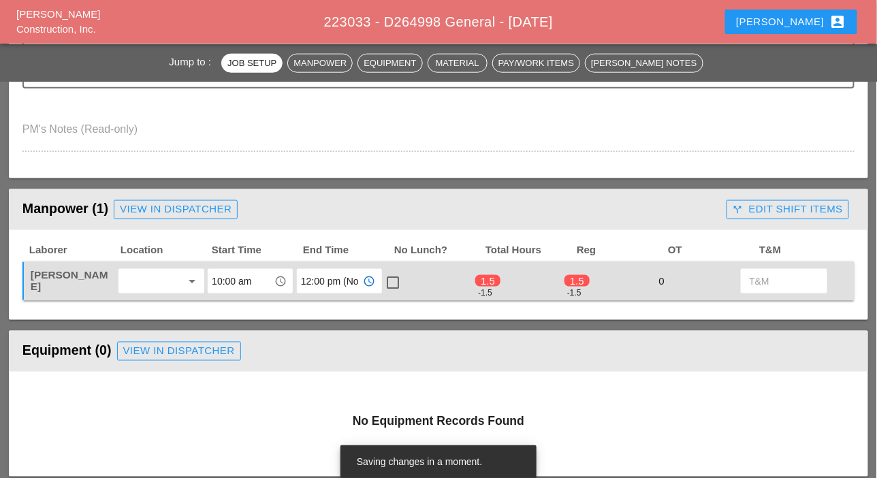
type input "12:00 pm (Noon)"
click at [393, 282] on div at bounding box center [393, 282] width 23 height 23
checkbox input "true"
click at [324, 280] on input "12:00 pm (Noon)" at bounding box center [330, 281] width 58 height 22
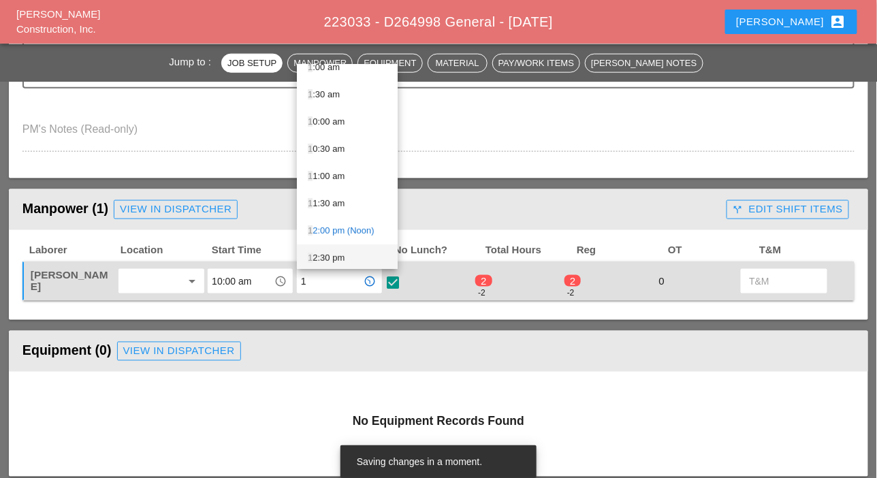
scroll to position [136, 0]
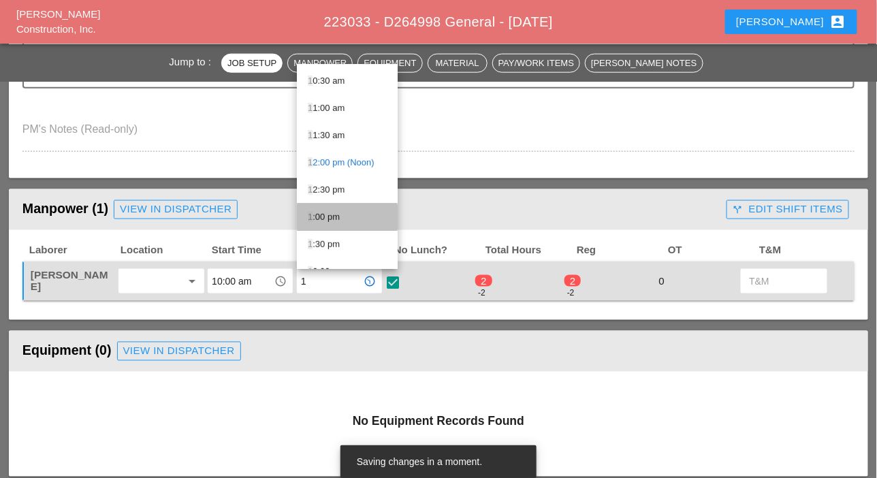
click at [336, 212] on div "1 :00 pm" at bounding box center [347, 217] width 79 height 16
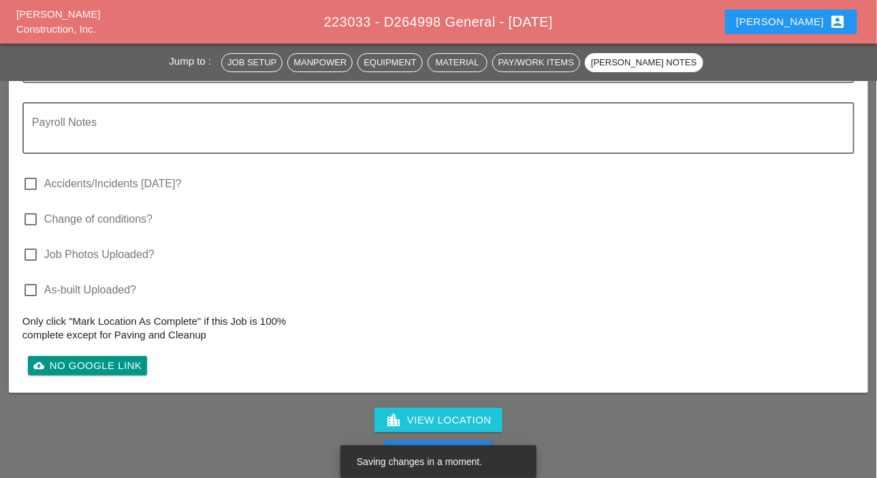
scroll to position [1566, 0]
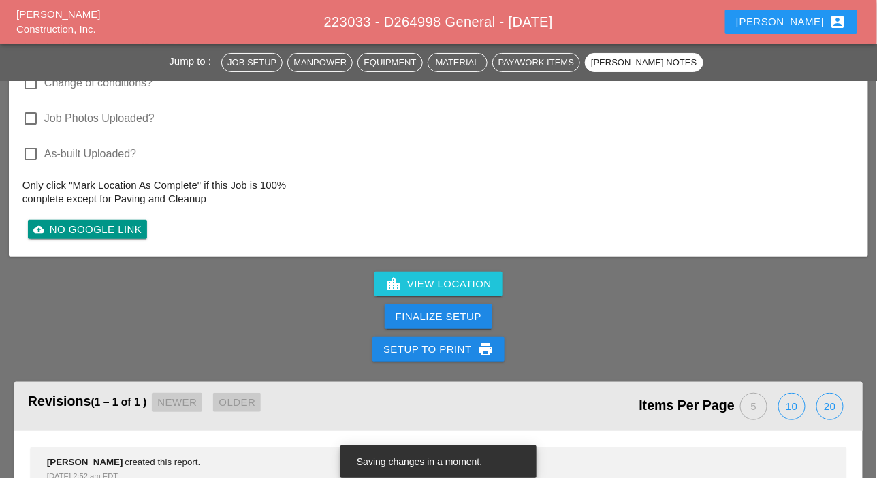
type input "1:00 pm"
click at [447, 319] on div "Finalize Setup" at bounding box center [439, 317] width 86 height 16
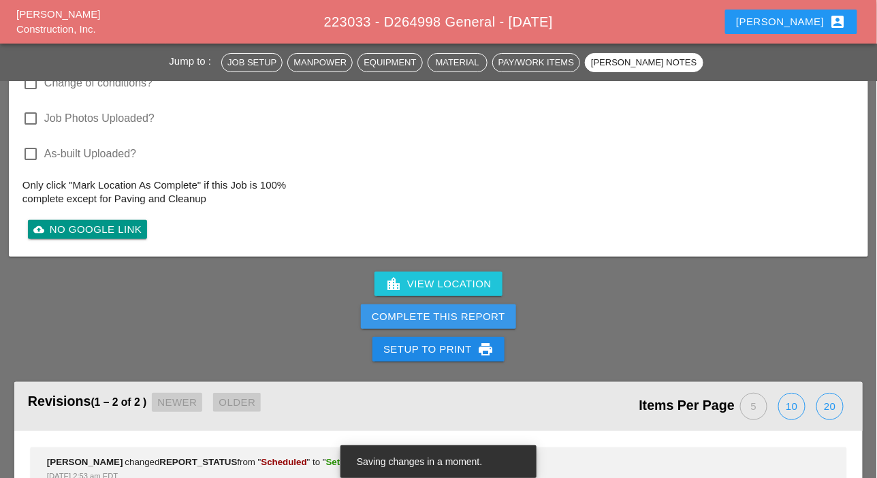
click at [447, 319] on div "Complete This Report" at bounding box center [438, 317] width 133 height 16
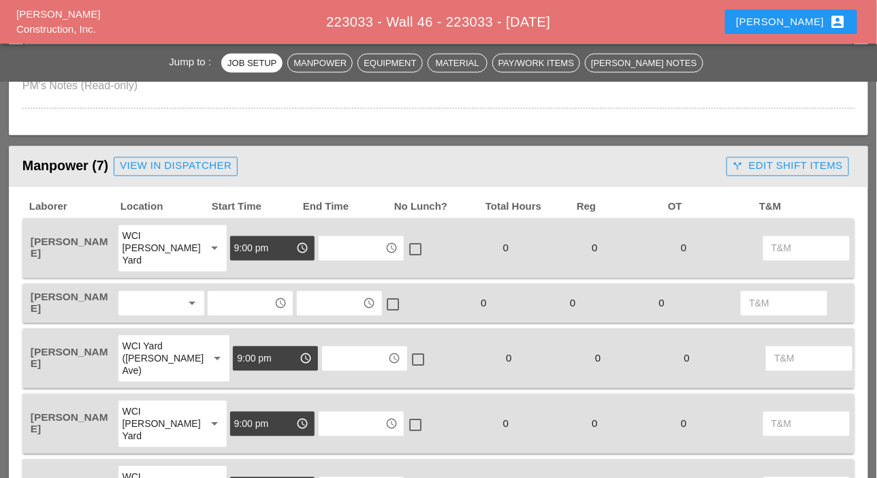
scroll to position [749, 0]
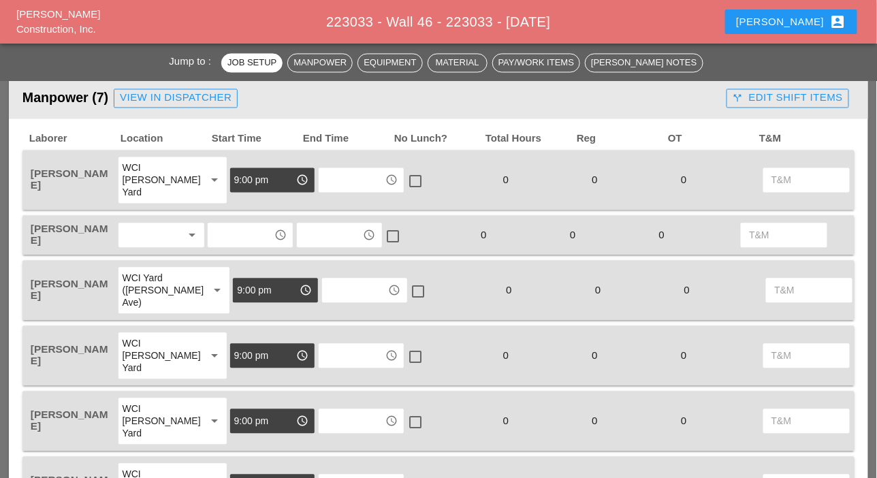
click at [227, 236] on input "text" at bounding box center [241, 236] width 58 height 22
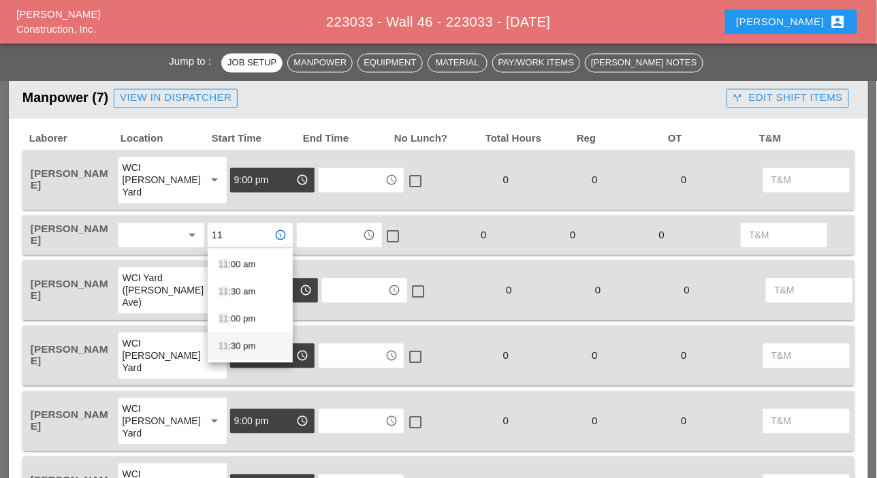
click at [238, 346] on div "11 :30 pm" at bounding box center [250, 346] width 63 height 16
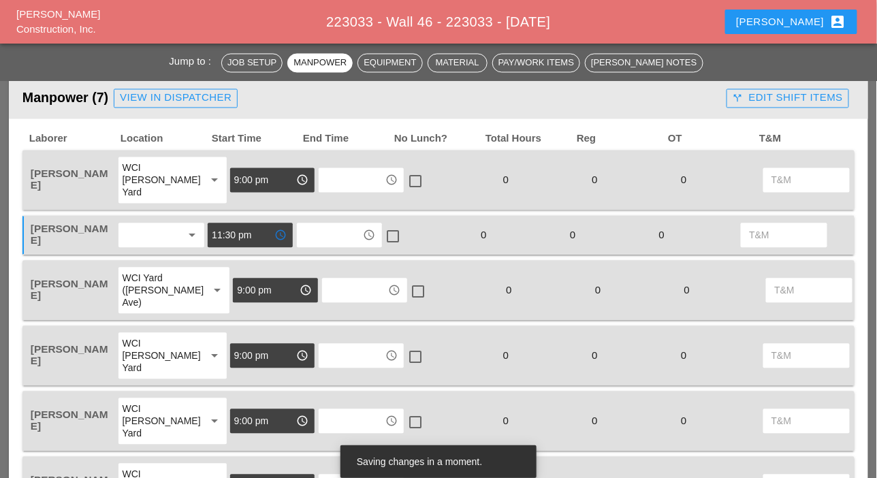
type input "11:30 pm"
click at [807, 99] on div "call_split Edit Shift Items" at bounding box center [788, 99] width 110 height 16
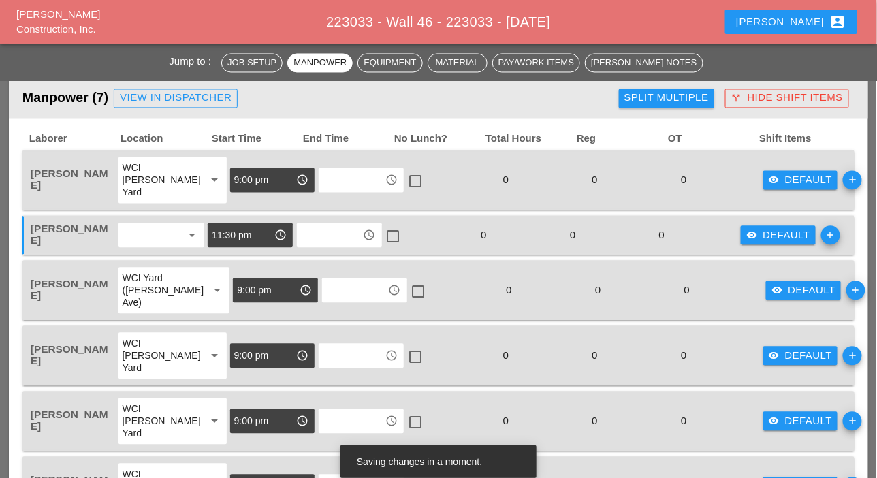
click at [678, 100] on div "Split Multiple" at bounding box center [666, 99] width 84 height 16
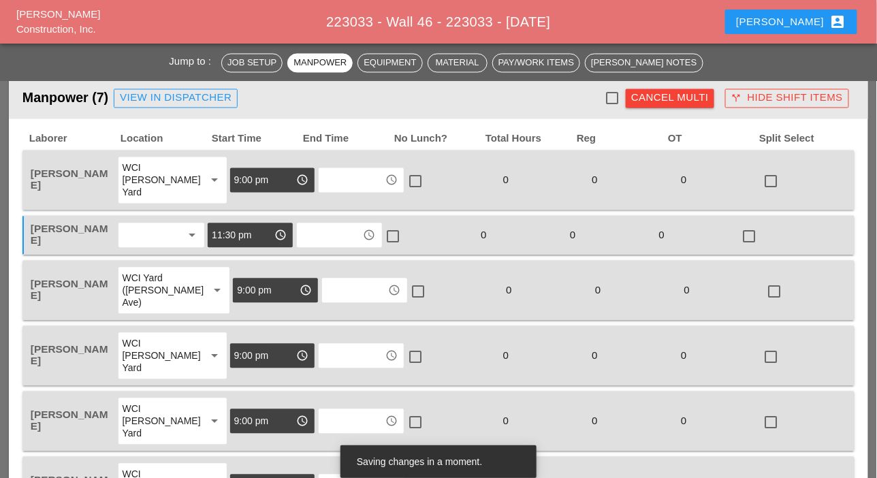
click at [606, 97] on div at bounding box center [612, 98] width 23 height 23
checkbox input "true"
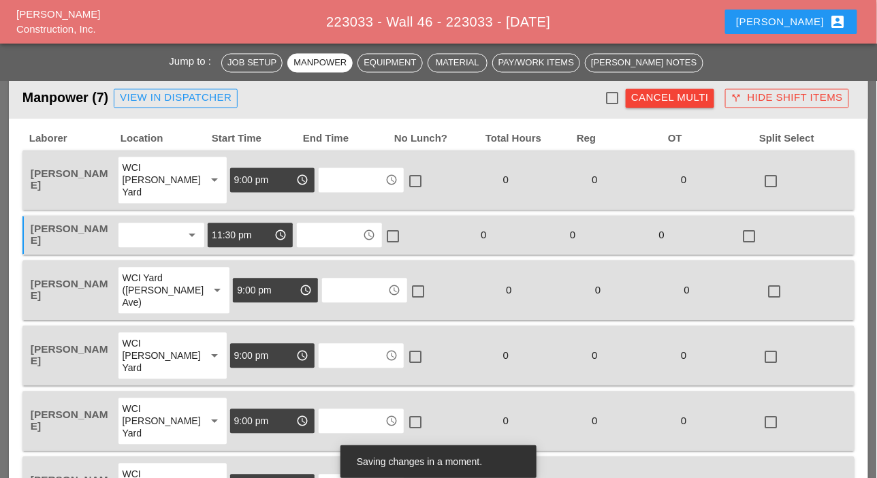
checkbox input "true"
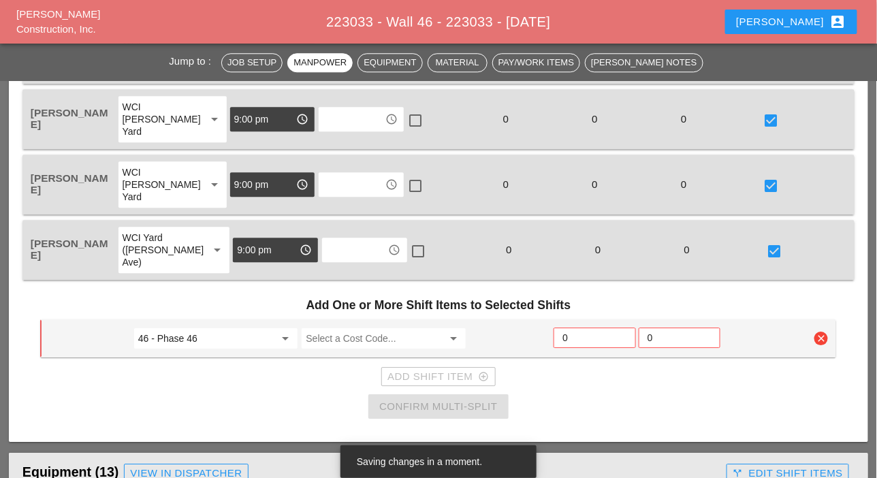
scroll to position [1090, 0]
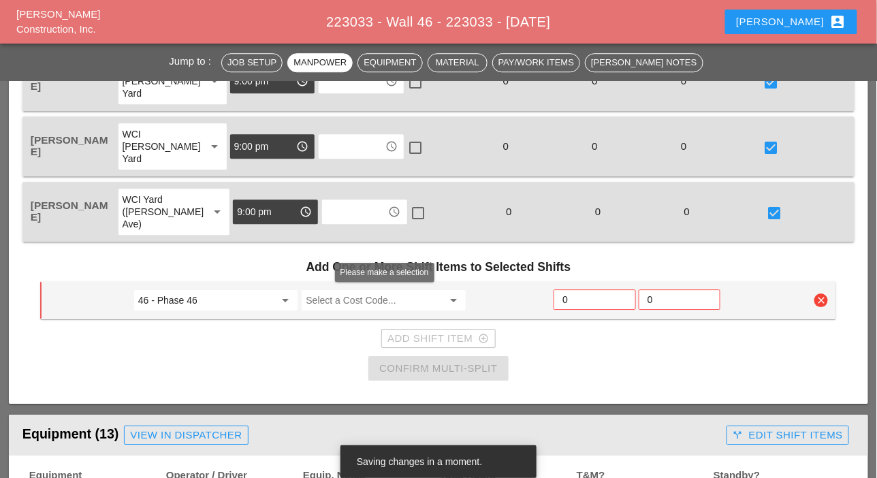
click at [343, 302] on input "Select a Cost Code..." at bounding box center [374, 300] width 137 height 22
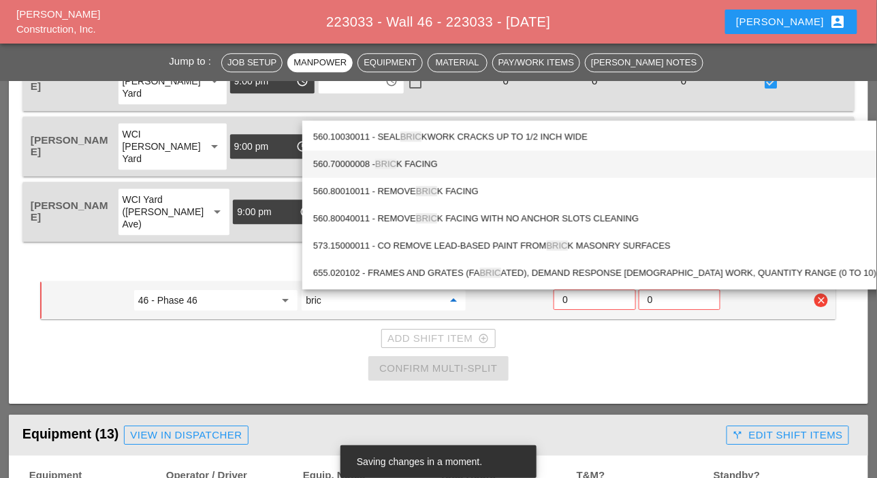
click at [422, 168] on div "560.70000008 - BRIC K FACING" at bounding box center [595, 164] width 564 height 16
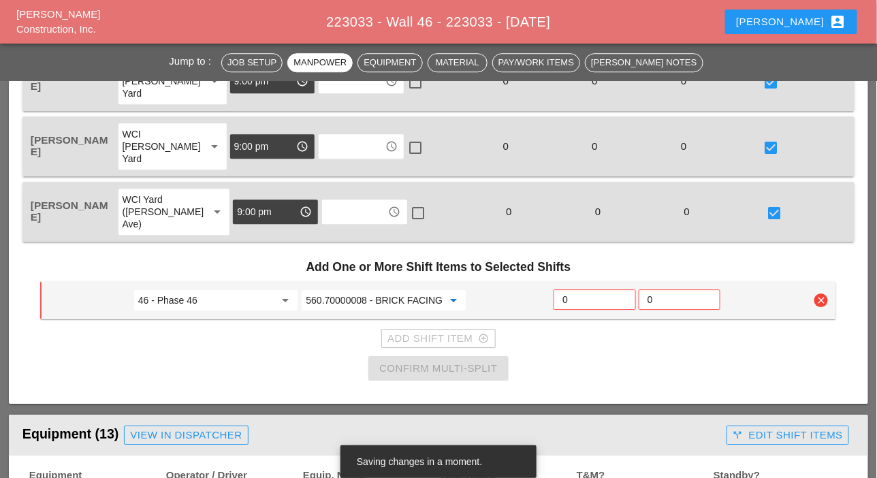
type input "560.70000008 - BRICK FACING"
click at [569, 297] on input "0" at bounding box center [595, 300] width 64 height 22
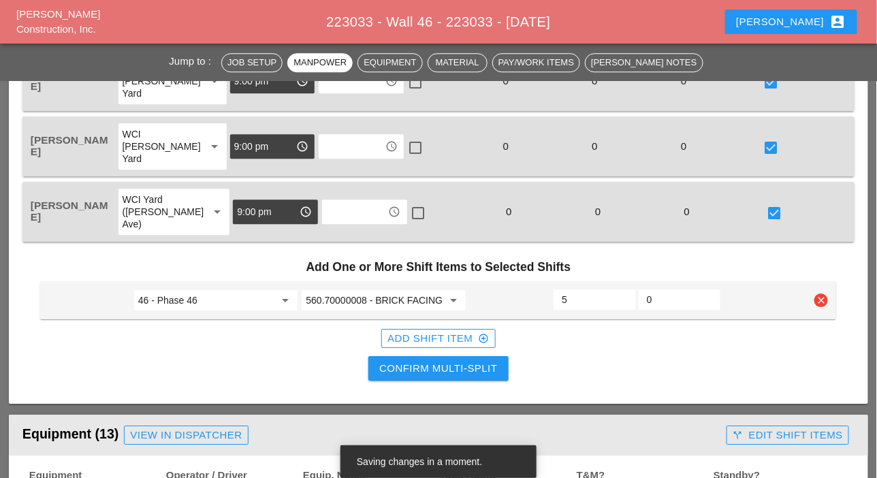
type input "5"
click at [457, 336] on div "Add Shift Item add_circle_outline" at bounding box center [437, 339] width 101 height 16
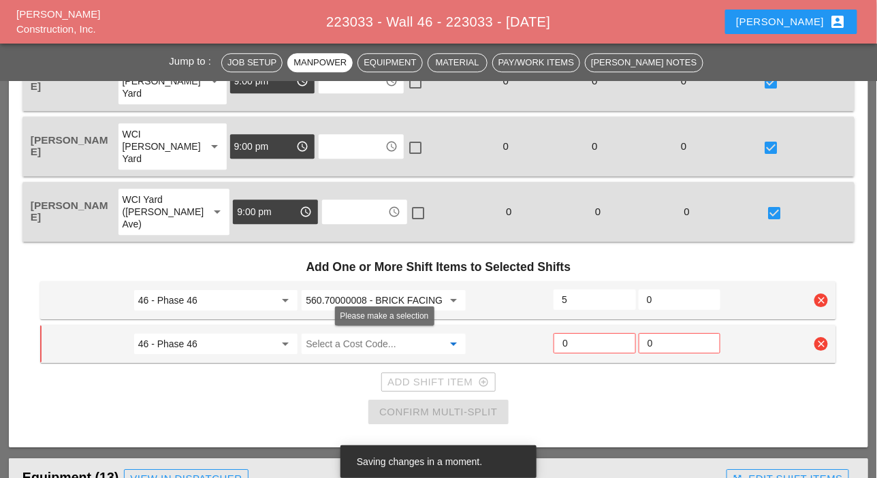
click at [333, 344] on input "Select a Cost Code..." at bounding box center [374, 344] width 137 height 22
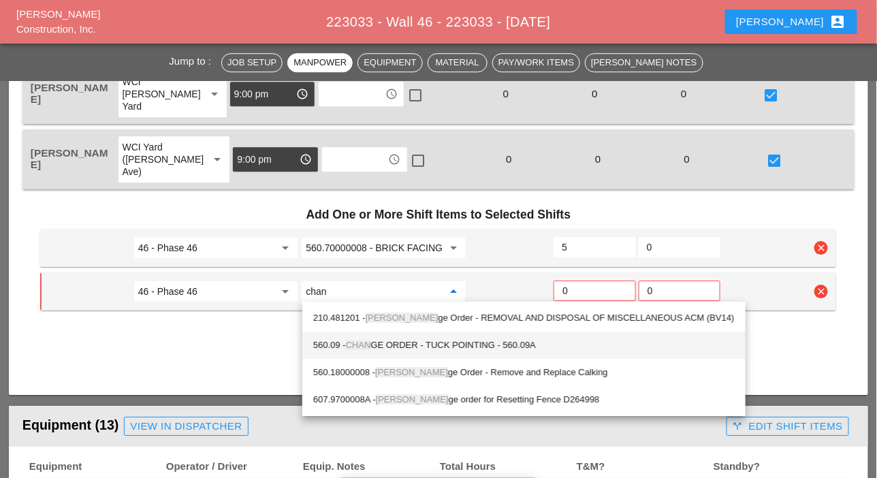
scroll to position [1158, 0]
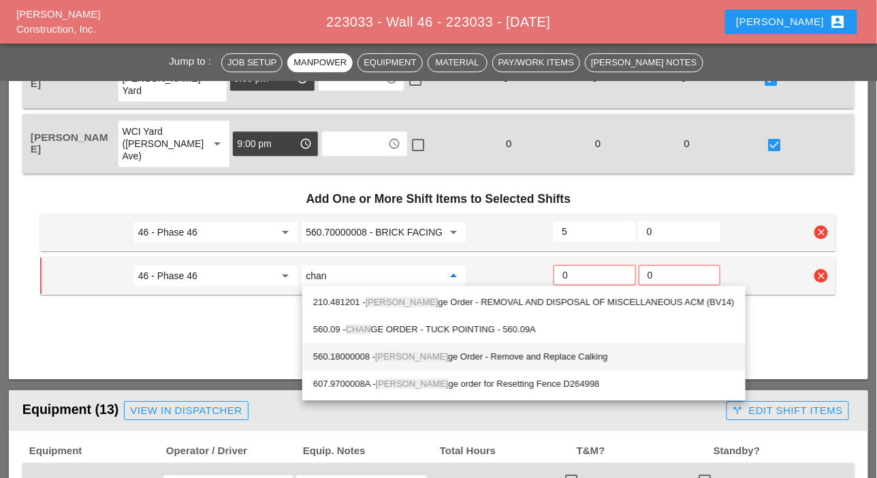
click at [410, 357] on div "560.18000008 - Chan ge Order - Remove and Replace Calking" at bounding box center [524, 357] width 422 height 16
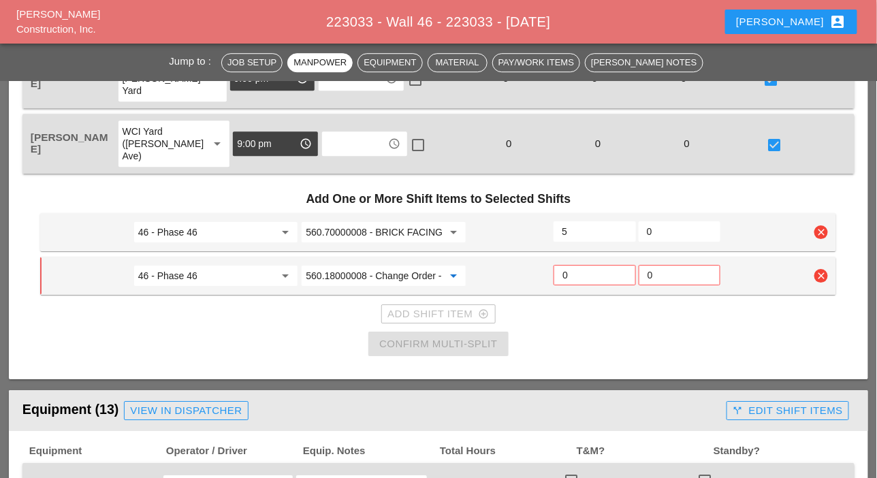
type input "560.18000008 - Change Order - Remove and Replace Calking"
click at [575, 277] on input "0" at bounding box center [595, 275] width 64 height 22
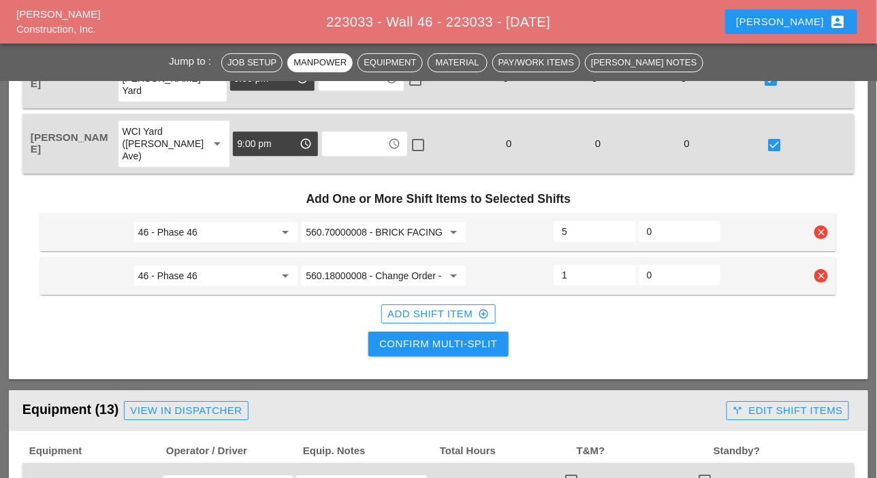
type input "1"
drag, startPoint x: 464, startPoint y: 341, endPoint x: 527, endPoint y: 331, distance: 63.4
click at [464, 341] on div "Confirm Multi-Split" at bounding box center [438, 344] width 118 height 16
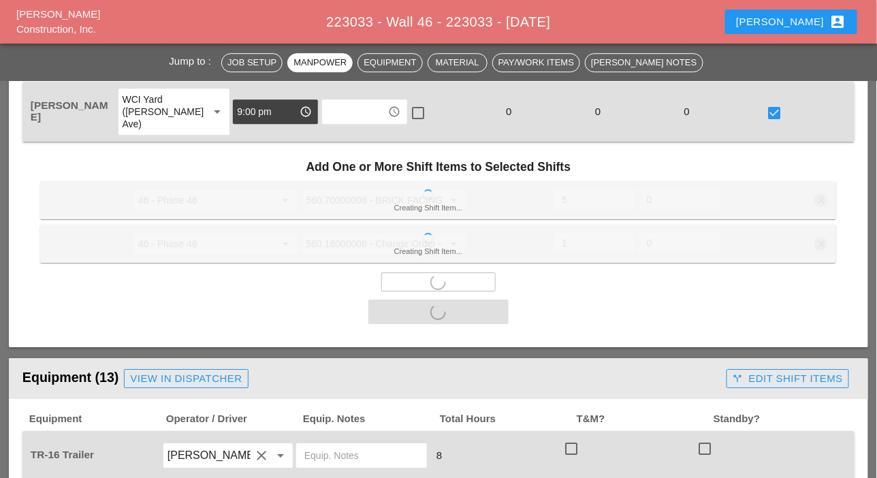
scroll to position [1430, 0]
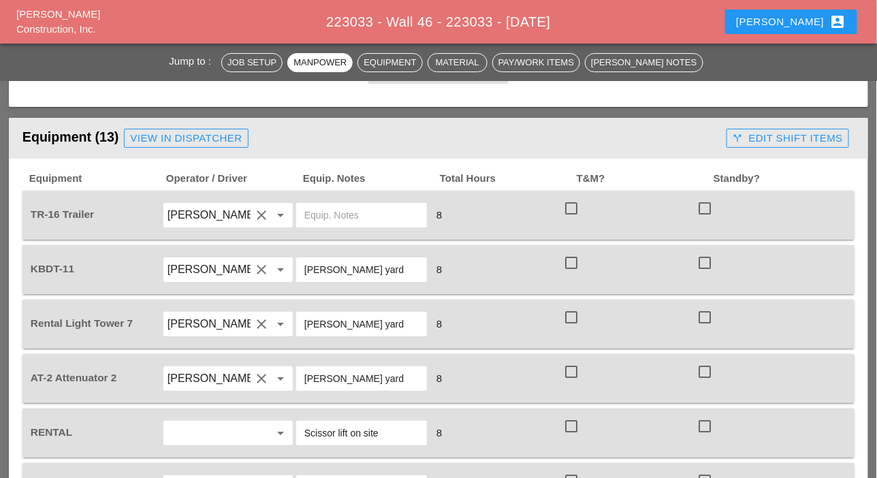
click at [575, 204] on div at bounding box center [571, 208] width 23 height 23
checkbox input "true"
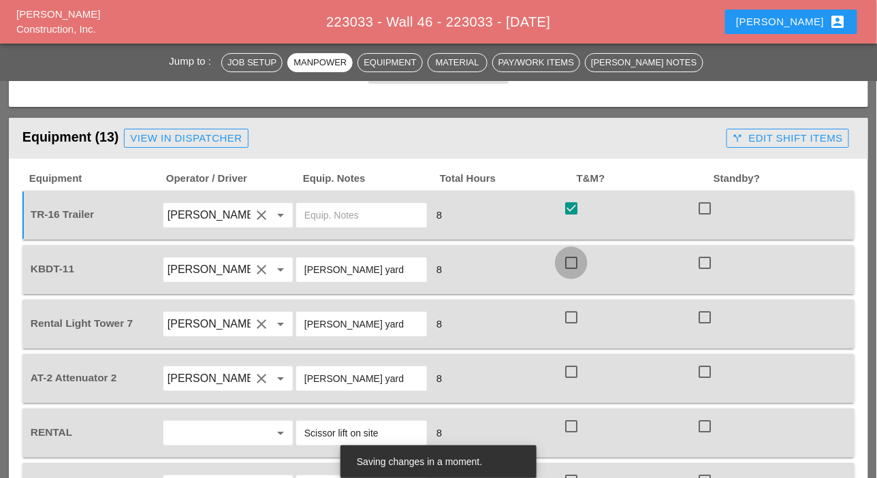
click at [572, 266] on div at bounding box center [571, 262] width 23 height 23
checkbox input "true"
click at [569, 313] on div at bounding box center [571, 317] width 23 height 23
checkbox input "true"
click at [571, 364] on div at bounding box center [571, 371] width 23 height 23
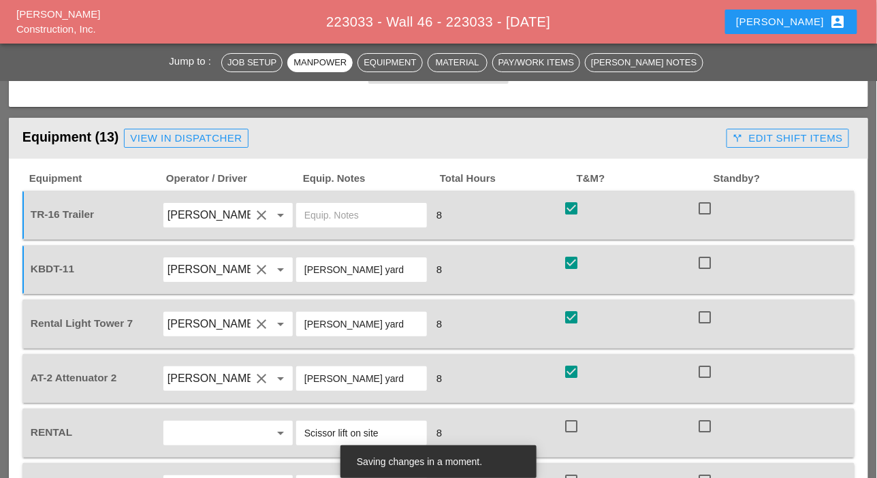
checkbox input "true"
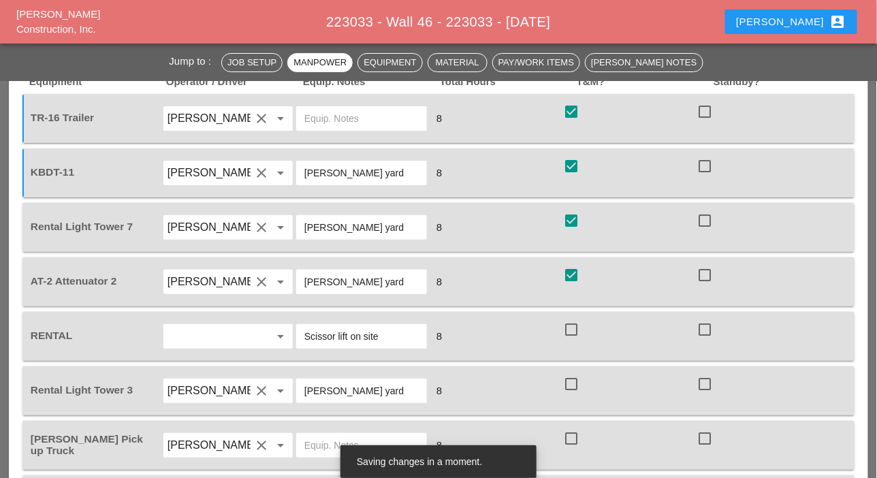
scroll to position [1566, 0]
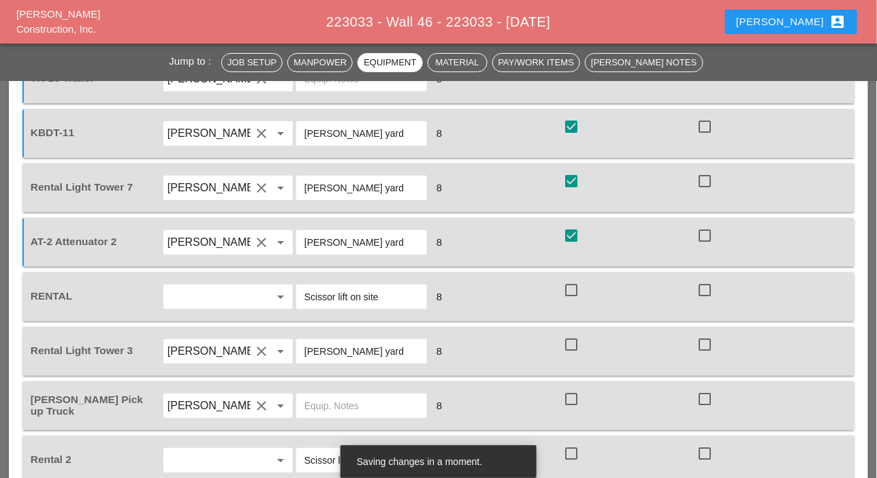
click at [574, 285] on div at bounding box center [571, 290] width 23 height 23
checkbox input "true"
click at [571, 345] on div at bounding box center [571, 344] width 23 height 23
checkbox input "true"
click at [569, 392] on div at bounding box center [571, 398] width 23 height 23
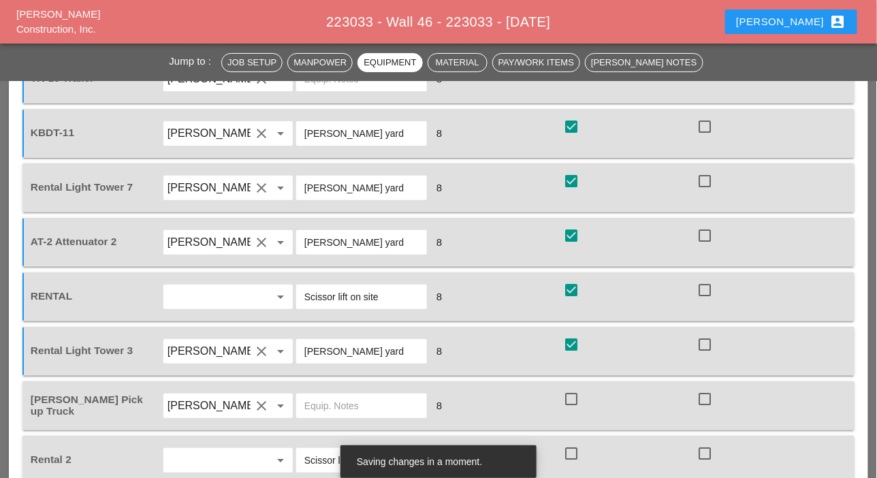
checkbox input "true"
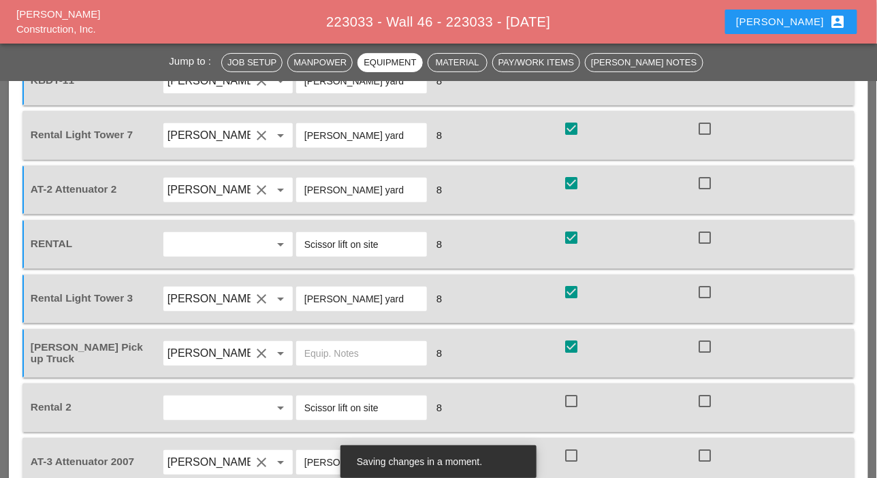
scroll to position [1634, 0]
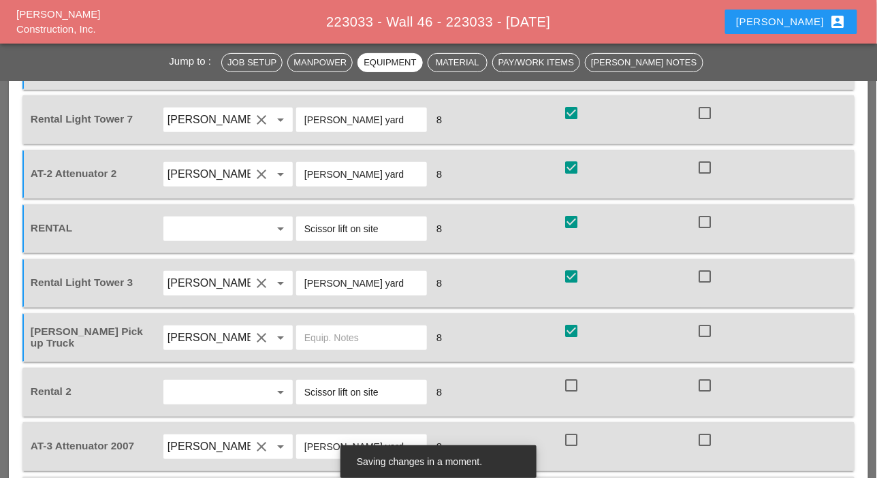
click at [574, 384] on div at bounding box center [571, 385] width 23 height 23
checkbox input "true"
click at [573, 434] on div at bounding box center [571, 439] width 23 height 23
checkbox input "true"
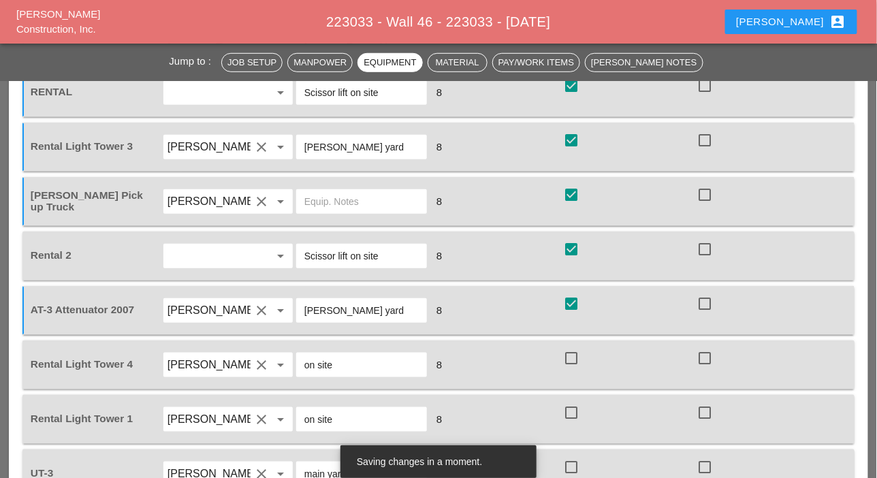
click at [577, 360] on div at bounding box center [571, 358] width 23 height 23
checkbox input "true"
click at [577, 413] on div at bounding box center [571, 412] width 23 height 23
checkbox input "true"
drag, startPoint x: 573, startPoint y: 461, endPoint x: 587, endPoint y: 445, distance: 21.7
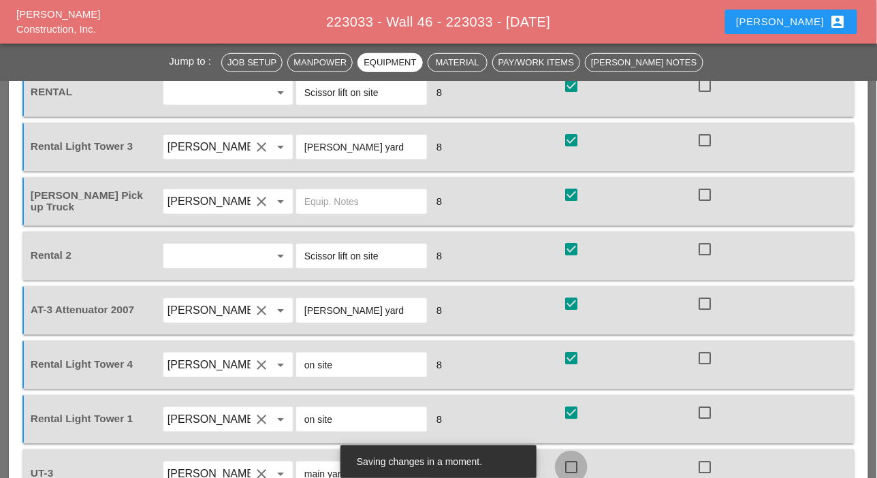
click at [573, 461] on div at bounding box center [571, 467] width 23 height 23
checkbox input "true"
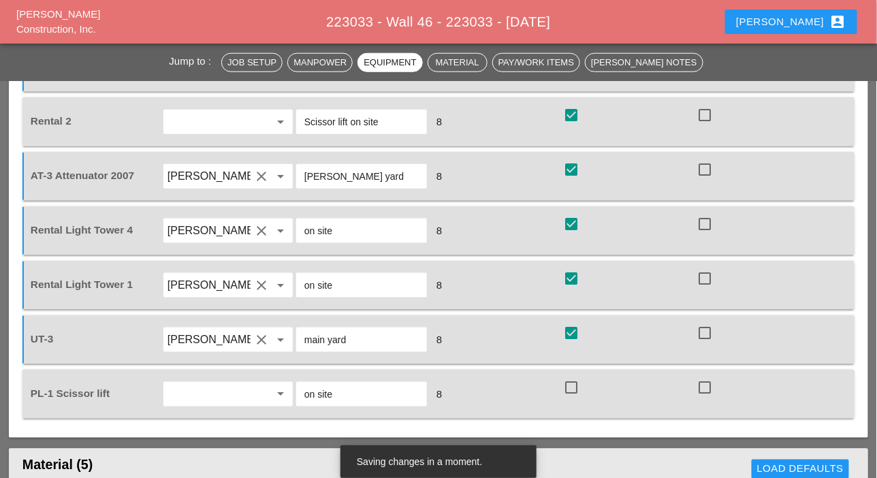
scroll to position [1907, 0]
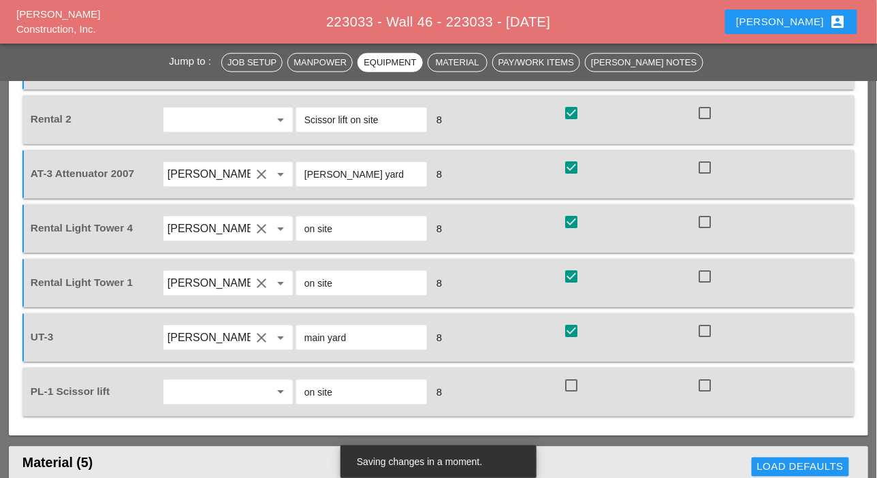
click at [574, 381] on div at bounding box center [571, 385] width 23 height 23
checkbox input "true"
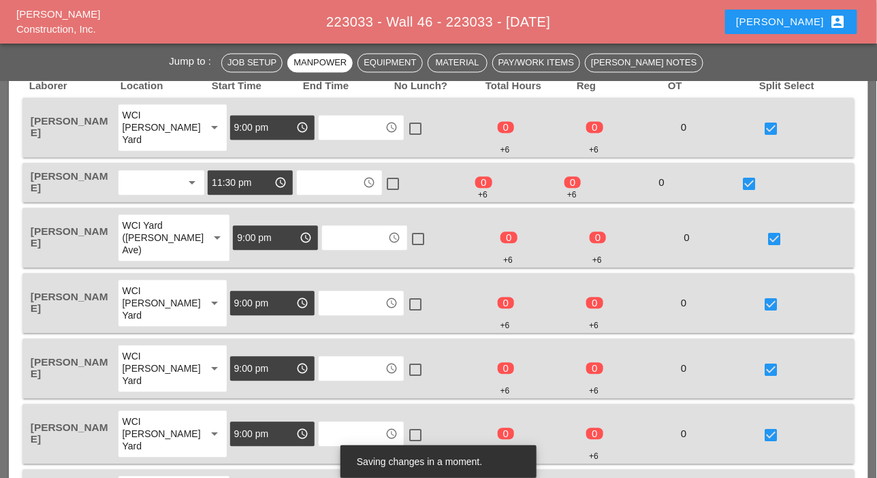
scroll to position [749, 0]
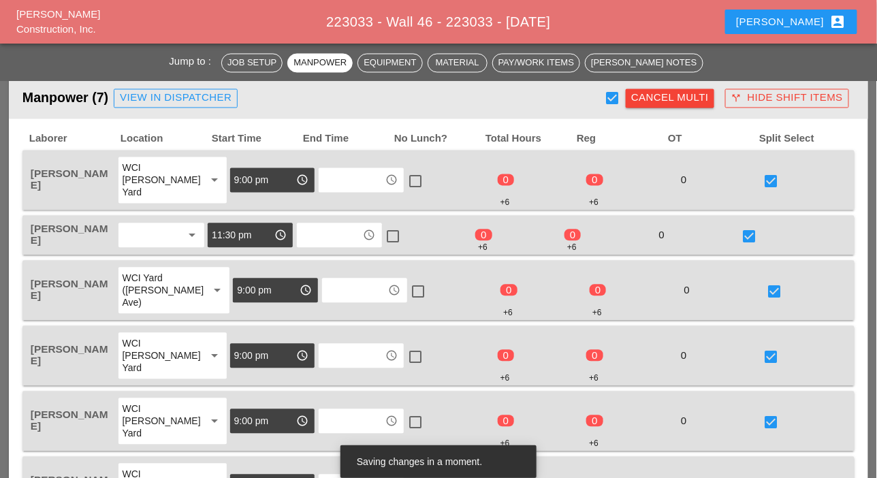
checkbox input "false"
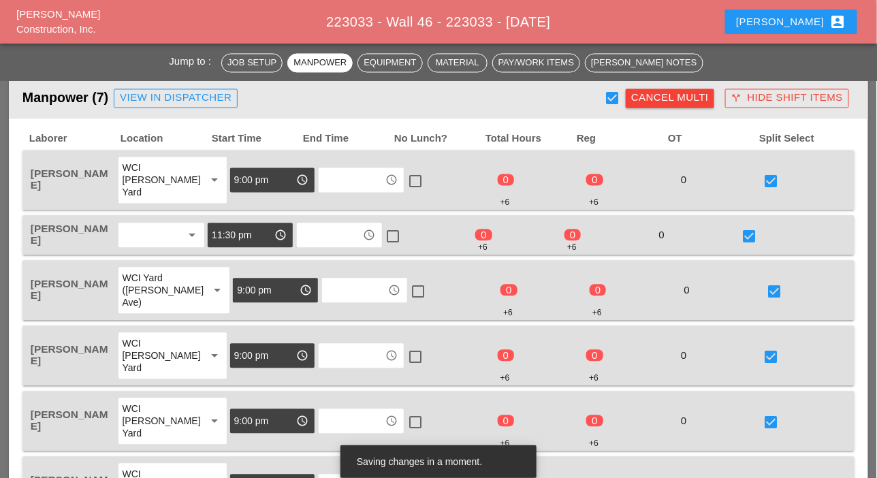
checkbox input "false"
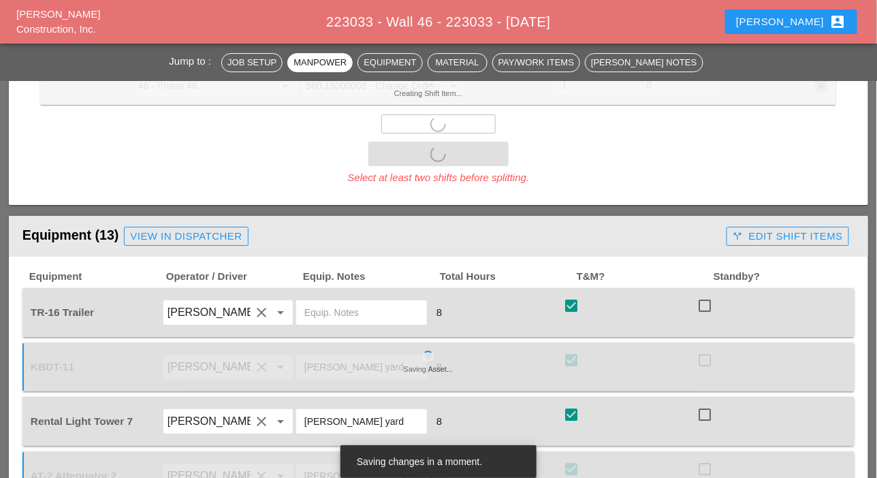
scroll to position [1362, 0]
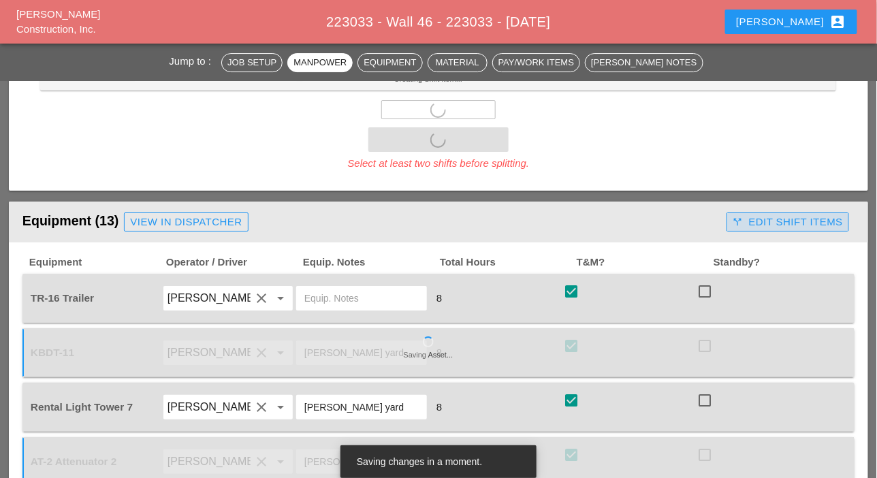
drag, startPoint x: 785, startPoint y: 221, endPoint x: 667, endPoint y: 240, distance: 118.7
click at [785, 221] on div "call_split Edit Shift Items" at bounding box center [788, 223] width 110 height 16
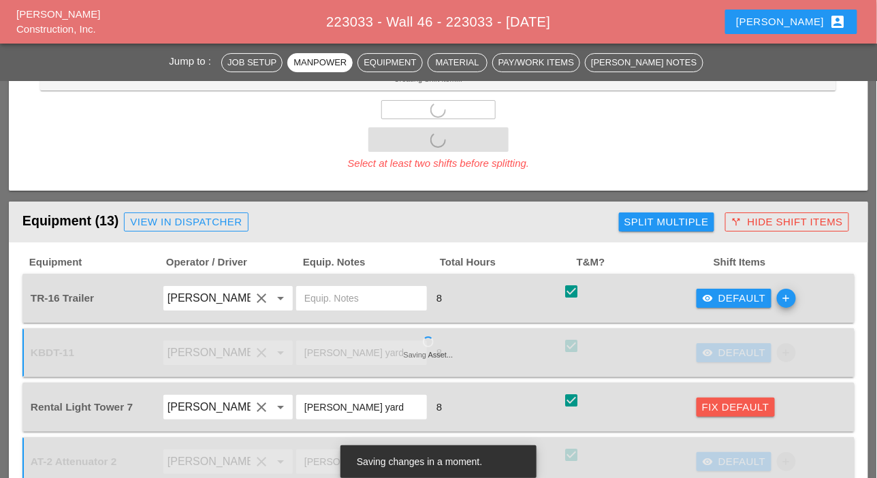
click at [729, 407] on div "Fix Default" at bounding box center [735, 408] width 67 height 16
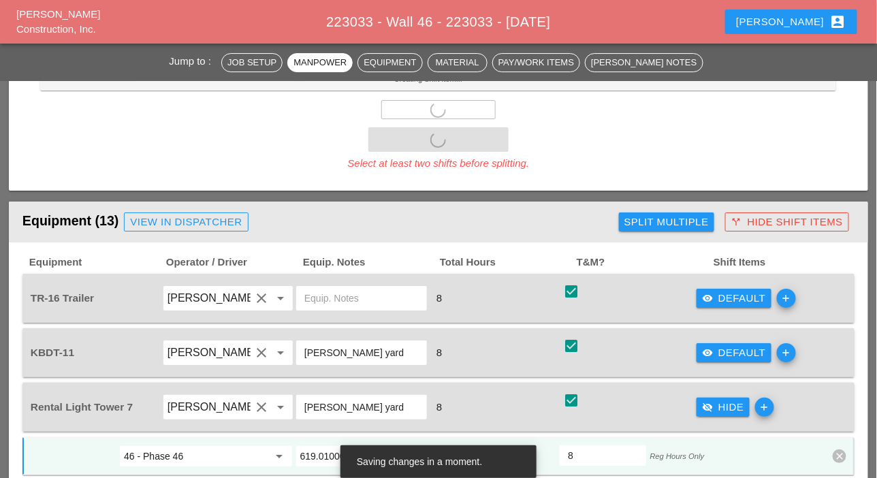
click at [708, 299] on icon "visibility" at bounding box center [707, 298] width 11 height 11
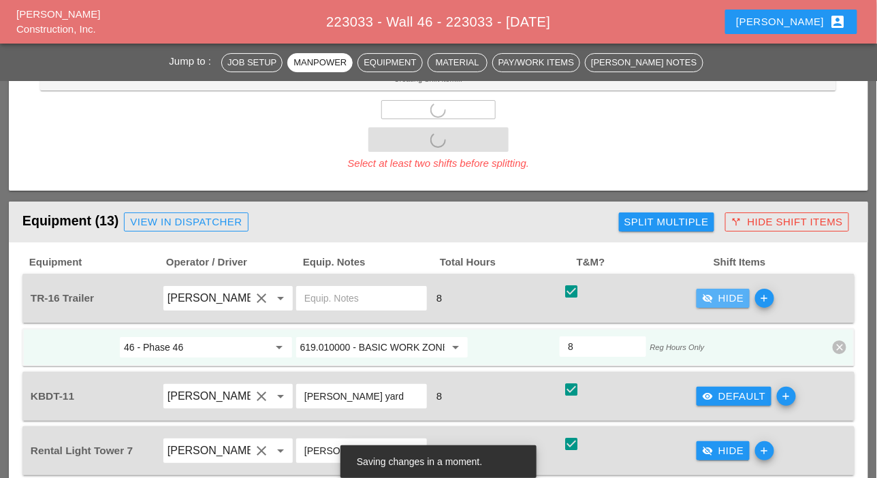
click at [404, 347] on input "619.010000 - BASIC WORK ZONE TRAFFIC CONTROL" at bounding box center [372, 347] width 145 height 22
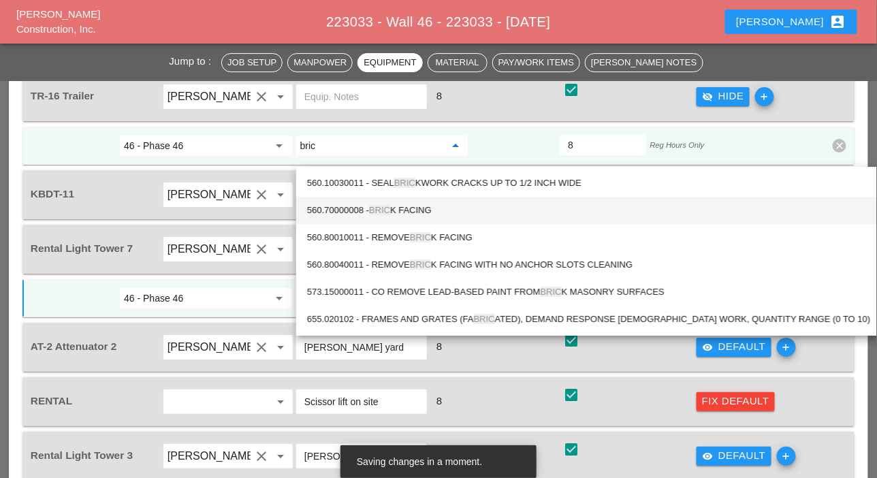
click at [412, 210] on div "560.70000008 - BRIC K FACING" at bounding box center [589, 210] width 564 height 16
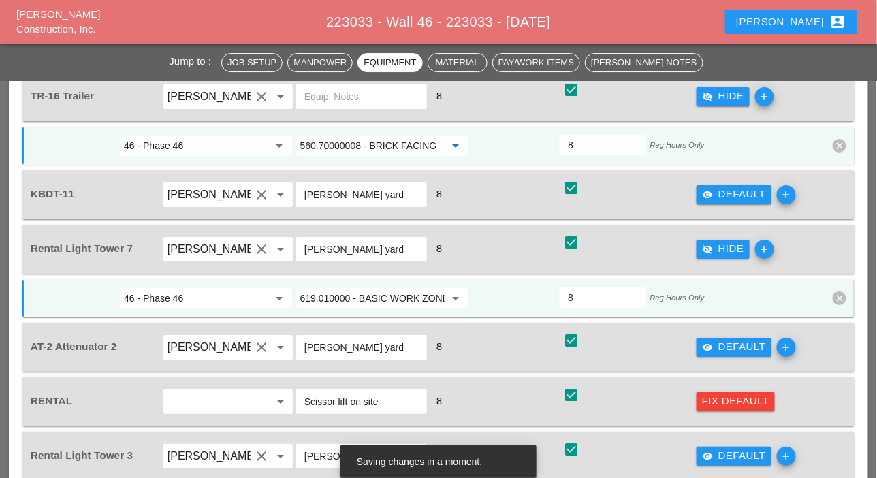
type input "560.70000008 - BRICK FACING"
click at [266, 298] on input "46 - Phase 46" at bounding box center [196, 298] width 145 height 22
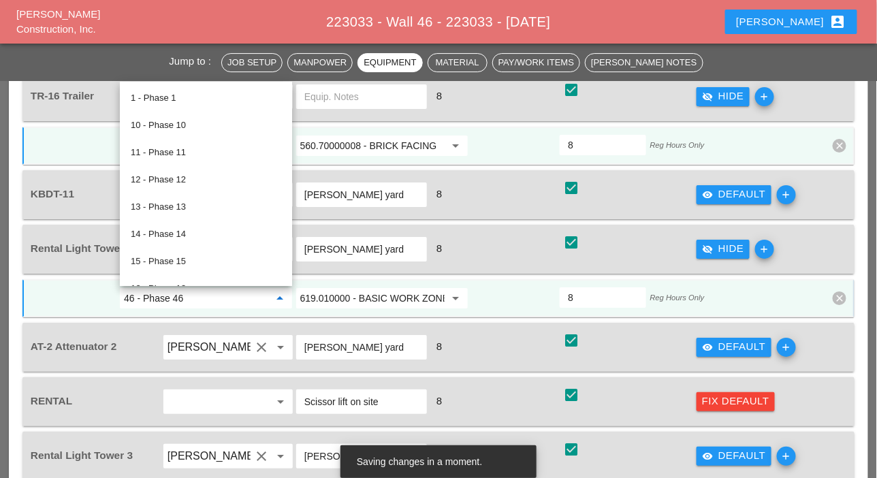
click at [335, 291] on input "619.010000 - BASIC WORK ZONE TRAFFIC CONTROL" at bounding box center [372, 298] width 145 height 22
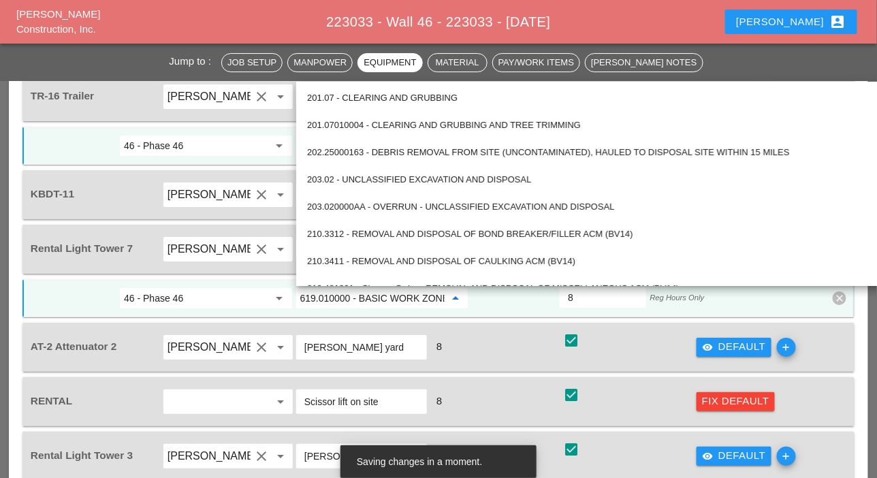
click at [476, 338] on div "8" at bounding box center [495, 347] width 131 height 18
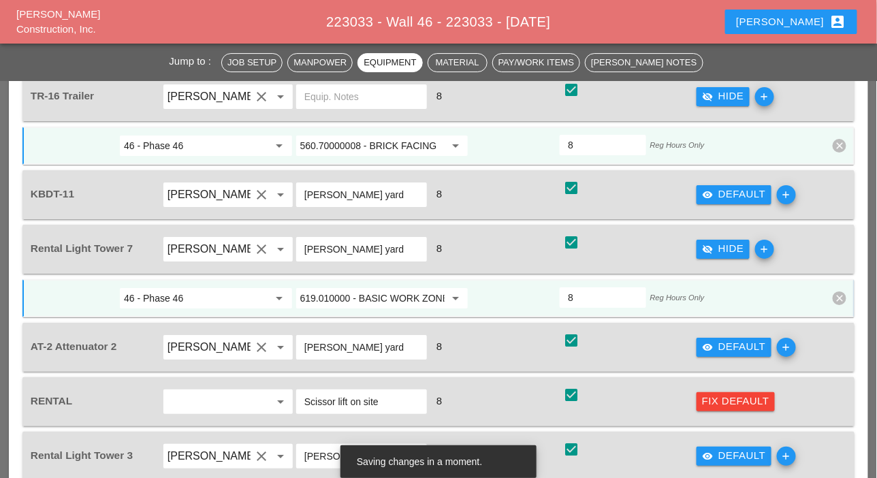
scroll to position [1226, 0]
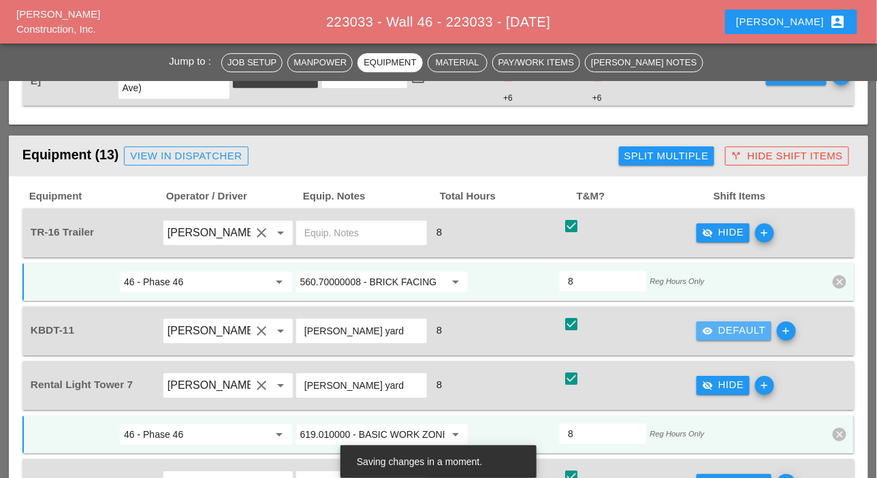
click at [706, 326] on icon "visibility" at bounding box center [707, 331] width 11 height 11
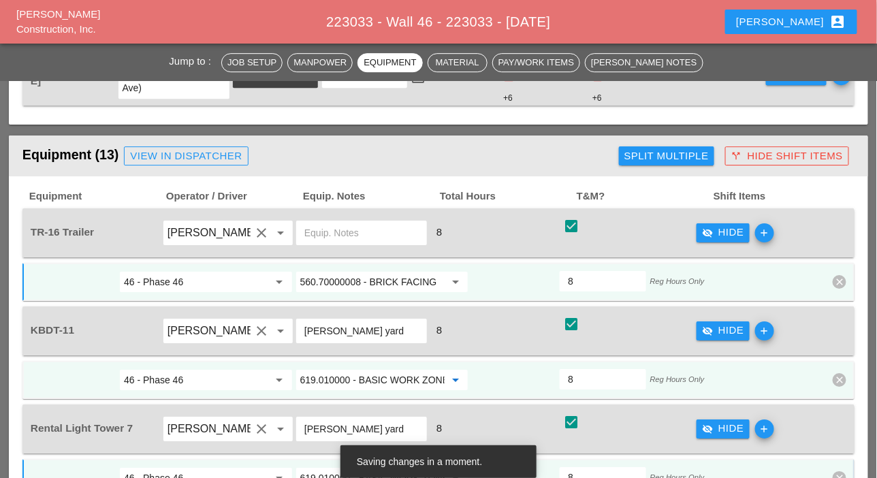
click at [373, 374] on input "619.010000 - BASIC WORK ZONE TRAFFIC CONTROL" at bounding box center [372, 380] width 145 height 22
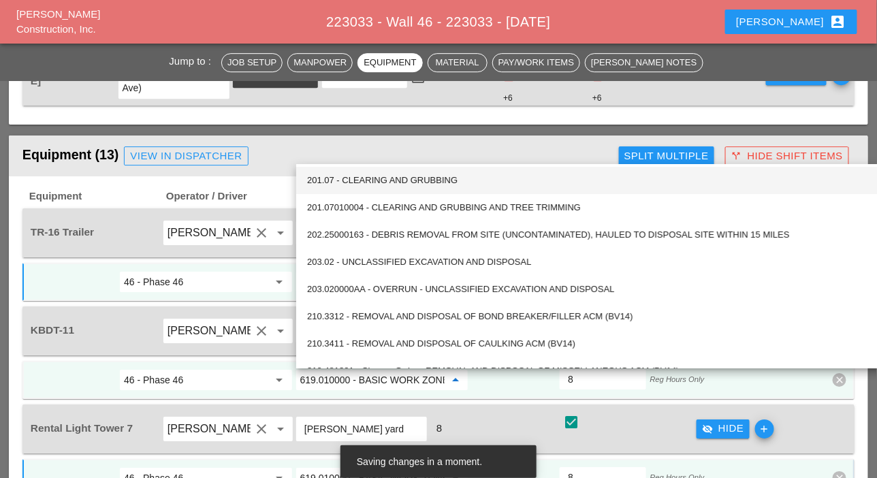
scroll to position [0, 95]
click at [262, 376] on input "46 - Phase 46" at bounding box center [196, 380] width 145 height 22
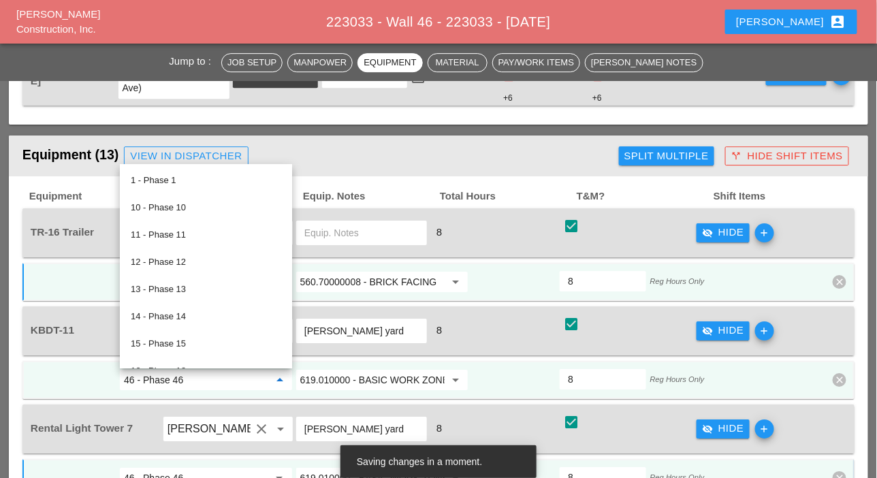
click at [335, 377] on input "619.010000 - BASIC WORK ZONE TRAFFIC CONTROL" at bounding box center [372, 380] width 145 height 22
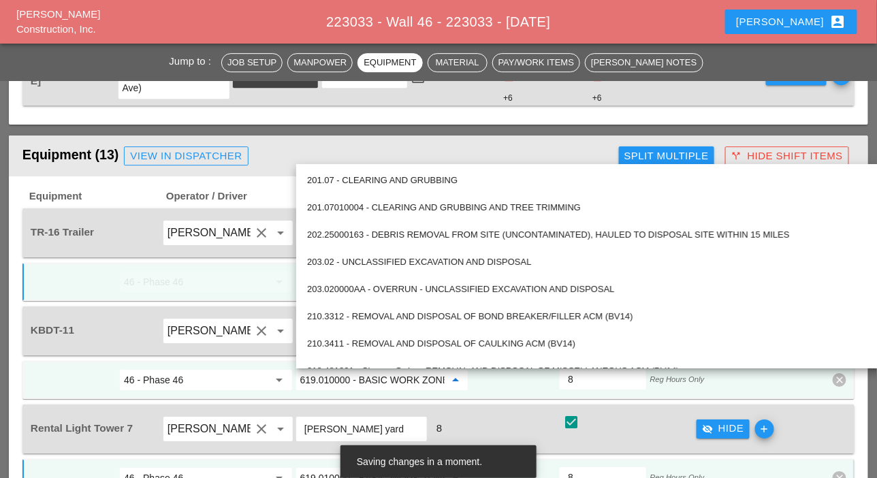
scroll to position [0, 95]
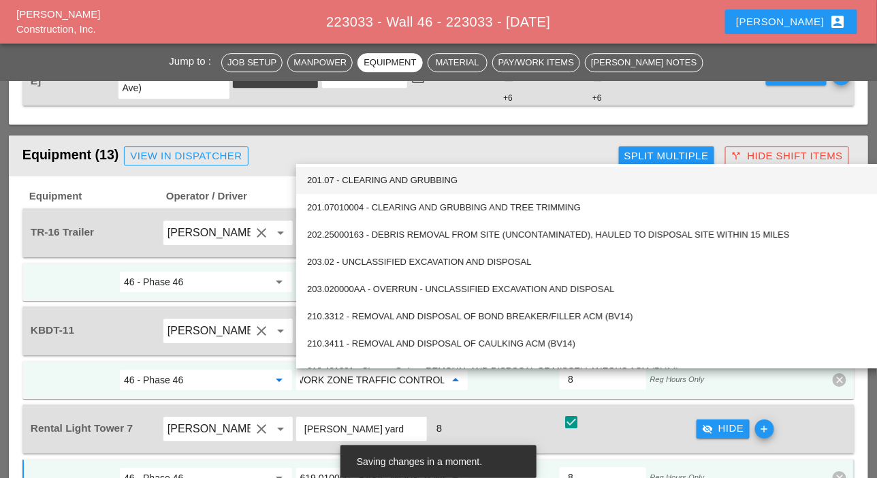
click at [262, 373] on input "46 - Phase 46" at bounding box center [196, 380] width 145 height 22
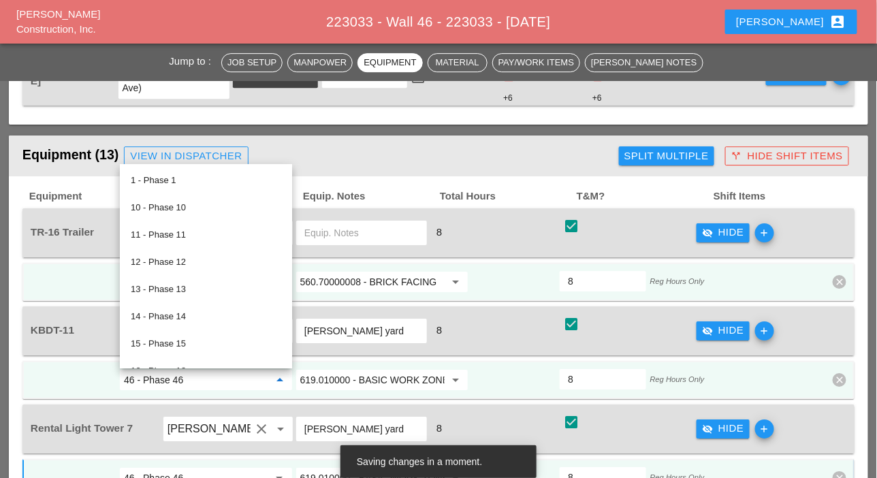
click at [354, 281] on input "560.70000008 - BRICK FACING" at bounding box center [372, 282] width 145 height 22
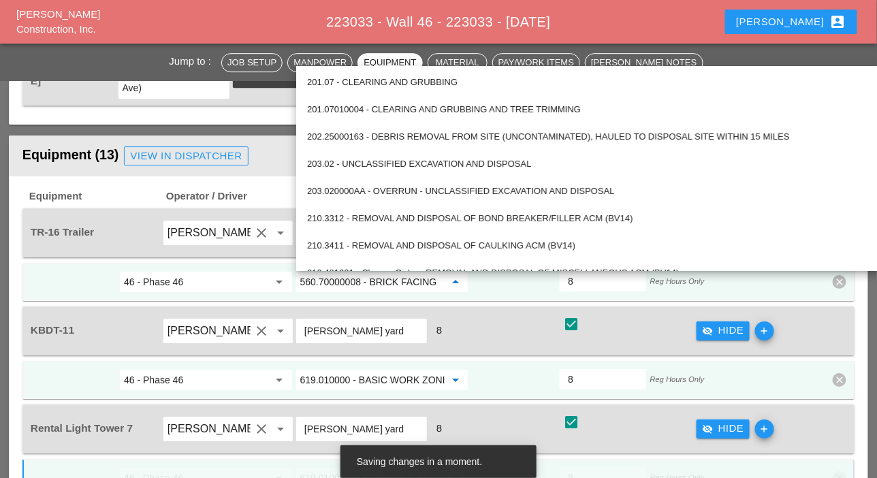
click at [351, 377] on input "619.010000 - BASIC WORK ZONE TRAFFIC CONTROL" at bounding box center [372, 380] width 145 height 22
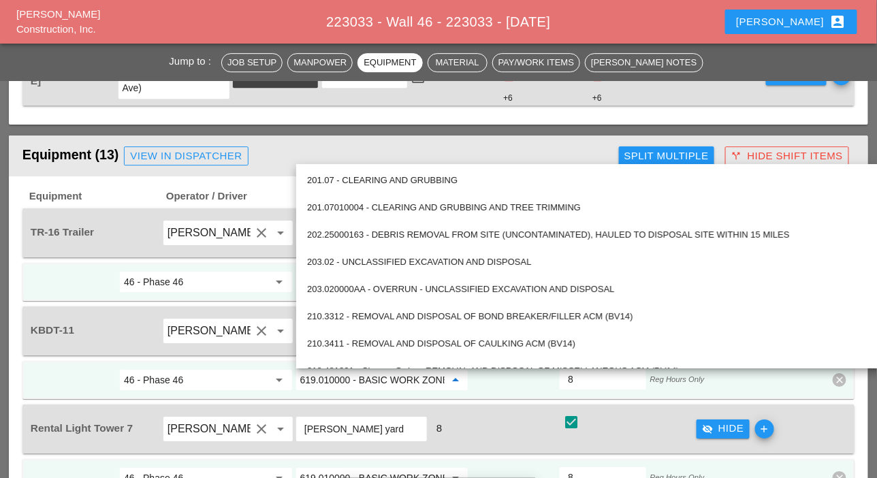
paste input "560.70000008 - BRICK FACING"
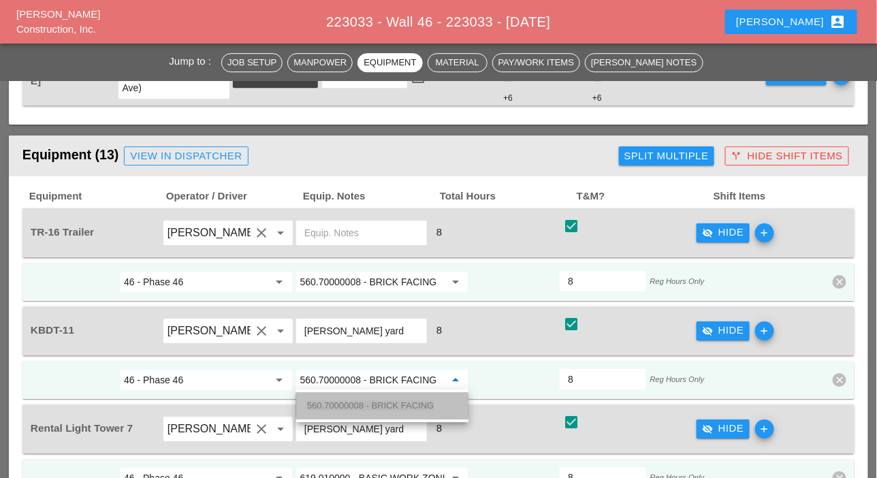
click at [353, 402] on span "560.70000008 - BRICK FACING" at bounding box center [370, 405] width 127 height 10
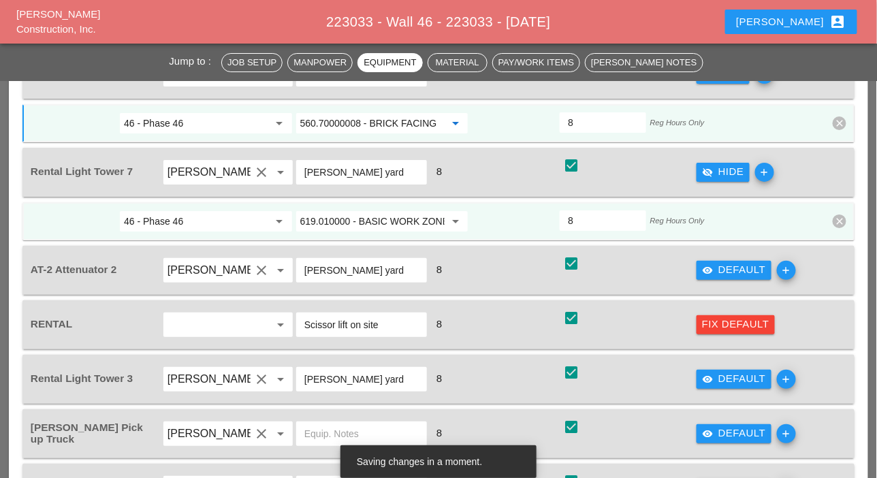
scroll to position [1498, 0]
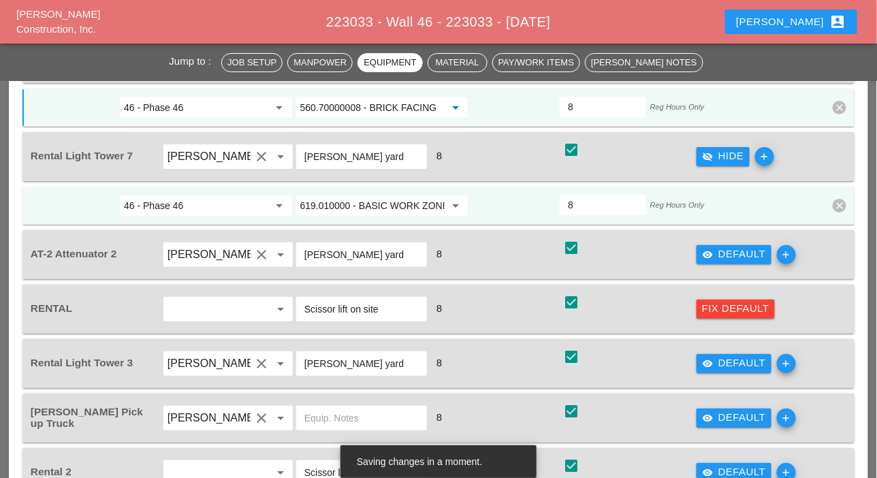
type input "560.70000008 - BRICK FACING"
click at [738, 303] on div "Fix Default" at bounding box center [735, 309] width 67 height 16
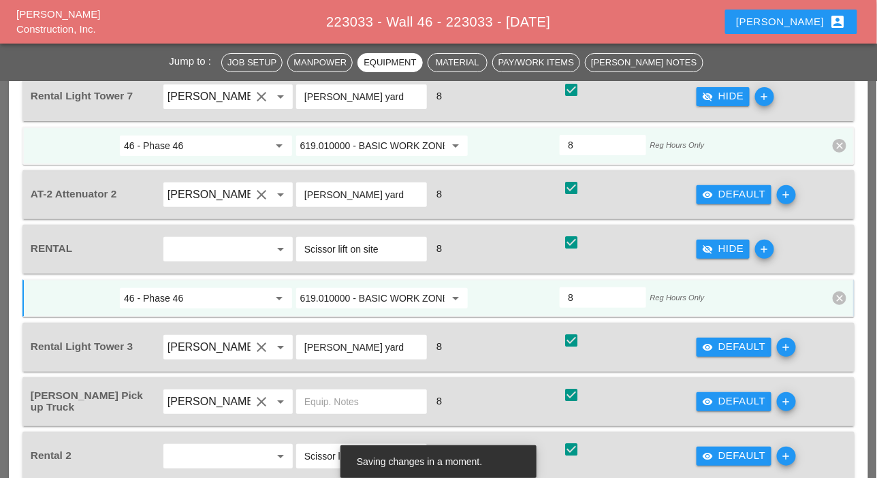
scroll to position [1566, 0]
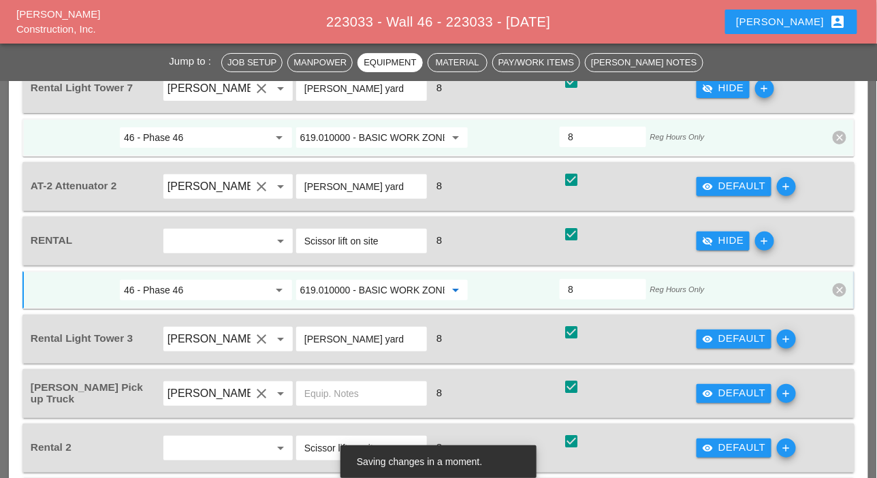
click at [393, 291] on input "619.010000 - BASIC WORK ZONE TRAFFIC CONTROL" at bounding box center [372, 290] width 145 height 22
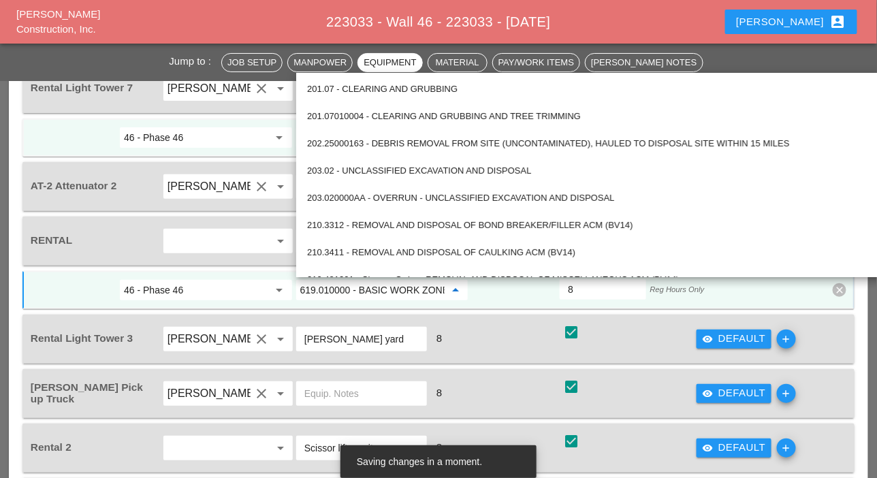
paste input "560.70000008 - BRICK FACING"
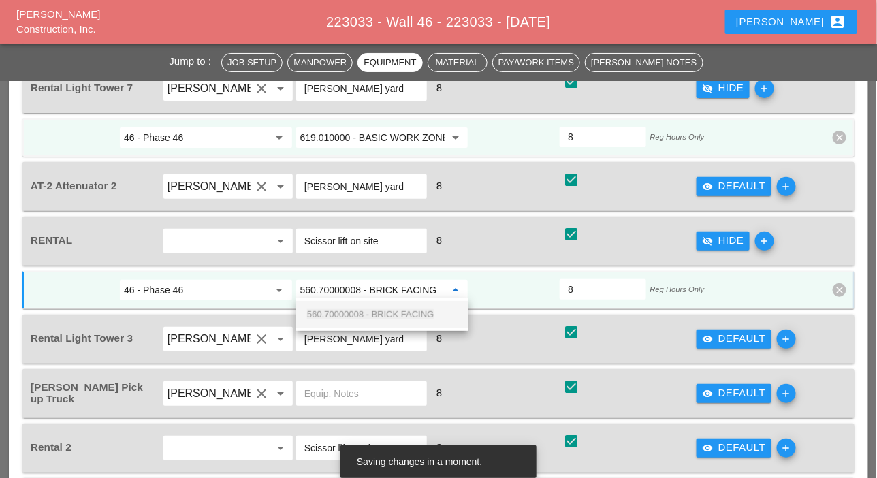
click at [394, 311] on span "560.70000008 - BRICK FACING" at bounding box center [370, 314] width 127 height 10
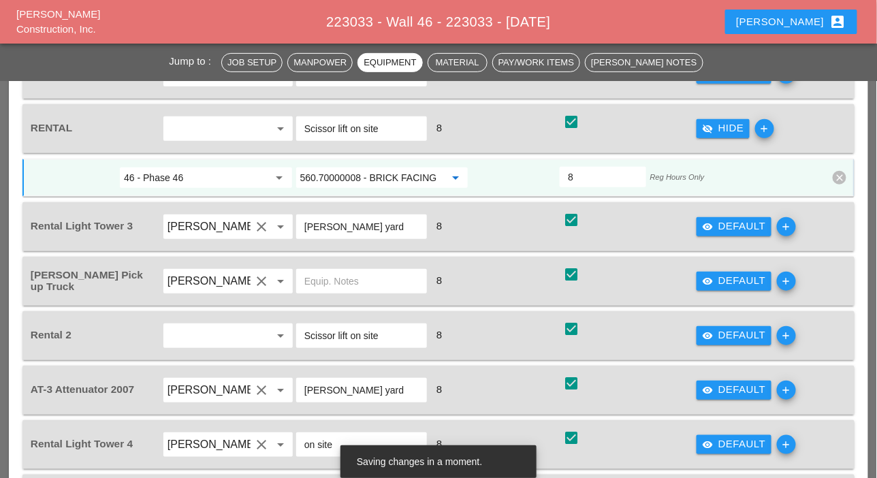
scroll to position [1703, 0]
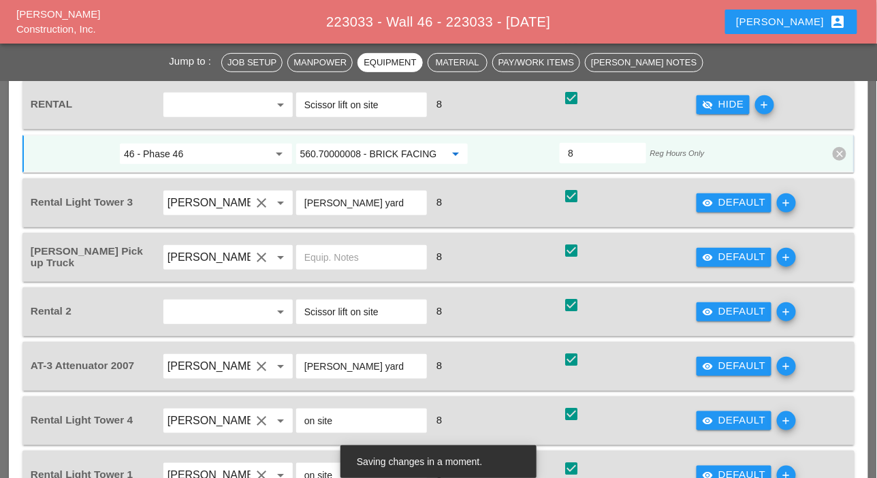
type input "560.70000008 - BRICK FACING"
drag, startPoint x: 733, startPoint y: 308, endPoint x: 574, endPoint y: 319, distance: 159.0
click at [730, 312] on div "visibility Default" at bounding box center [734, 312] width 64 height 16
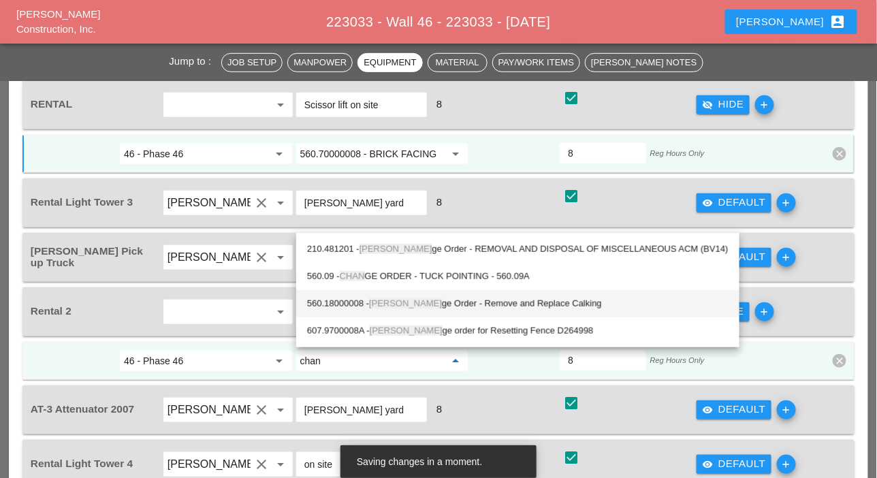
click at [446, 300] on div "560.18000008 - Chan ge Order - Remove and Replace Calking" at bounding box center [518, 304] width 422 height 16
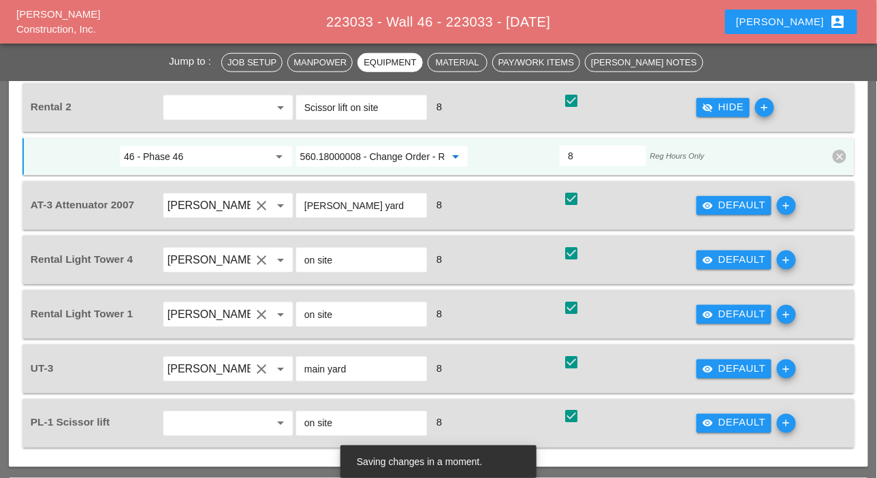
scroll to position [1975, 0]
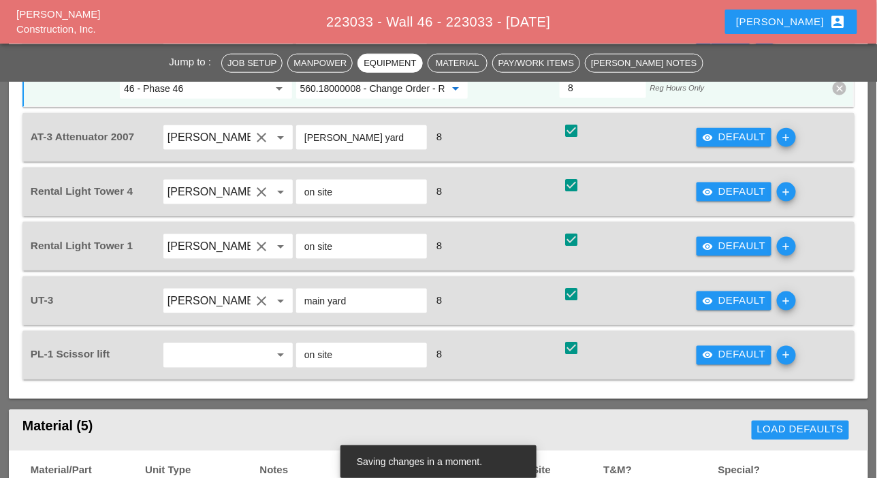
type input "560.18000008 - Change Order - Remove and Replace Calking"
drag, startPoint x: 725, startPoint y: 297, endPoint x: 377, endPoint y: 314, distance: 347.7
click at [720, 300] on div "visibility Default" at bounding box center [734, 301] width 64 height 16
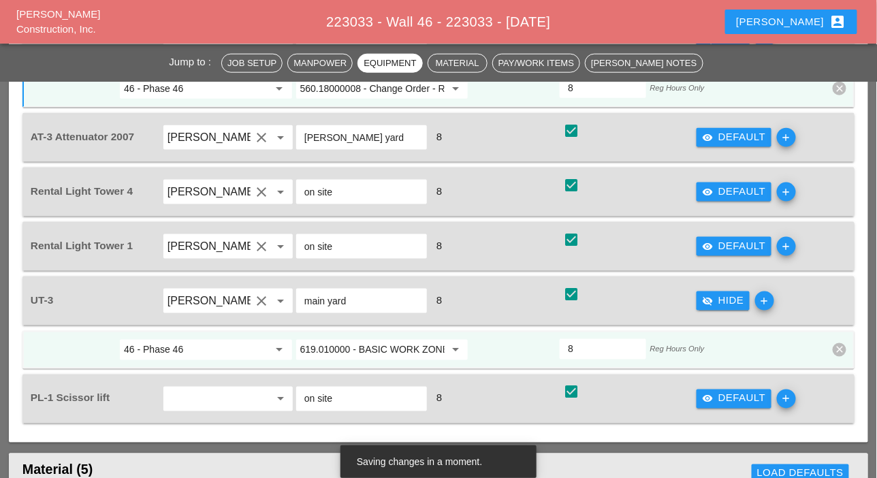
click at [358, 347] on input "619.010000 - BASIC WORK ZONE TRAFFIC CONTROL" at bounding box center [372, 350] width 145 height 22
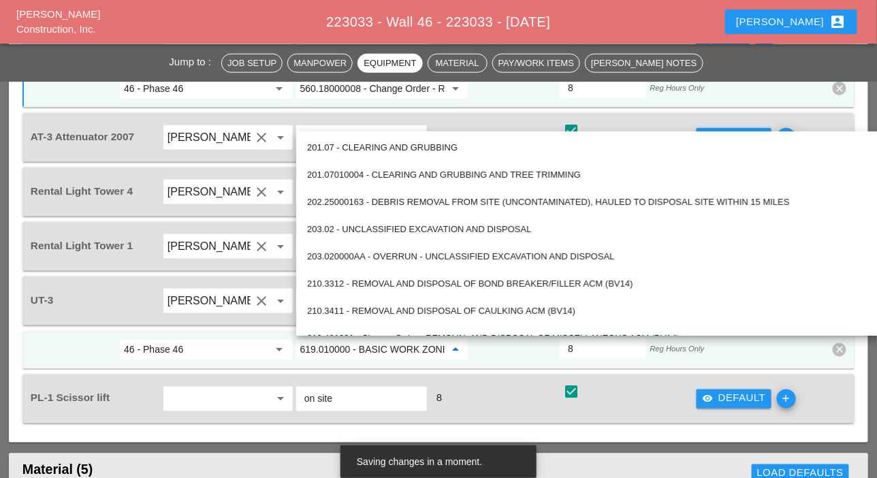
paste input "560.70000008 - BRICK FACING"
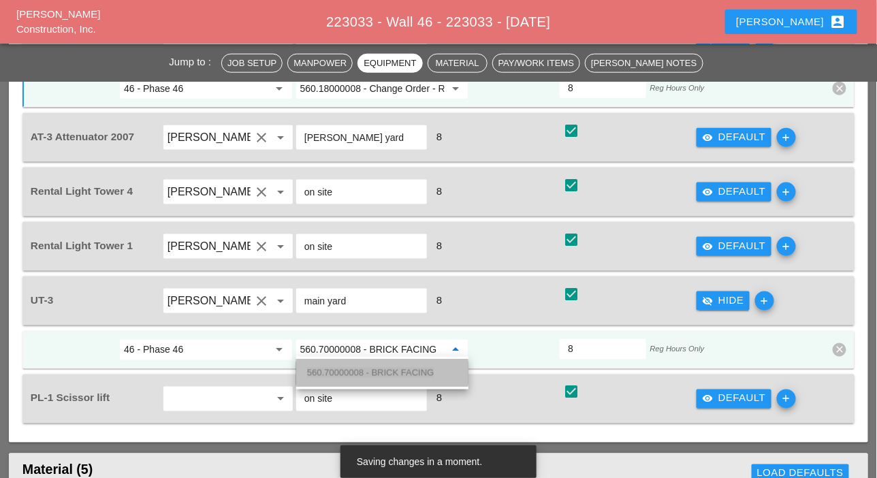
click at [374, 368] on span "560.70000008 - BRICK FACING" at bounding box center [370, 373] width 127 height 10
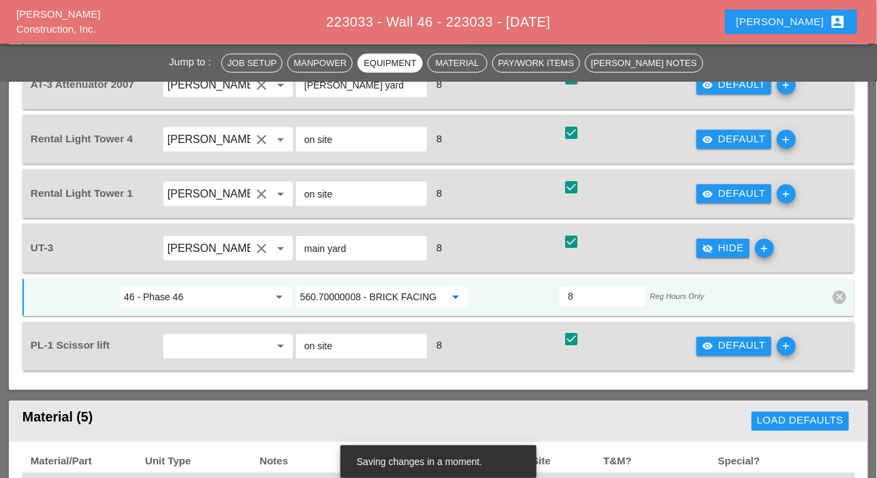
scroll to position [2043, 0]
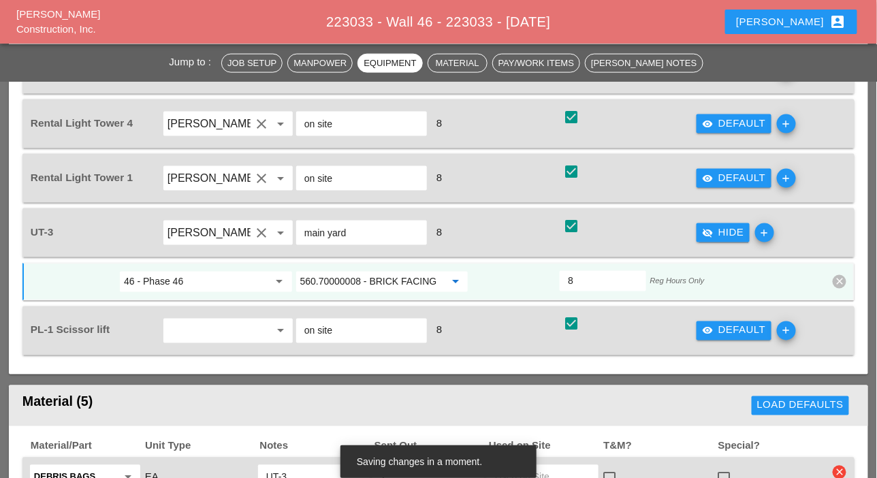
type input "560.70000008 - BRICK FACING"
drag, startPoint x: 712, startPoint y: 326, endPoint x: 494, endPoint y: 338, distance: 218.2
click at [712, 327] on icon "visibility" at bounding box center [707, 331] width 11 height 11
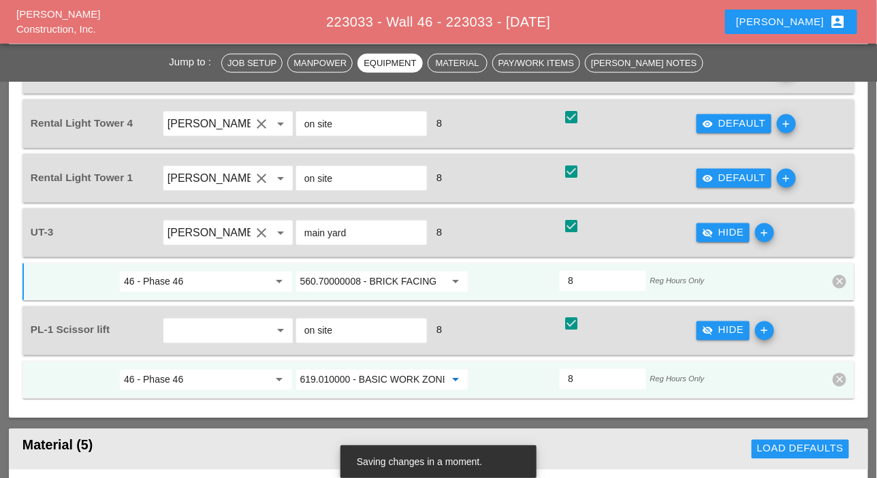
click at [377, 375] on input "619.010000 - BASIC WORK ZONE TRAFFIC CONTROL" at bounding box center [372, 380] width 145 height 22
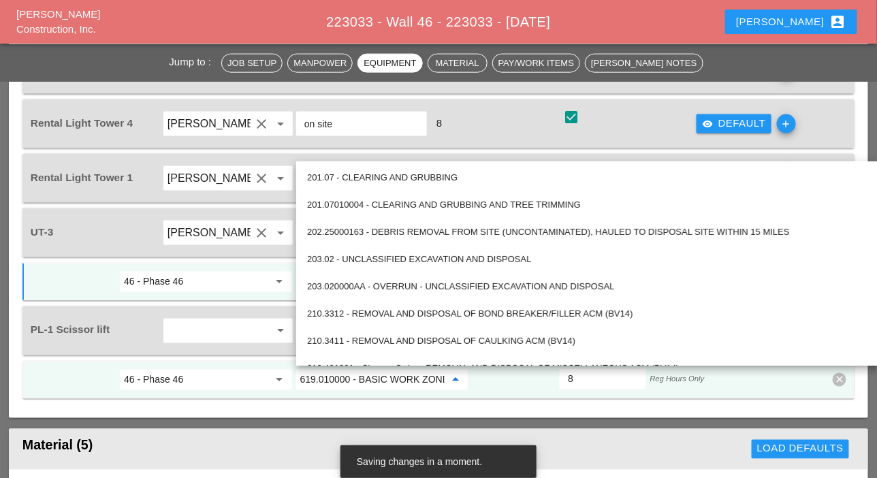
paste input "560.70000008 - BRICK FACING"
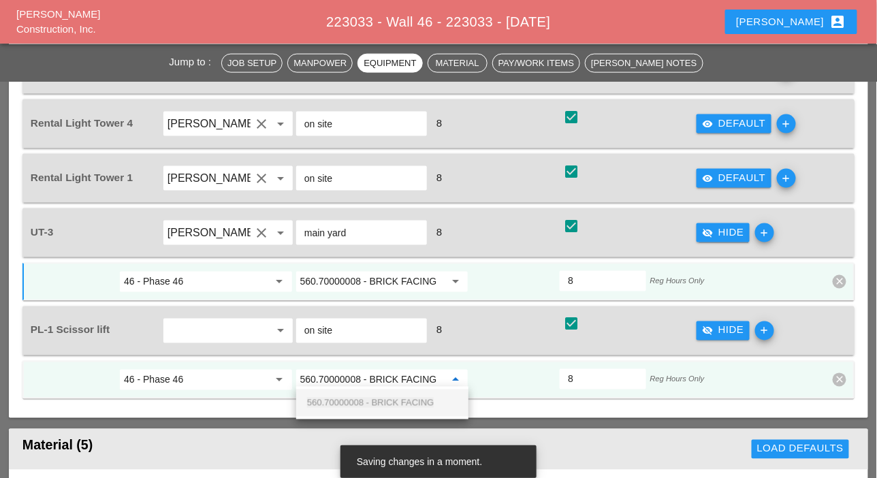
click at [389, 400] on span "560.70000008 - BRICK FACING" at bounding box center [370, 403] width 127 height 10
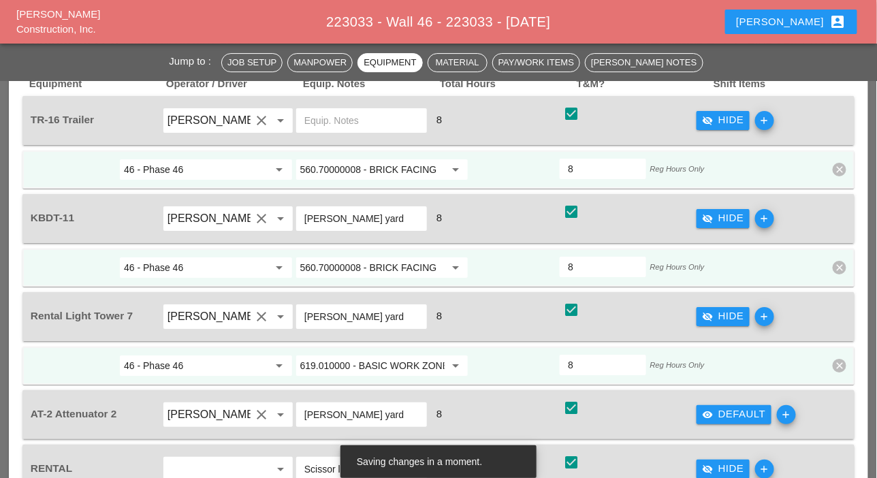
scroll to position [1362, 0]
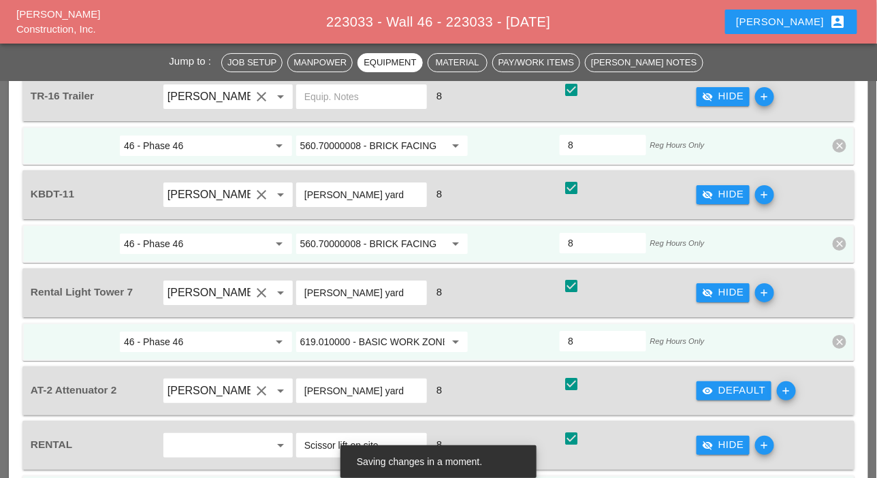
type input "560.70000008 - BRICK FACING"
click at [359, 342] on input "619.010000 - BASIC WORK ZONE TRAFFIC CONTROL" at bounding box center [372, 342] width 145 height 22
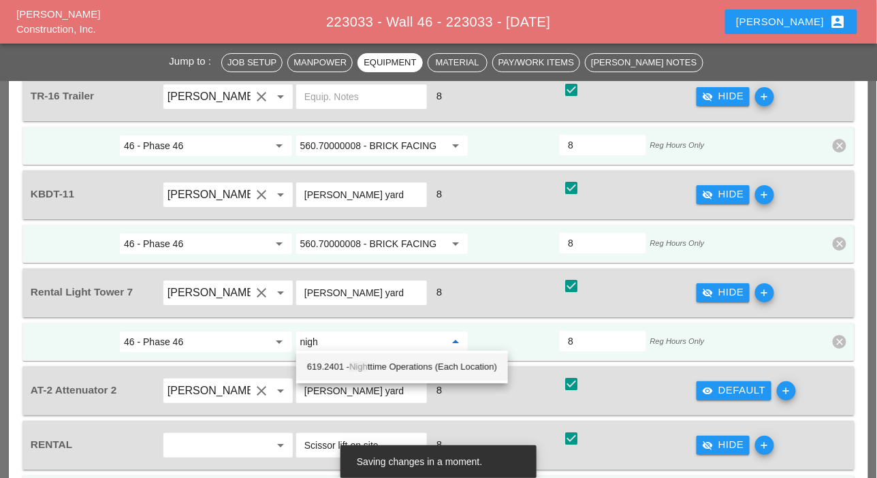
click at [376, 366] on div "619.2401 - Nigh ttime Operations (Each Location)" at bounding box center [402, 367] width 190 height 16
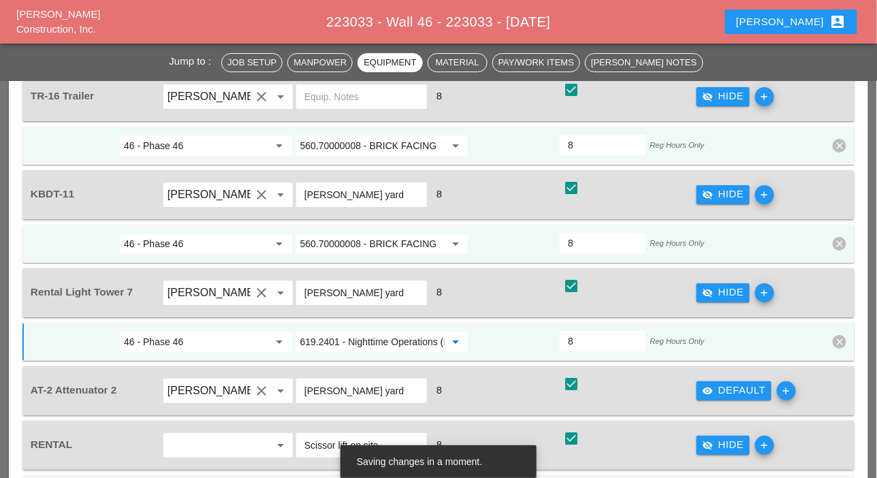
type input "619.2401 - Nighttime Operations (Each Location)"
click at [335, 336] on input "619.2401 - Nighttime Operations (Each Location)" at bounding box center [372, 342] width 145 height 22
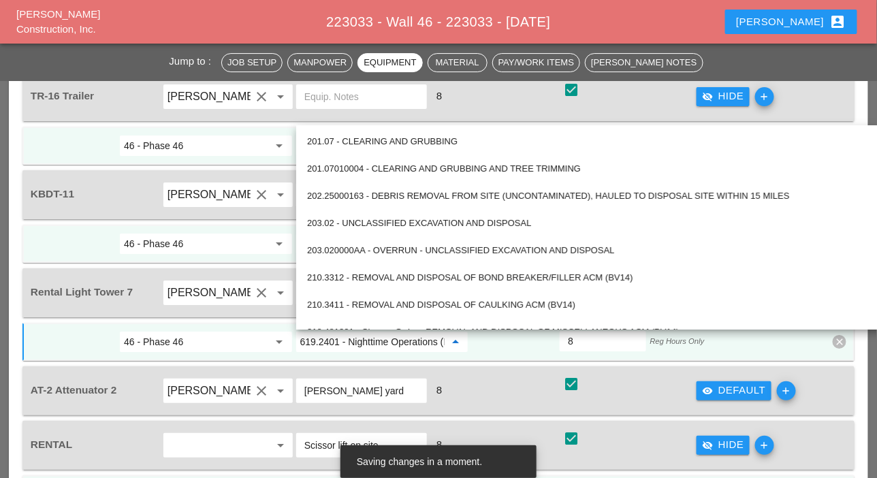
click at [270, 343] on div "arrow_drop_down" at bounding box center [278, 342] width 19 height 16
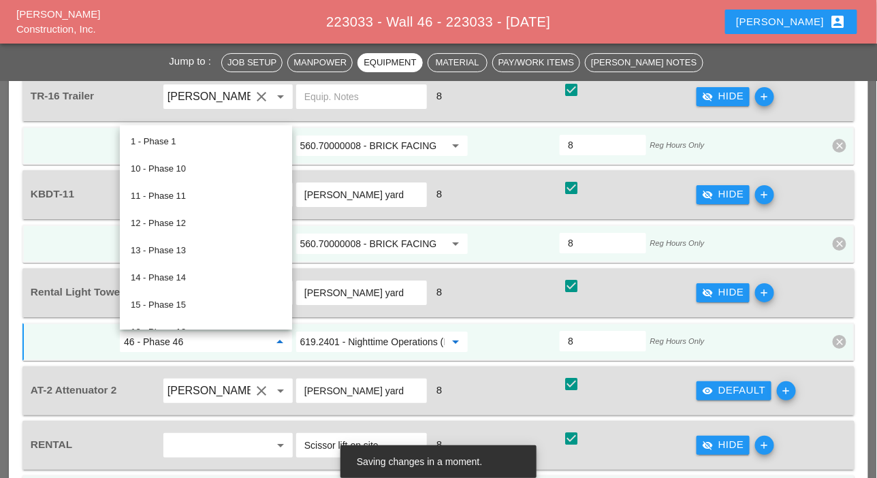
click at [328, 340] on input "619.2401 - Nighttime Operations (Each Location)" at bounding box center [372, 342] width 145 height 22
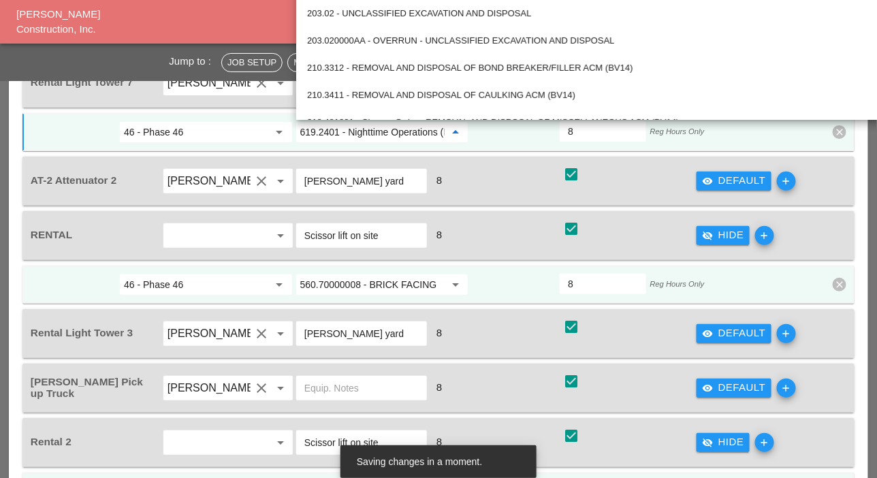
scroll to position [1634, 0]
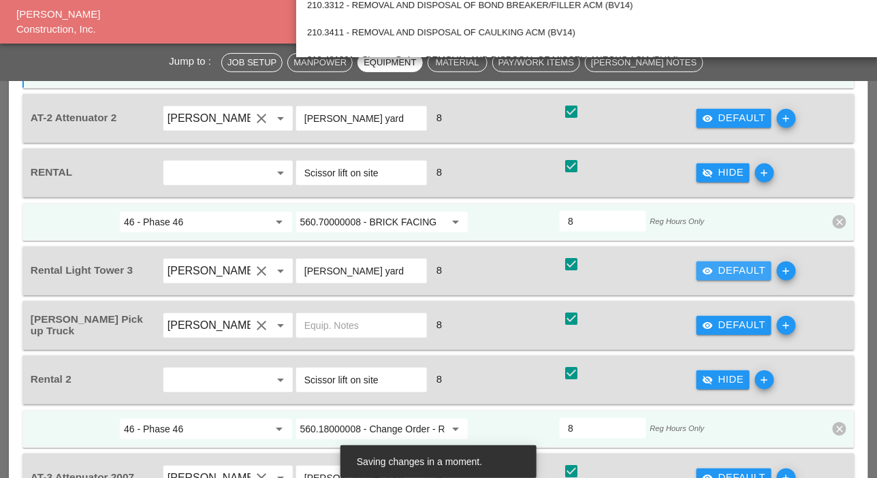
click at [732, 268] on div "visibility Default" at bounding box center [734, 271] width 64 height 16
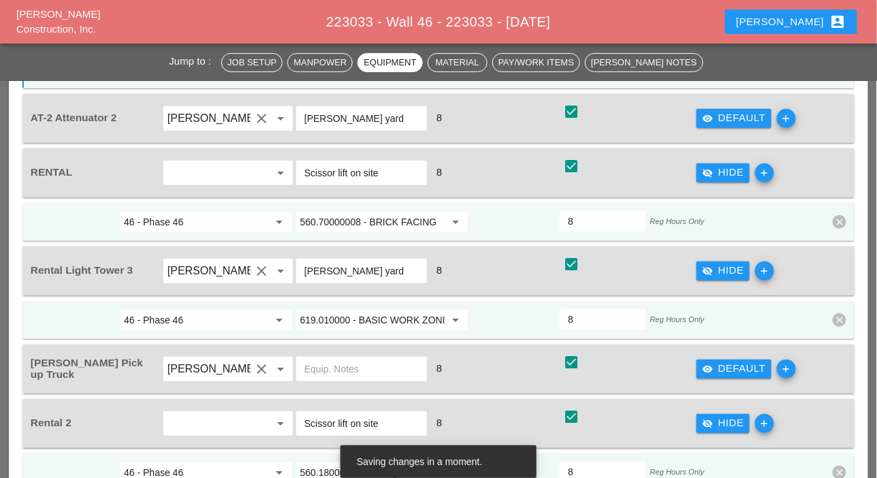
click at [364, 321] on input "619.010000 - BASIC WORK ZONE TRAFFIC CONTROL" at bounding box center [372, 320] width 145 height 22
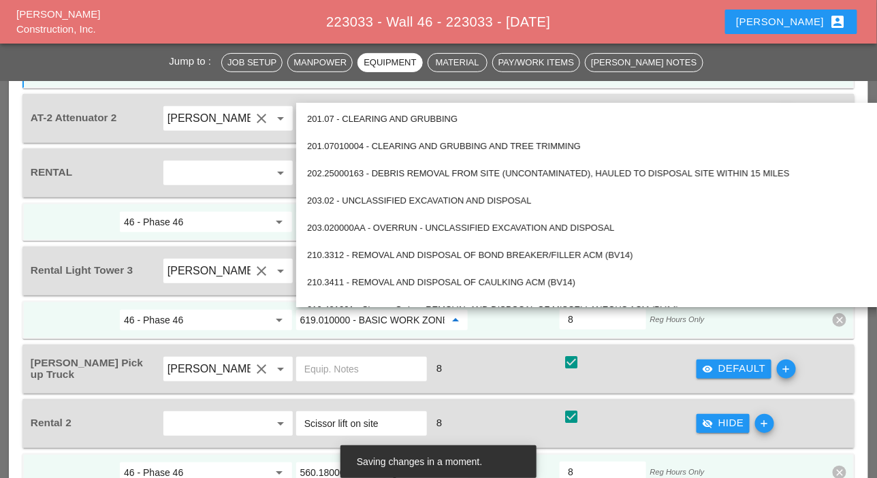
paste input "2401 - Nighttime Operations (Each Location)"
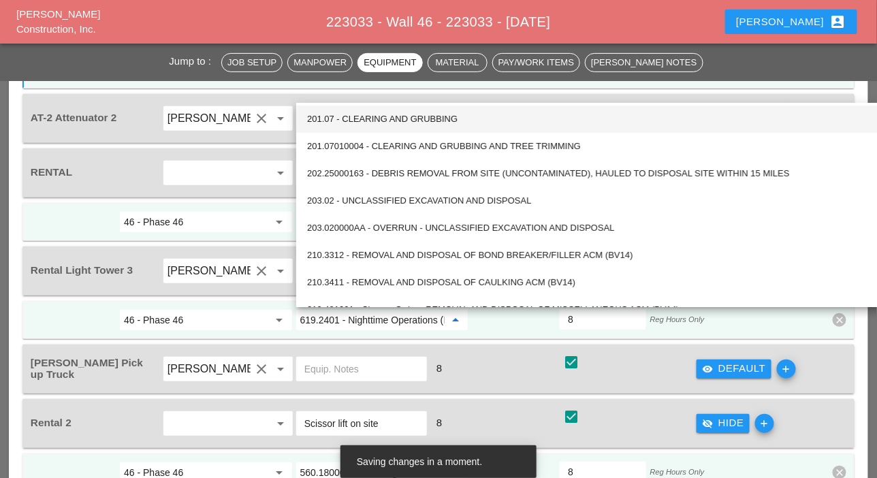
scroll to position [0, 62]
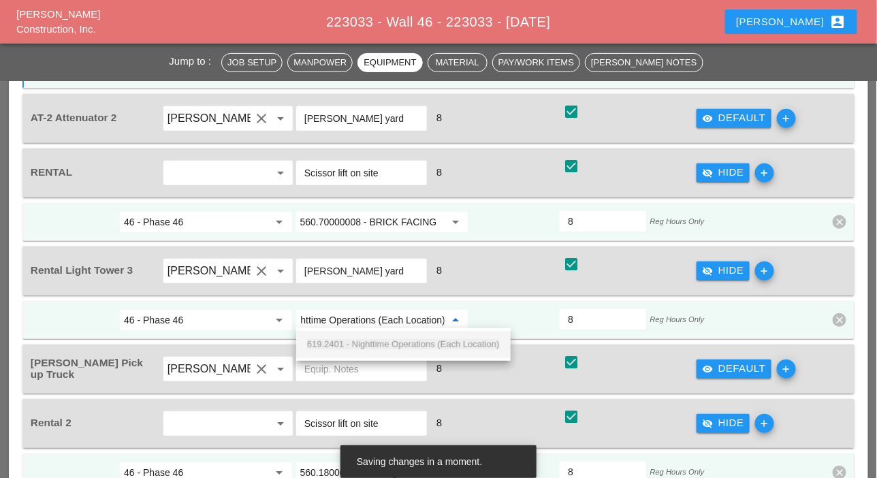
click at [361, 341] on span "619.2401 - Nighttime Operations (Each Location)" at bounding box center [403, 344] width 193 height 10
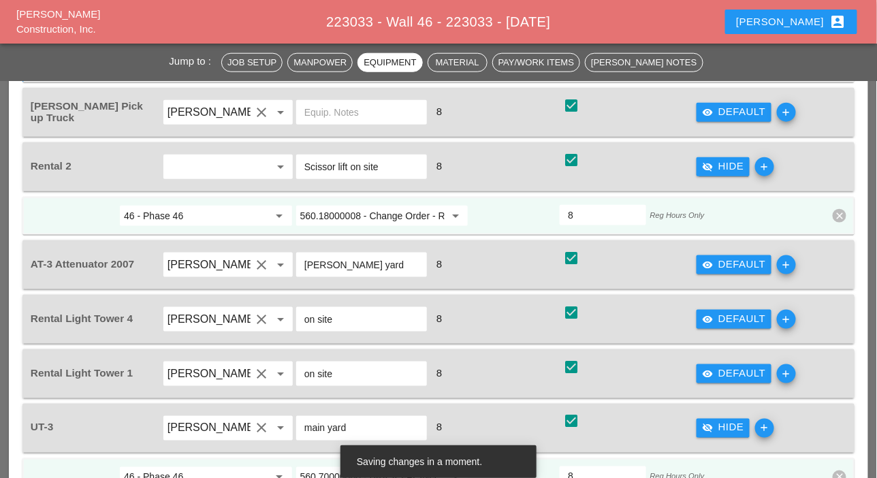
scroll to position [1907, 0]
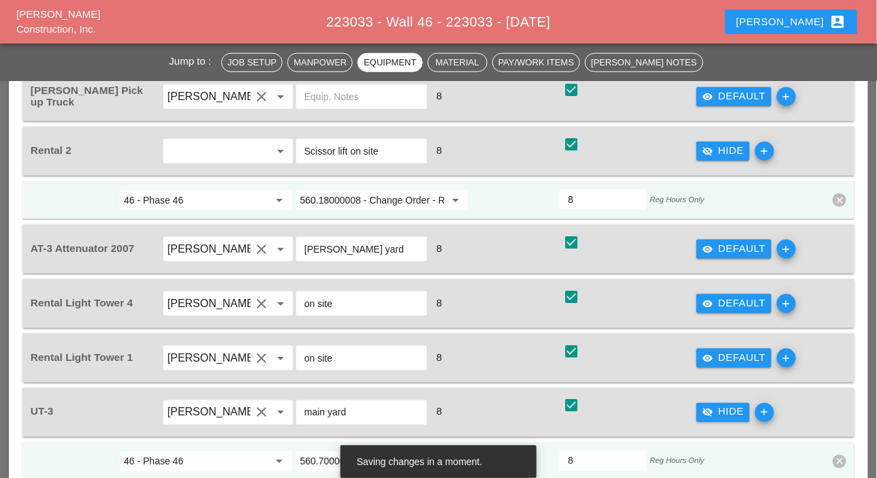
type input "619.2401 - Nighttime Operations (Each Location)"
click at [721, 299] on div "visibility Default" at bounding box center [734, 304] width 64 height 16
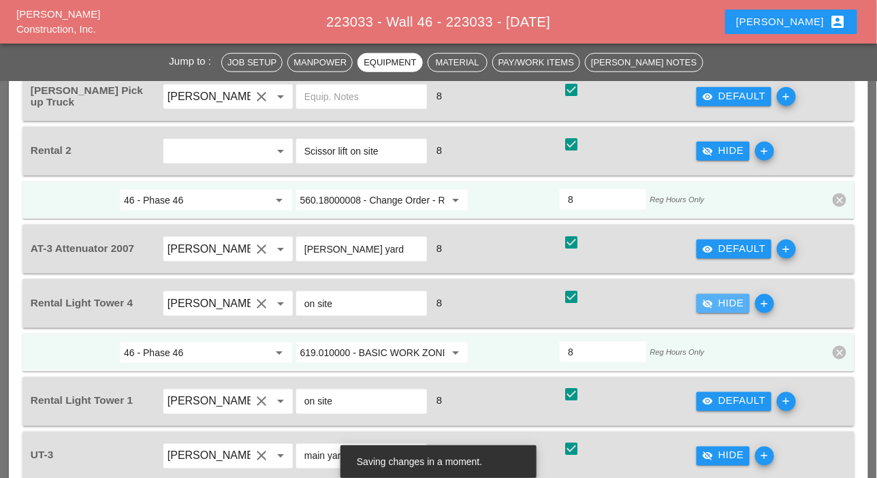
scroll to position [0, 0]
click at [390, 344] on input "619.010000 - BASIC WORK ZONE TRAFFIC CONTROL" at bounding box center [372, 353] width 145 height 22
paste input "2401 - Nighttime Operations (Each Location)"
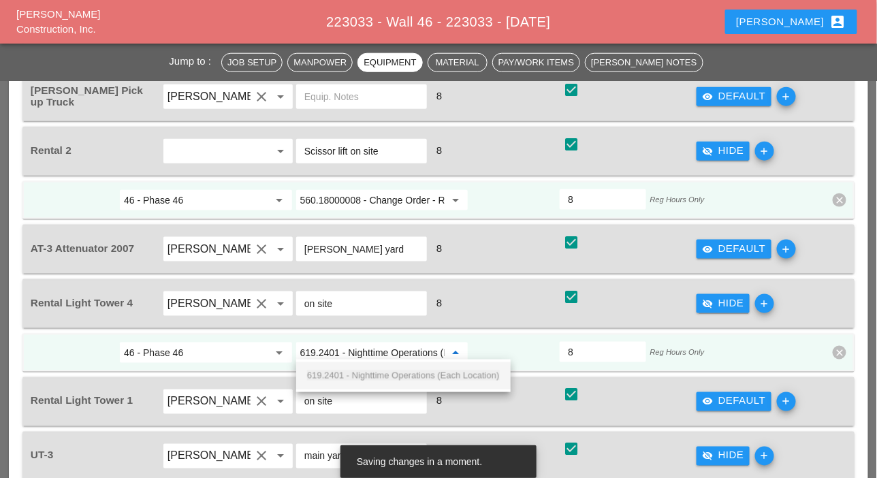
scroll to position [0, 62]
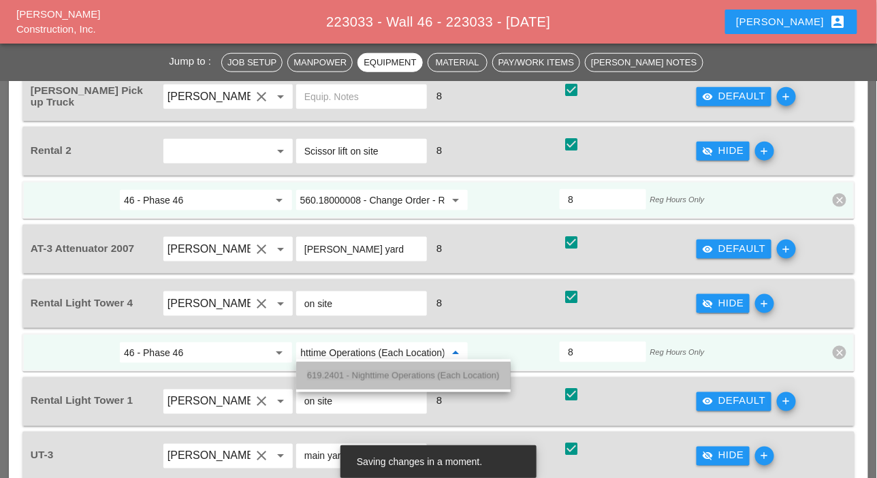
drag, startPoint x: 369, startPoint y: 373, endPoint x: 424, endPoint y: 365, distance: 55.1
click at [370, 373] on span "619.2401 - Nighttime Operations (Each Location)" at bounding box center [403, 375] width 193 height 10
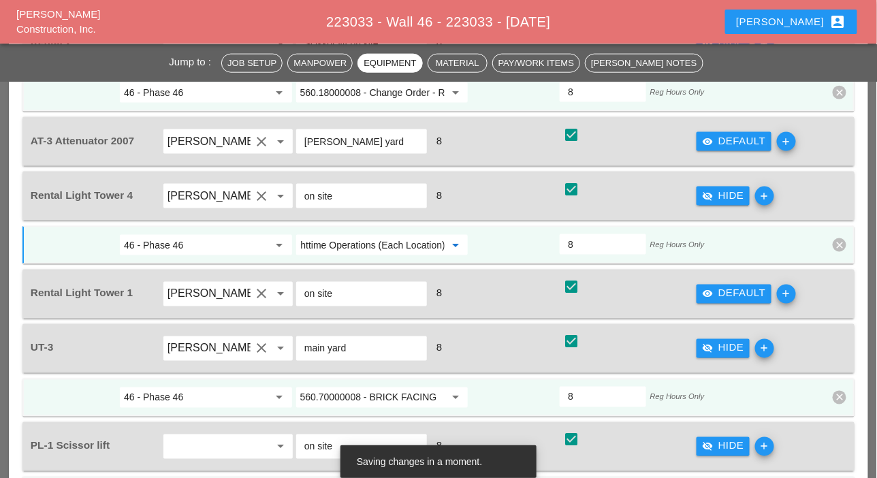
scroll to position [2043, 0]
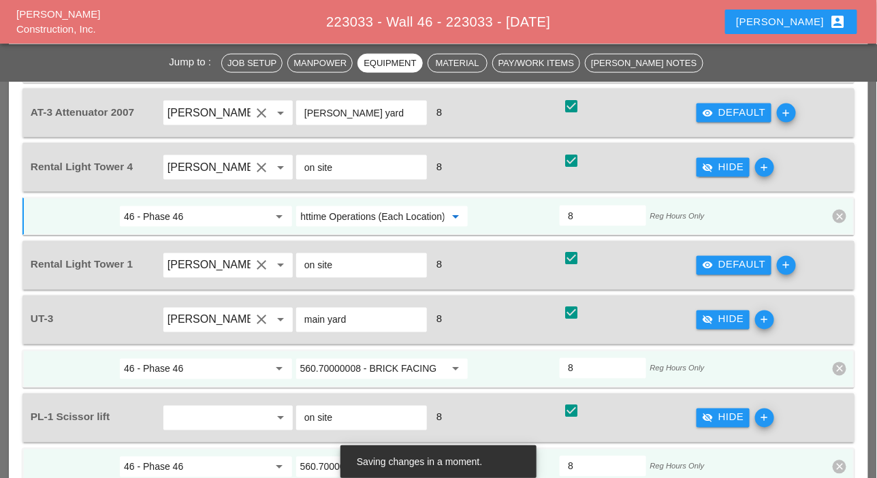
type input "619.2401 - Nighttime Operations (Each Location)"
click at [735, 261] on div "visibility Default" at bounding box center [734, 265] width 64 height 16
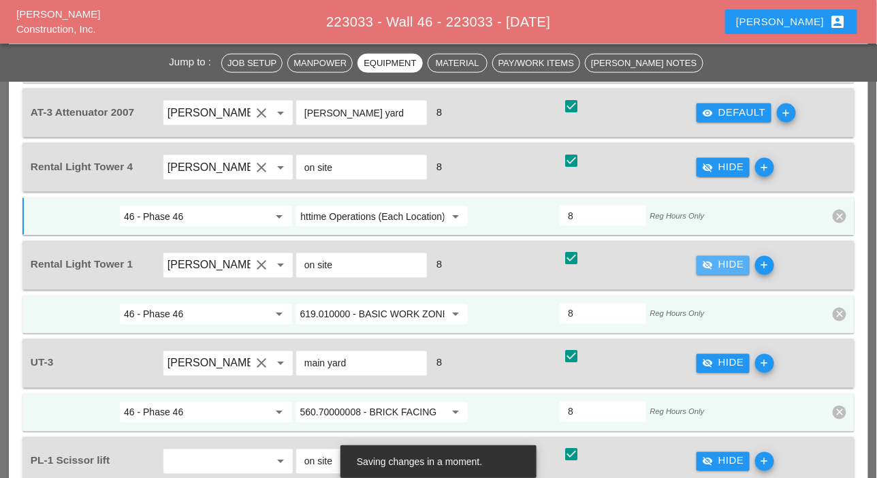
scroll to position [0, 0]
click at [372, 308] on input "619.010000 - BASIC WORK ZONE TRAFFIC CONTROL" at bounding box center [372, 315] width 145 height 22
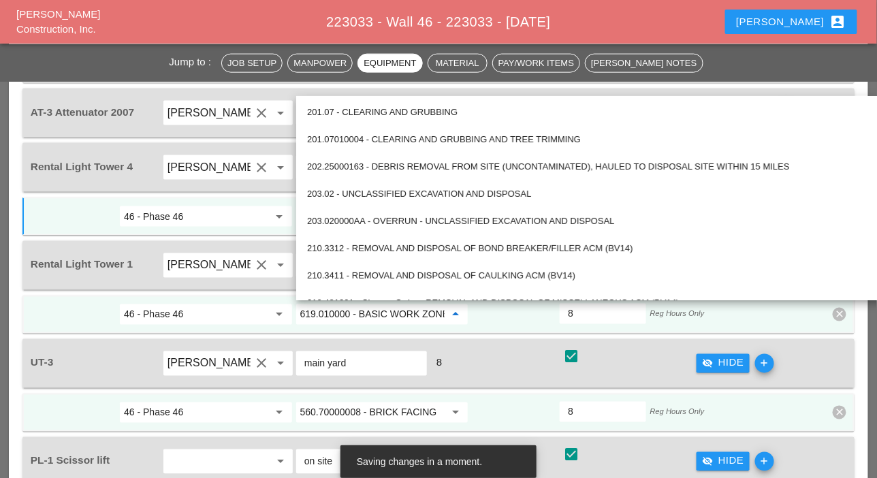
paste input "2401 - Nighttime Operations (Each Location)"
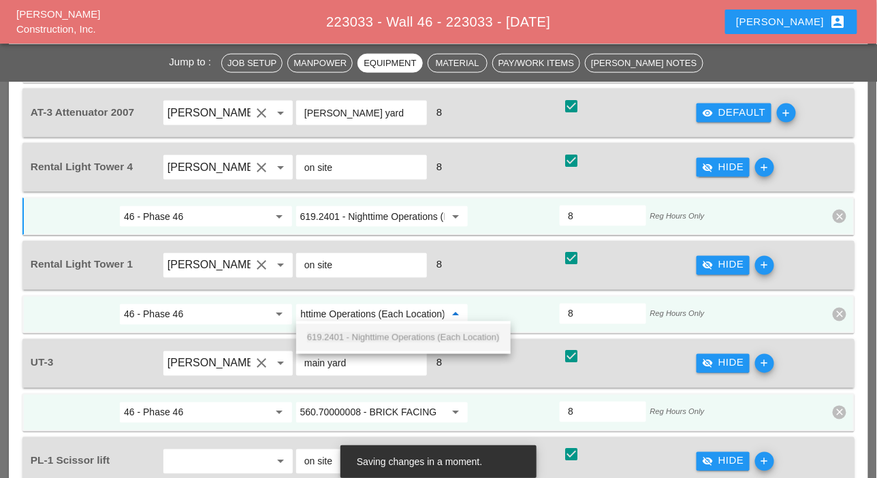
click at [376, 336] on span "619.2401 - Nighttime Operations (Each Location)" at bounding box center [403, 337] width 193 height 10
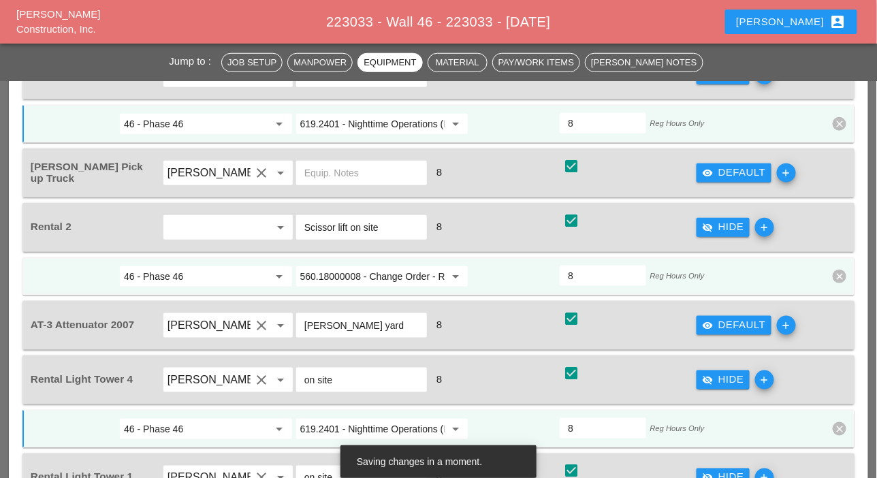
scroll to position [1839, 0]
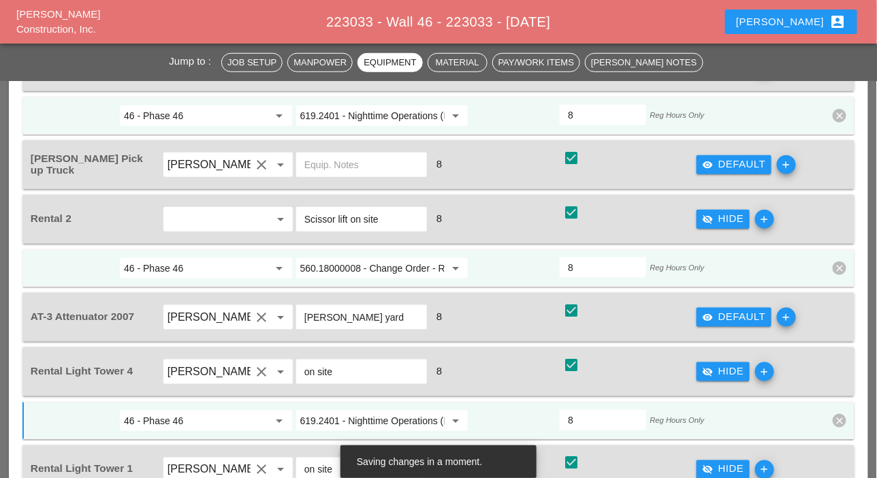
type input "619.2401 - Nighttime Operations (Each Location)"
click at [719, 313] on div "visibility Default" at bounding box center [734, 317] width 64 height 16
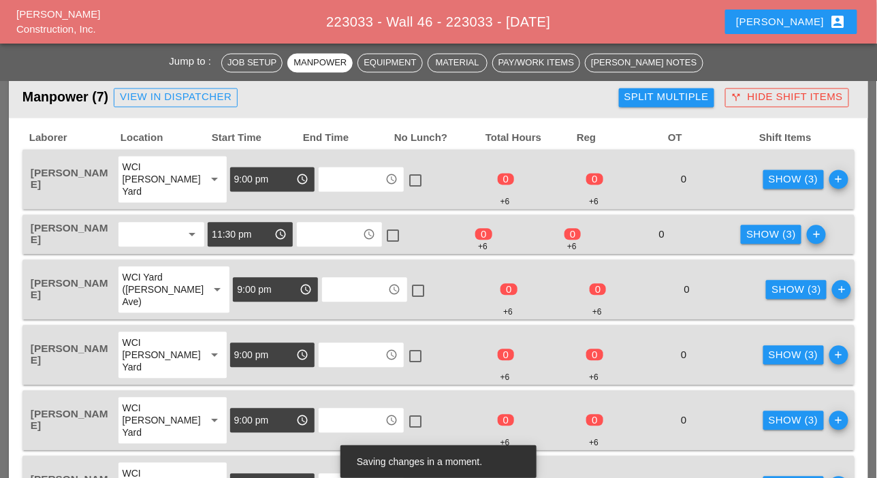
scroll to position [749, 0]
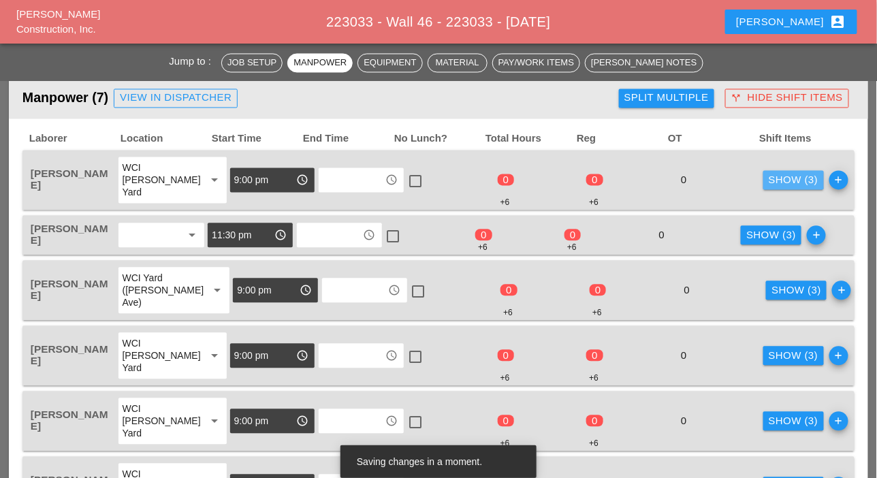
click at [769, 178] on div "Show (3)" at bounding box center [794, 181] width 50 height 16
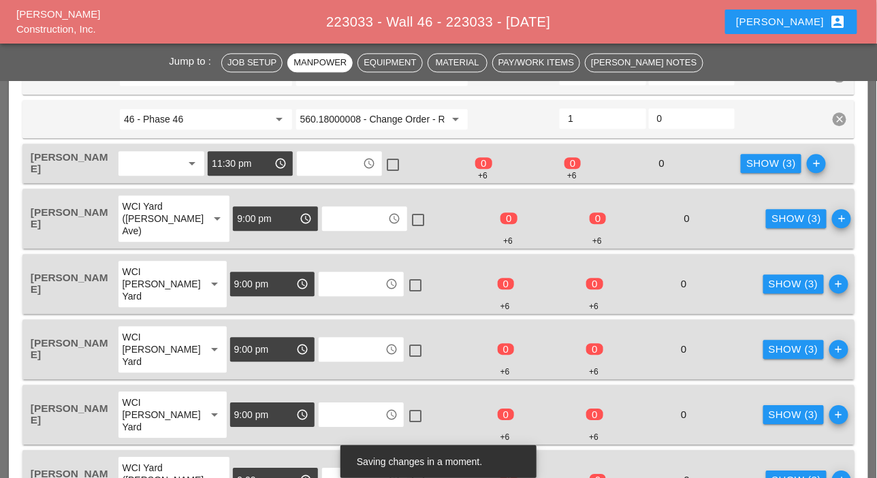
scroll to position [953, 0]
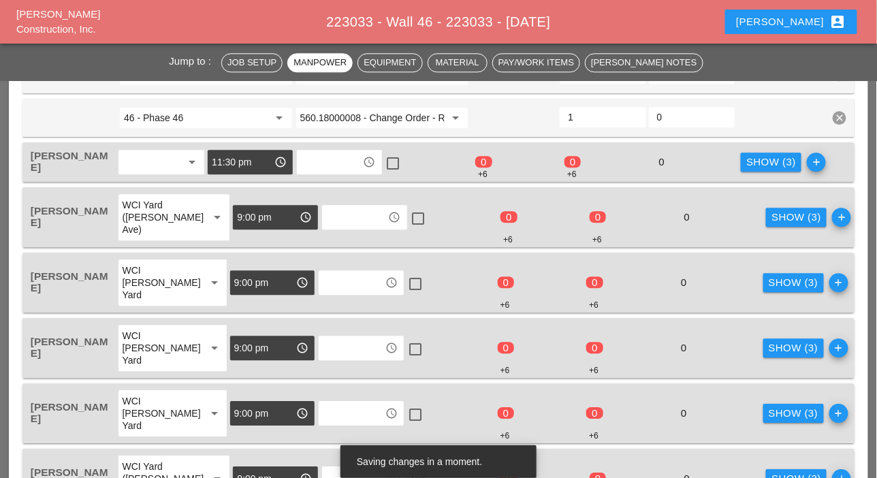
click at [768, 164] on div "Show (3)" at bounding box center [771, 163] width 50 height 16
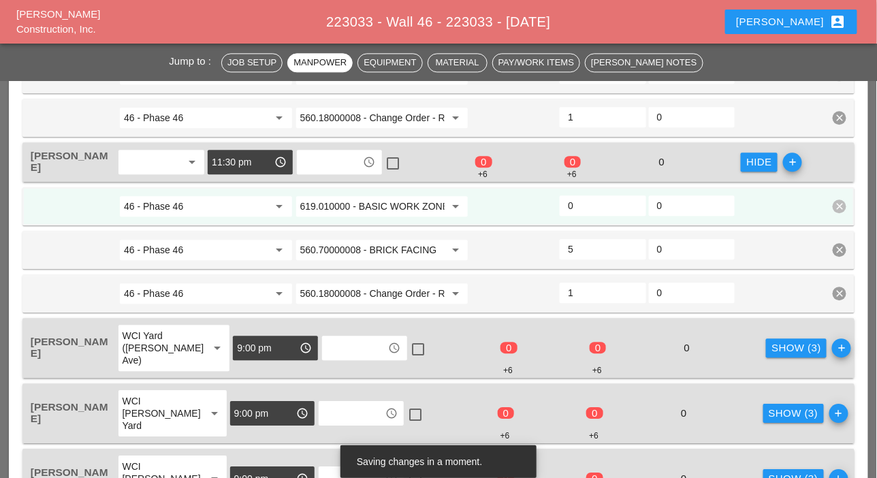
click at [772, 341] on div "Show (3)" at bounding box center [797, 349] width 50 height 16
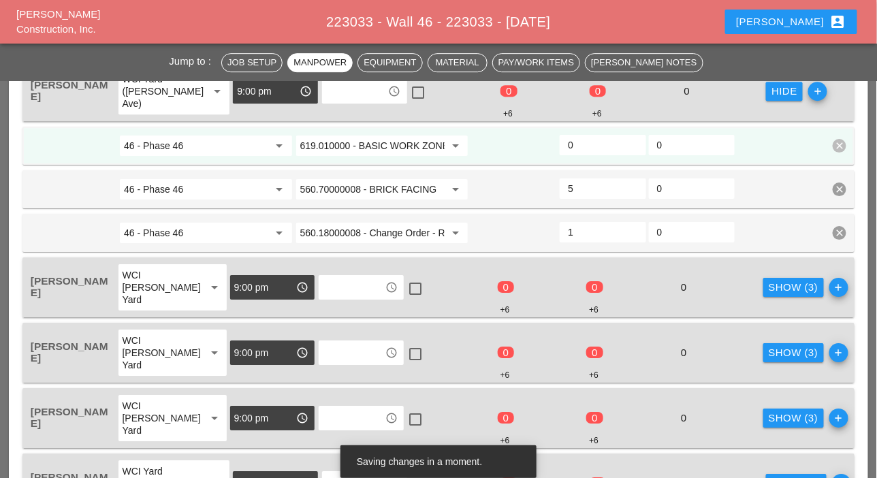
scroll to position [1226, 0]
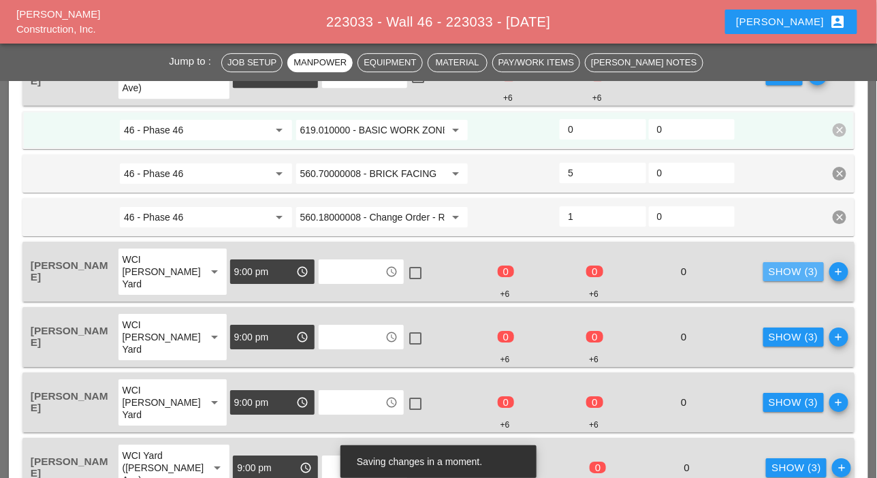
click at [767, 277] on button "Show (3)" at bounding box center [793, 271] width 61 height 19
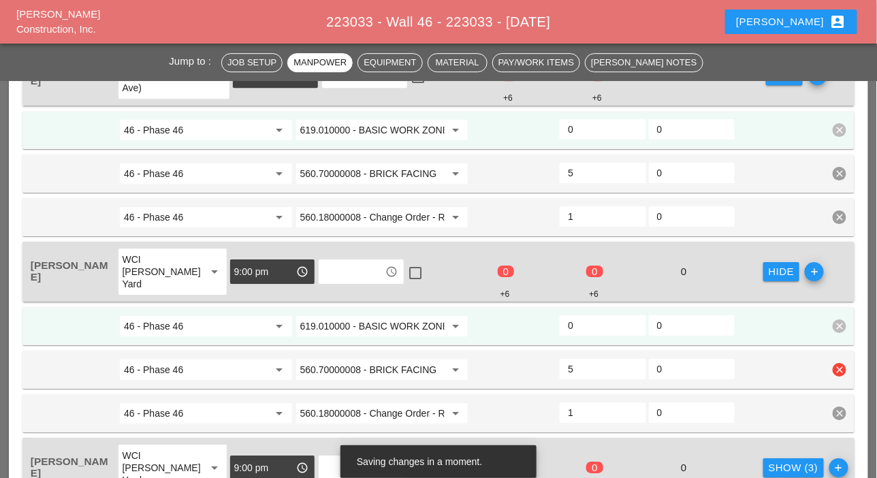
scroll to position [1362, 0]
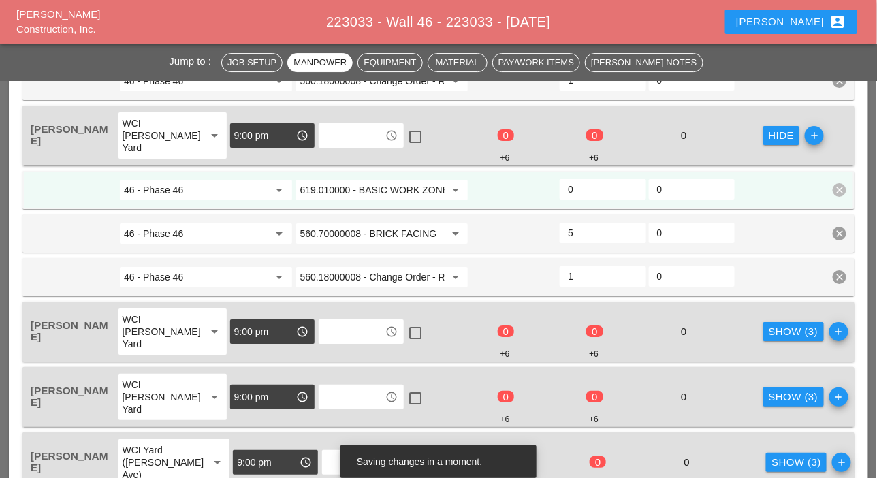
click at [769, 334] on div "Show (3)" at bounding box center [794, 332] width 50 height 16
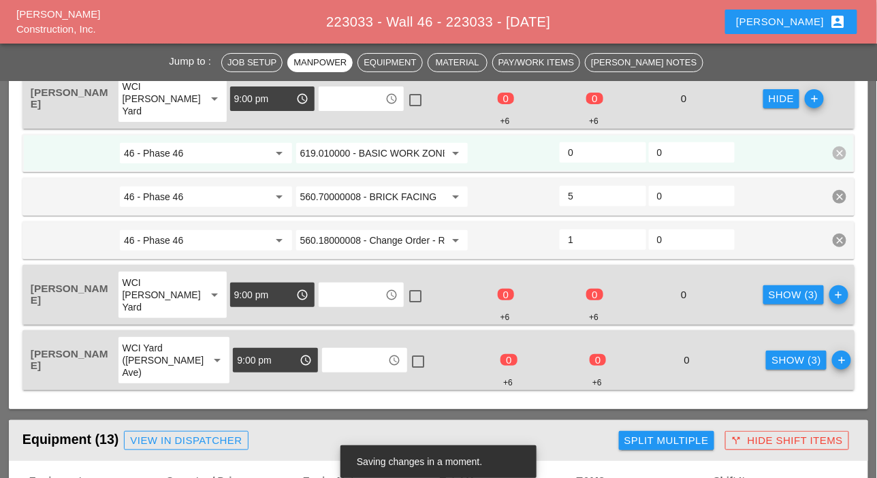
scroll to position [1634, 0]
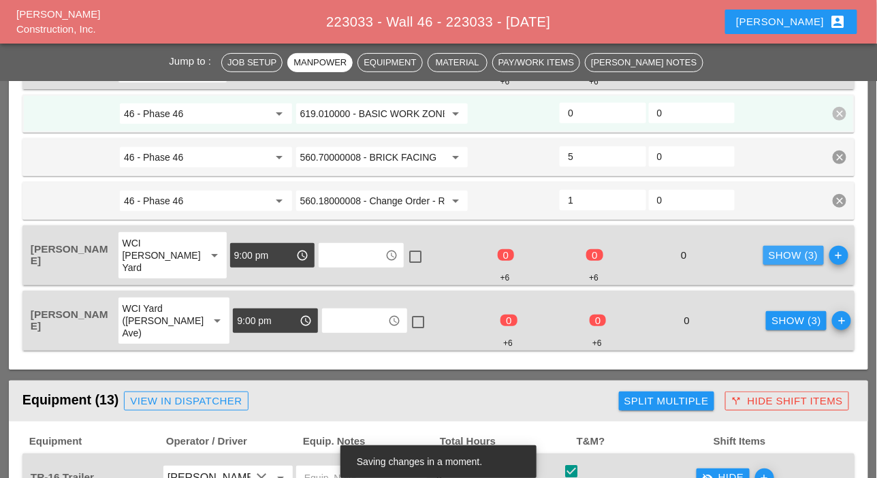
click at [769, 257] on div "Show (3)" at bounding box center [794, 256] width 50 height 16
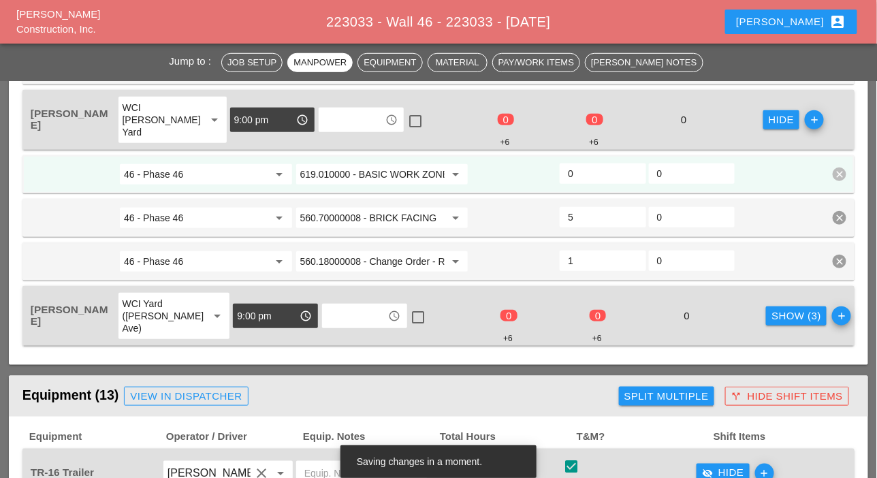
scroll to position [1771, 0]
click at [772, 312] on div "Show (3)" at bounding box center [797, 316] width 50 height 16
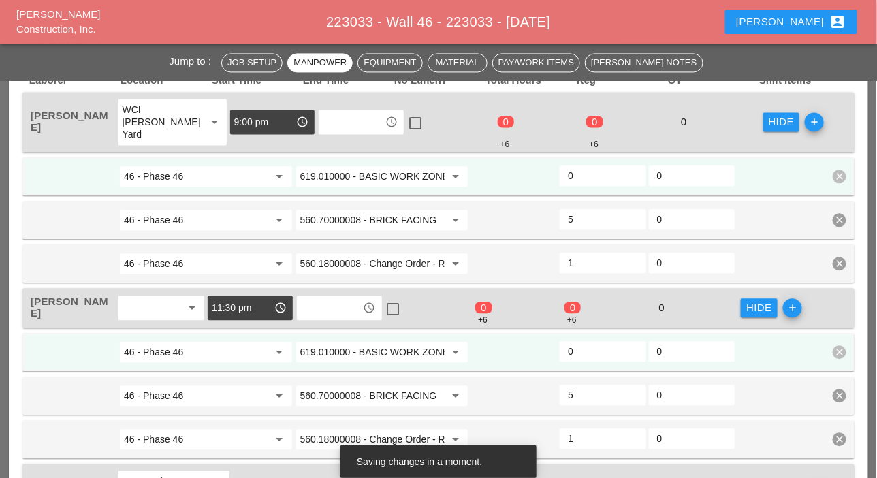
scroll to position [749, 0]
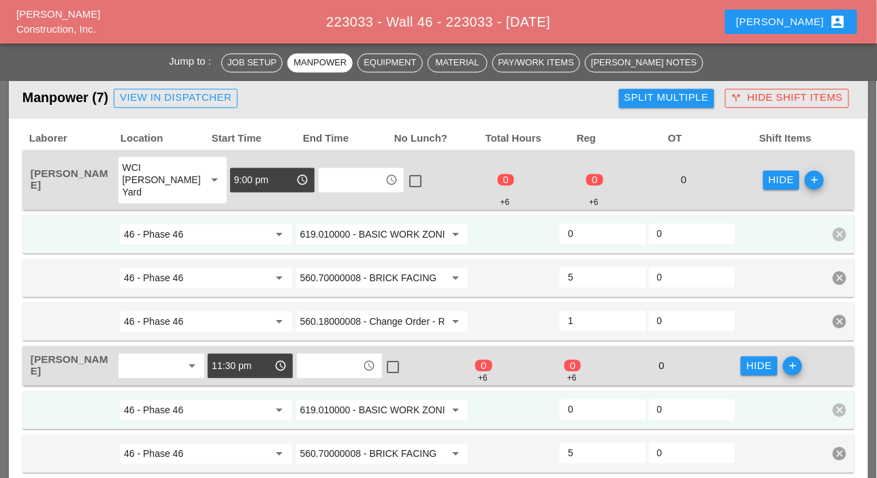
click at [586, 238] on input "0" at bounding box center [602, 234] width 69 height 22
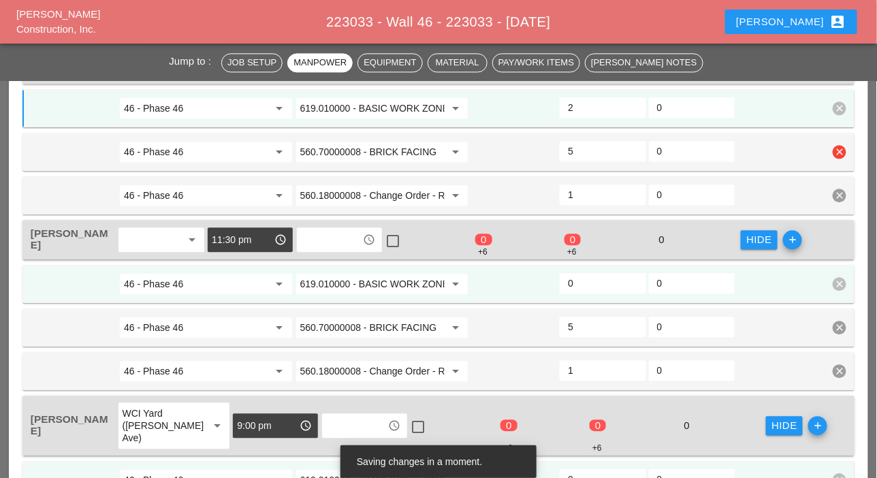
scroll to position [885, 0]
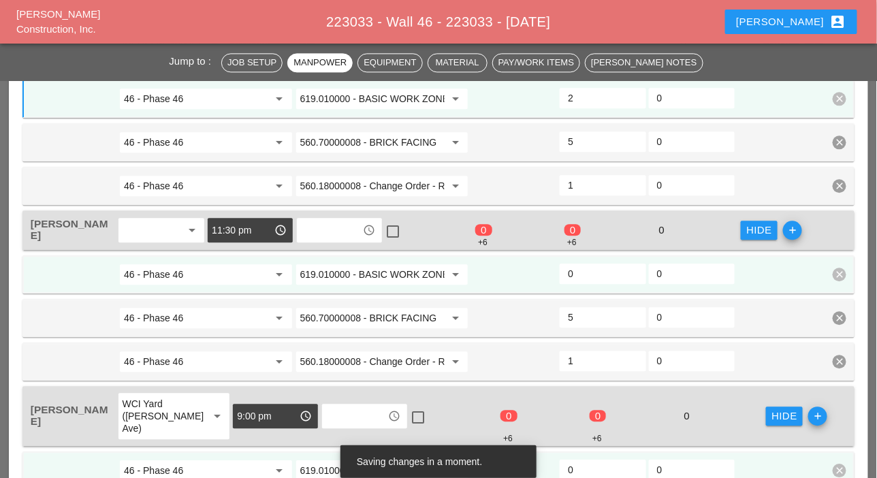
type input "2"
click at [386, 274] on input "619.010000 - BASIC WORK ZONE TRAFFIC CONTROL" at bounding box center [372, 275] width 145 height 22
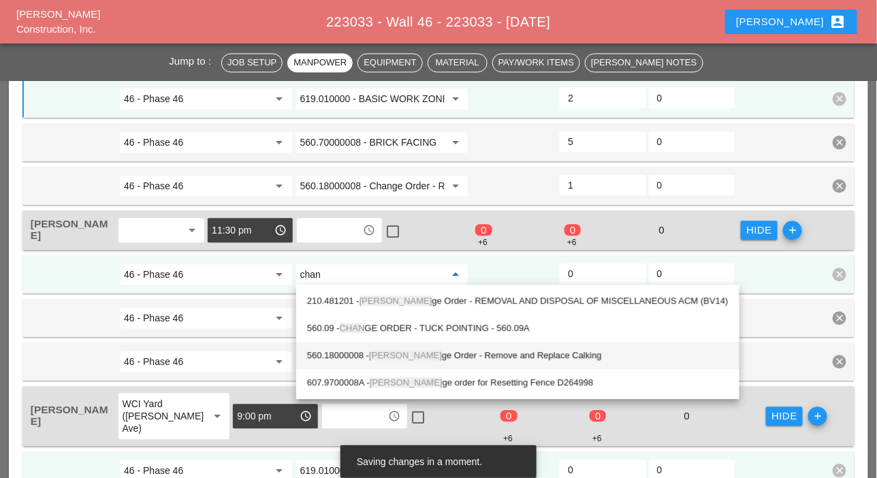
click at [414, 353] on div "560.18000008 - Chan ge Order - Remove and Replace Calking" at bounding box center [518, 355] width 422 height 16
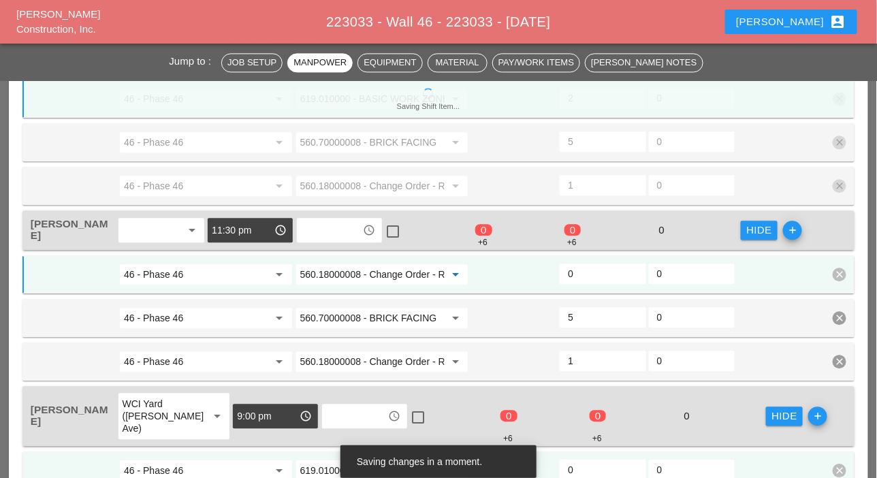
type input "560.18000008 - Change Order - Remove and Replace Calking"
click at [579, 272] on input "0" at bounding box center [602, 274] width 69 height 22
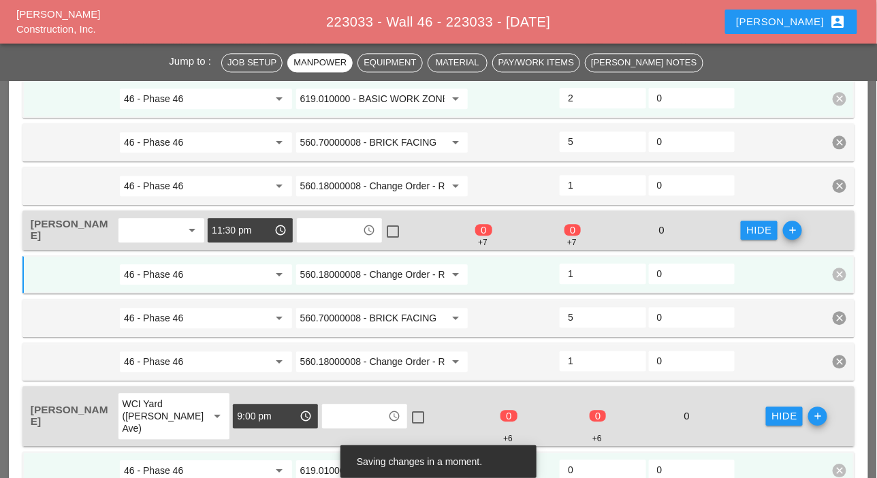
type input "1.5"
click at [631, 268] on input "1.5" at bounding box center [602, 274] width 69 height 22
click at [633, 319] on input "4.5" at bounding box center [602, 317] width 69 height 22
click at [631, 319] on input "4" at bounding box center [602, 317] width 69 height 22
click at [631, 319] on input "3.5" at bounding box center [602, 317] width 69 height 22
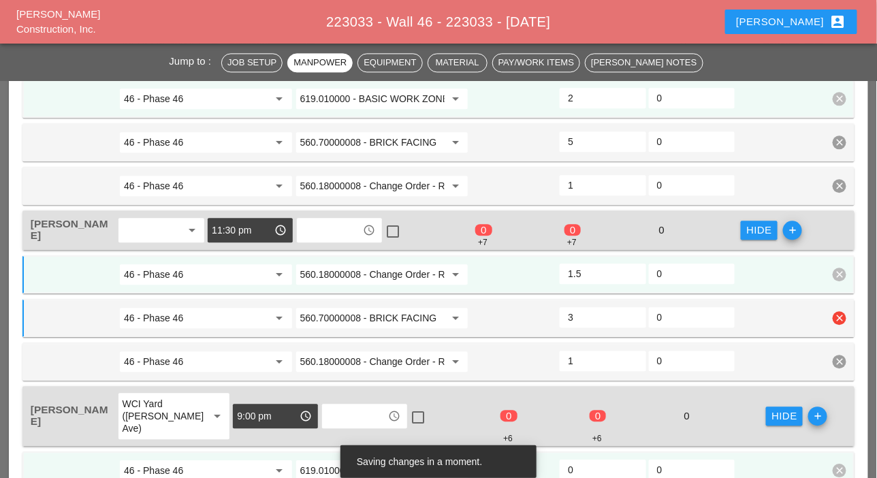
click at [631, 319] on input "3" at bounding box center [602, 317] width 69 height 22
click at [633, 319] on input "2.5" at bounding box center [602, 317] width 69 height 22
click at [633, 319] on input "2" at bounding box center [602, 317] width 69 height 22
type input "1.5"
click at [633, 319] on input "1.5" at bounding box center [602, 317] width 69 height 22
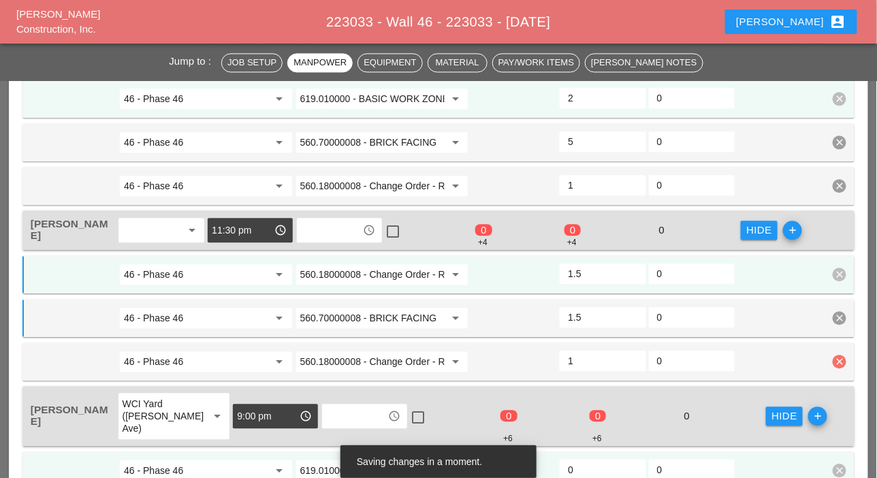
click at [836, 360] on icon "clear" at bounding box center [840, 362] width 14 height 14
click at [844, 360] on icon "clear" at bounding box center [840, 362] width 14 height 14
click at [828, 333] on div "Confirm delete" at bounding box center [820, 330] width 66 height 16
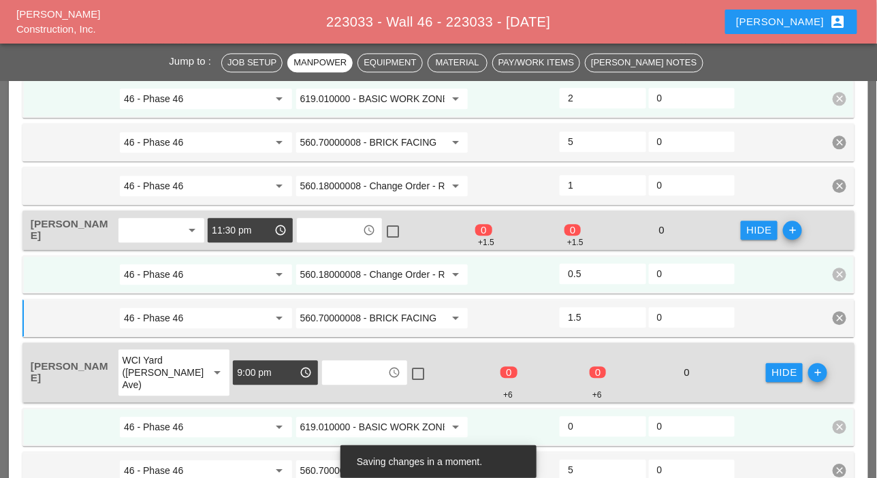
click at [633, 269] on input "0.5" at bounding box center [602, 274] width 69 height 22
click at [633, 269] on input "1" at bounding box center [602, 274] width 69 height 22
type input "1.5"
click at [633, 269] on input "1.5" at bounding box center [602, 274] width 69 height 22
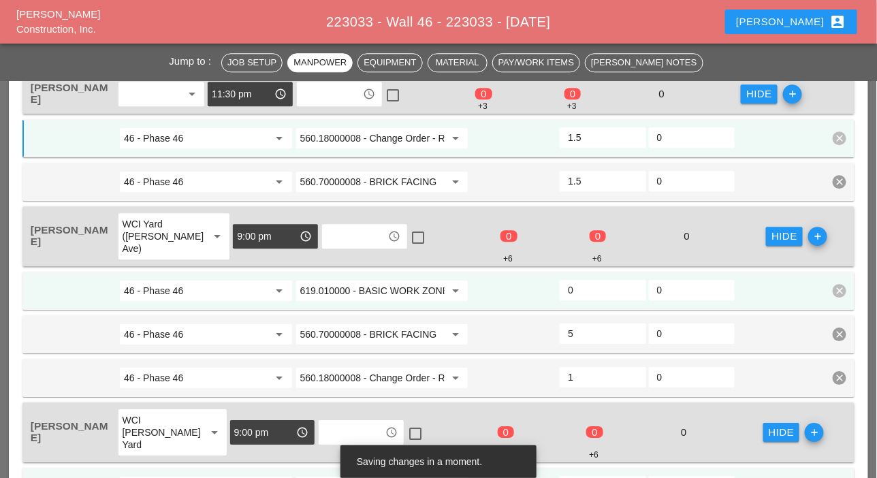
click at [590, 287] on input "0" at bounding box center [602, 290] width 69 height 22
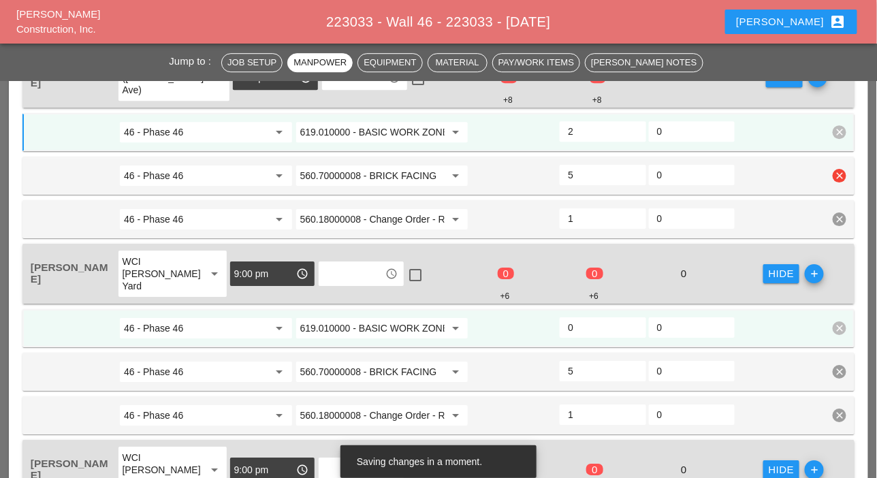
scroll to position [1226, 0]
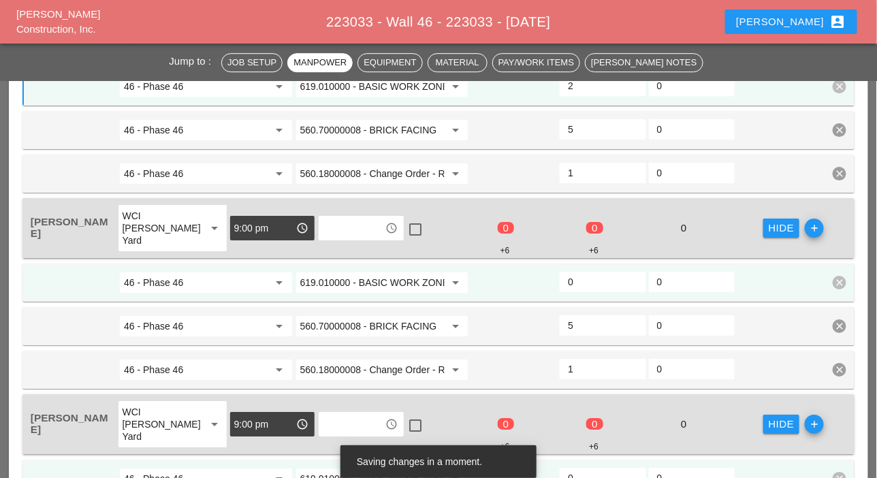
type input "2"
click at [594, 290] on input "0" at bounding box center [602, 282] width 69 height 22
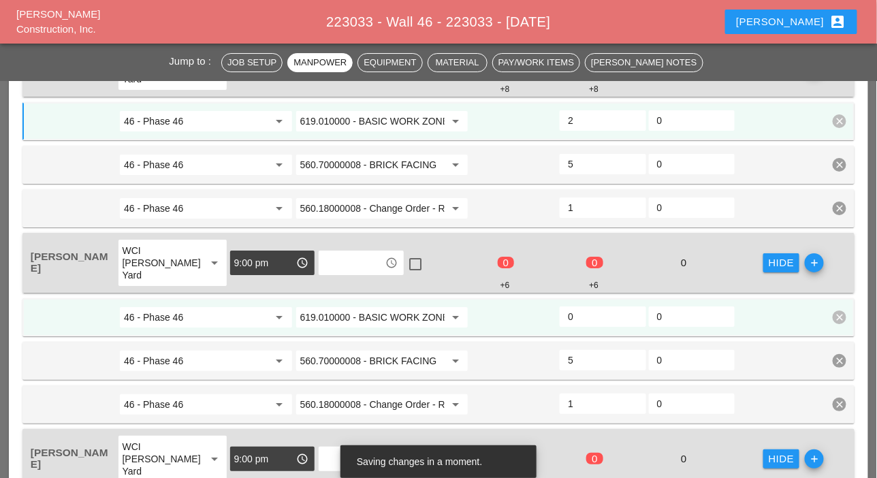
scroll to position [1430, 0]
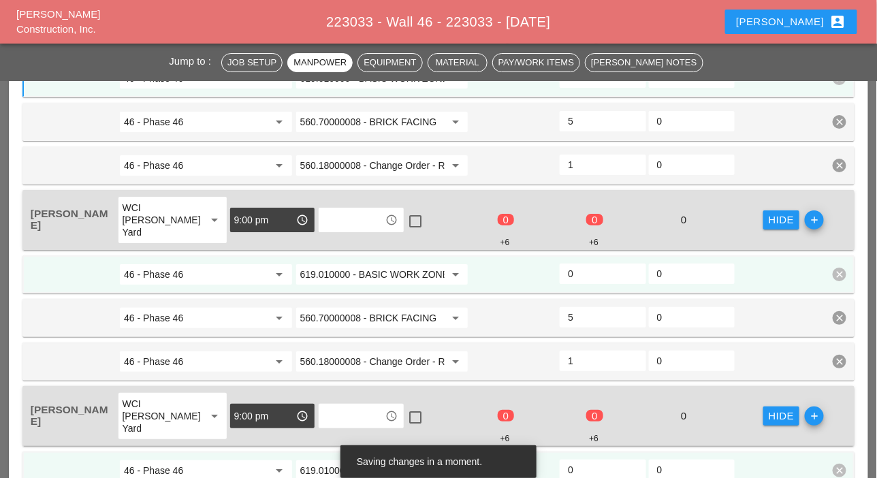
type input "2"
click at [591, 278] on input "0" at bounding box center [602, 274] width 69 height 22
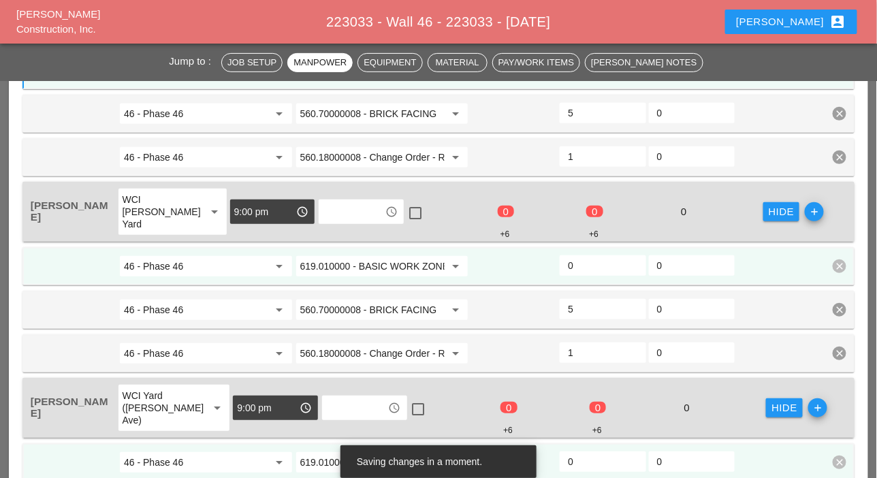
type input "2"
click at [591, 274] on div "0" at bounding box center [602, 266] width 89 height 25
click at [588, 266] on input "0" at bounding box center [602, 266] width 69 height 22
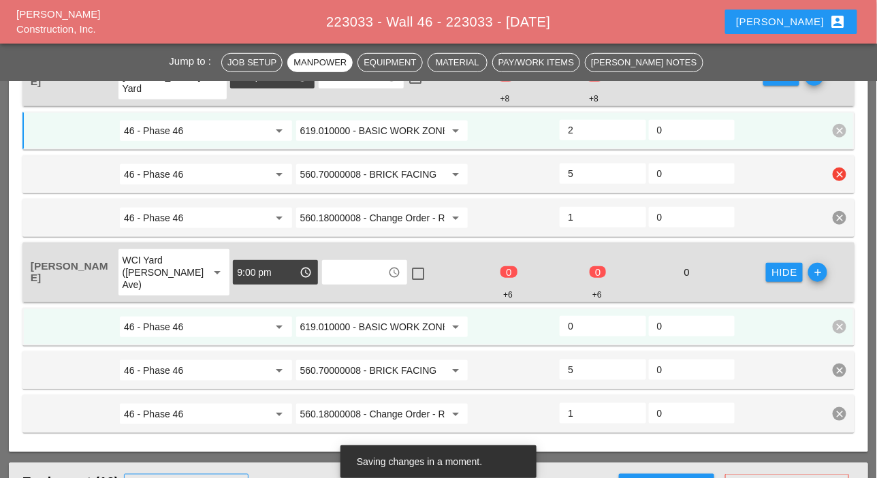
scroll to position [1771, 0]
type input "2"
click at [590, 316] on input "0" at bounding box center [602, 326] width 69 height 22
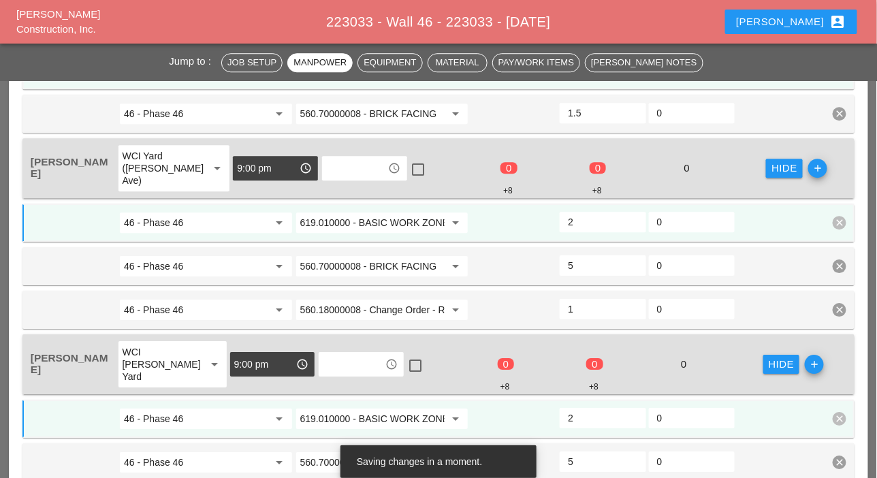
scroll to position [1090, 0]
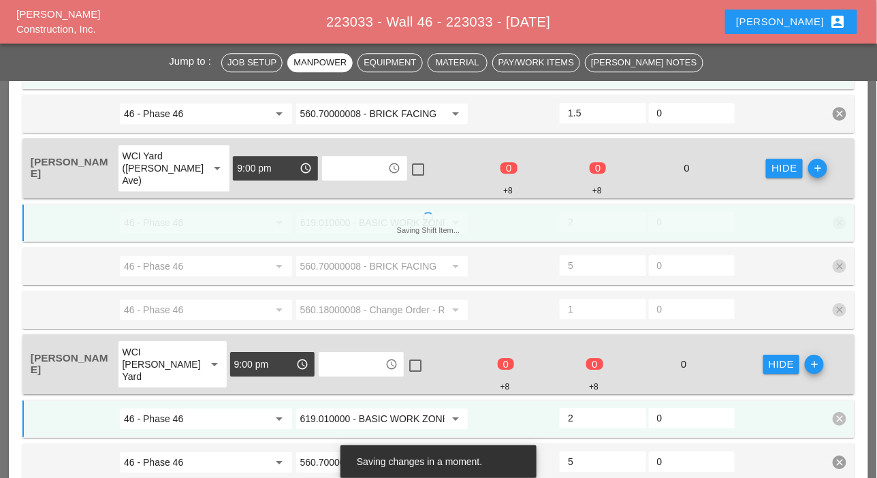
type input "2"
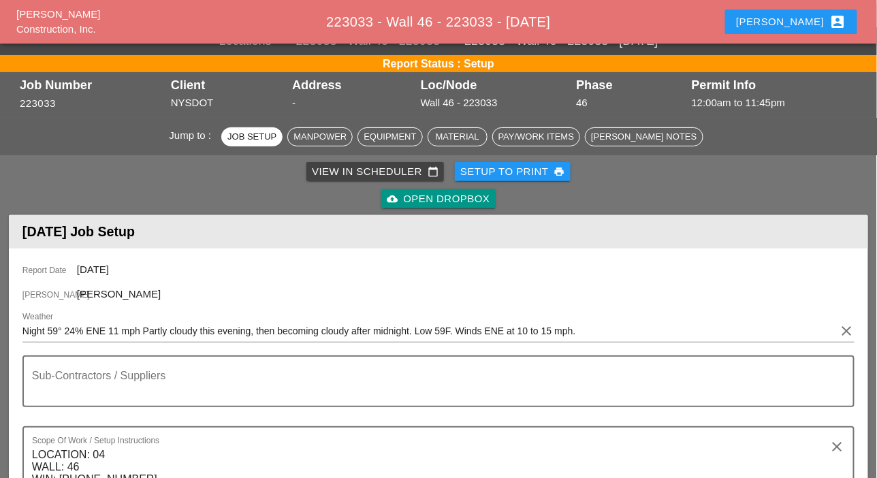
scroll to position [0, 0]
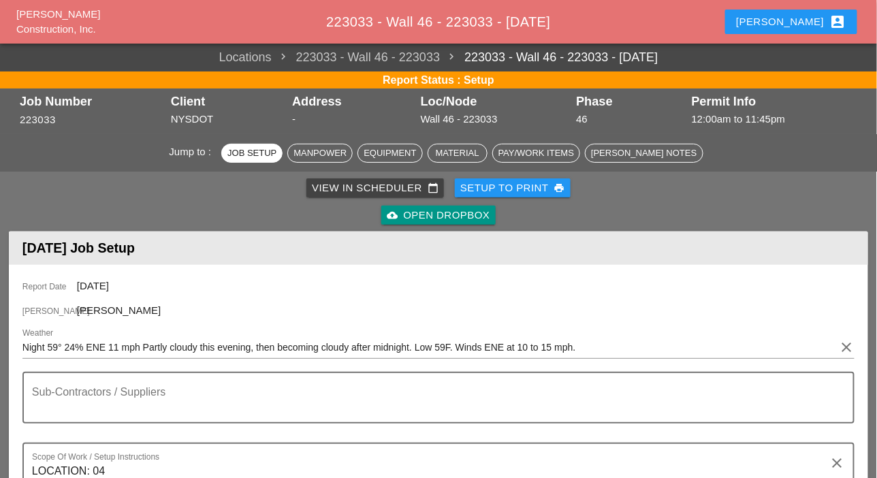
click at [362, 189] on div "View in Scheduler calendar_today" at bounding box center [375, 188] width 127 height 16
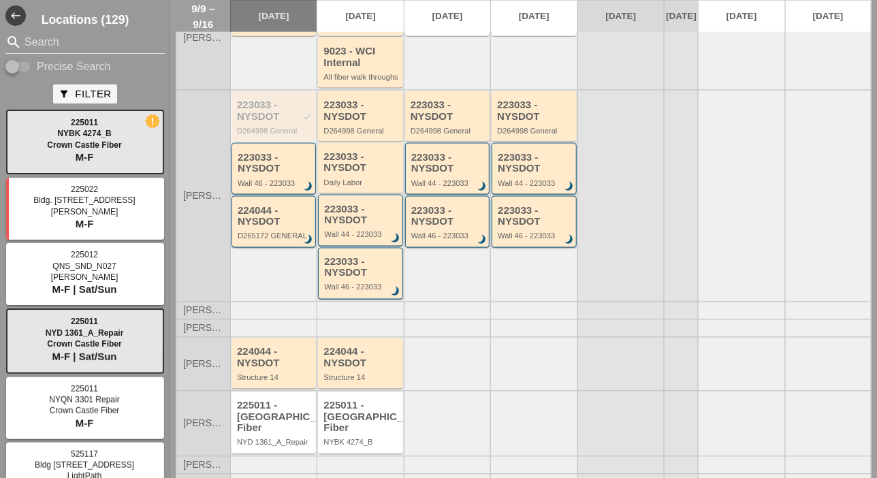
scroll to position [545, 0]
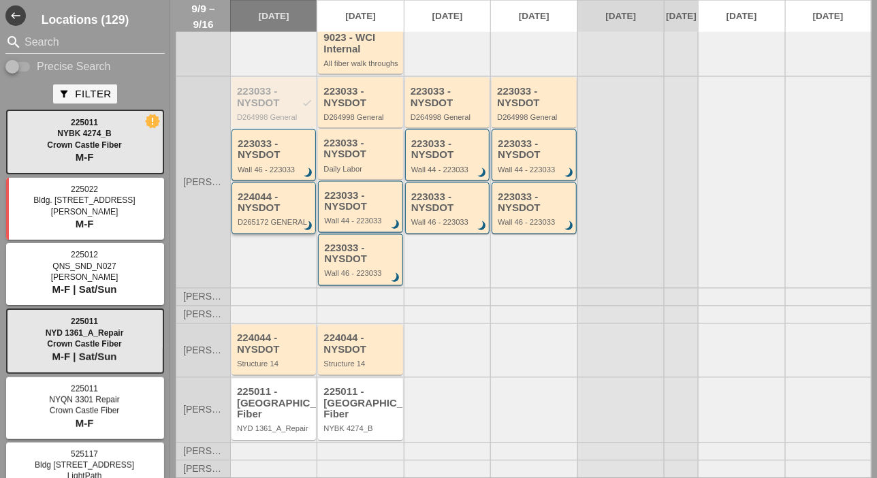
click at [279, 226] on div "D265172 GENERAL" at bounding box center [275, 222] width 74 height 8
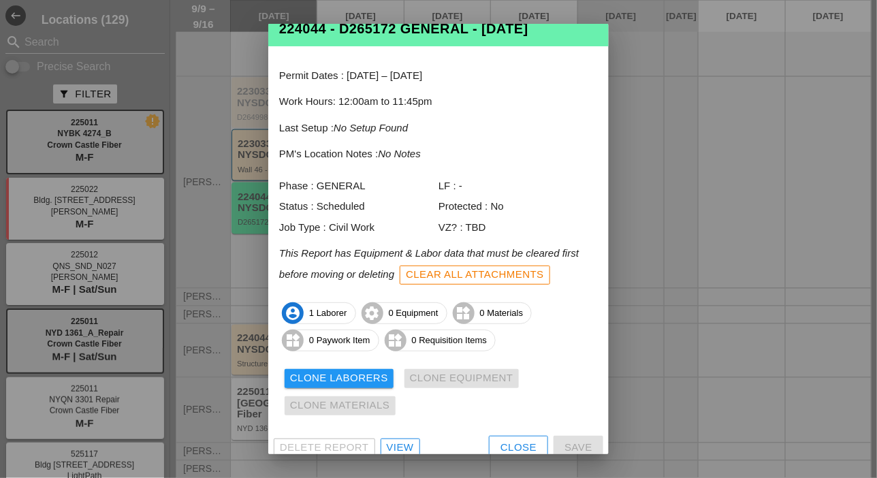
scroll to position [45, 0]
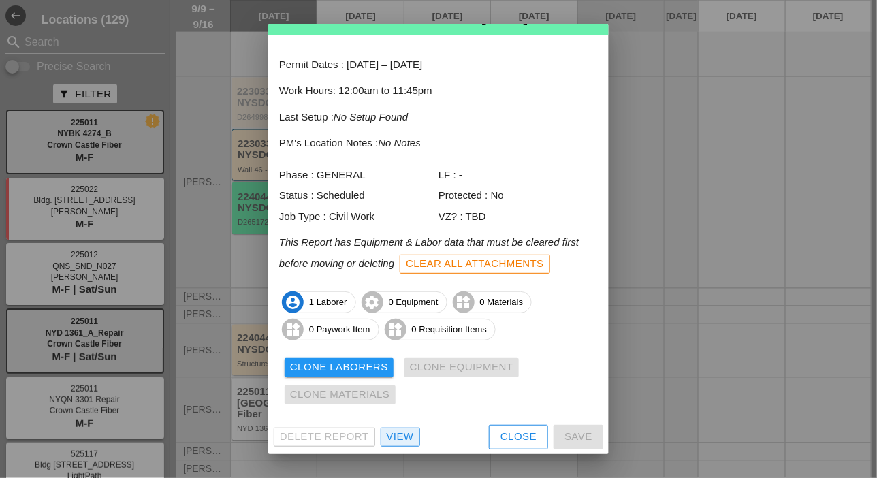
click at [402, 435] on div "View" at bounding box center [400, 437] width 27 height 16
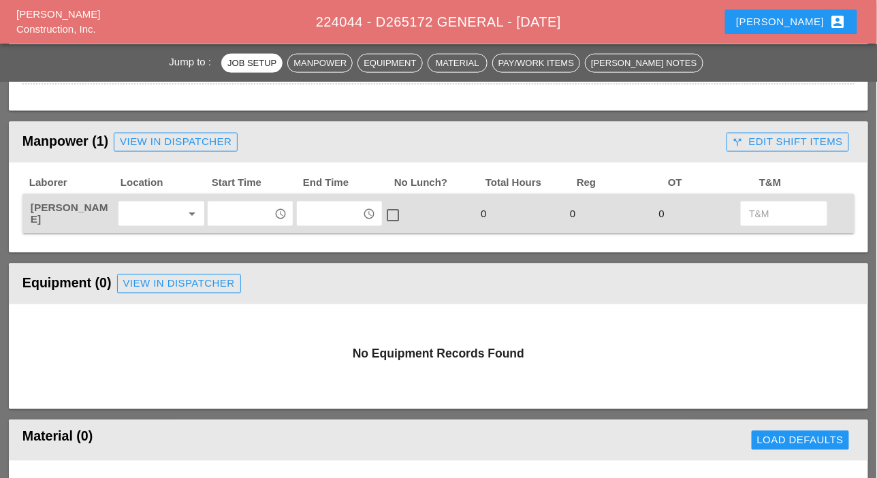
scroll to position [545, 0]
click at [225, 214] on input "text" at bounding box center [241, 213] width 58 height 22
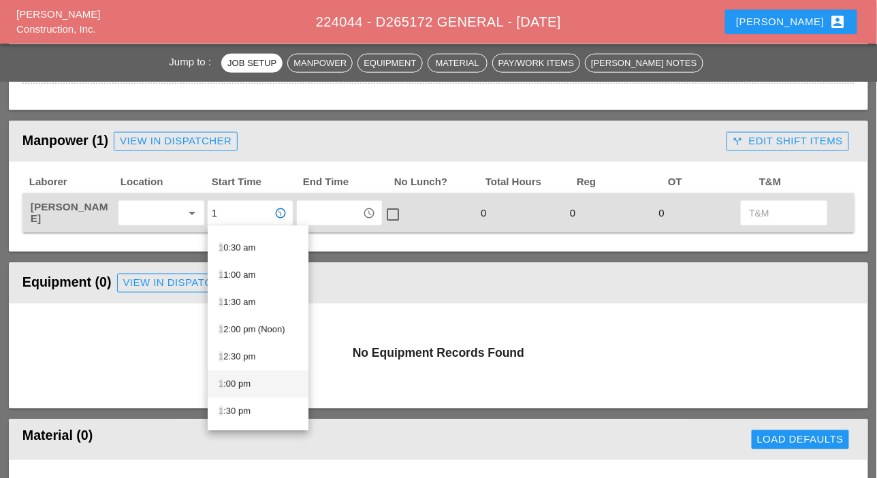
scroll to position [136, 0]
drag, startPoint x: 242, startPoint y: 380, endPoint x: 247, endPoint y: 372, distance: 9.5
click at [243, 379] on div "1 :00 pm" at bounding box center [258, 378] width 79 height 16
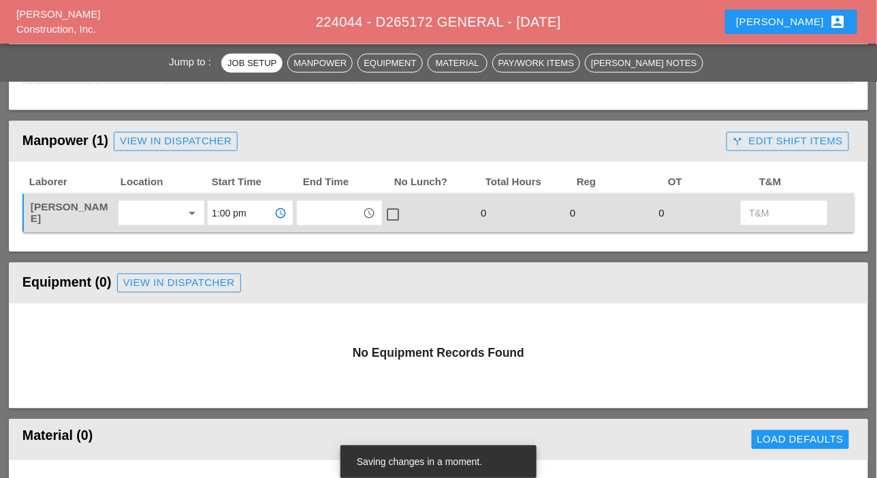
type input "1:00 pm"
click at [319, 211] on input "text" at bounding box center [330, 213] width 58 height 22
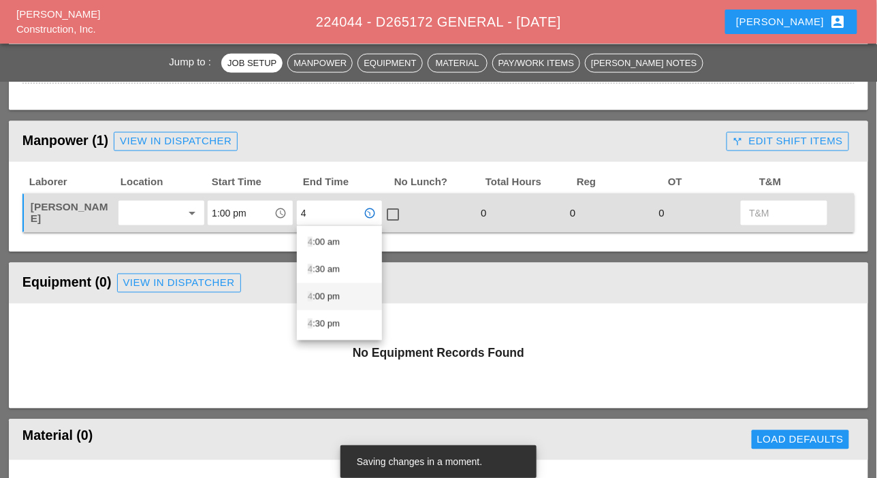
click at [323, 294] on div "4 :00 pm" at bounding box center [339, 297] width 63 height 16
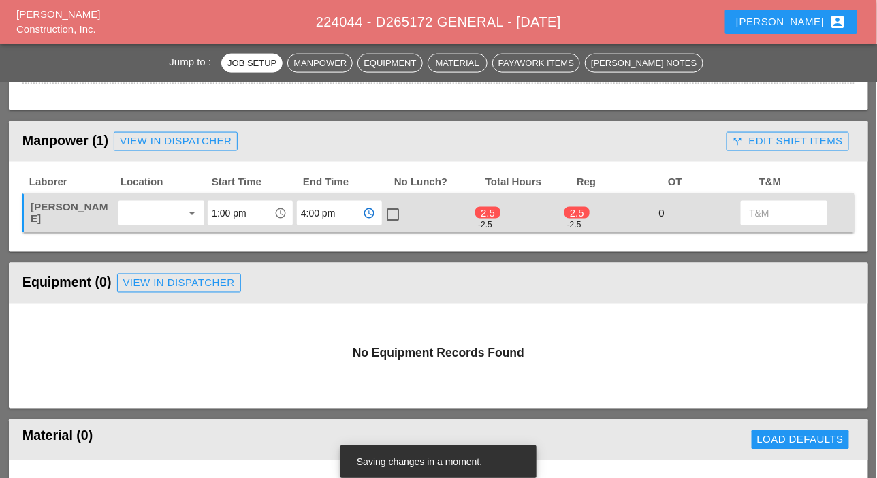
type input "4:00 pm"
click at [394, 217] on div at bounding box center [393, 214] width 23 height 23
checkbox input "true"
click at [744, 146] on div "call_split Edit Shift Items" at bounding box center [788, 141] width 110 height 16
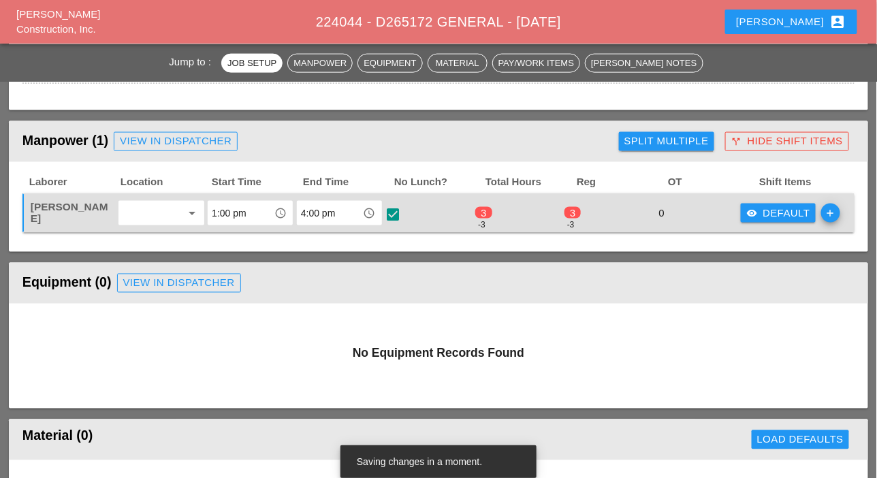
click at [770, 209] on div "visibility Default" at bounding box center [778, 214] width 64 height 16
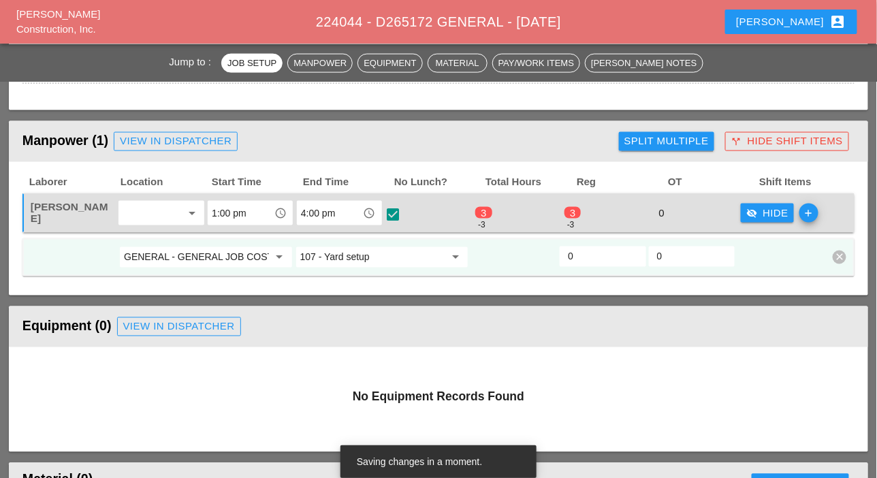
click at [354, 258] on input "107 - Yard setup" at bounding box center [372, 258] width 145 height 22
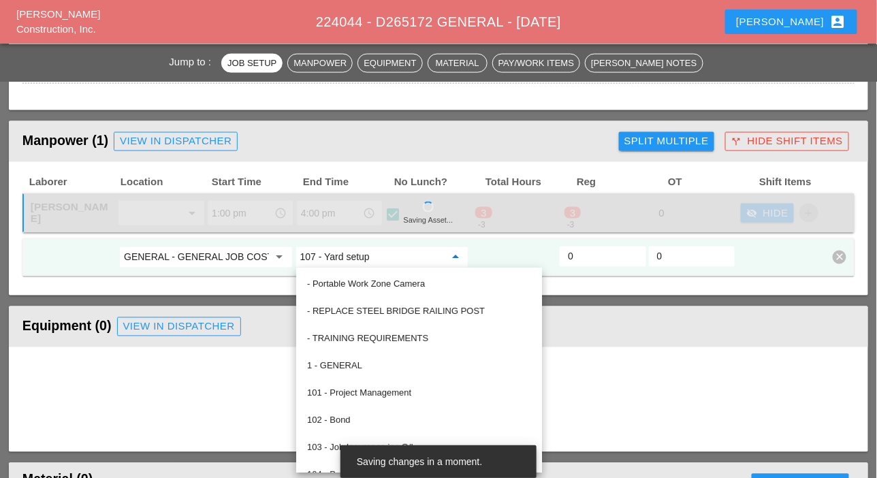
type input "3"
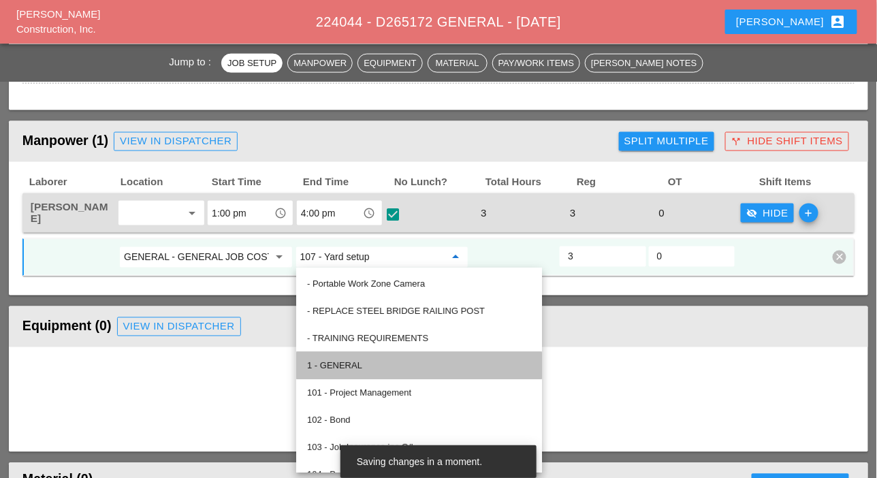
click at [347, 363] on div "1 - GENERAL" at bounding box center [419, 366] width 224 height 16
type input "1 - GENERAL"
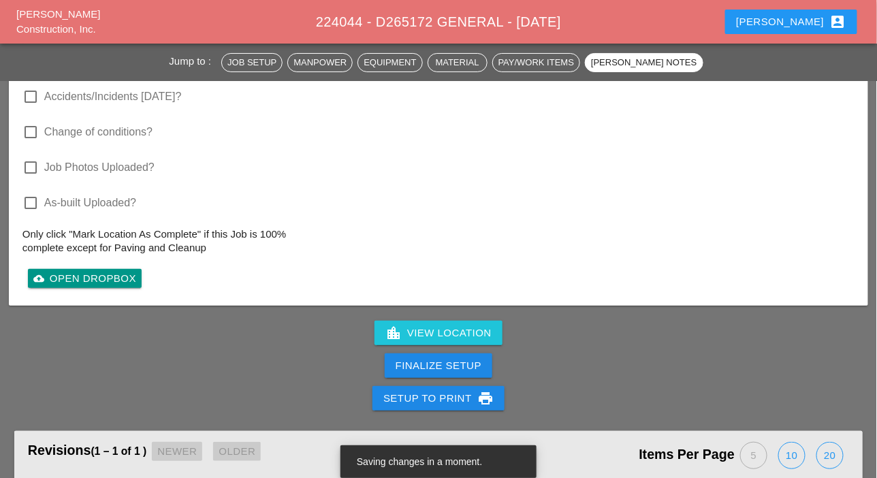
scroll to position [1566, 0]
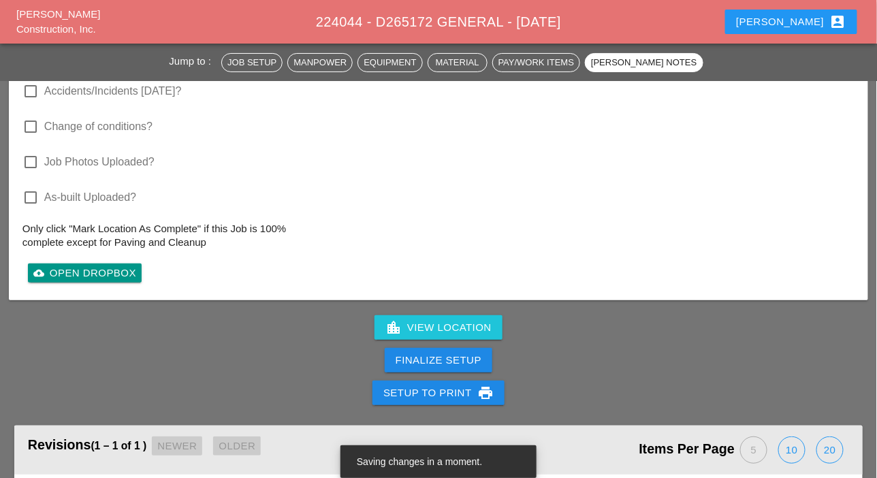
click at [456, 355] on div "Finalize Setup" at bounding box center [439, 361] width 86 height 16
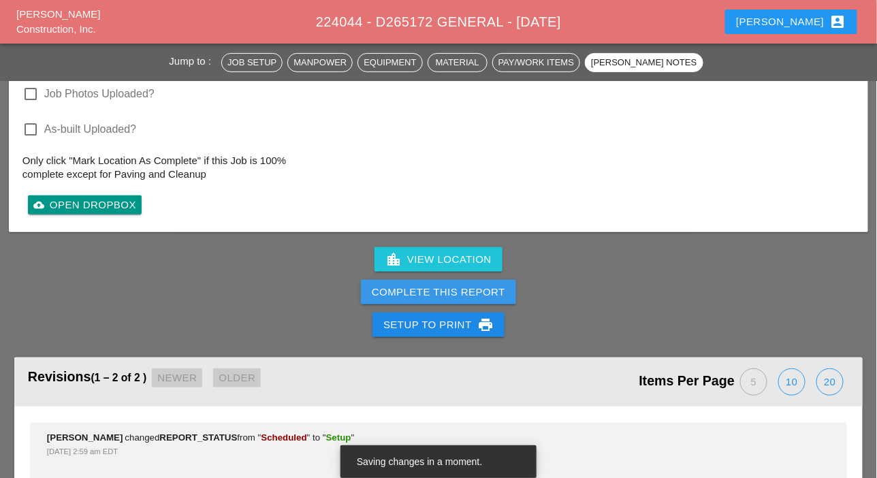
drag, startPoint x: 472, startPoint y: 289, endPoint x: 558, endPoint y: 73, distance: 232.3
click at [472, 288] on div "Complete This Report" at bounding box center [438, 293] width 133 height 16
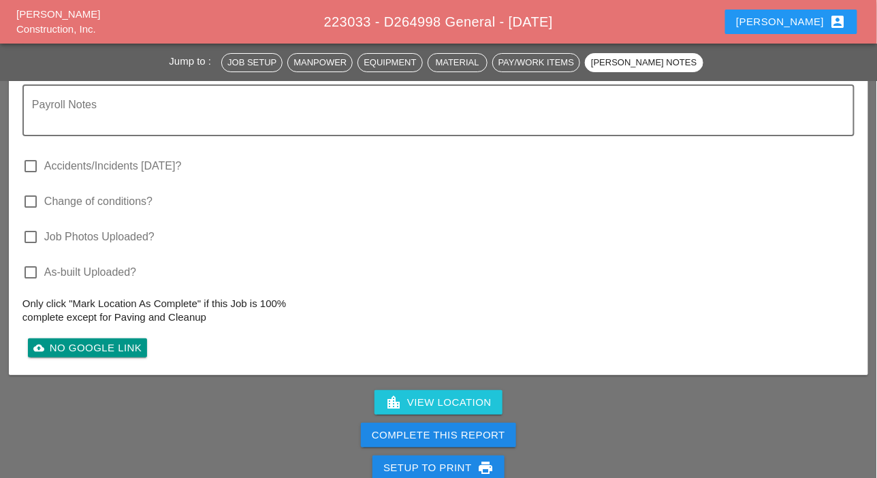
scroll to position [1500, 0]
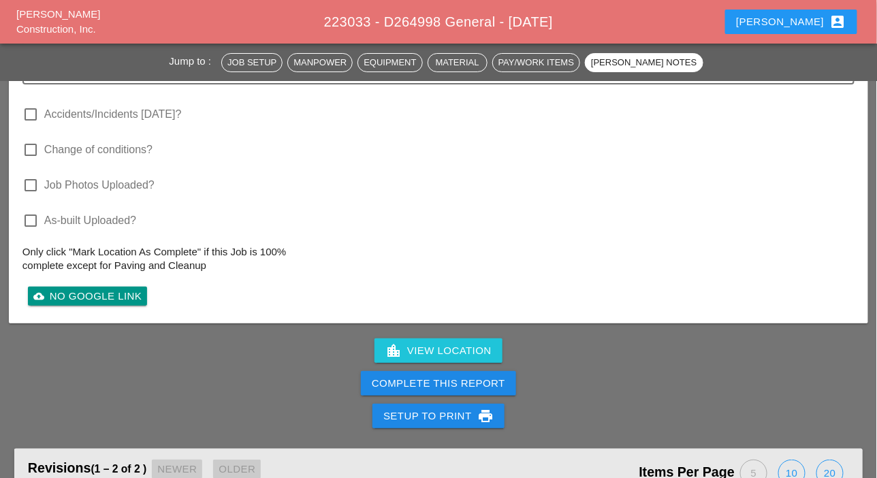
click at [447, 380] on div "Complete This Report" at bounding box center [438, 384] width 133 height 16
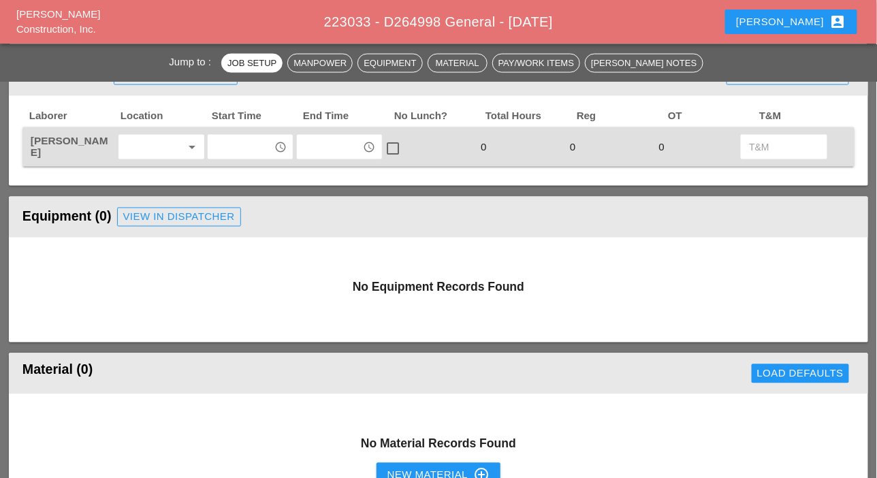
scroll to position [613, 0]
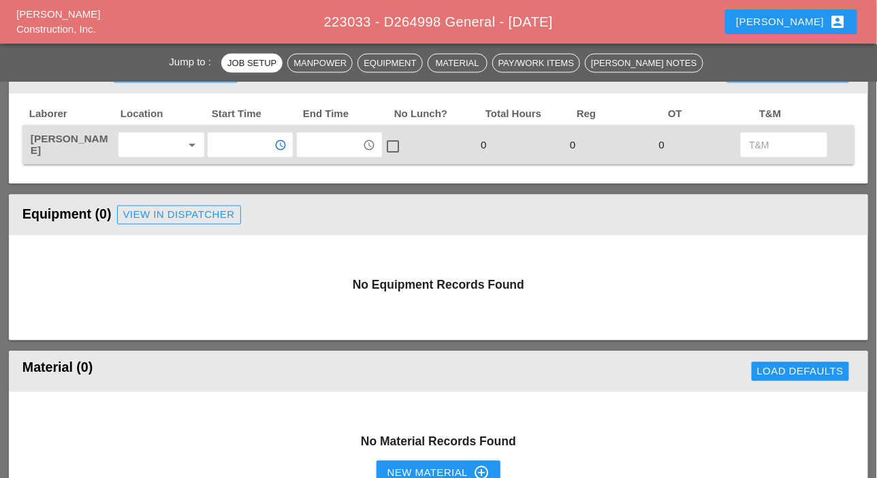
click at [248, 144] on input "text" at bounding box center [241, 145] width 58 height 22
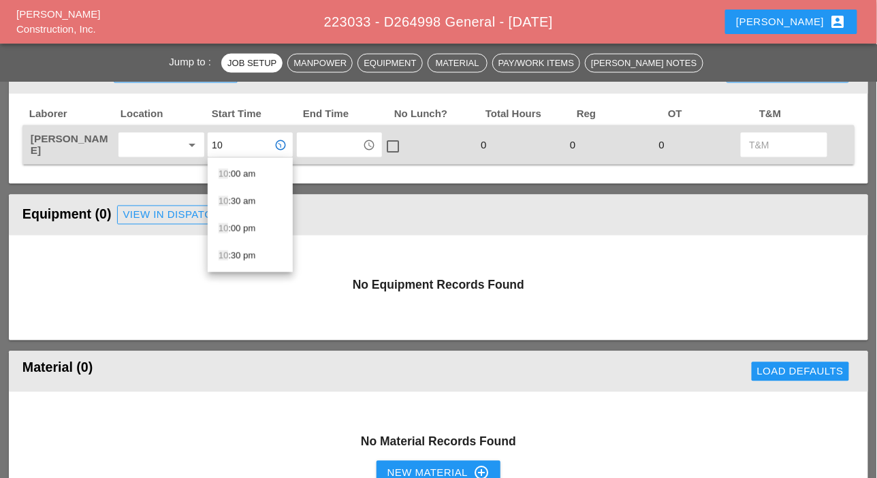
drag, startPoint x: 242, startPoint y: 173, endPoint x: 264, endPoint y: 167, distance: 22.0
click at [242, 172] on div "10 :00 am" at bounding box center [250, 174] width 63 height 16
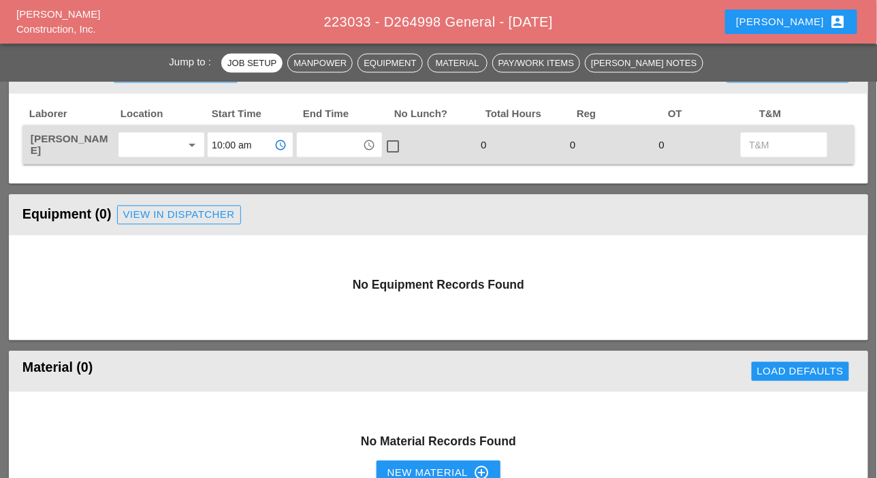
type input "10:00 am"
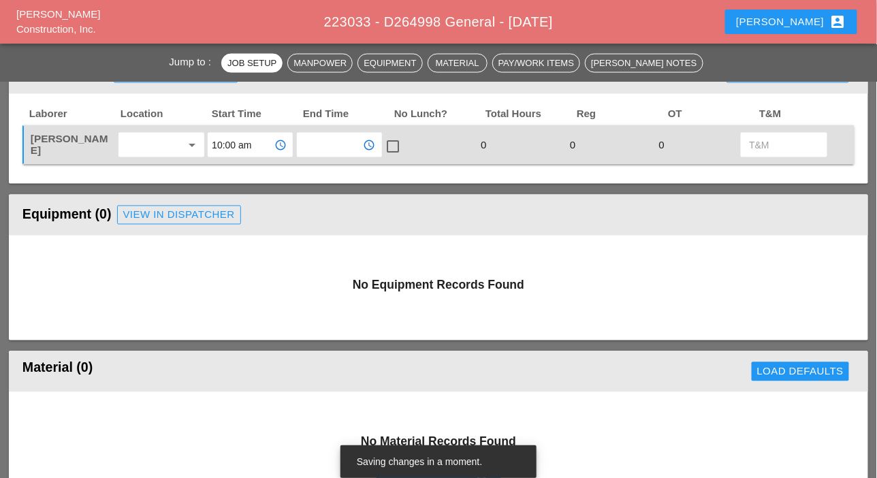
click at [307, 147] on input "text" at bounding box center [330, 145] width 58 height 22
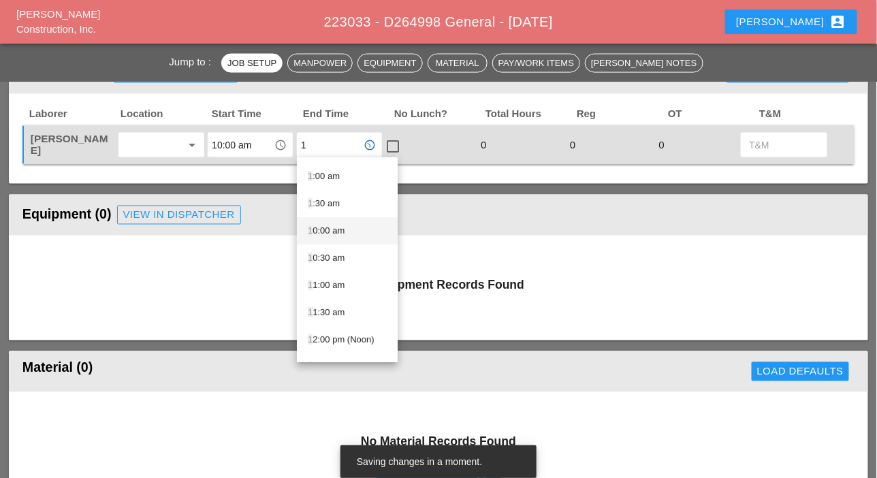
scroll to position [136, 0]
click at [331, 308] on div "1 :00 pm" at bounding box center [347, 310] width 79 height 16
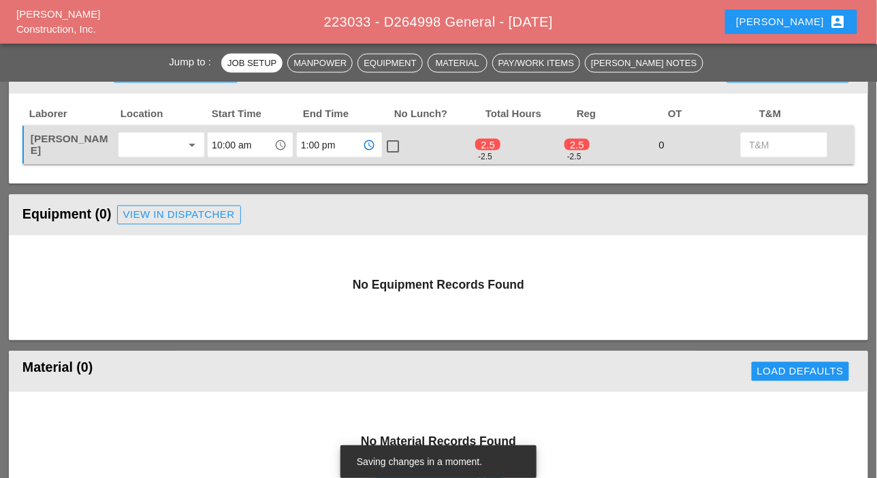
type input "1:00 pm"
click at [393, 142] on div at bounding box center [393, 146] width 23 height 23
checkbox input "true"
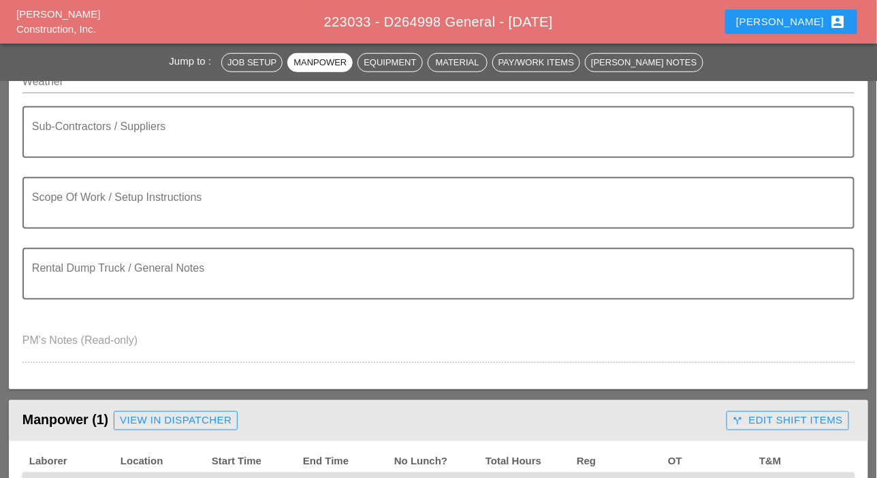
scroll to position [0, 0]
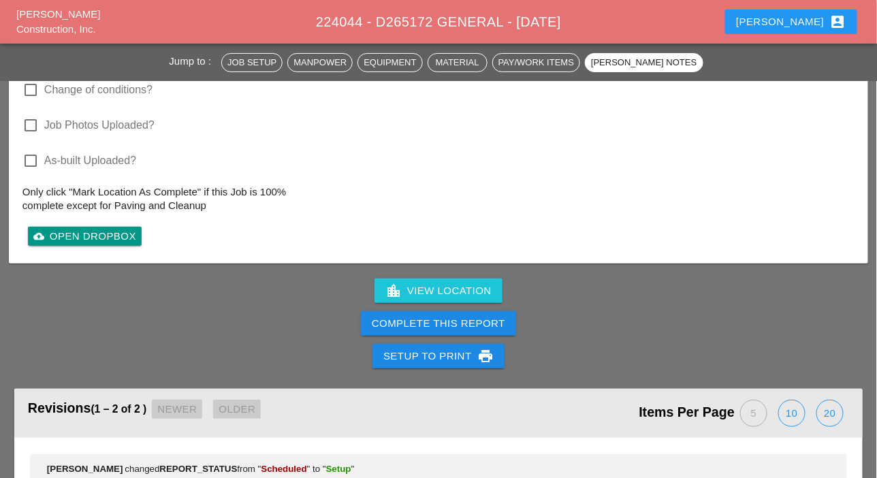
scroll to position [1634, 0]
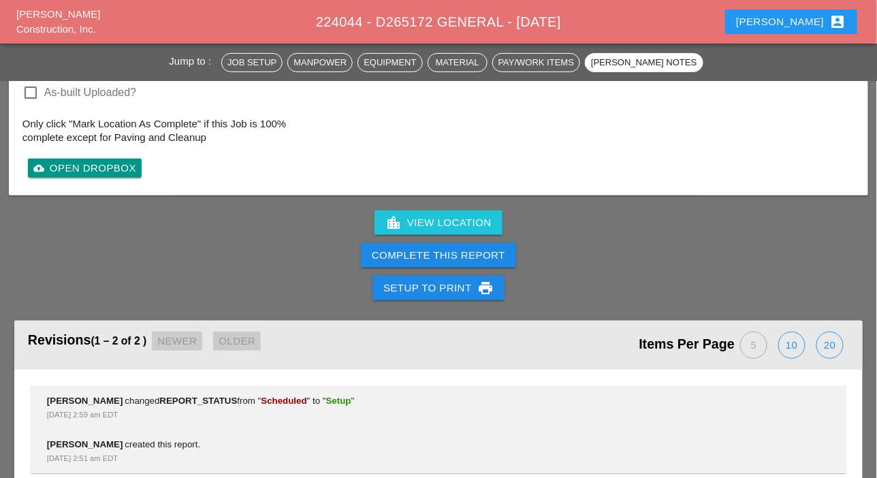
click at [454, 252] on div "Complete This Report" at bounding box center [438, 256] width 133 height 16
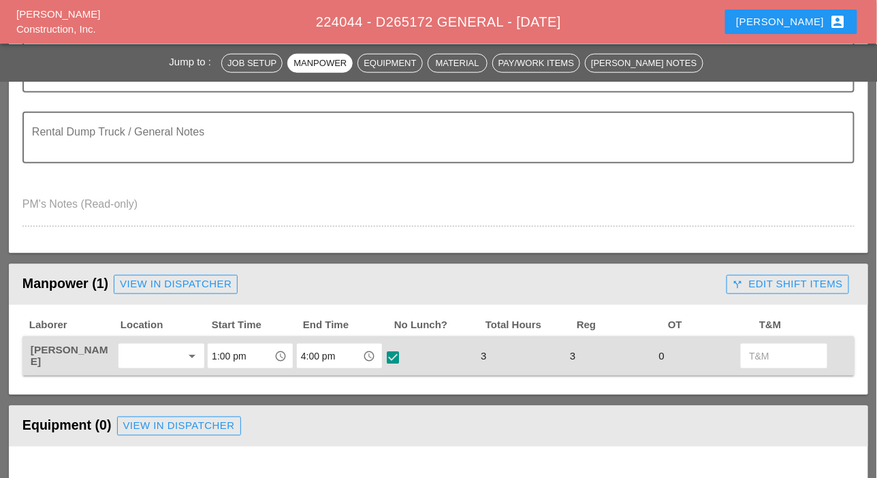
scroll to position [0, 0]
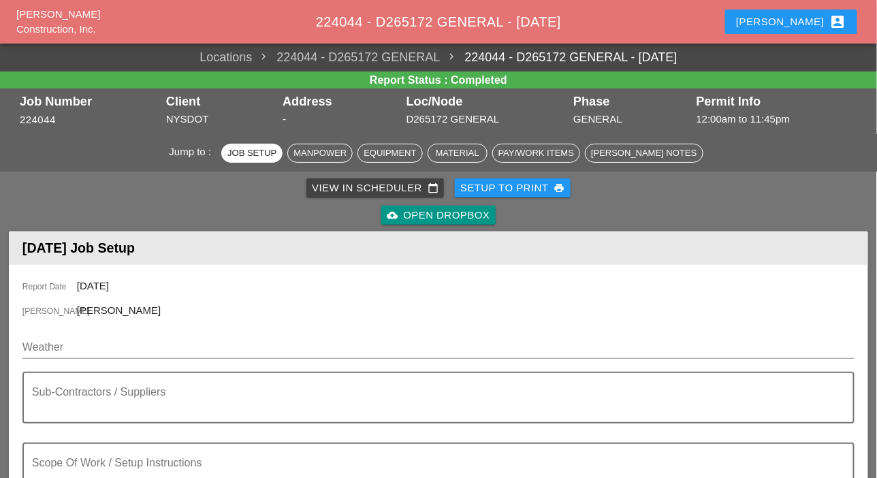
click at [389, 190] on div "View in Scheduler calendar_today" at bounding box center [375, 188] width 127 height 16
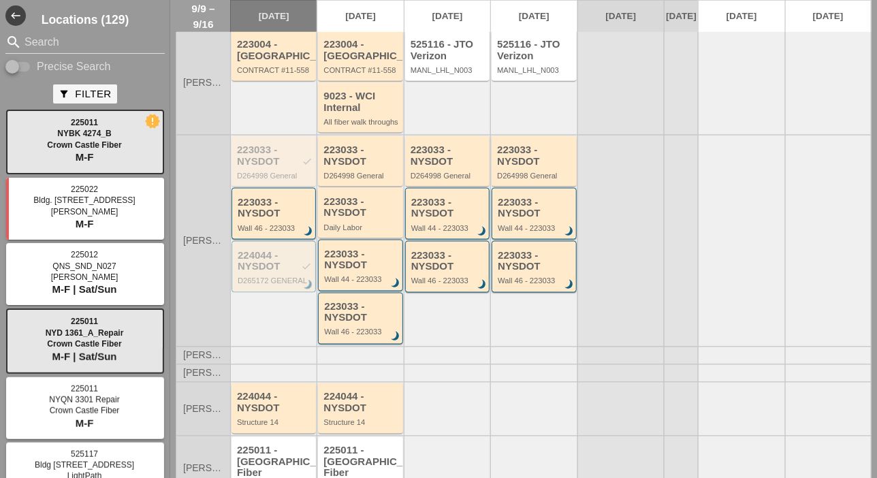
scroll to position [546, 0]
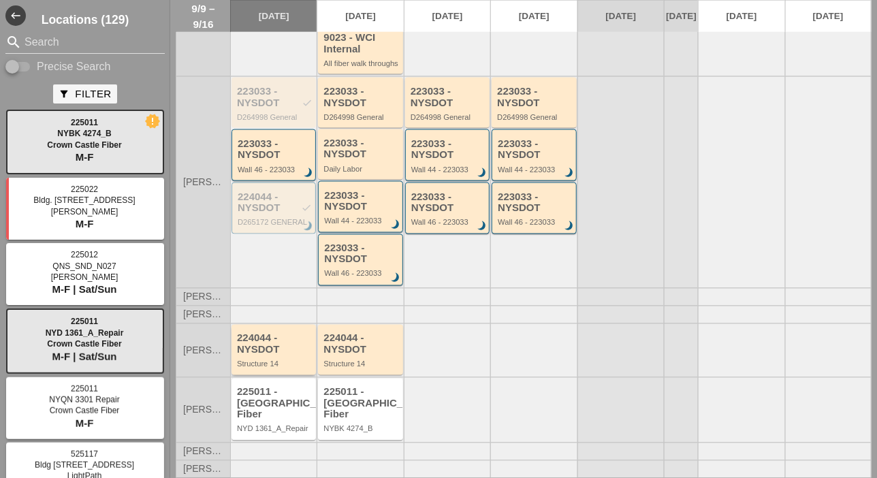
click at [279, 354] on div "224044 - NYSDOT" at bounding box center [275, 344] width 76 height 22
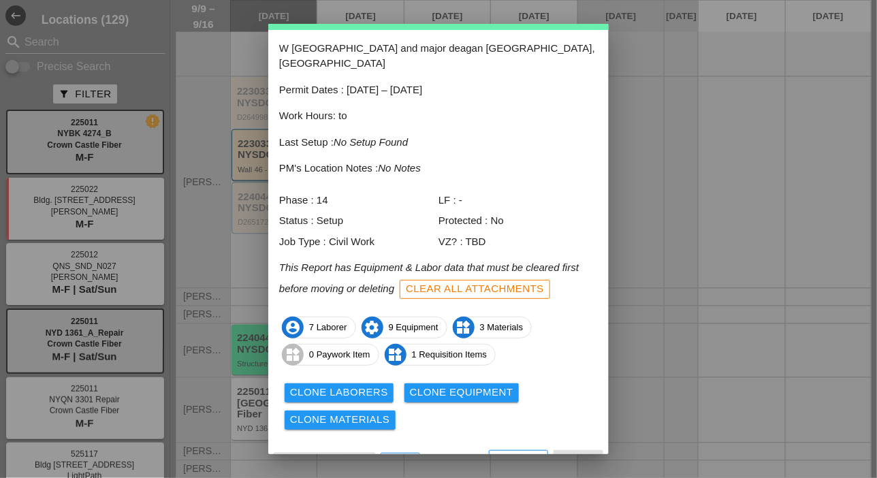
scroll to position [60, 0]
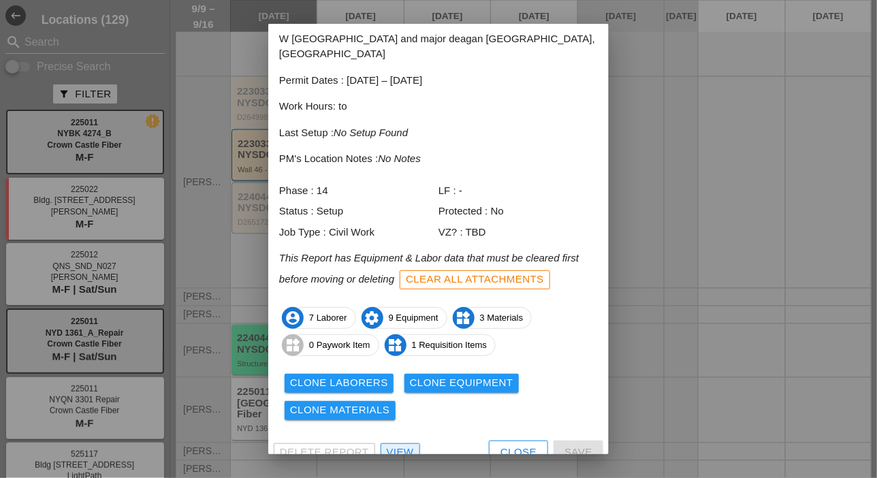
drag, startPoint x: 398, startPoint y: 437, endPoint x: 406, endPoint y: 270, distance: 167.0
click at [398, 445] on div "View" at bounding box center [400, 453] width 27 height 16
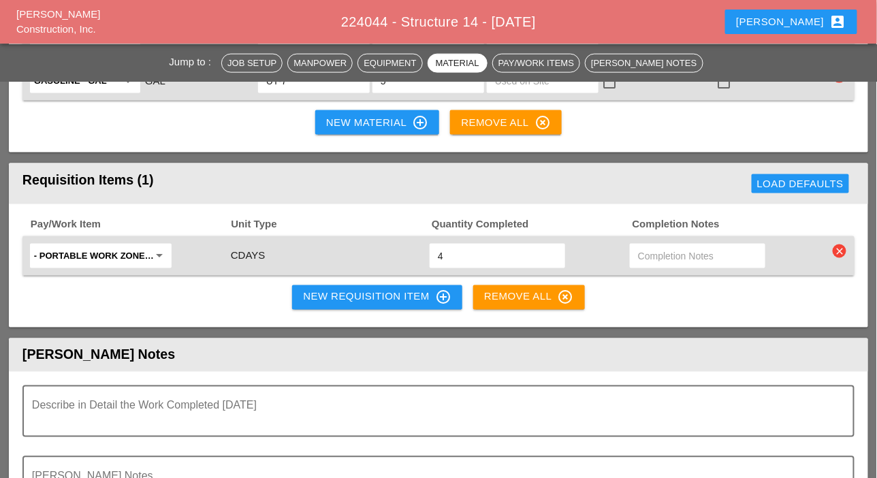
scroll to position [2043, 0]
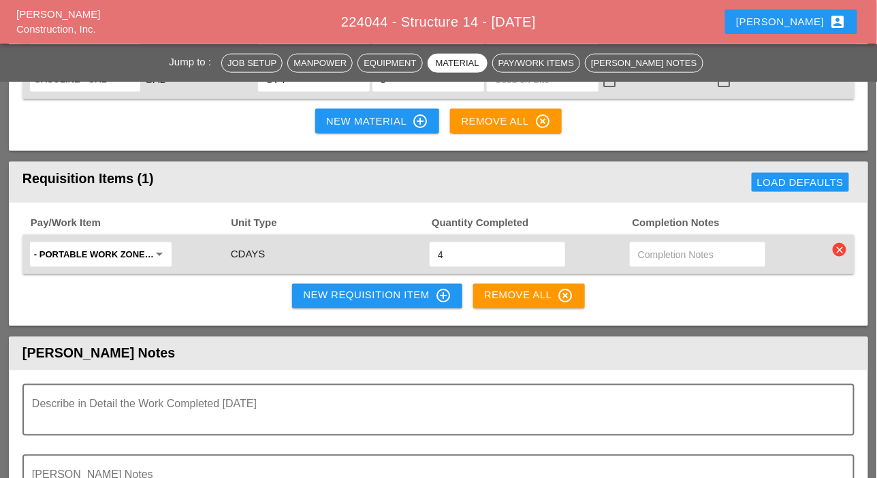
click at [356, 290] on div "New Requisition Item control_point" at bounding box center [377, 296] width 148 height 16
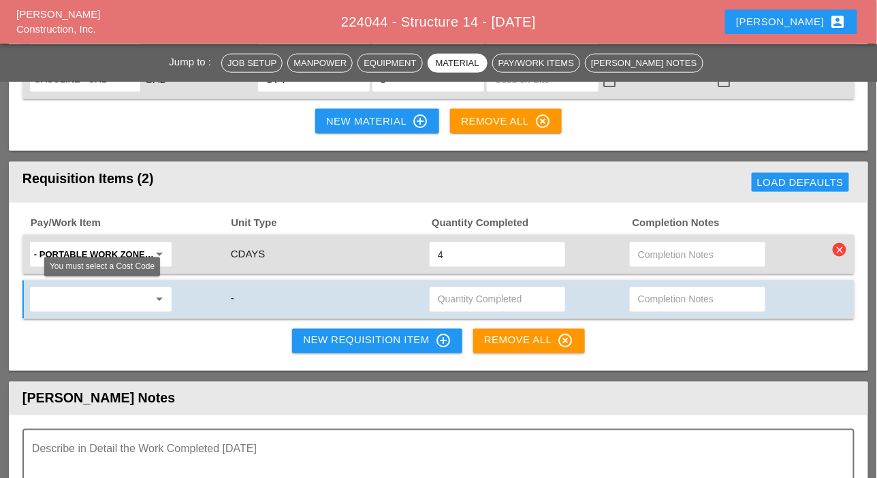
click at [110, 296] on input "text" at bounding box center [91, 300] width 114 height 22
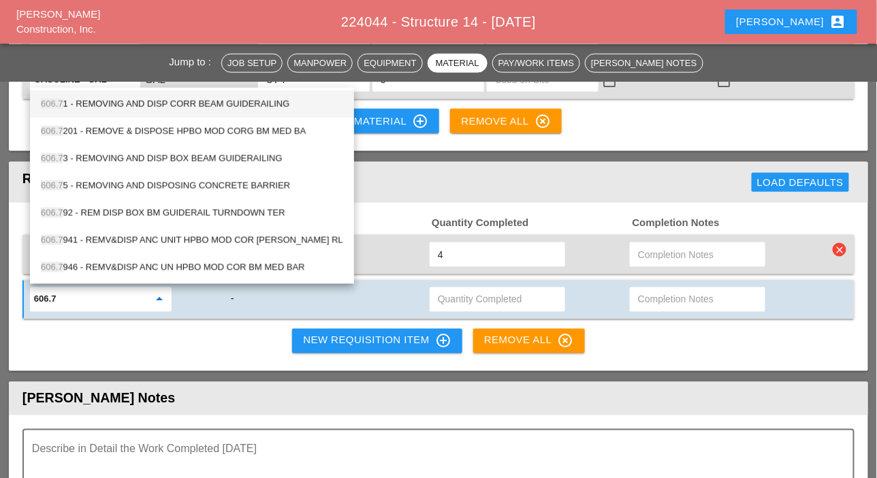
click at [217, 97] on div "606.7 1 - REMOVING AND DISP CORR BEAM GUIDERAILING" at bounding box center [192, 104] width 302 height 16
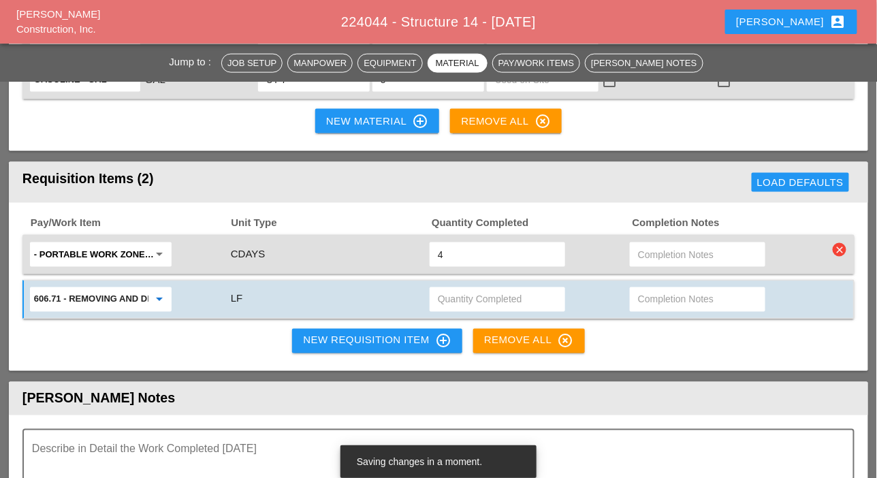
type input "606.71 - REMOVING AND DISP CORR BEAM GUIDERAILING"
click at [634, 294] on div at bounding box center [698, 299] width 136 height 25
type input "waiting"
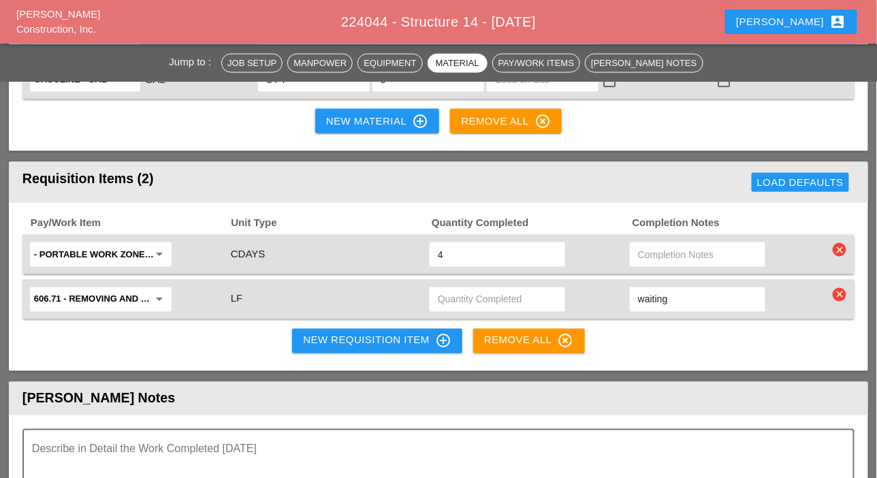
click at [361, 336] on div "New Requisition Item control_point" at bounding box center [377, 341] width 148 height 16
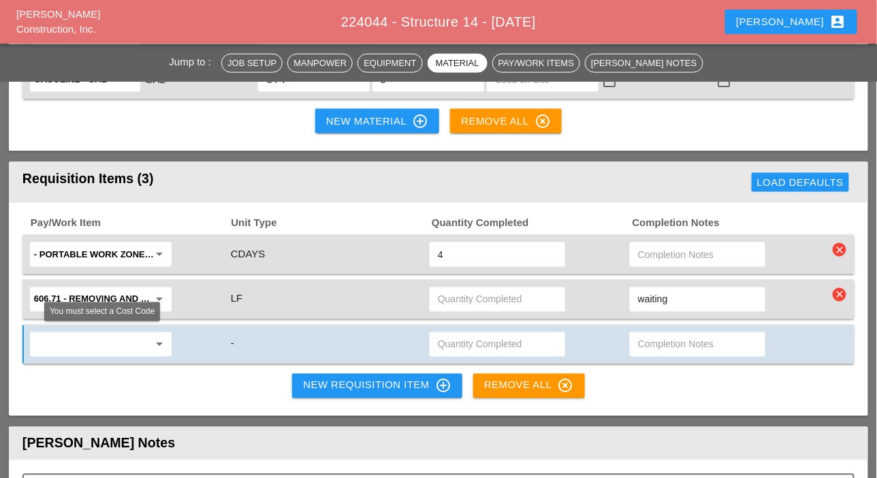
click at [90, 340] on input "text" at bounding box center [91, 345] width 114 height 22
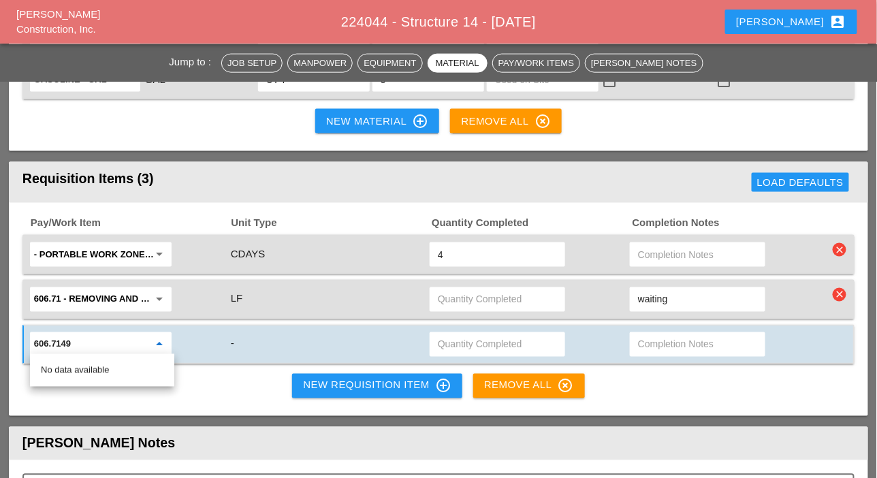
type input "606.7149"
click at [194, 374] on div "Pay/Work Item Unit Type Quantity Completed Completion Notes - Portable Work Zon…" at bounding box center [438, 309] width 859 height 213
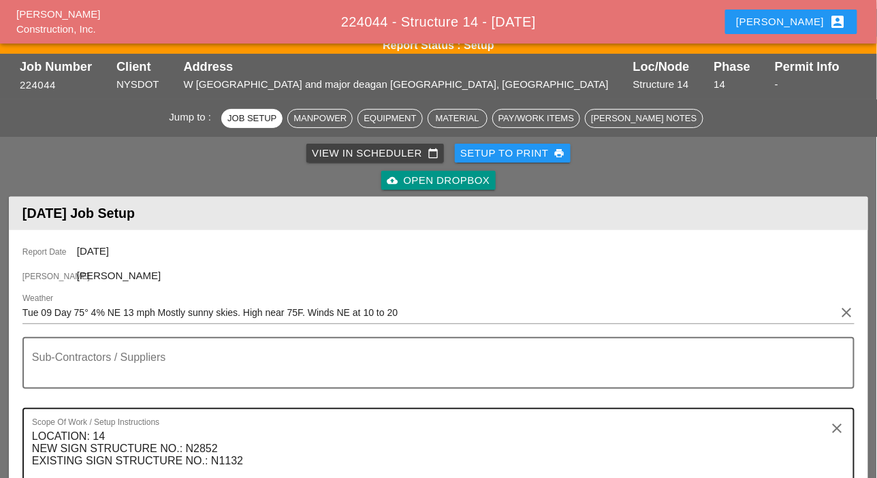
scroll to position [0, 0]
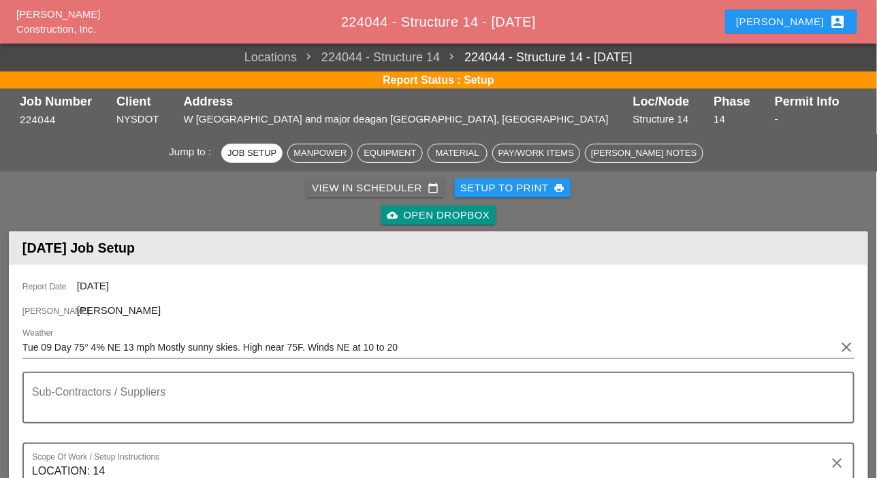
click at [333, 183] on div "View in Scheduler calendar_today" at bounding box center [375, 188] width 127 height 16
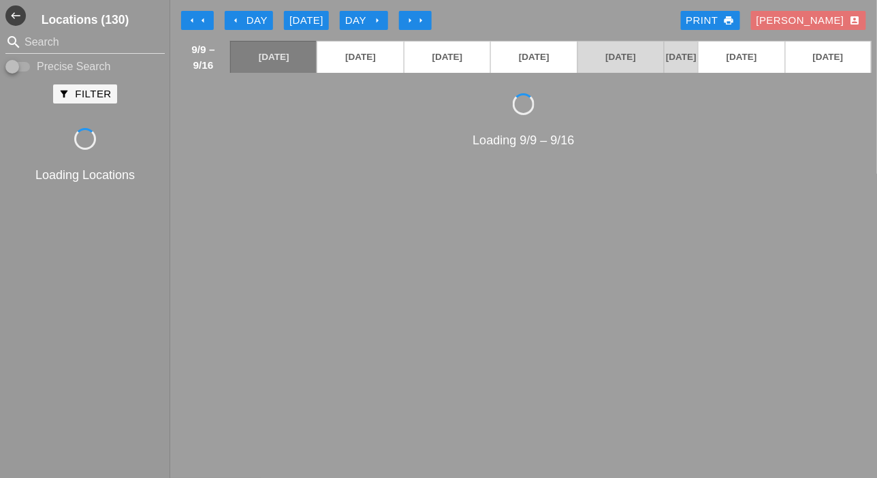
click at [333, 183] on div "Loading 9/9 – 9/16" at bounding box center [524, 269] width 696 height 353
